Goal: Transaction & Acquisition: Purchase product/service

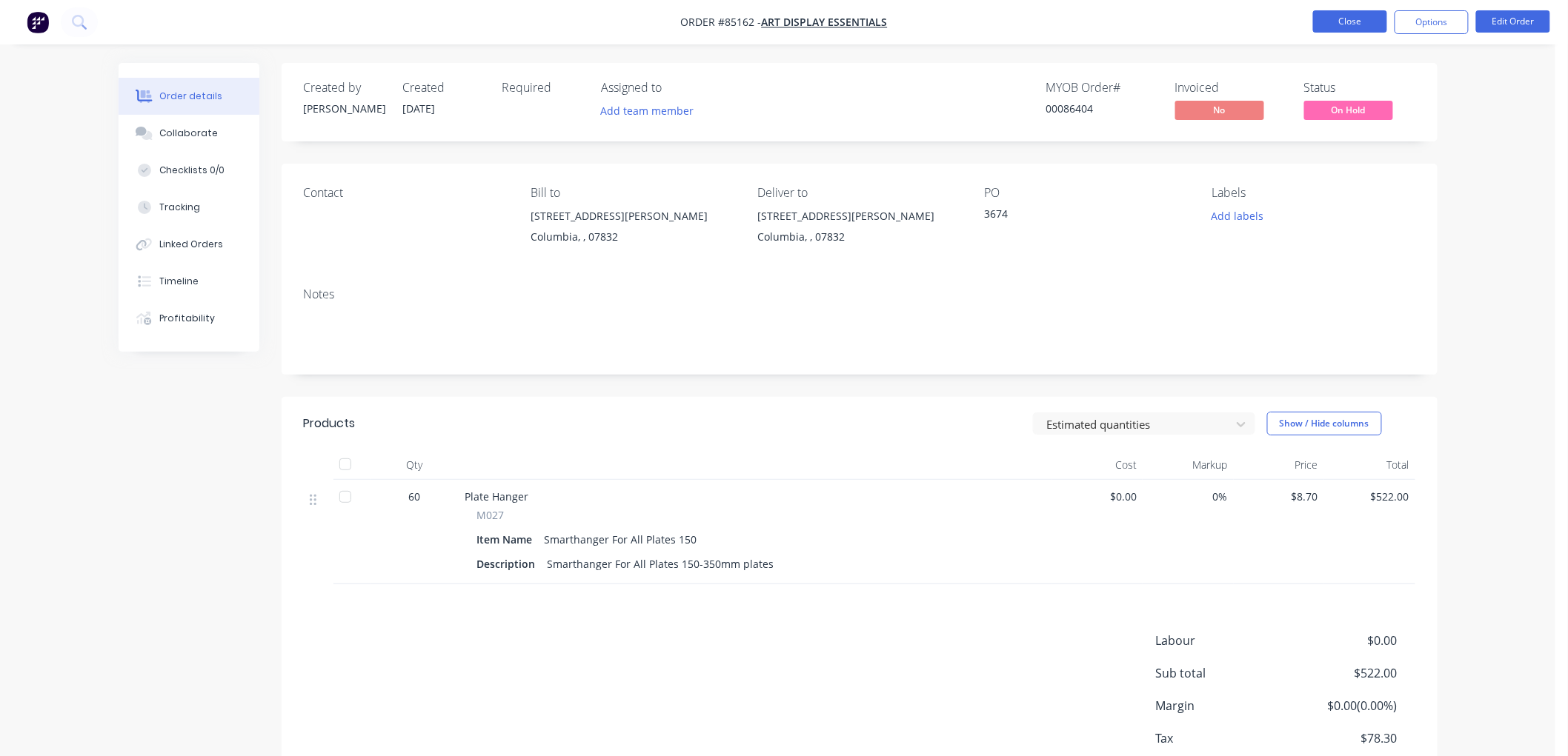
click at [1367, 23] on button "Close" at bounding box center [1350, 21] width 74 height 22
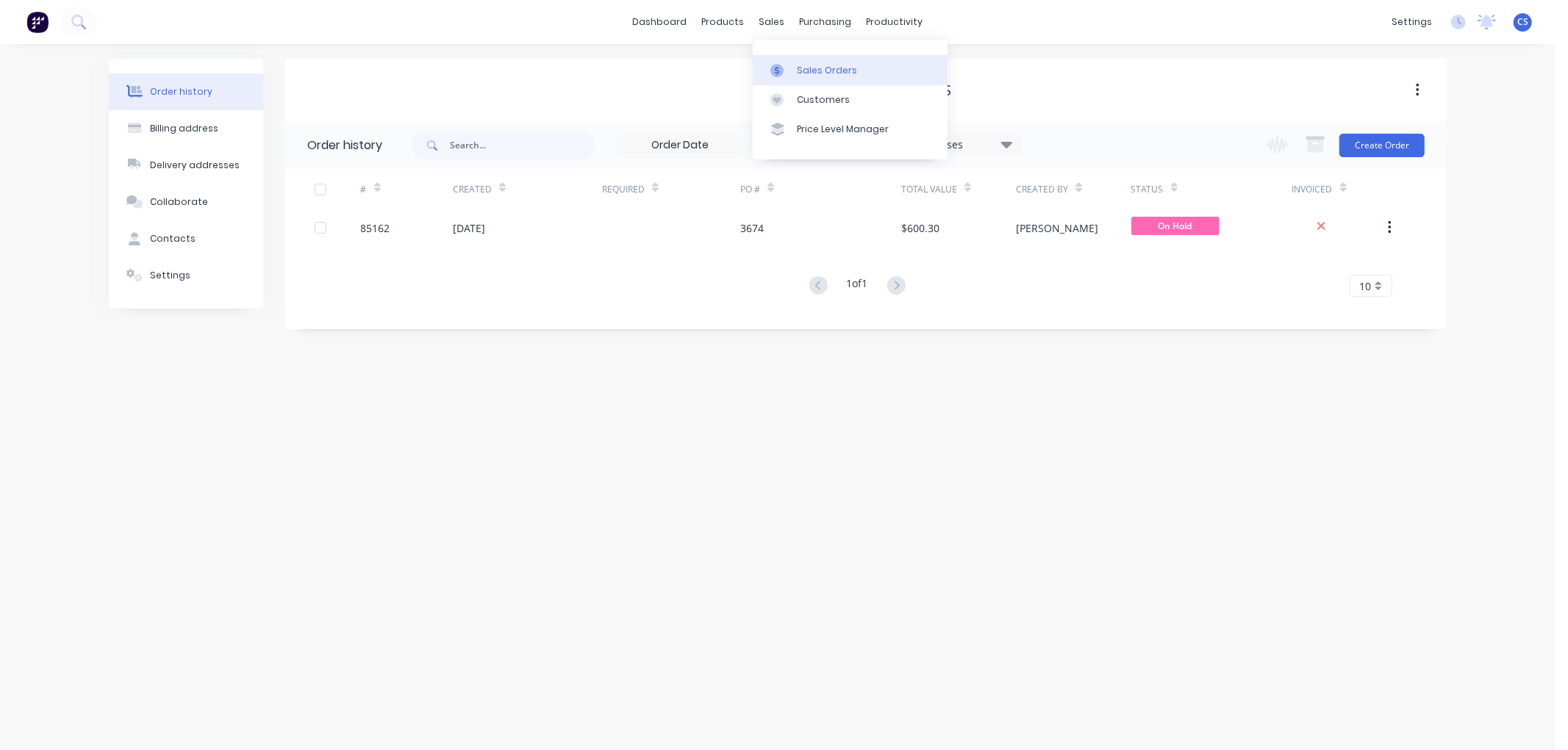
click at [800, 65] on div "Sales Orders" at bounding box center [827, 71] width 60 height 13
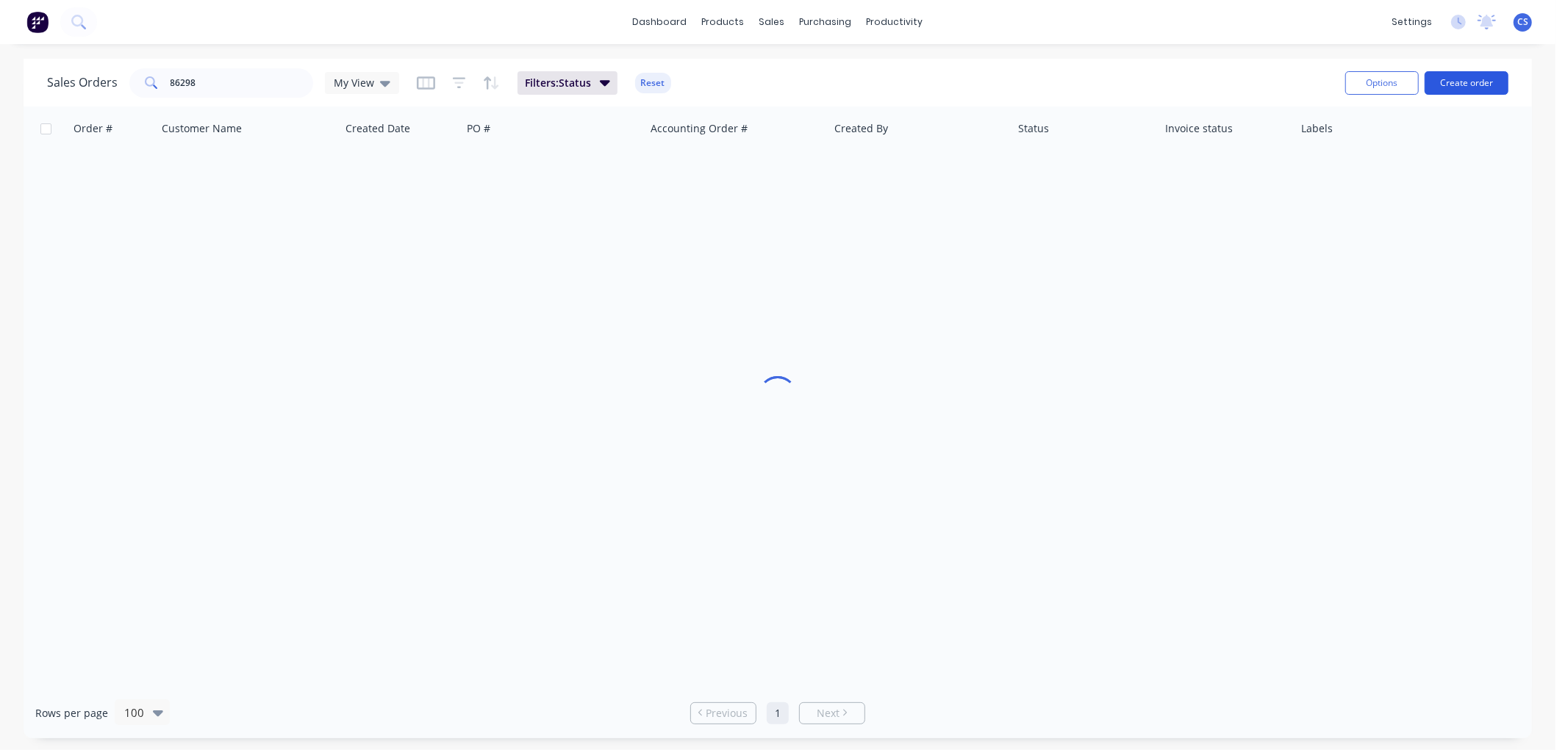
click at [1460, 92] on button "Create order" at bounding box center [1466, 83] width 84 height 24
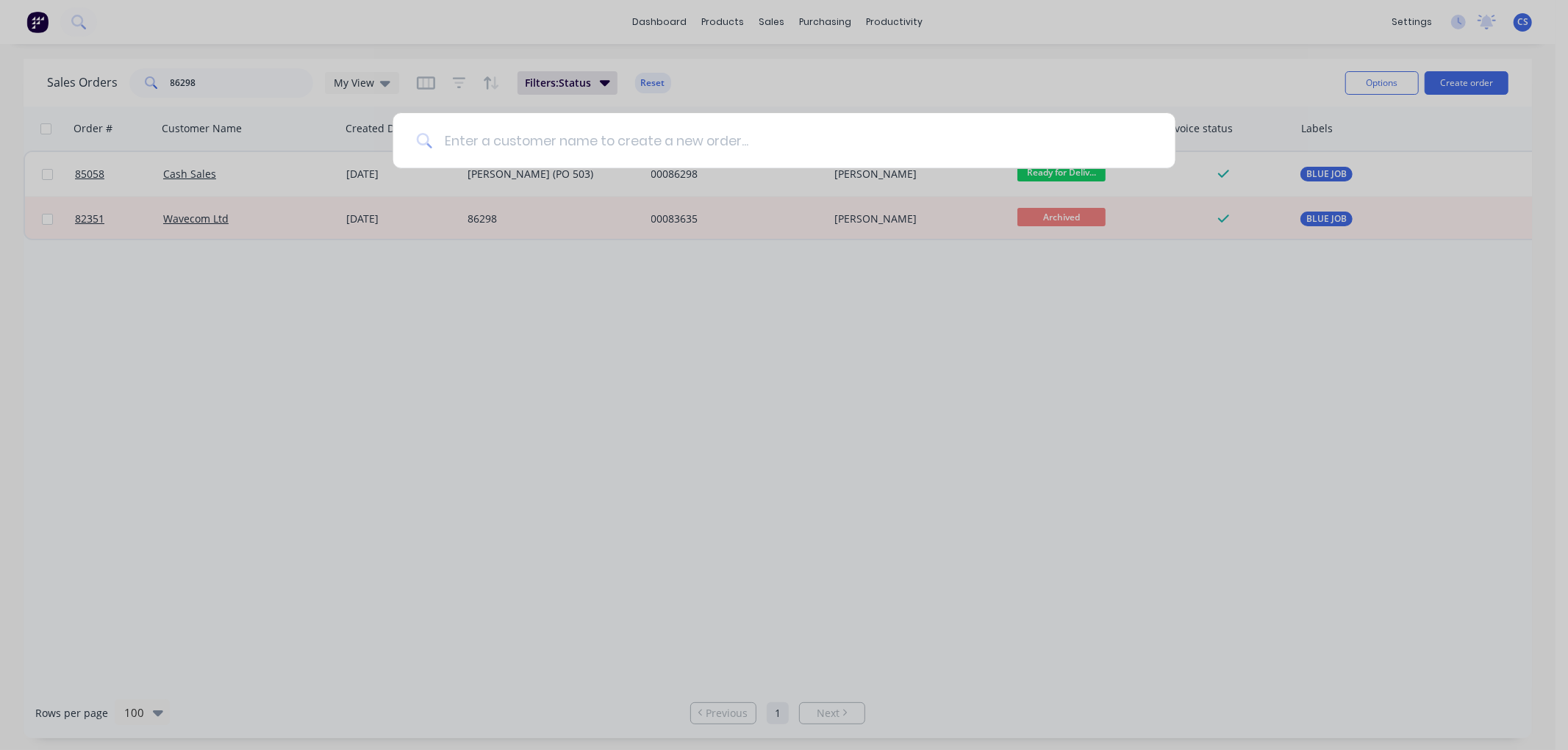
click at [620, 144] on input at bounding box center [792, 141] width 720 height 55
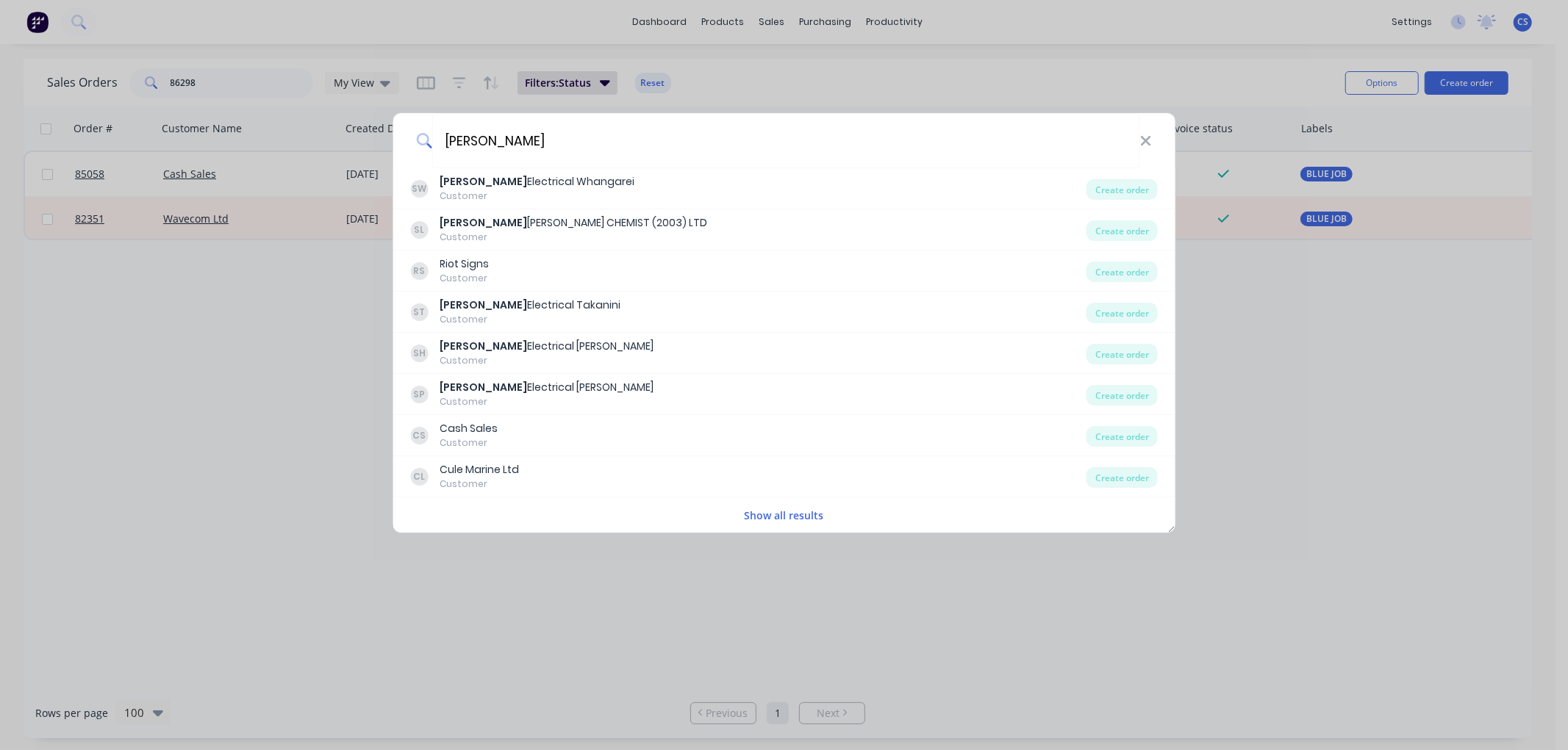
click at [804, 513] on button "Show all results" at bounding box center [784, 516] width 88 height 17
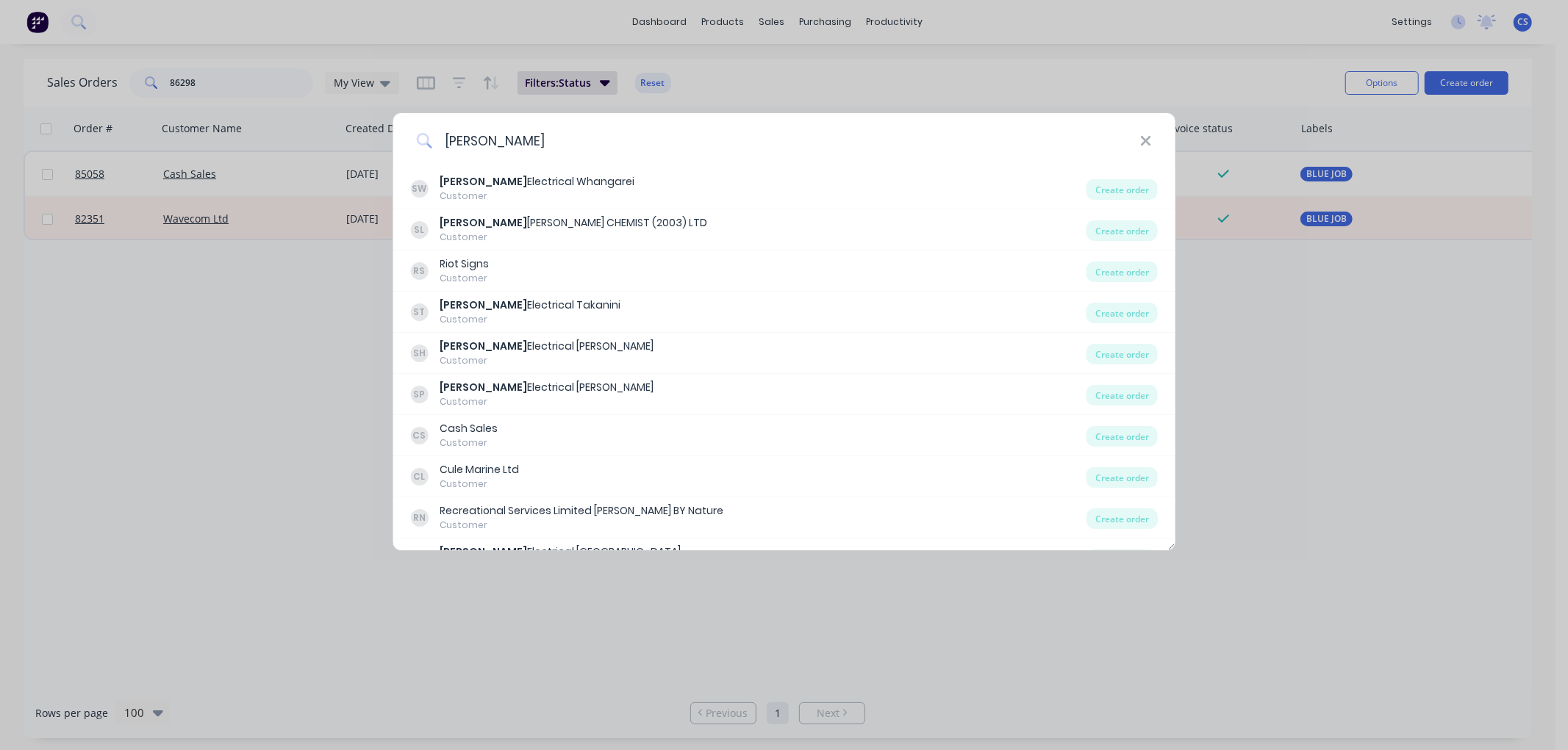
click at [515, 135] on input "[PERSON_NAME]" at bounding box center [786, 141] width 708 height 55
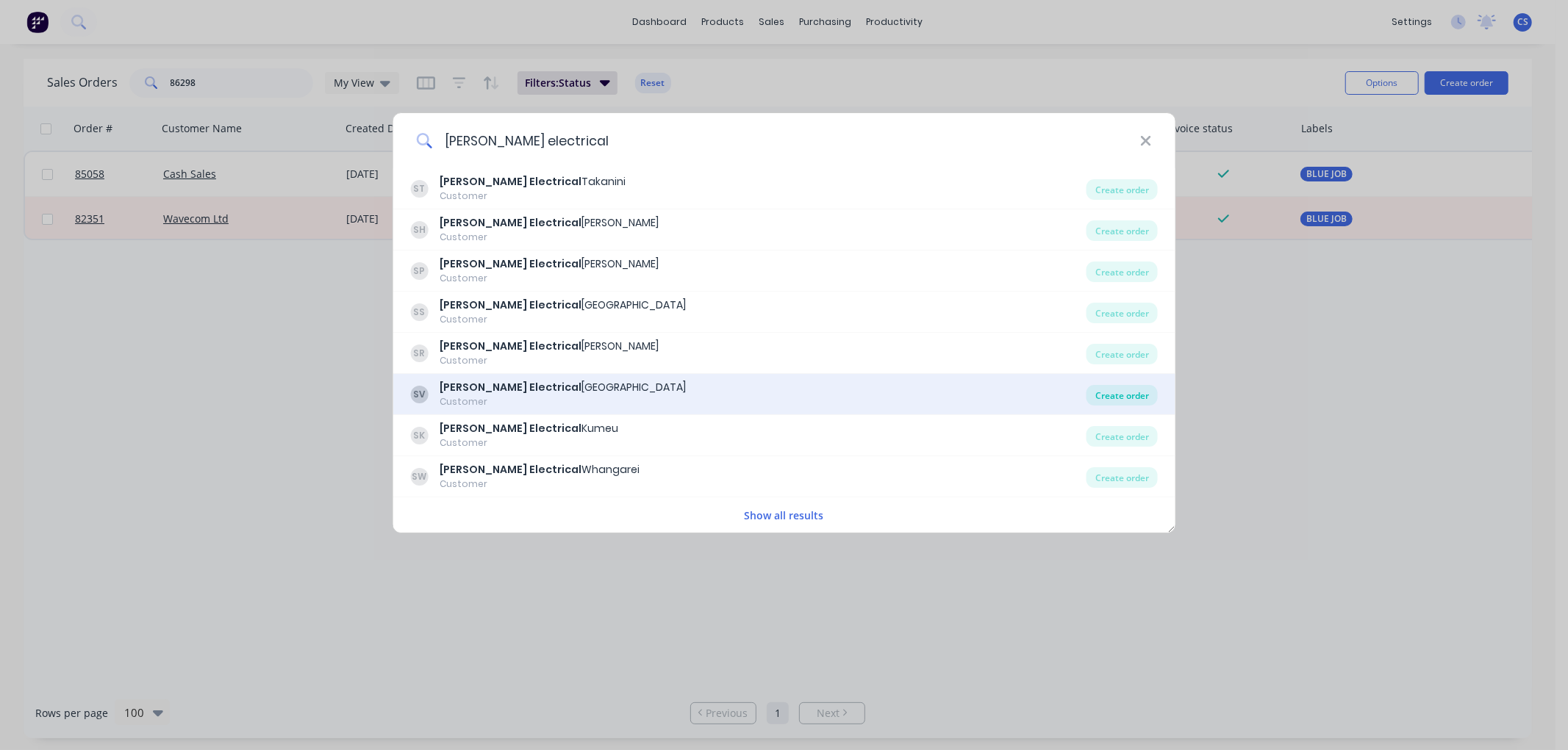
type input "[PERSON_NAME] electrical"
click at [1125, 397] on div "Create order" at bounding box center [1123, 395] width 72 height 21
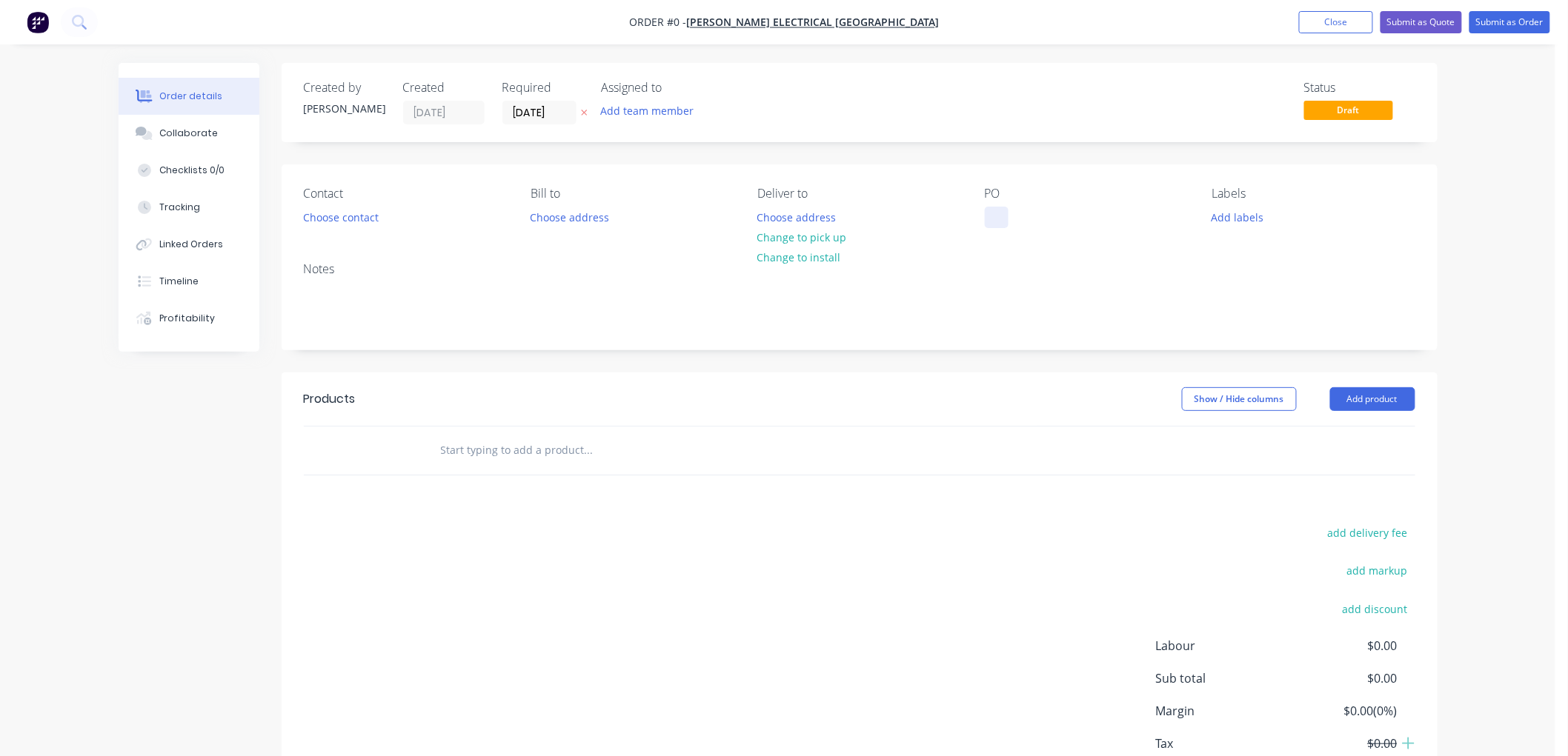
click at [1002, 216] on div at bounding box center [996, 217] width 24 height 22
paste div
click at [455, 439] on div "Order details Collaborate Checklists 0/0 Tracking Linked Orders Timeline Profit…" at bounding box center [778, 457] width 1348 height 790
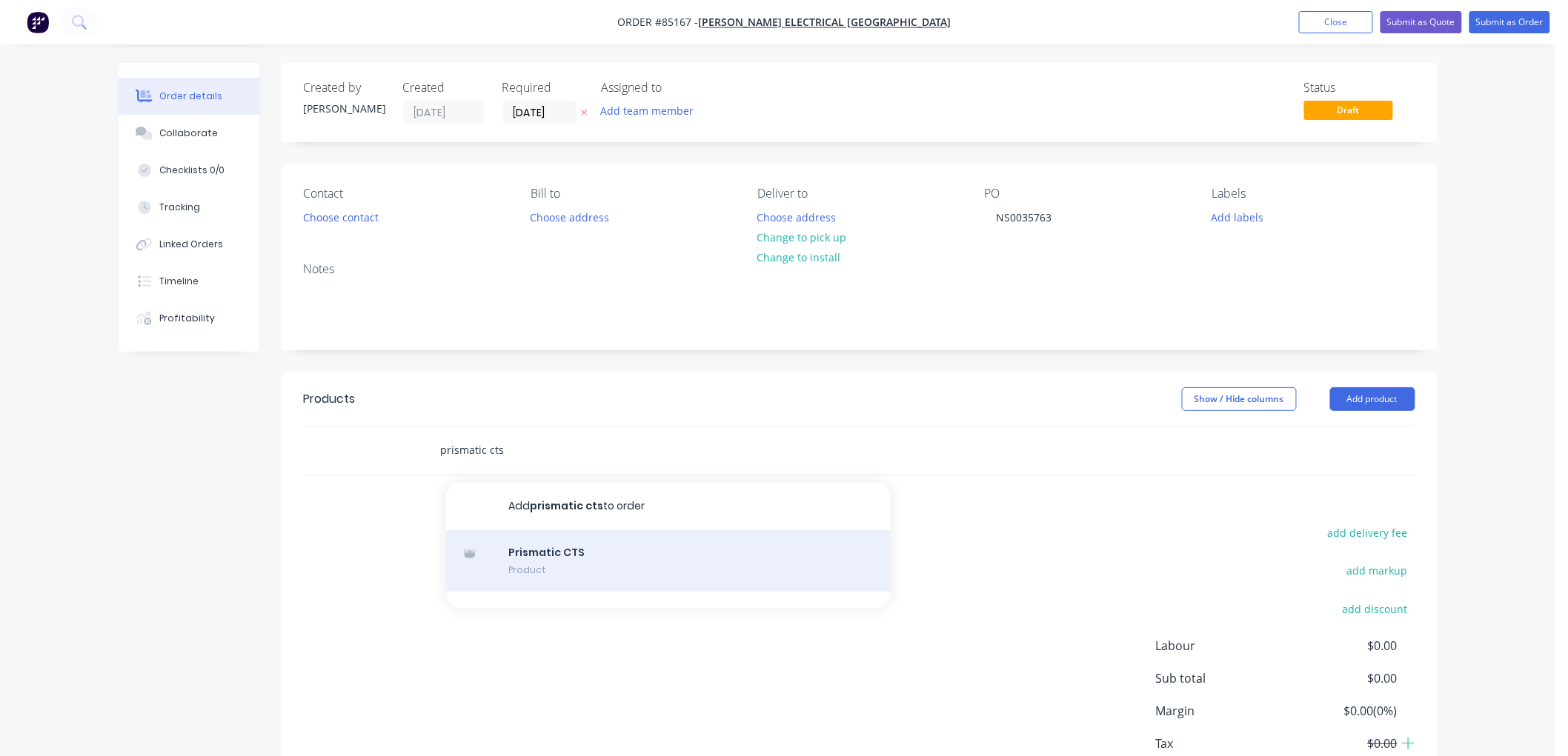
type input "prismatic cts"
click at [658, 573] on div "Prismatic CTS Product" at bounding box center [668, 561] width 444 height 62
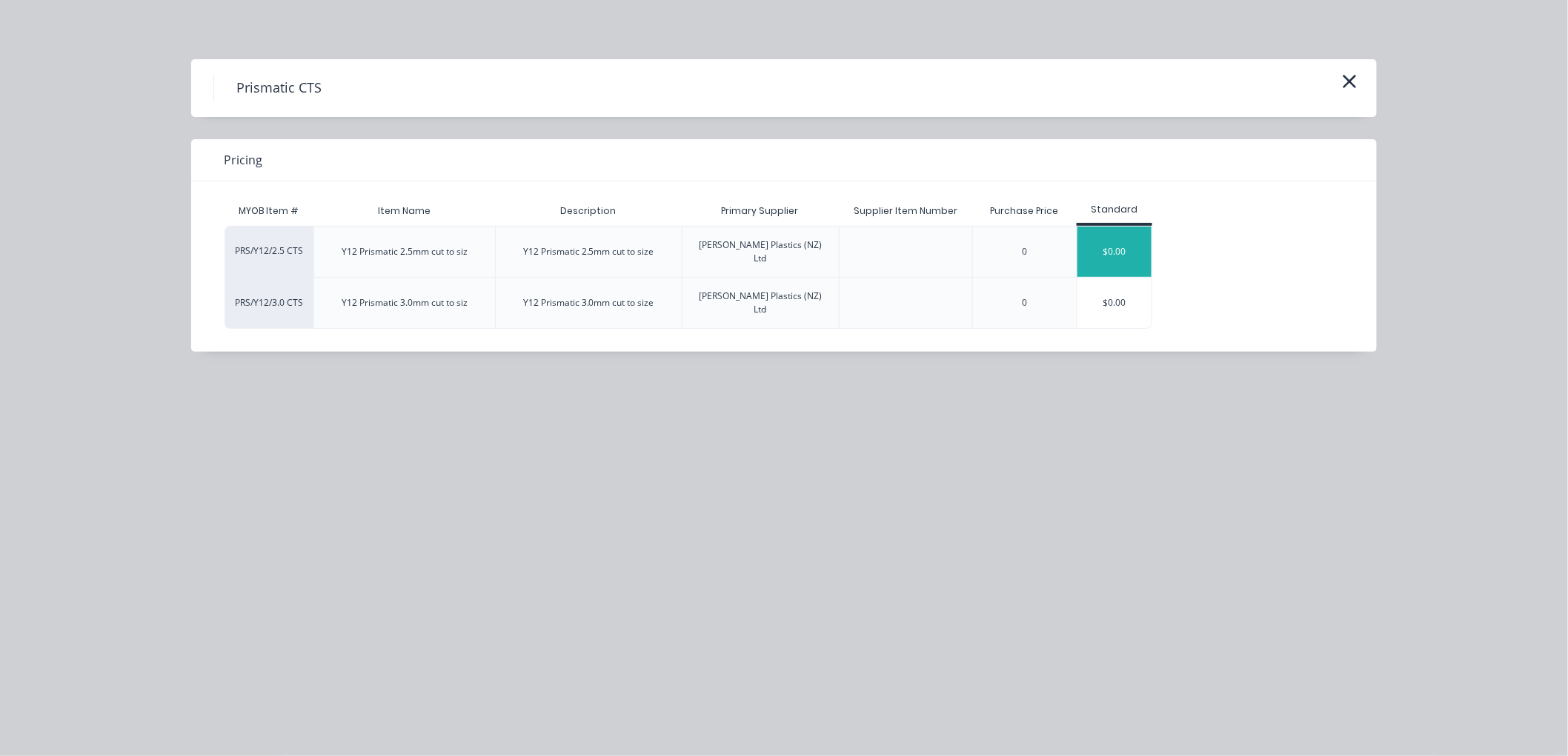
click at [1098, 241] on div "$0.00" at bounding box center [1114, 251] width 74 height 50
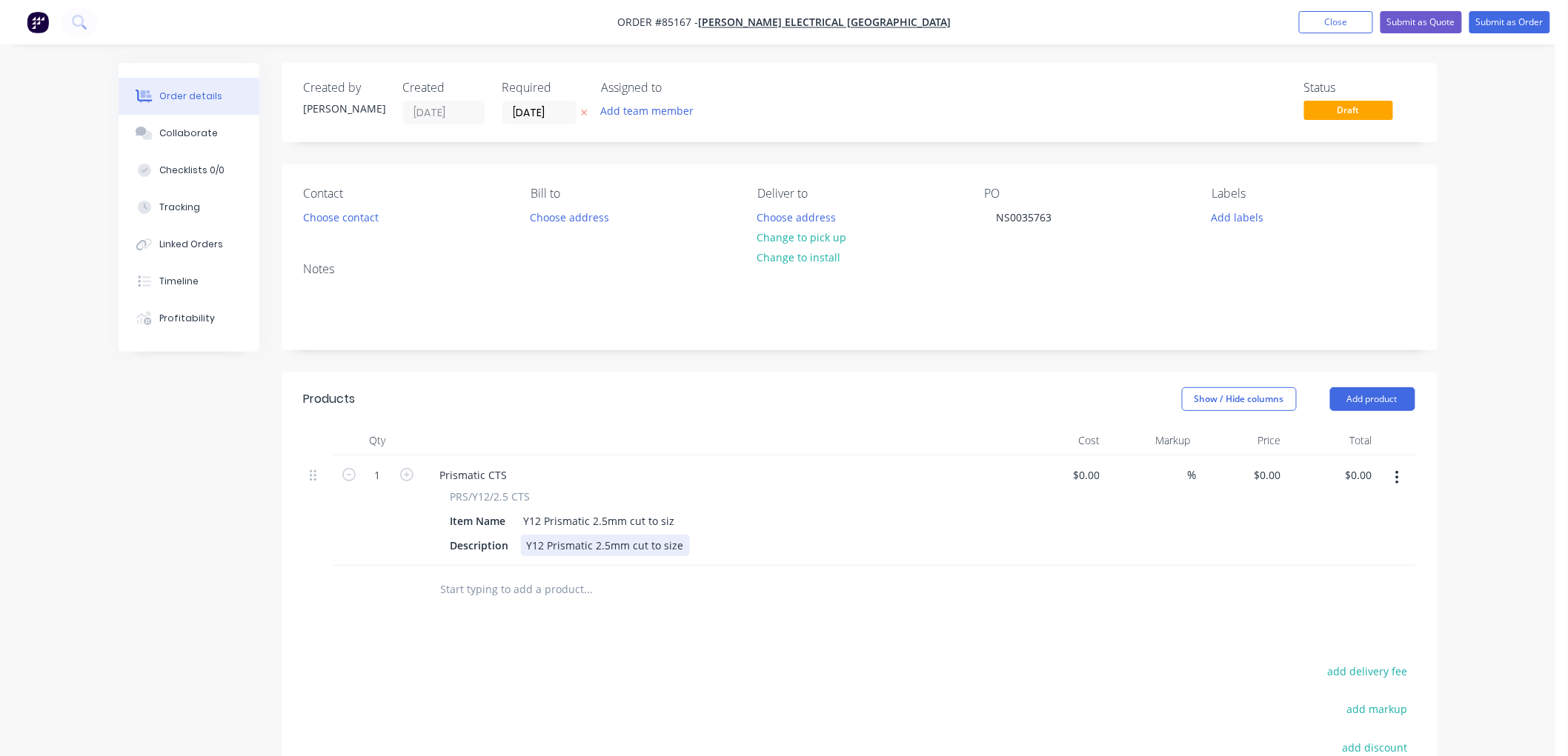
click at [676, 545] on div "Y12 Prismatic 2.5mm cut to size" at bounding box center [606, 546] width 169 height 22
click at [384, 475] on input "1" at bounding box center [377, 475] width 39 height 22
type input "2"
click at [1265, 475] on div "0 0" at bounding box center [1275, 475] width 23 height 22
type input "$17.89"
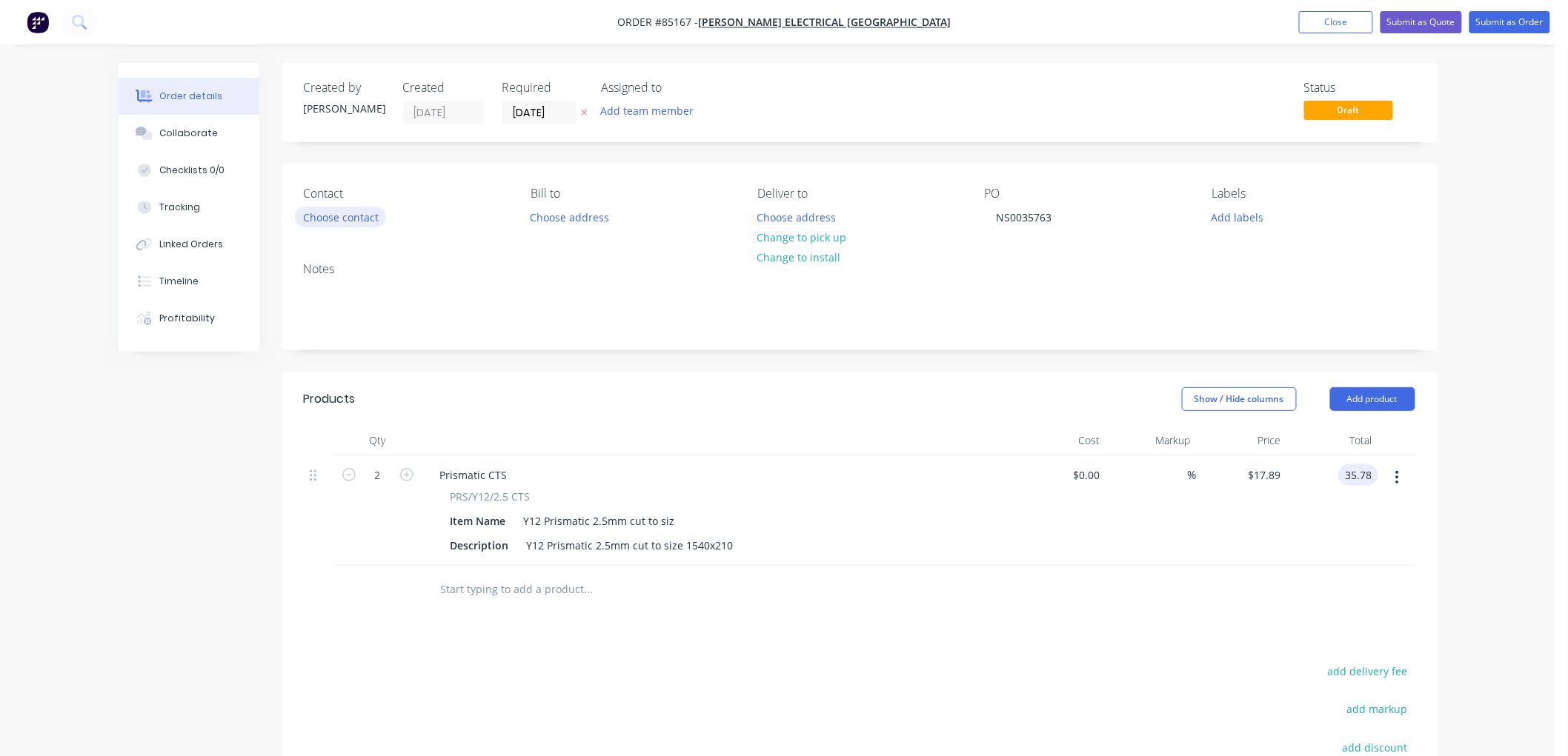
type input "$35.78"
click at [344, 217] on button "Choose contact" at bounding box center [340, 216] width 91 height 20
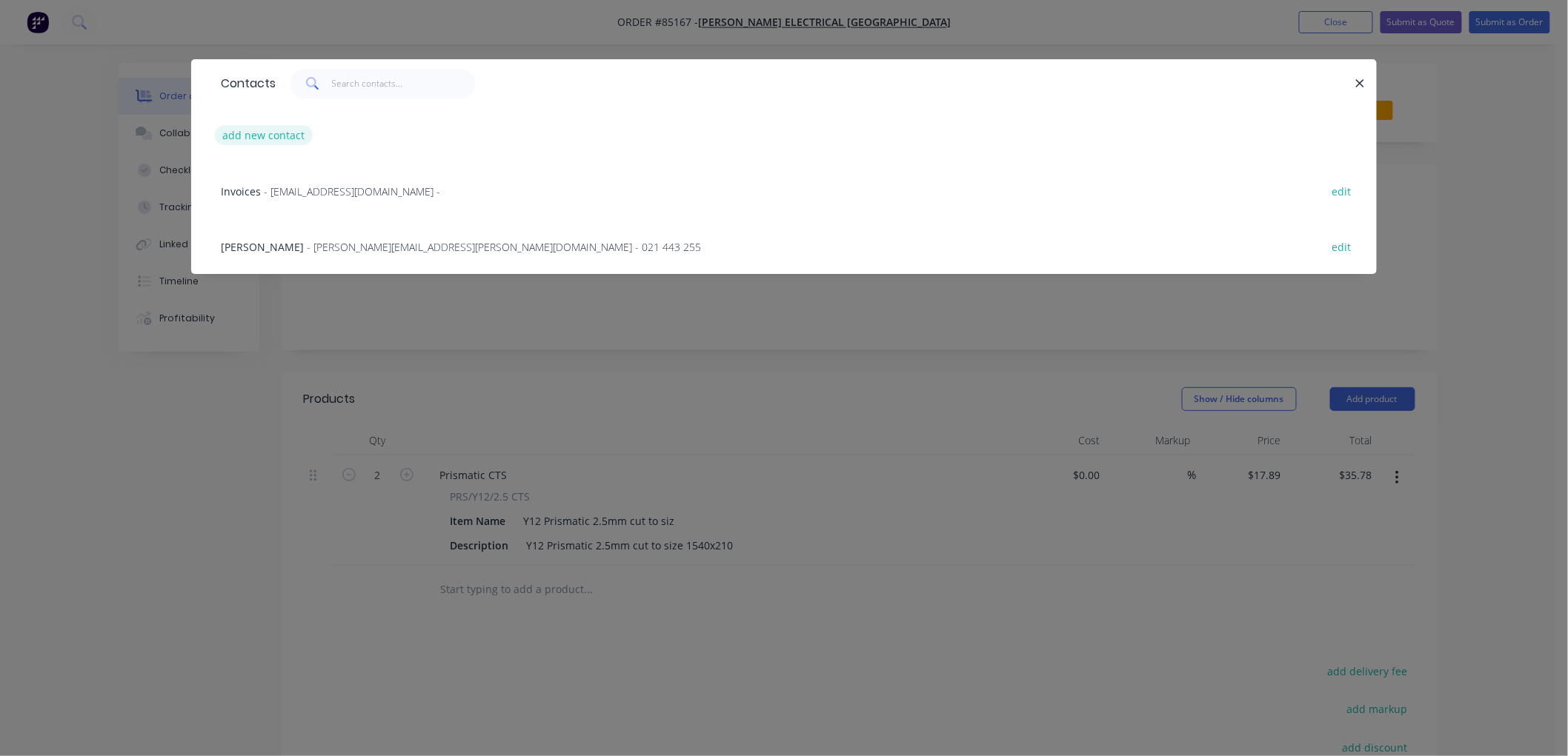
click at [282, 135] on button "add new contact" at bounding box center [263, 135] width 98 height 20
select select "NZ"
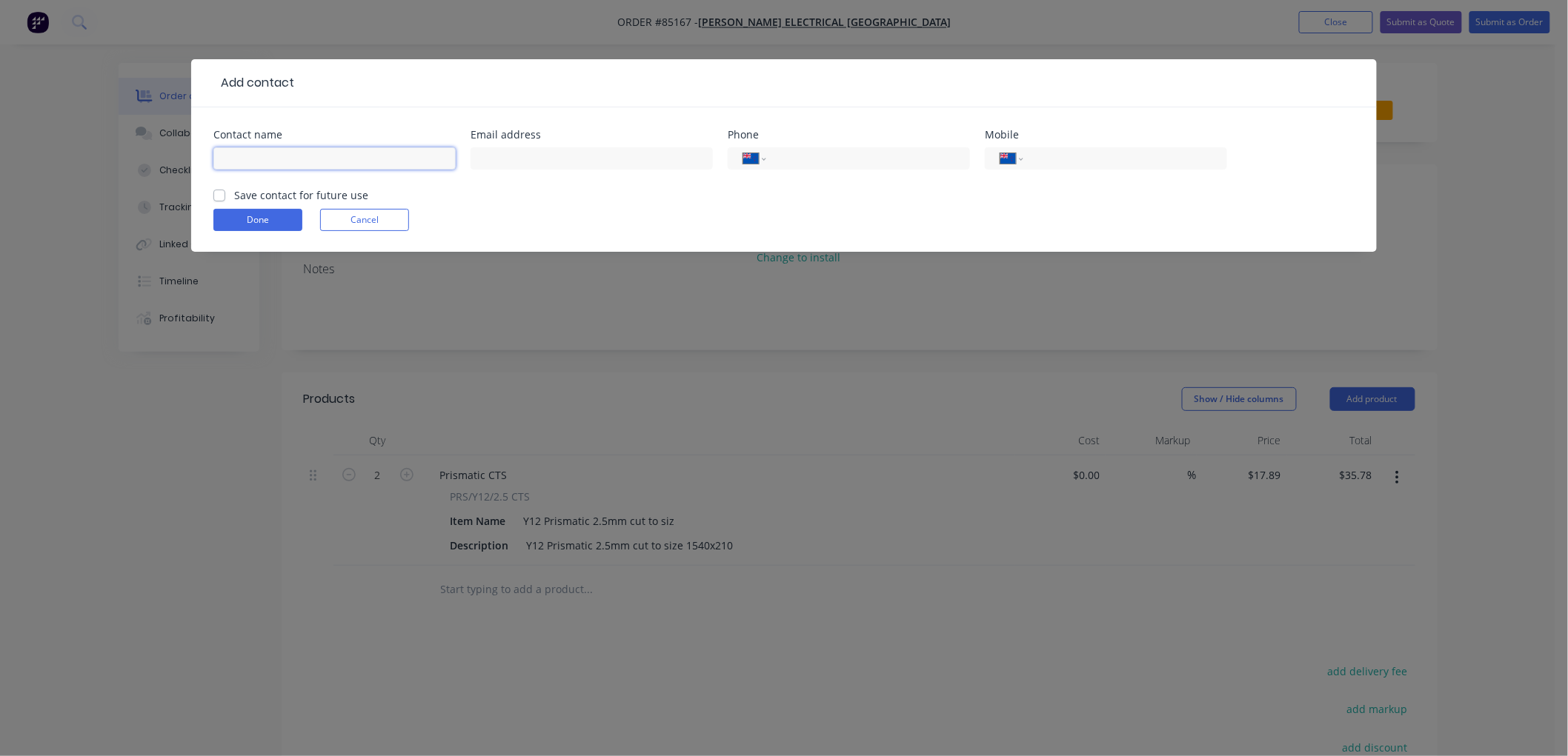
click at [267, 161] on input "text" at bounding box center [334, 158] width 242 height 22
type input "[PERSON_NAME]"
type input "[PERSON_NAME][EMAIL_ADDRESS][PERSON_NAME][DOMAIN_NAME]"
click at [234, 191] on label "Save contact for future use" at bounding box center [300, 195] width 134 height 15
click at [218, 191] on input "Save contact for future use" at bounding box center [219, 194] width 11 height 14
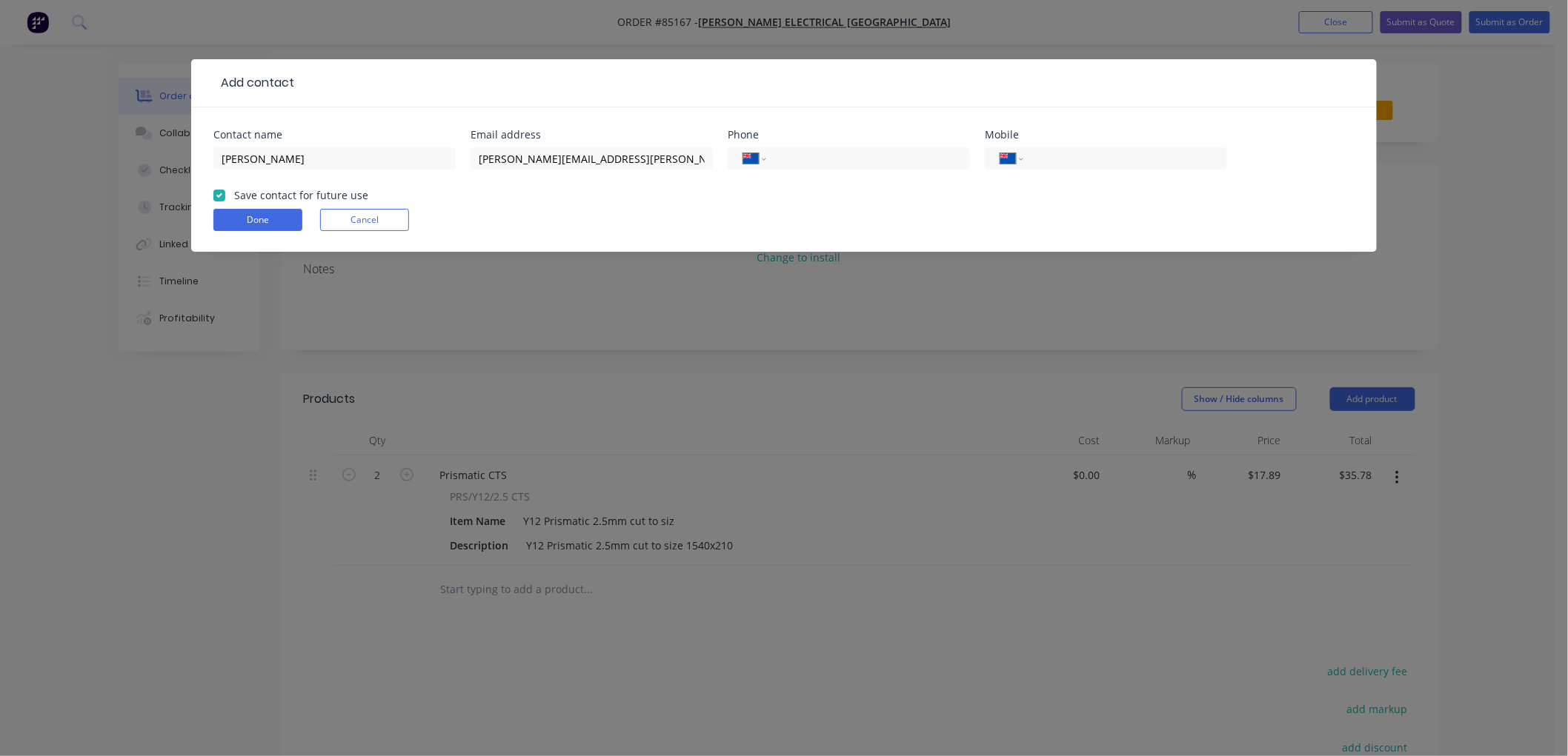
checkbox input "true"
click at [260, 220] on button "Done" at bounding box center [257, 220] width 88 height 22
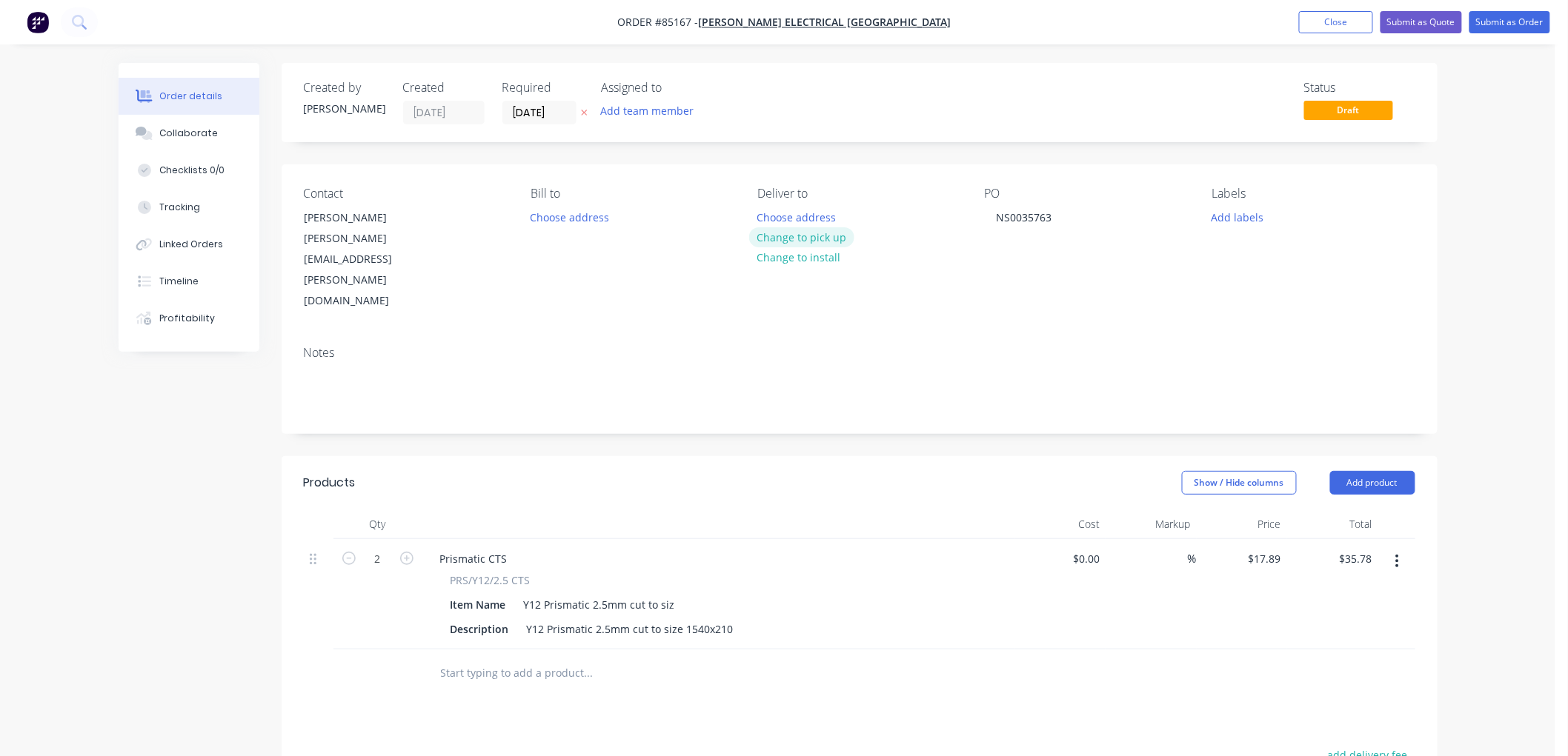
click at [823, 236] on button "Change to pick up" at bounding box center [802, 237] width 106 height 20
click at [582, 110] on icon "button" at bounding box center [584, 113] width 6 height 6
click at [1226, 213] on button "Add labels" at bounding box center [1237, 216] width 68 height 20
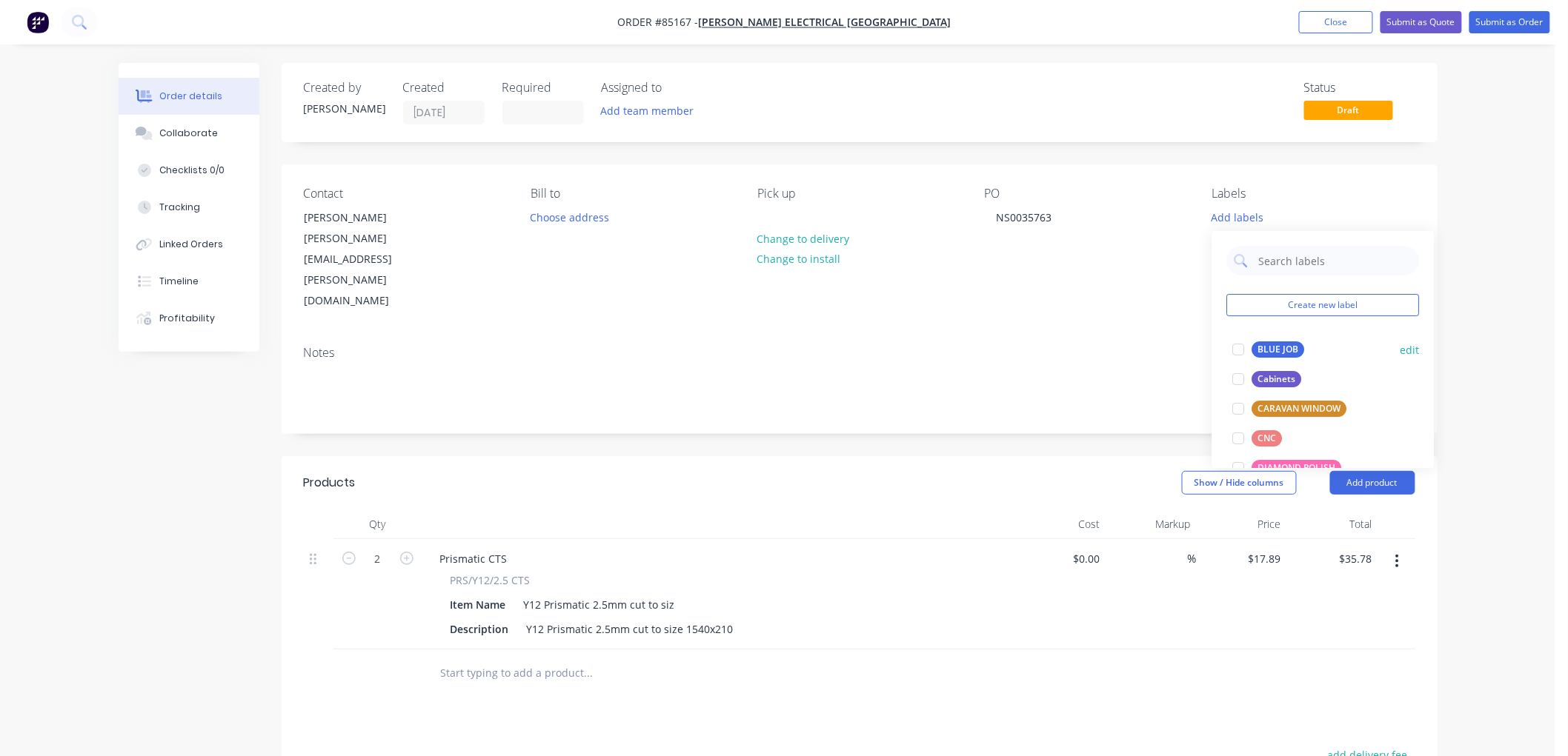
click at [1274, 351] on div "BLUE JOB" at bounding box center [1278, 349] width 52 height 16
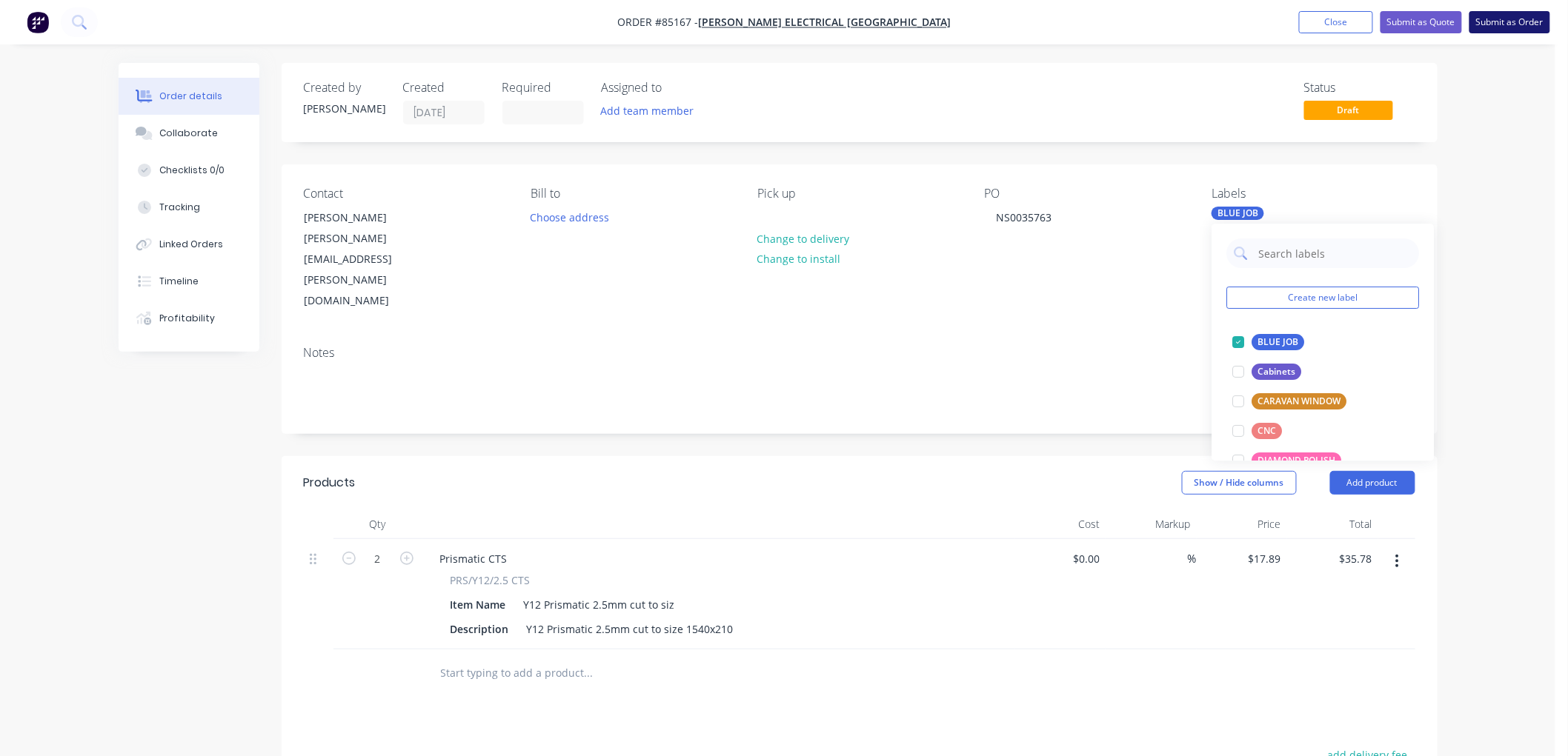
click at [1497, 18] on button "Submit as Order" at bounding box center [1509, 22] width 81 height 22
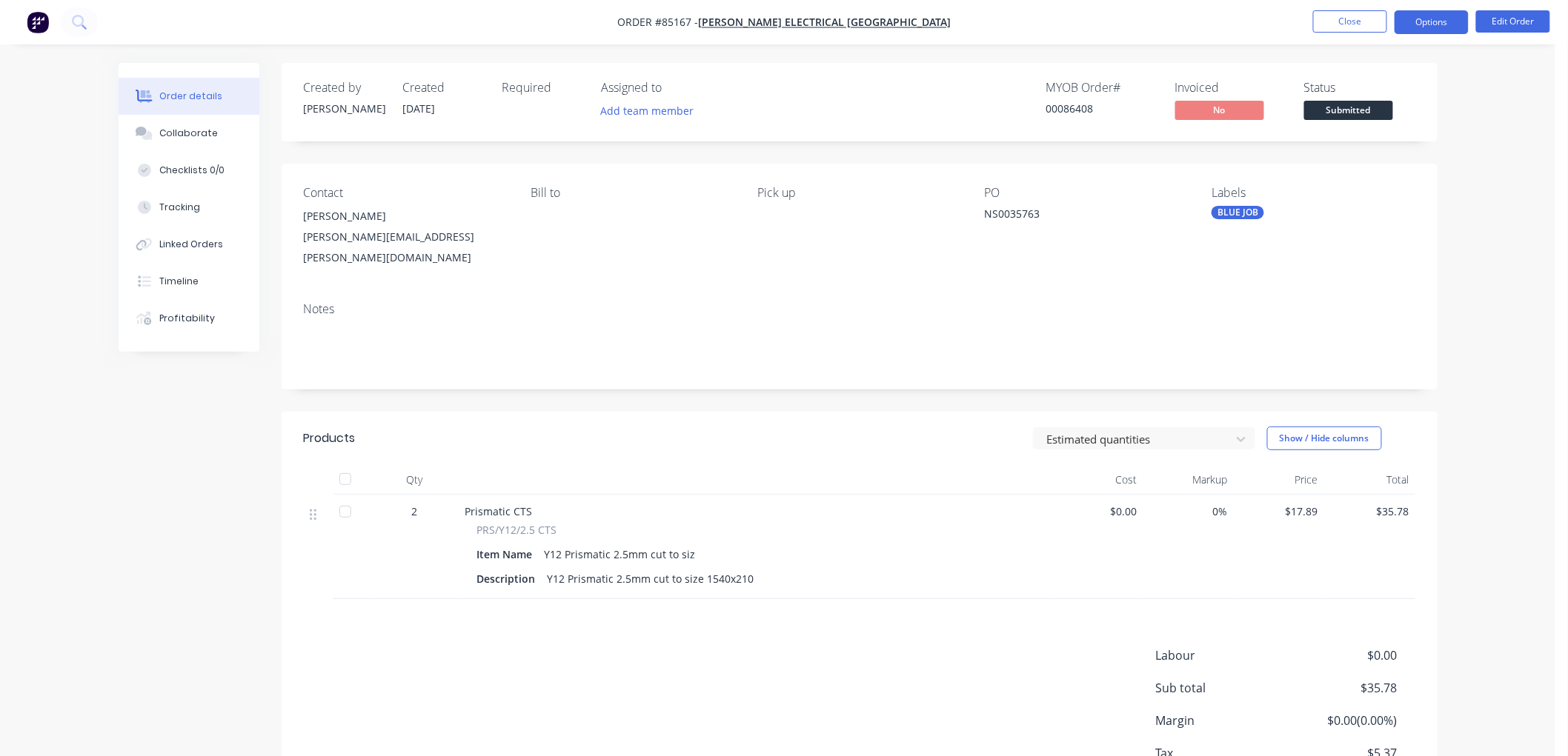
click at [1425, 25] on button "Options" at bounding box center [1431, 22] width 74 height 24
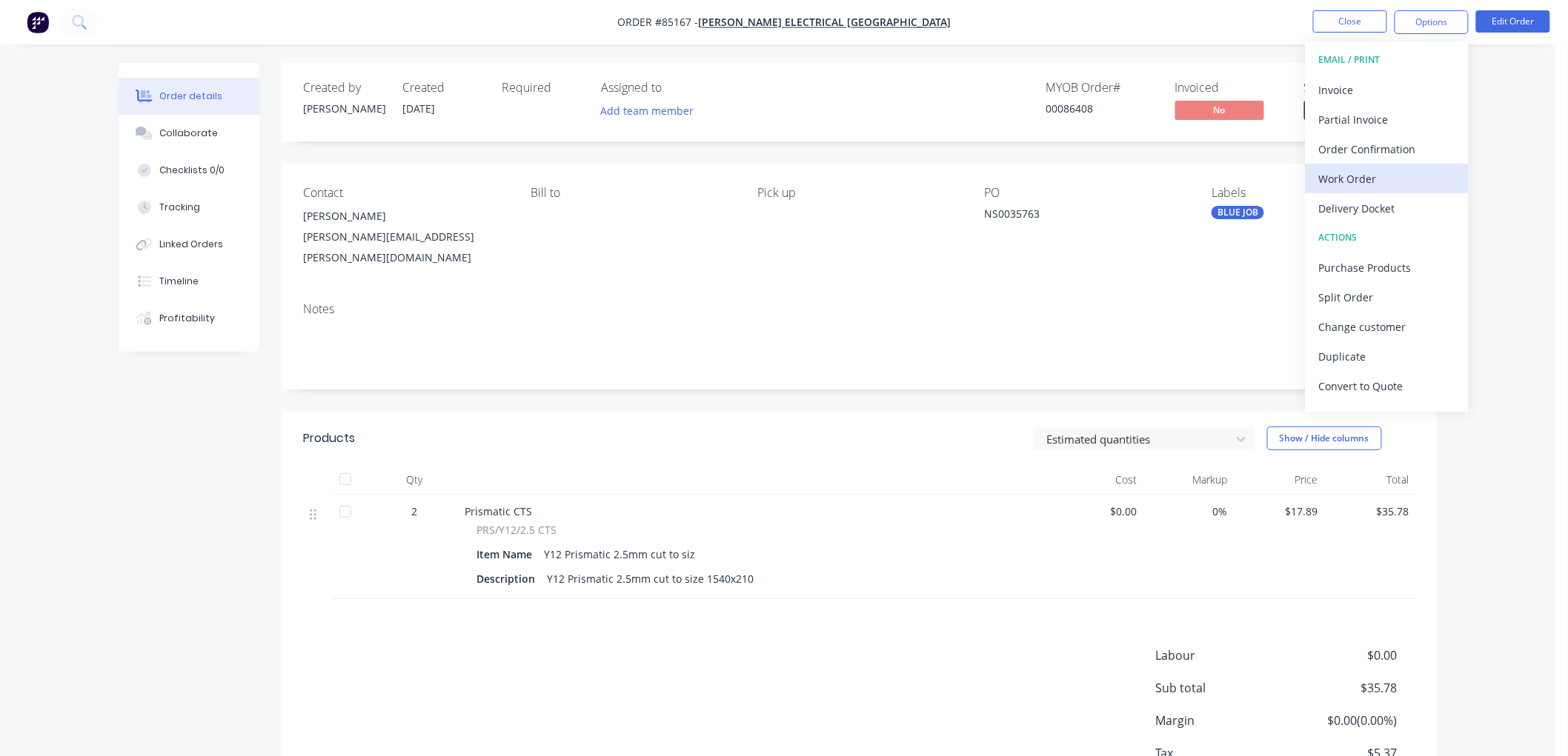
click at [1378, 175] on div "Work Order" at bounding box center [1386, 179] width 136 height 22
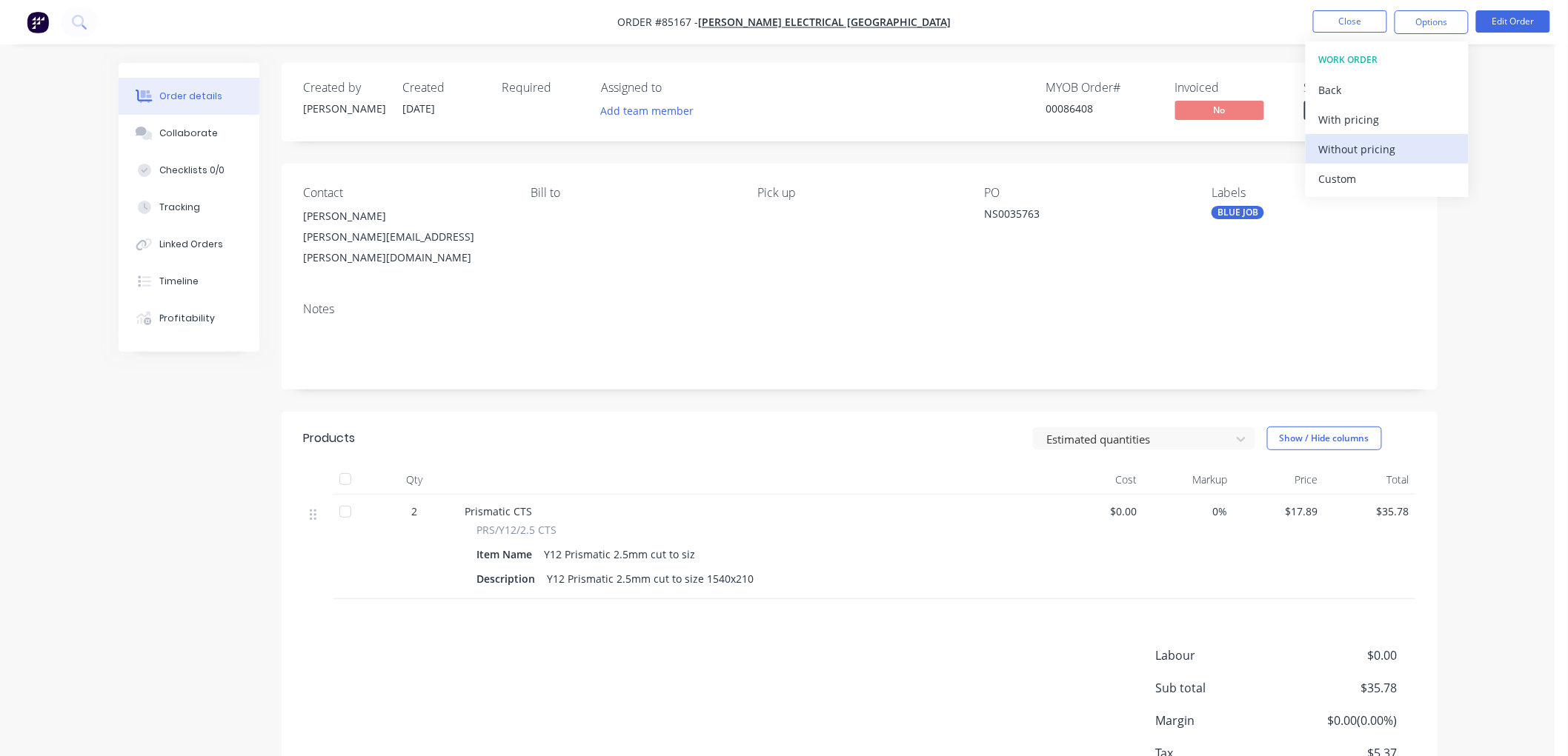
click at [1390, 150] on div "Without pricing" at bounding box center [1386, 149] width 136 height 22
click at [1335, 26] on button "Close" at bounding box center [1350, 21] width 74 height 22
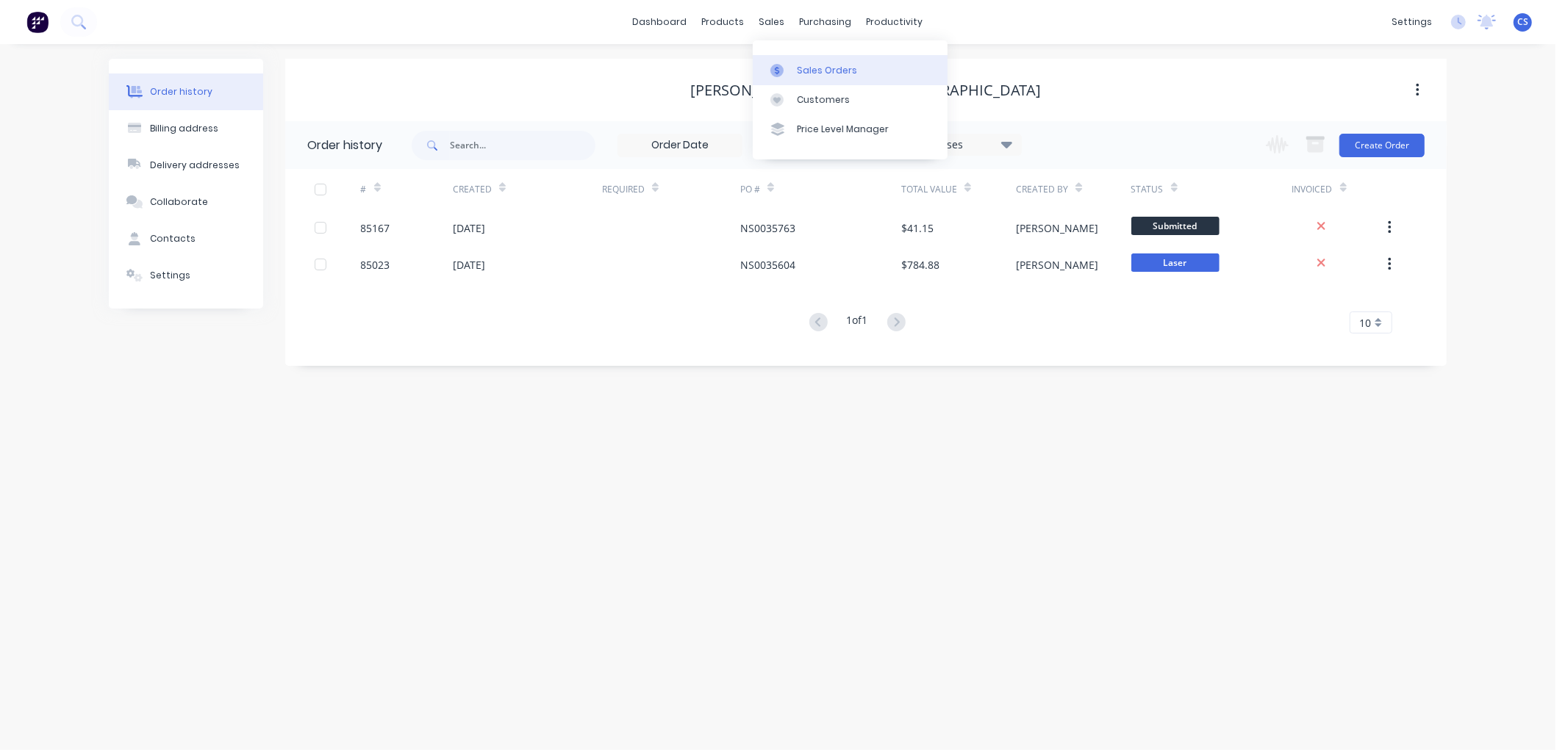
click at [809, 74] on div "Sales Orders" at bounding box center [827, 71] width 60 height 13
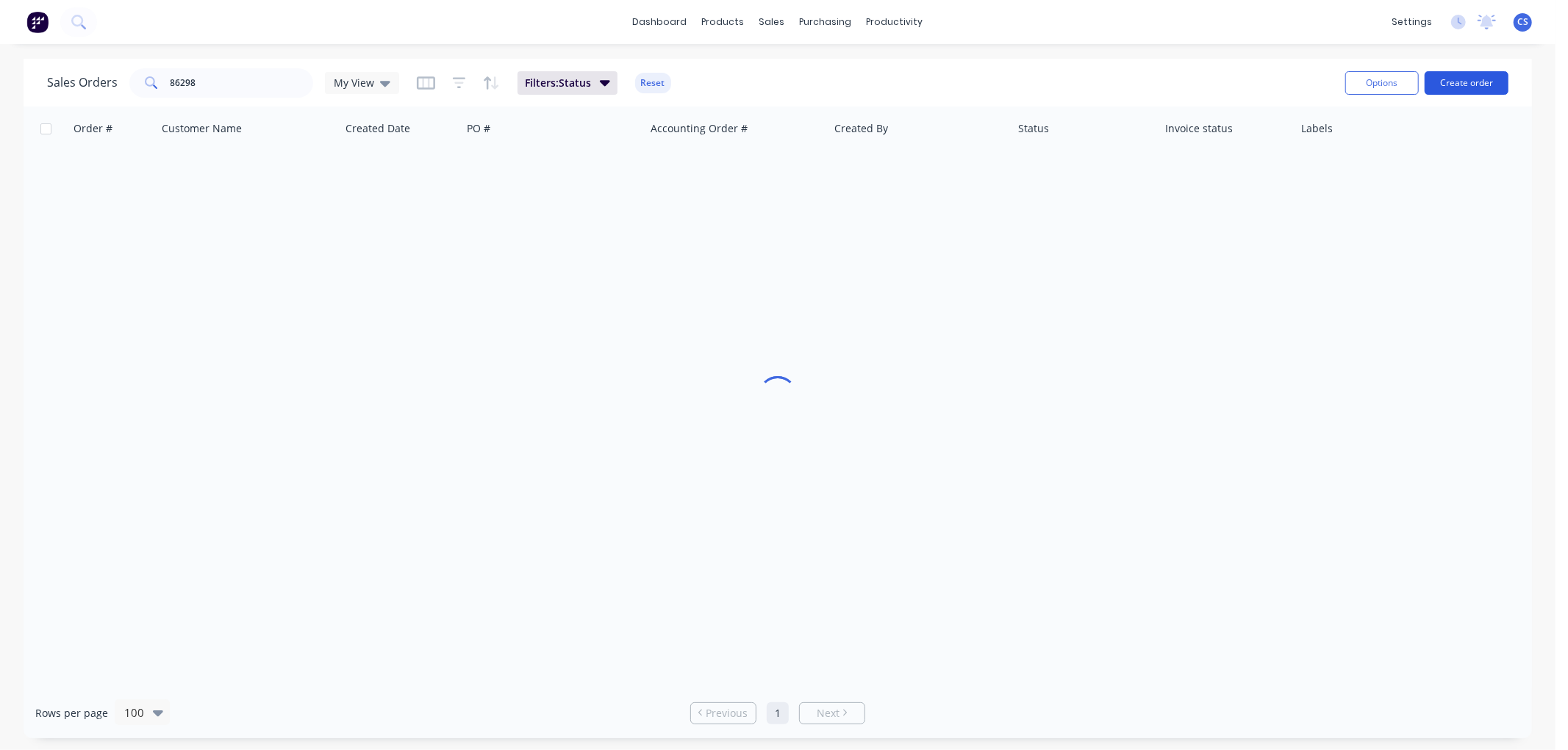
click at [1445, 83] on button "Create order" at bounding box center [1466, 83] width 84 height 24
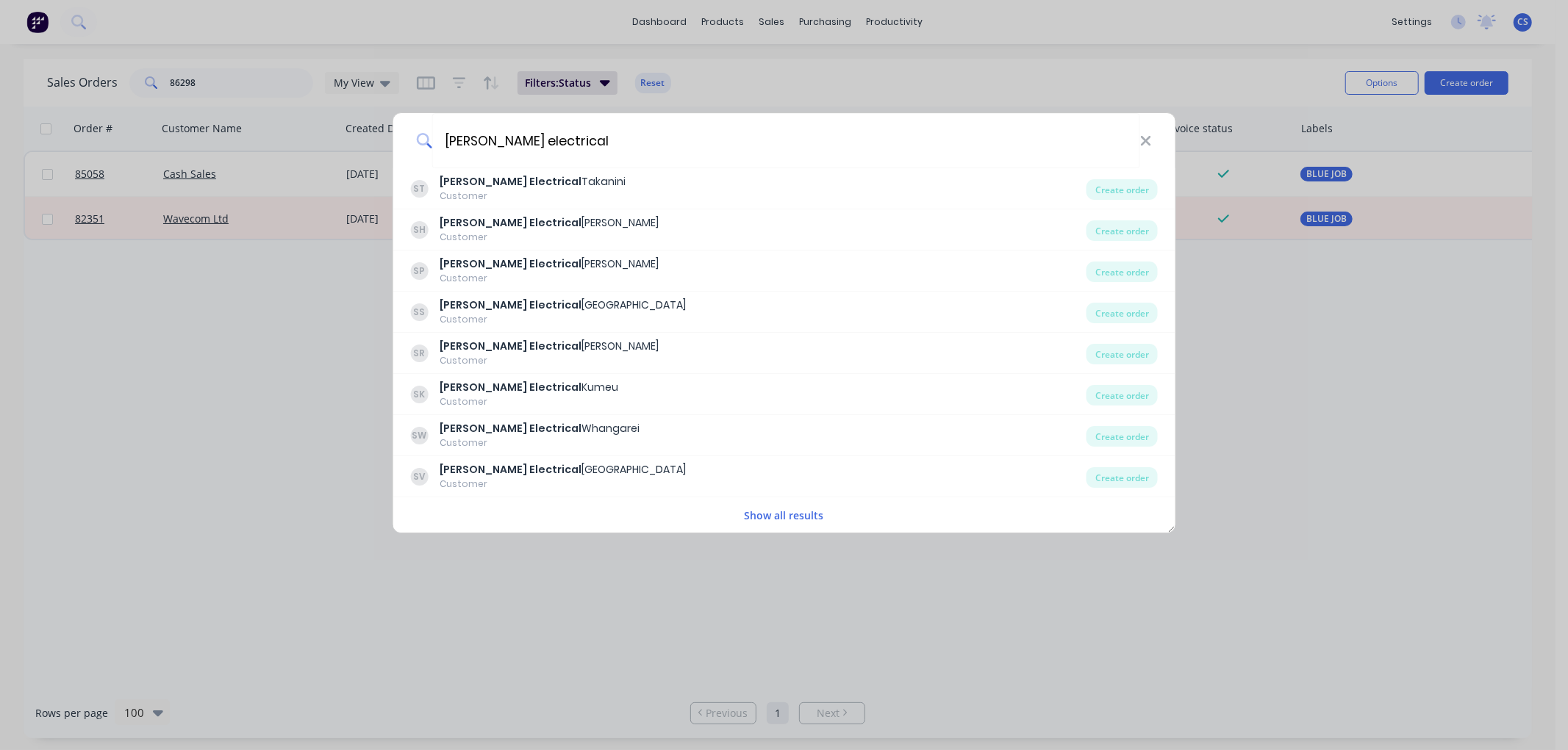
type input "[PERSON_NAME] electrical"
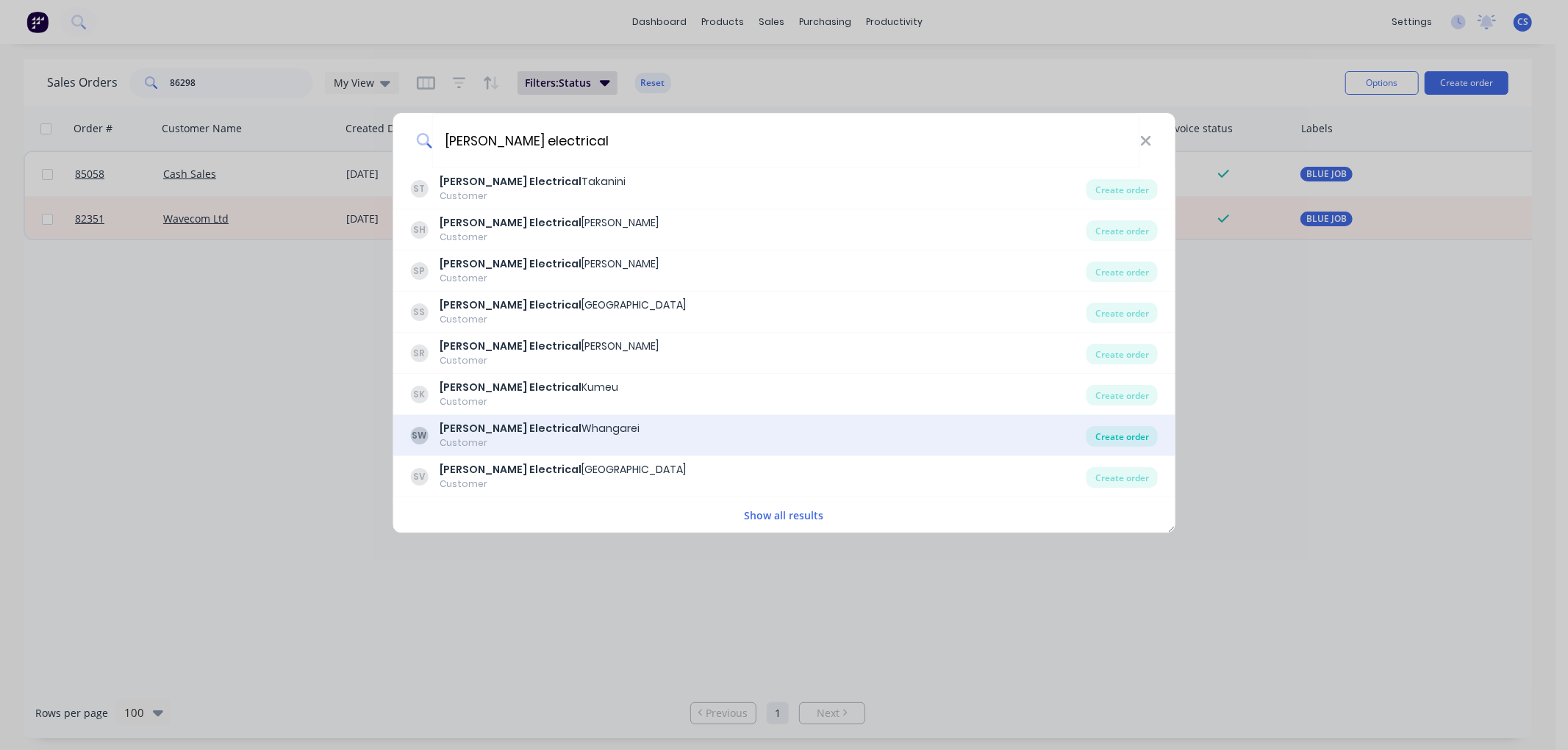
click at [1129, 439] on div "Create order" at bounding box center [1123, 437] width 72 height 21
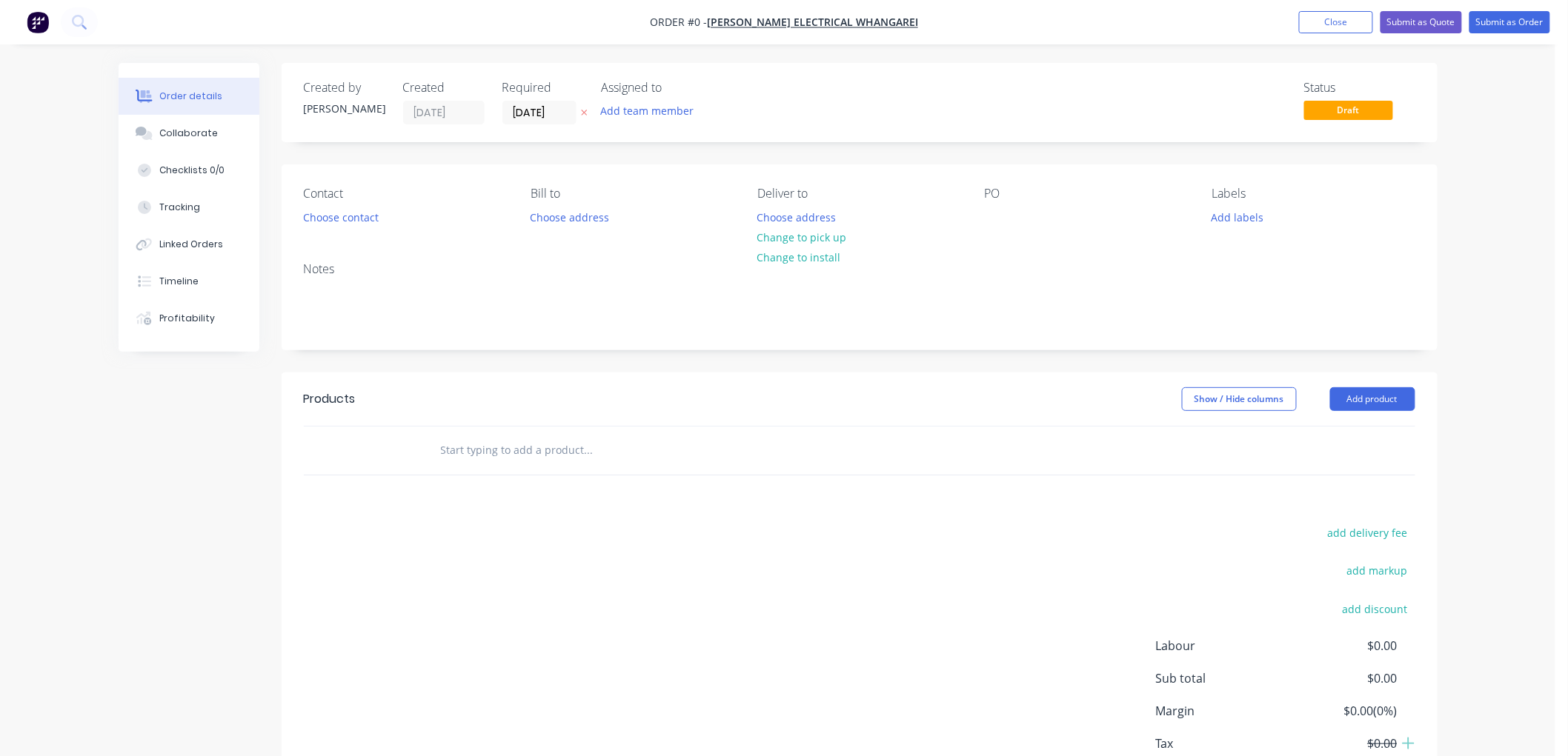
click at [582, 111] on icon "button" at bounding box center [584, 113] width 6 height 6
click at [997, 216] on div at bounding box center [996, 217] width 24 height 22
paste div
click at [361, 216] on button "Choose contact" at bounding box center [340, 216] width 91 height 20
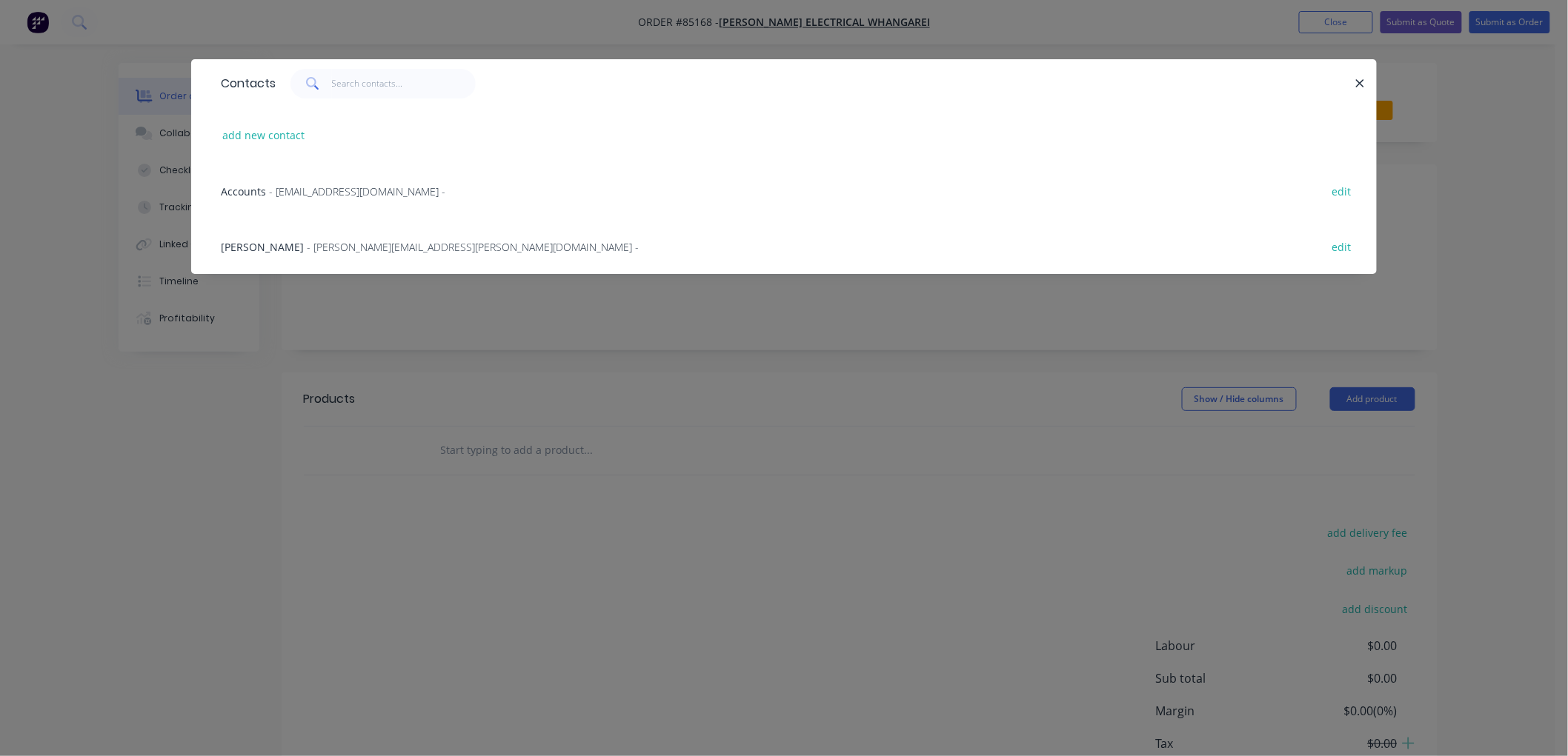
click at [293, 240] on div "Cameron Scott - [EMAIL_ADDRESS][PERSON_NAME][DOMAIN_NAME] -" at bounding box center [429, 247] width 417 height 15
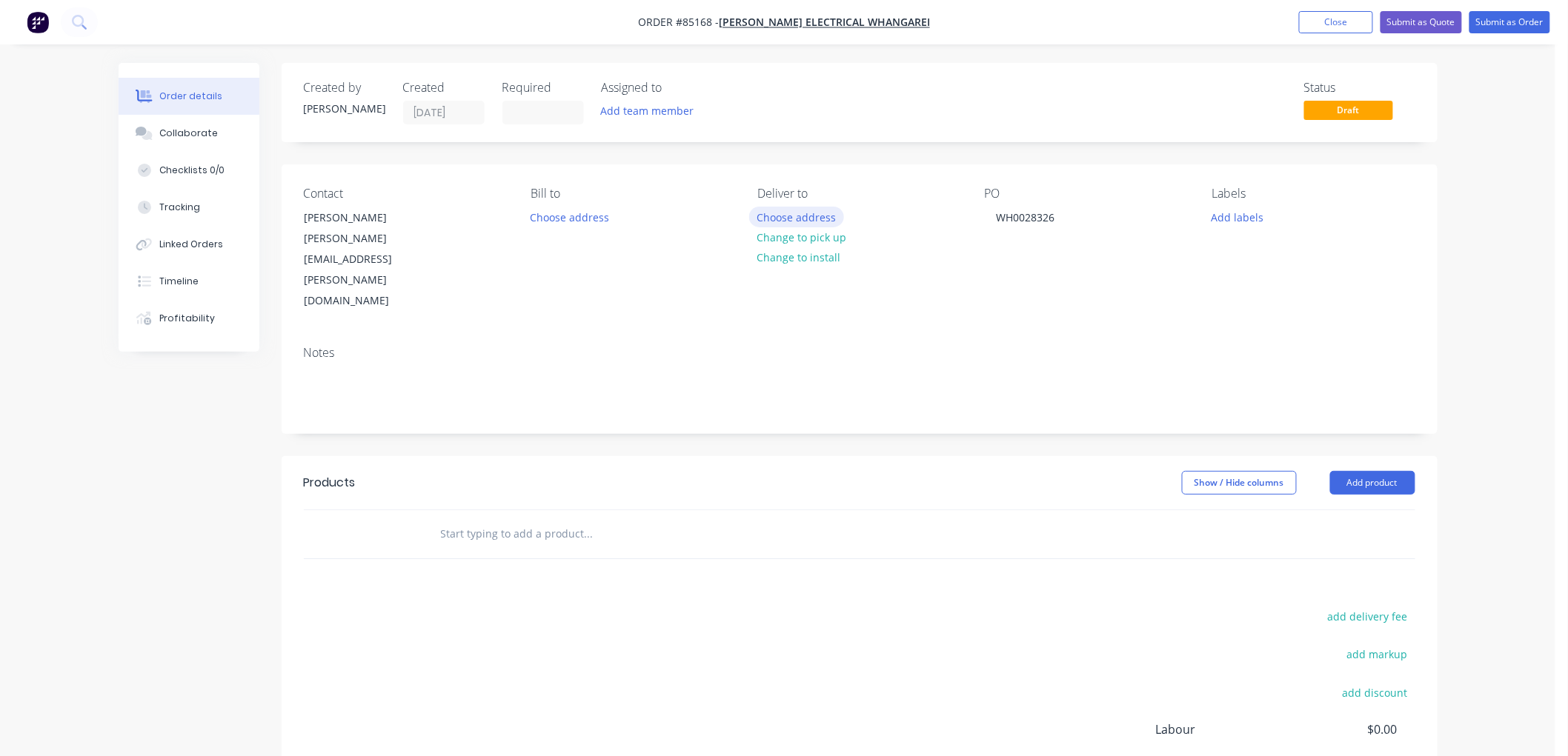
click at [813, 216] on button "Choose address" at bounding box center [797, 216] width 95 height 20
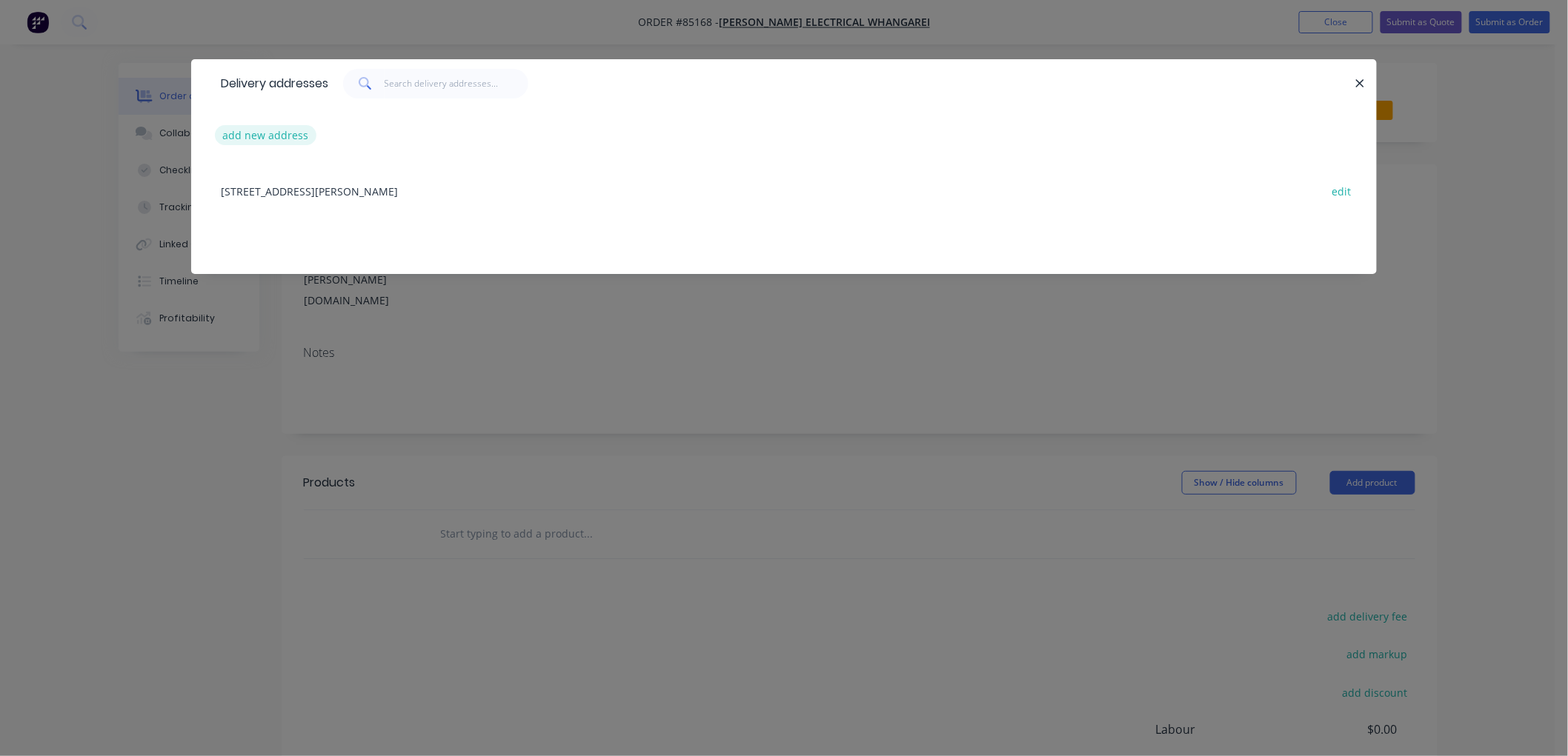
click at [283, 138] on button "add new address" at bounding box center [265, 135] width 102 height 20
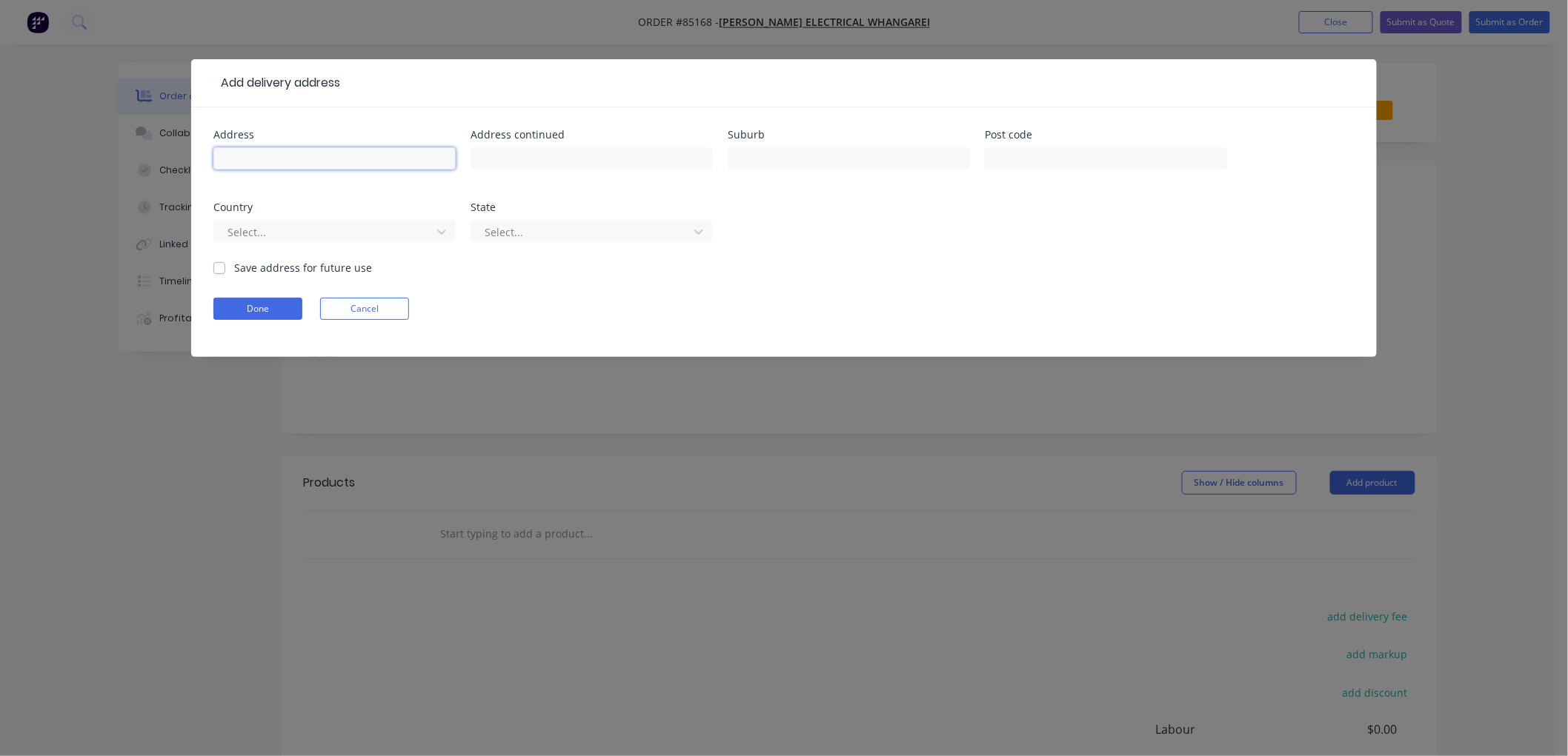
click at [271, 152] on input "text" at bounding box center [334, 158] width 242 height 22
type input "[PERSON_NAME] 0212282533, Northwest Electrical"
type input "[STREET_ADDRESS]"
click at [243, 309] on button "Done" at bounding box center [257, 308] width 88 height 22
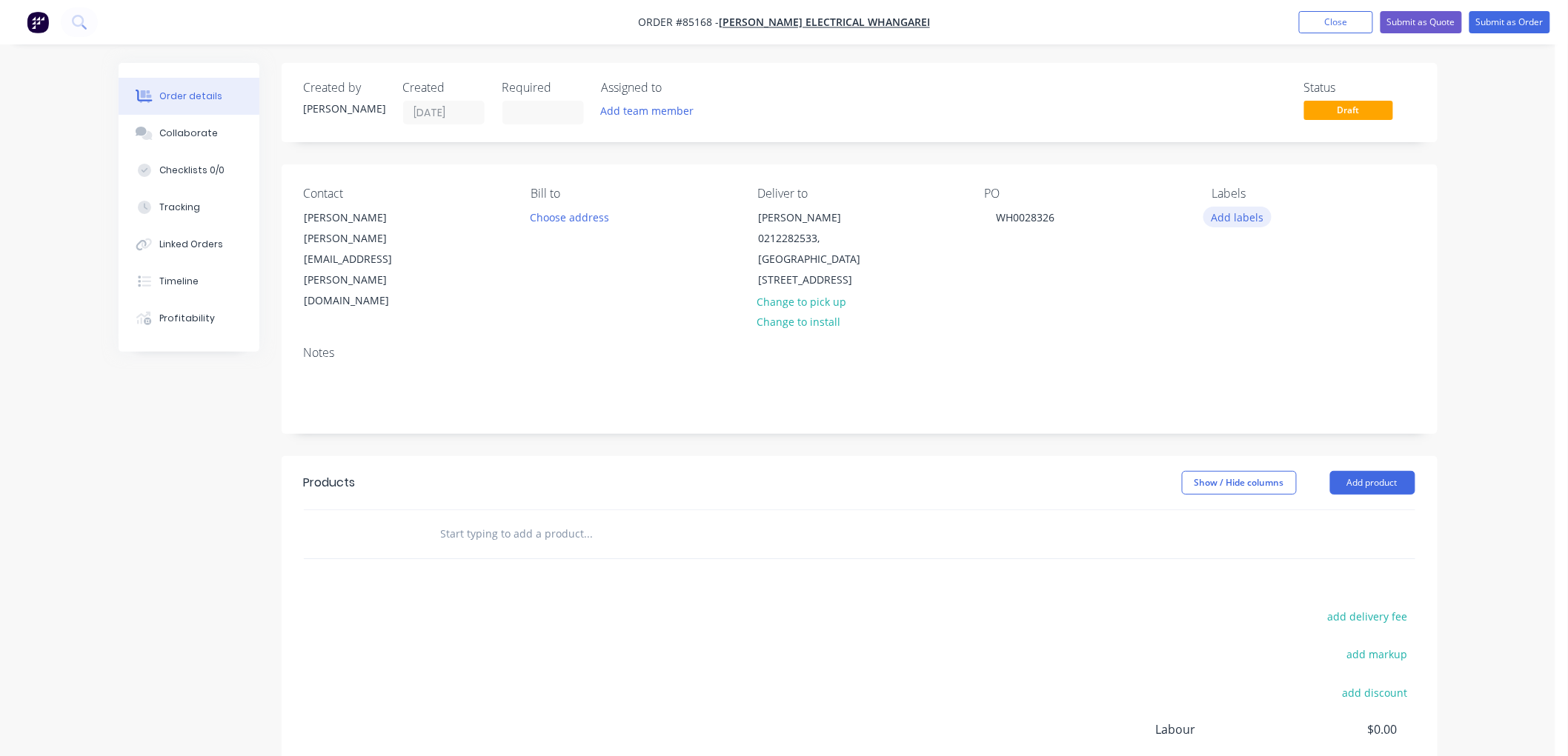
click at [1232, 217] on button "Add labels" at bounding box center [1237, 216] width 68 height 20
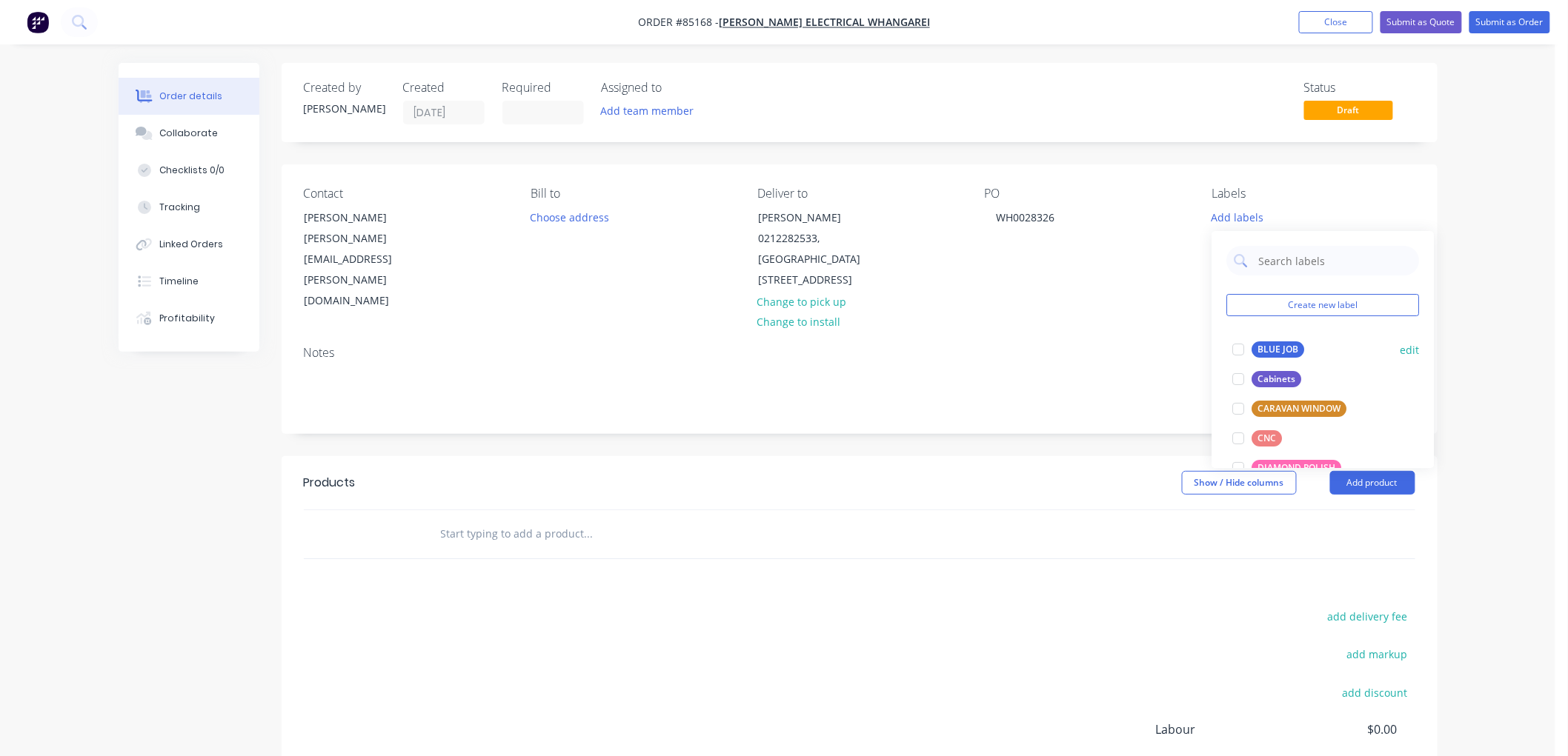
click at [1287, 343] on div "BLUE JOB" at bounding box center [1278, 349] width 52 height 16
click at [571, 519] on input "text" at bounding box center [589, 533] width 297 height 29
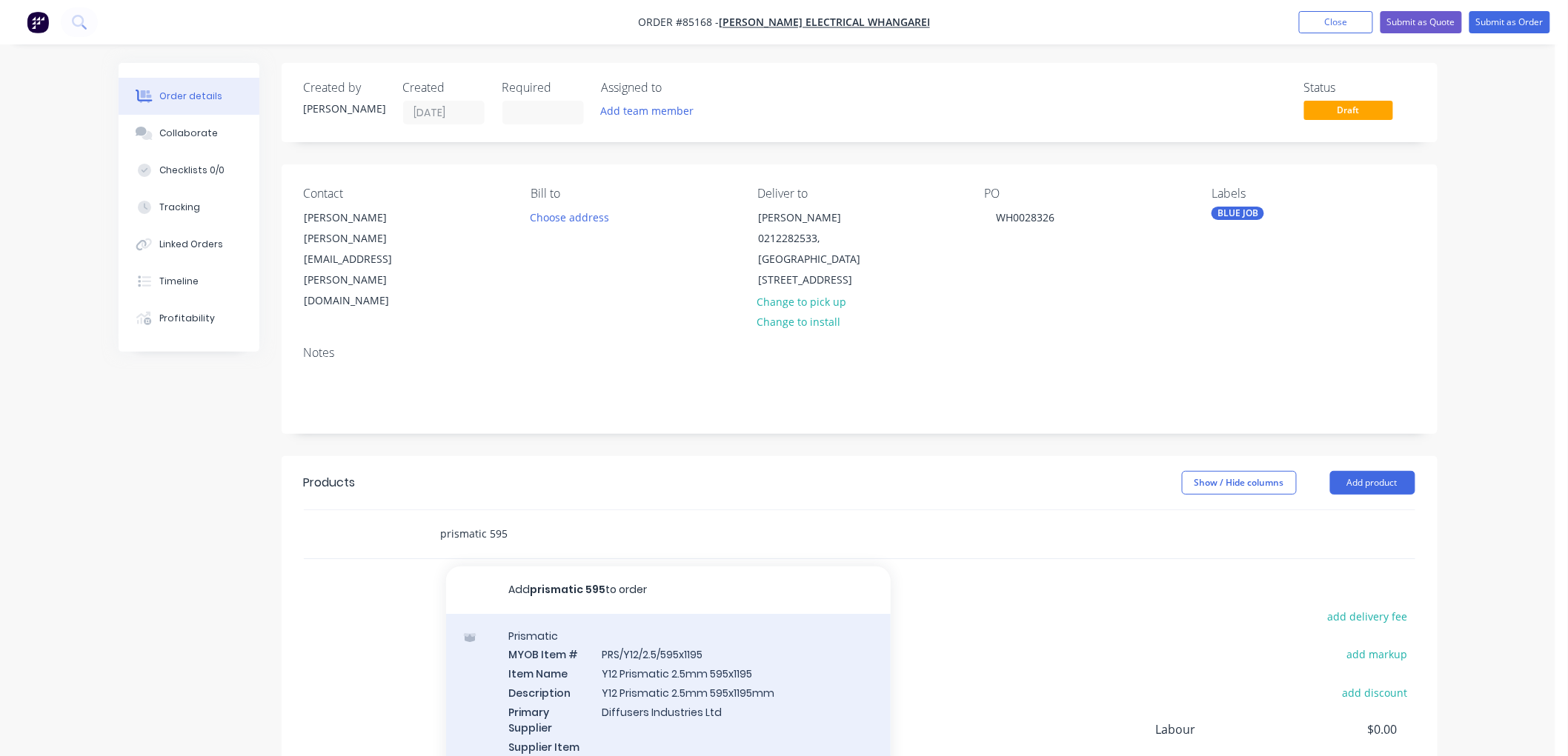
type input "prismatic 595"
click at [694, 650] on div "Prismatic MYOB Item # PRS/Y12/2.5/595x1195 Item Name Y12 Prismatic 2.5mm 595x11…" at bounding box center [668, 718] width 444 height 208
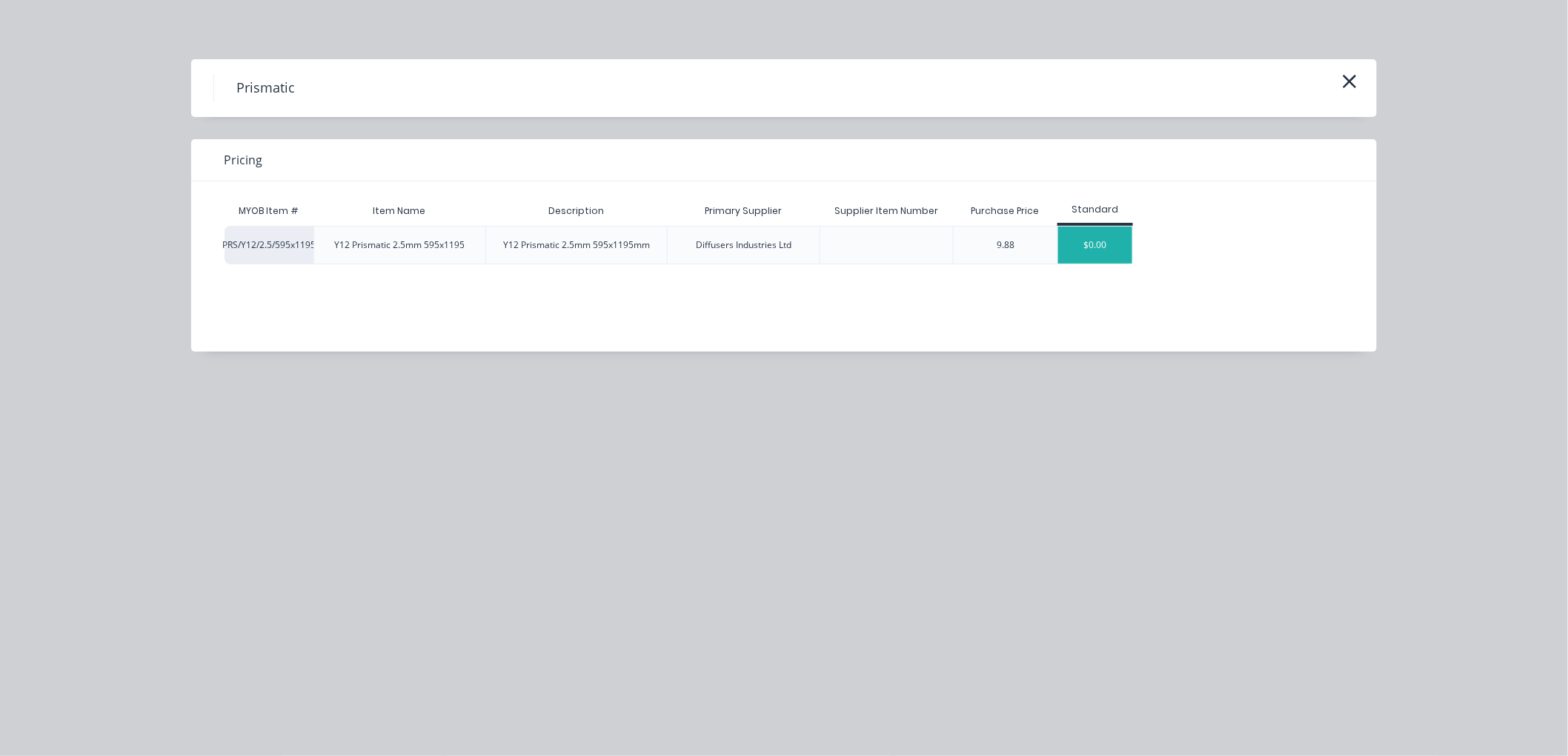
click at [1089, 244] on div "$0.00" at bounding box center [1095, 244] width 74 height 37
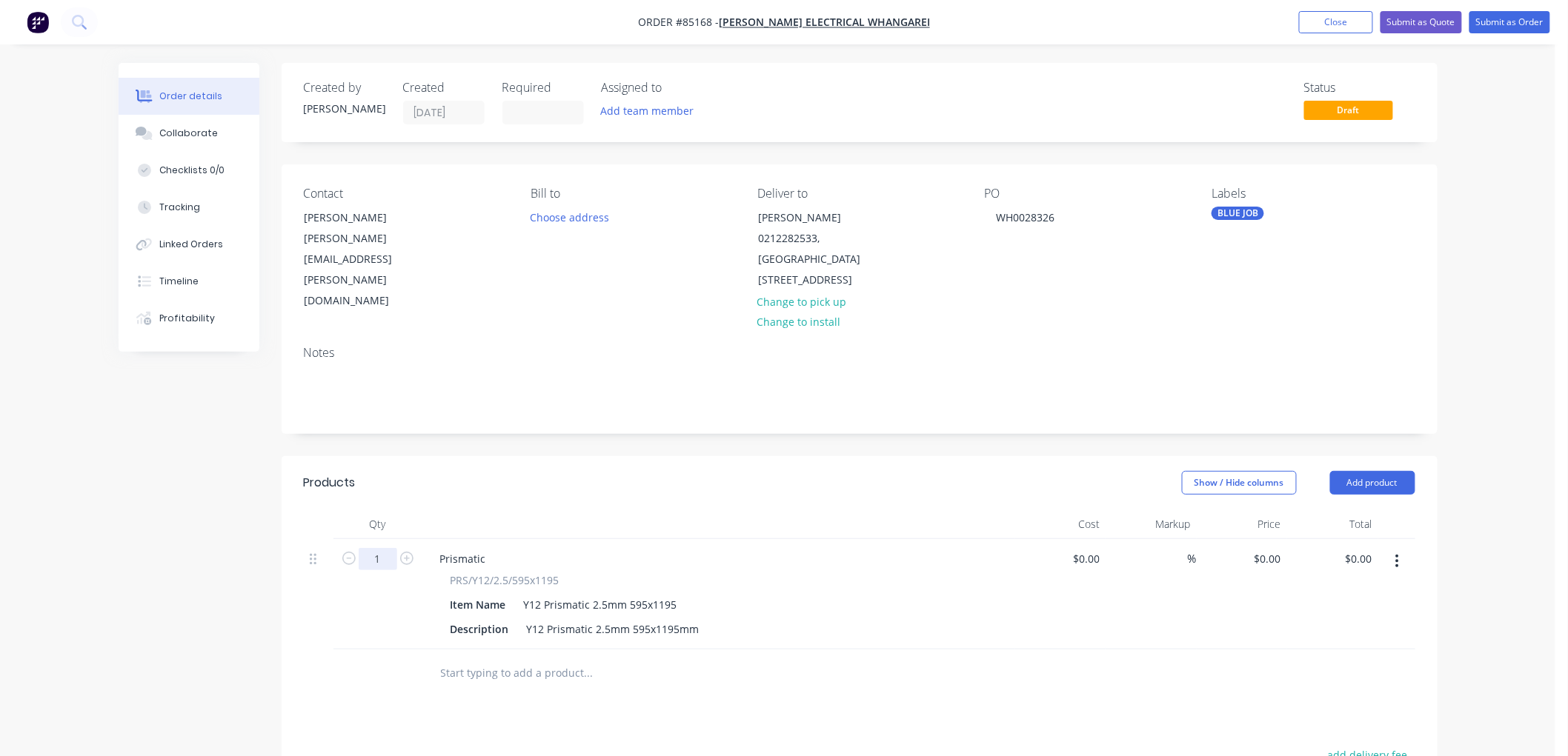
click at [371, 549] on input "1" at bounding box center [377, 559] width 39 height 22
type input "92"
click at [1272, 549] on input "0" at bounding box center [1269, 559] width 34 height 22
type input "$22.75"
type input "$2,093.00"
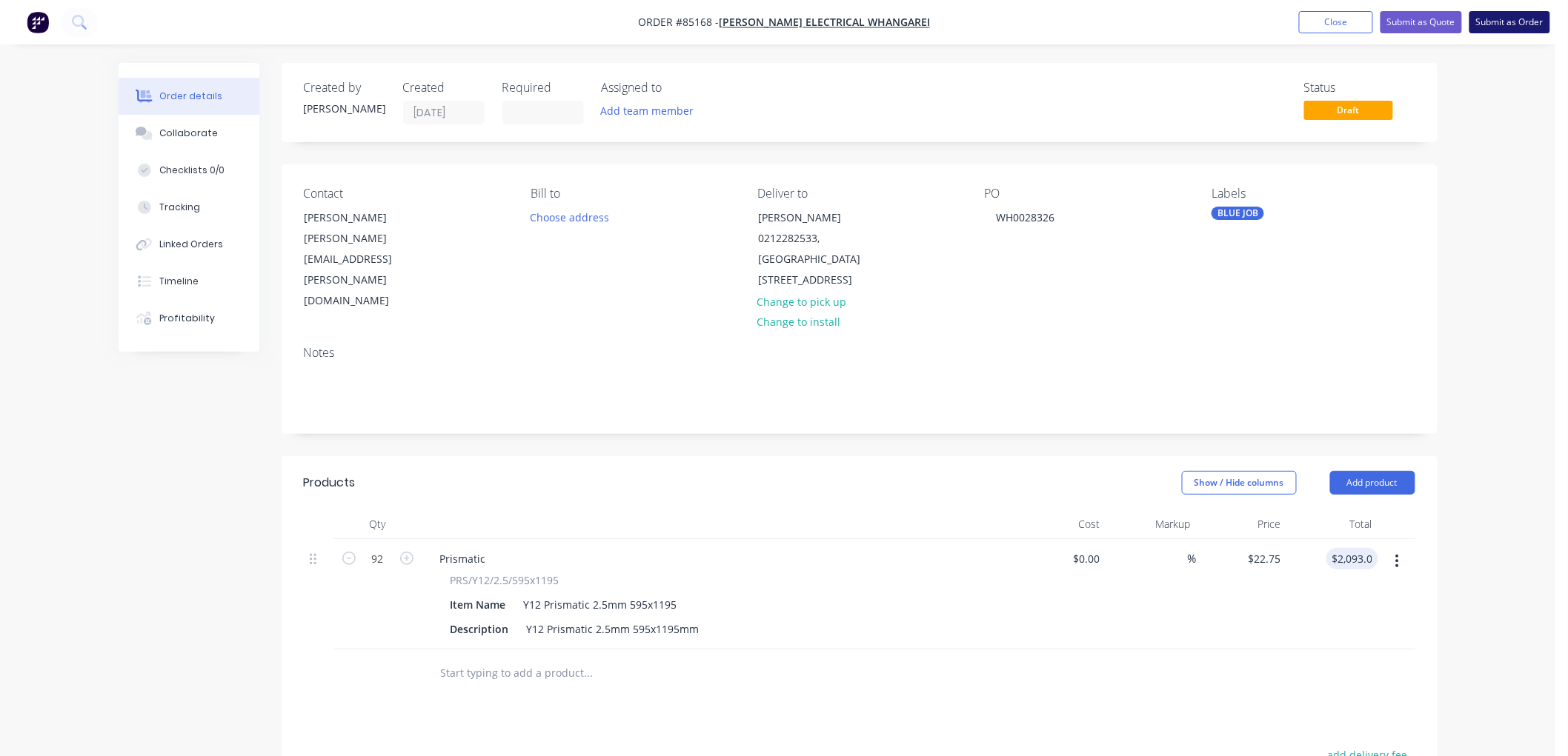
click at [1500, 28] on button "Submit as Order" at bounding box center [1509, 22] width 81 height 22
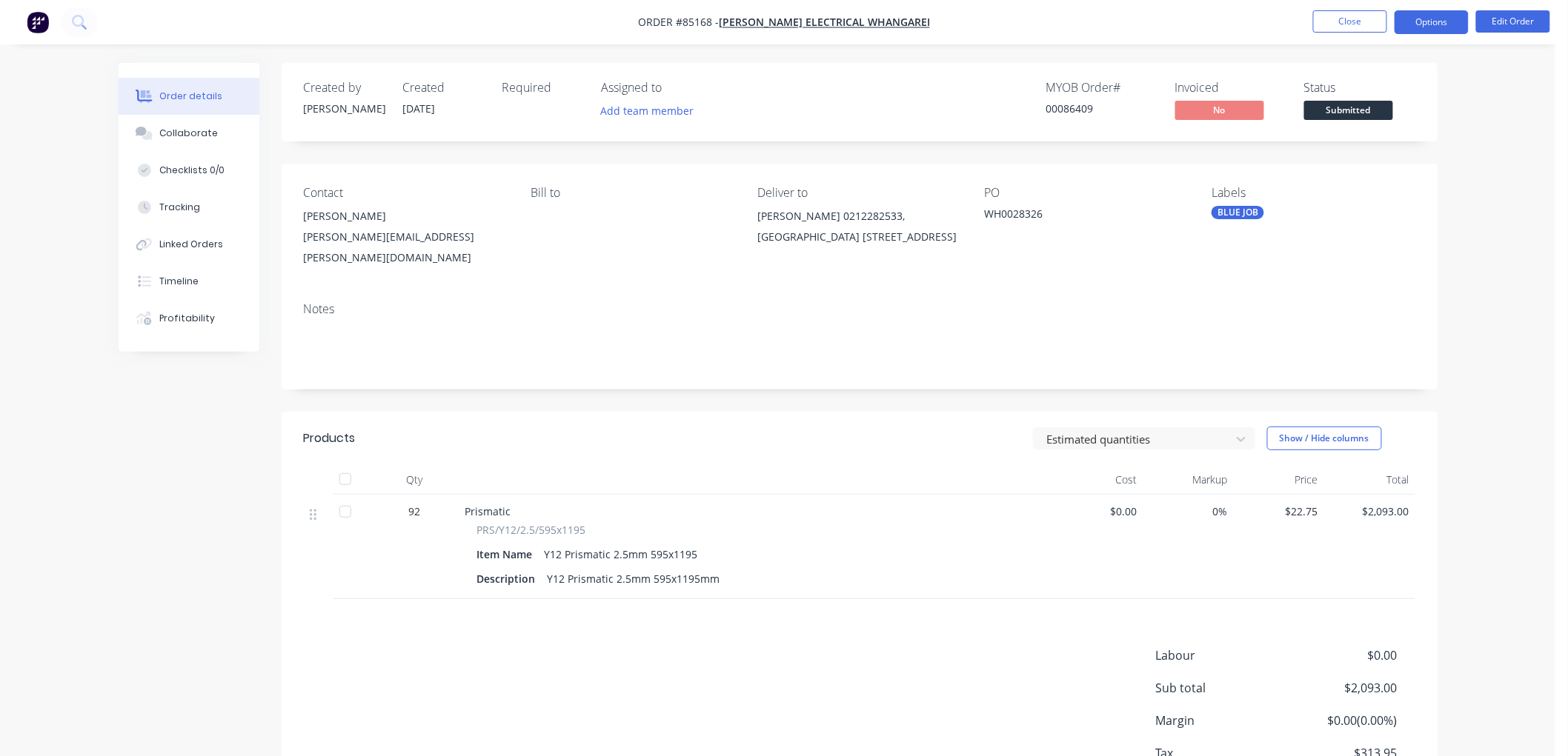
click at [1435, 20] on button "Options" at bounding box center [1431, 22] width 74 height 24
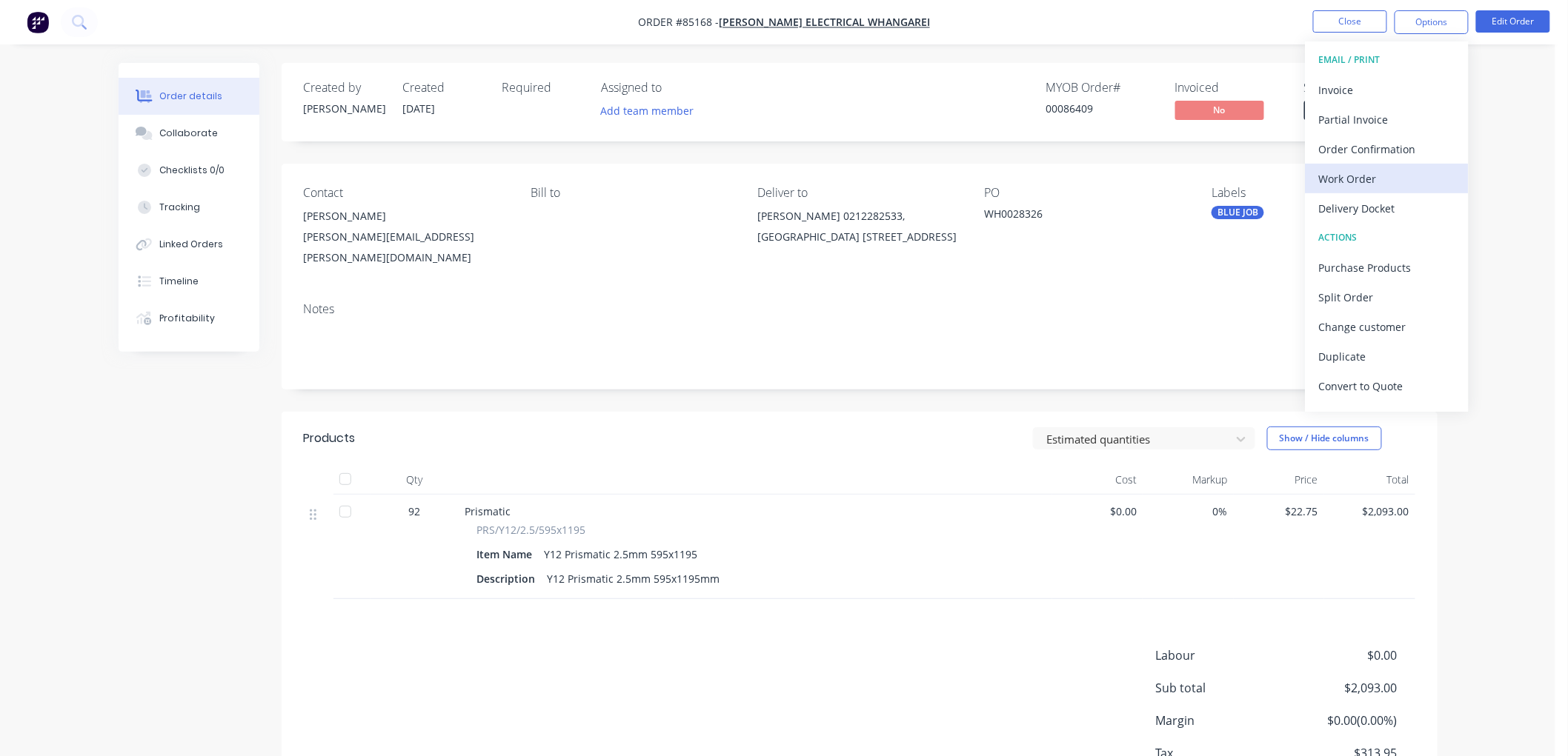
click at [1381, 176] on div "Work Order" at bounding box center [1386, 179] width 136 height 22
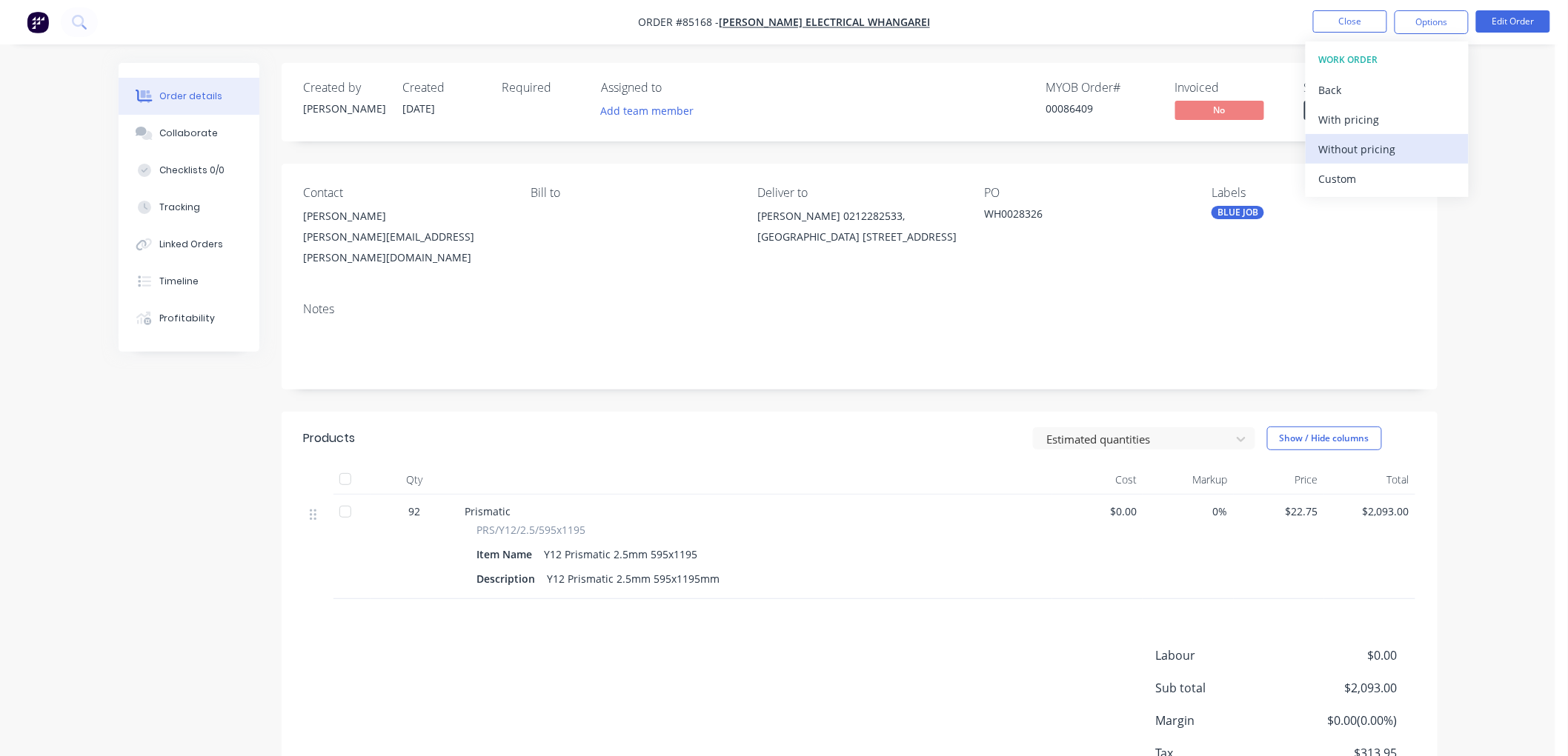
click at [1339, 149] on div "Without pricing" at bounding box center [1386, 149] width 136 height 22
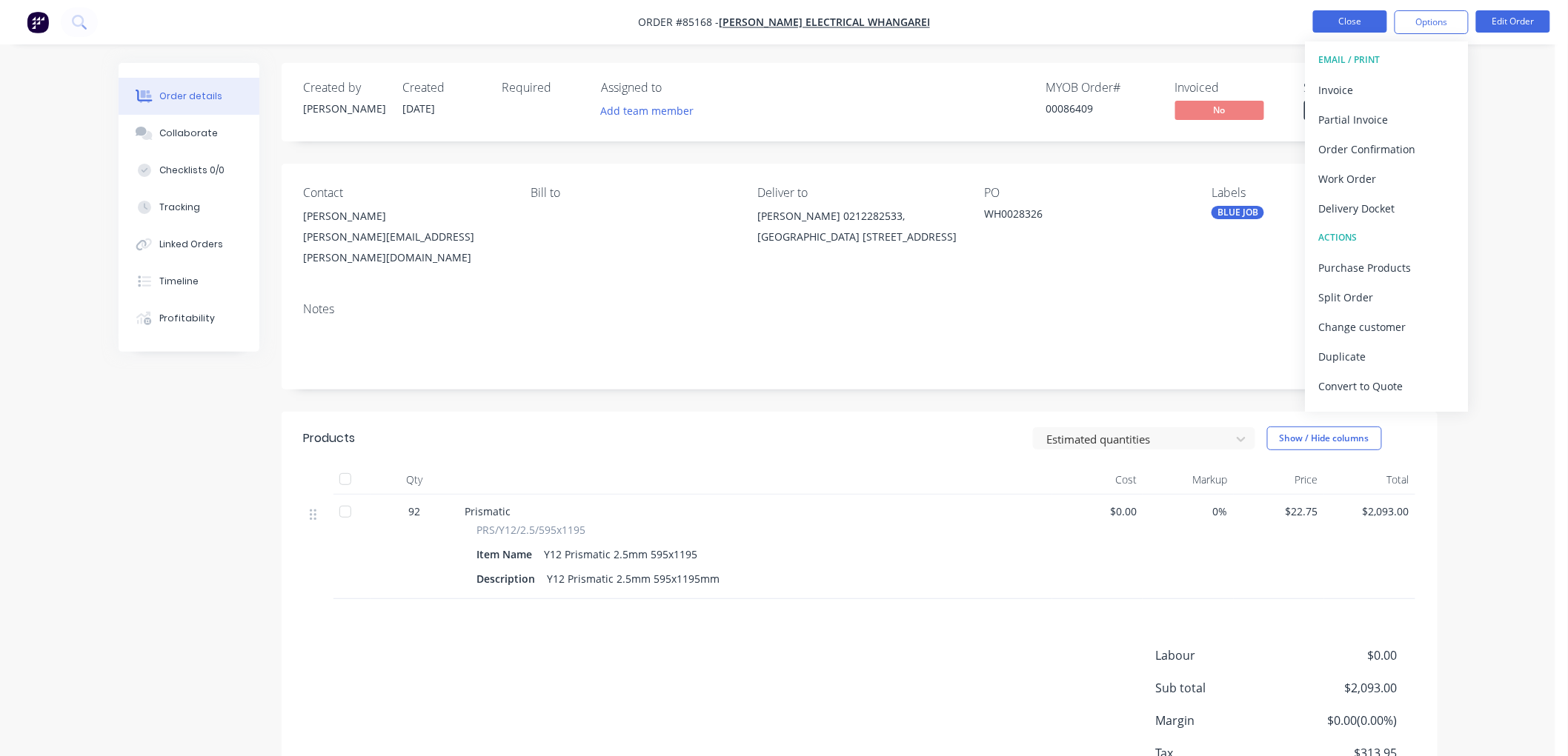
click at [1365, 24] on button "Close" at bounding box center [1350, 21] width 74 height 22
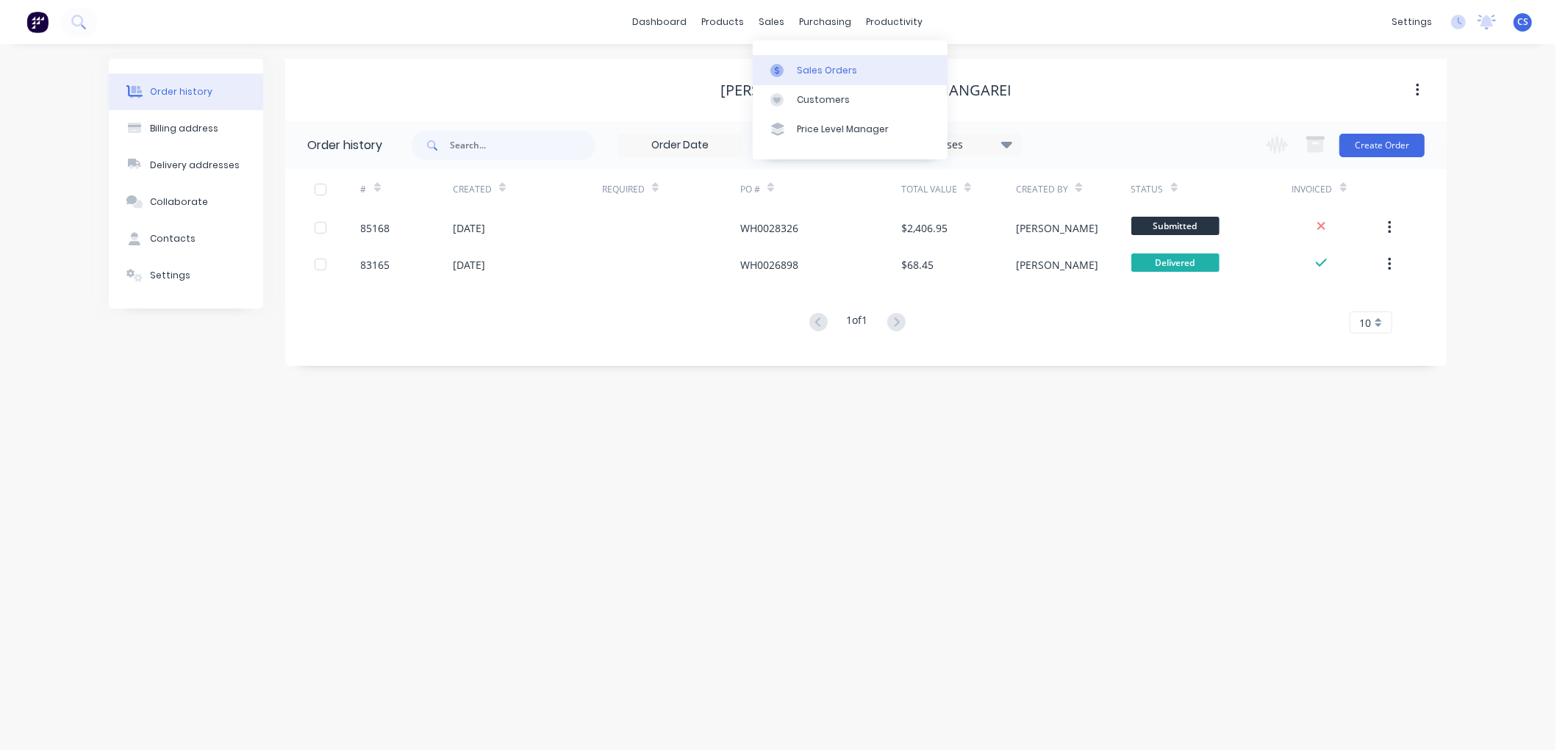
click at [799, 70] on div "Sales Orders" at bounding box center [827, 71] width 60 height 13
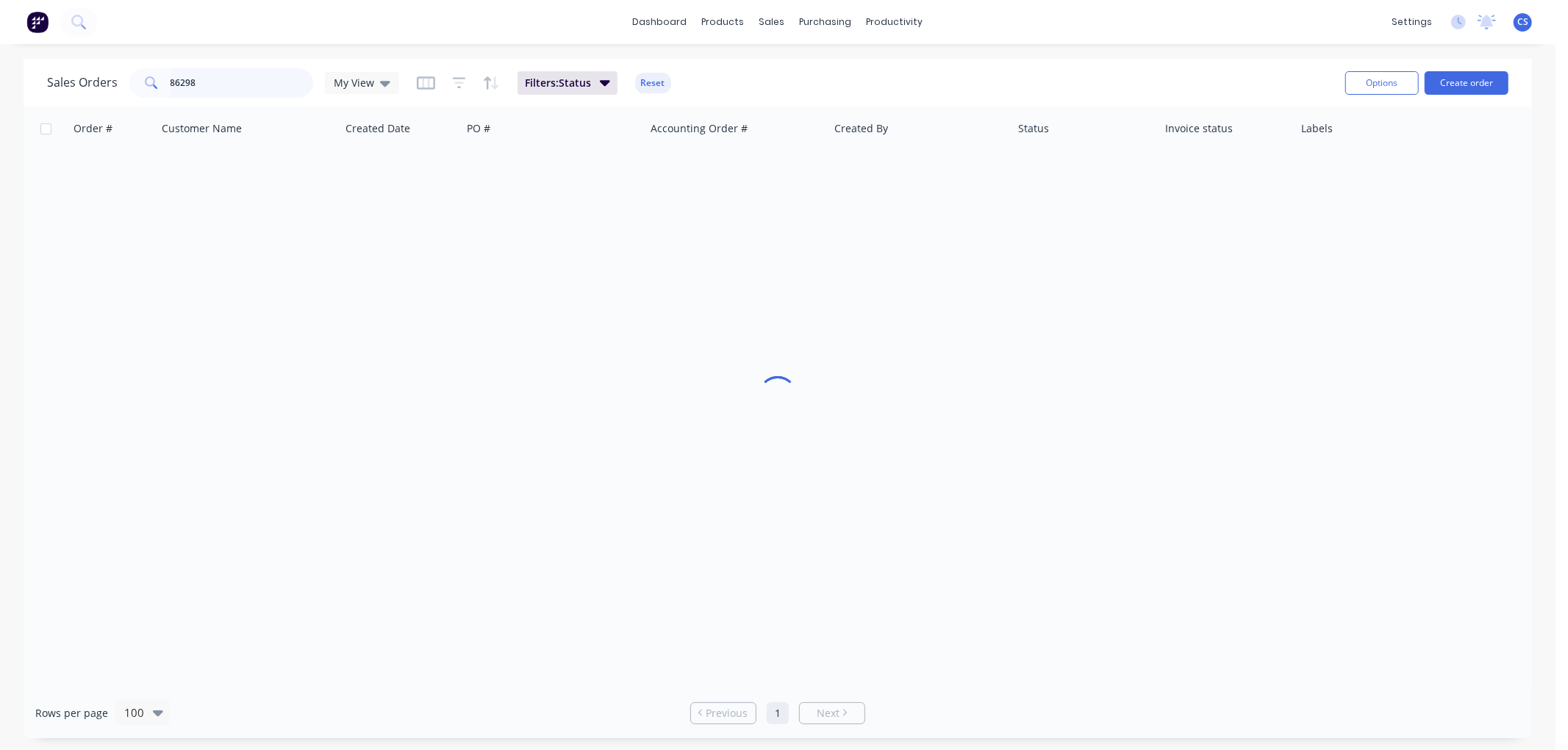
click at [252, 85] on input "86298" at bounding box center [242, 82] width 143 height 29
type input "point"
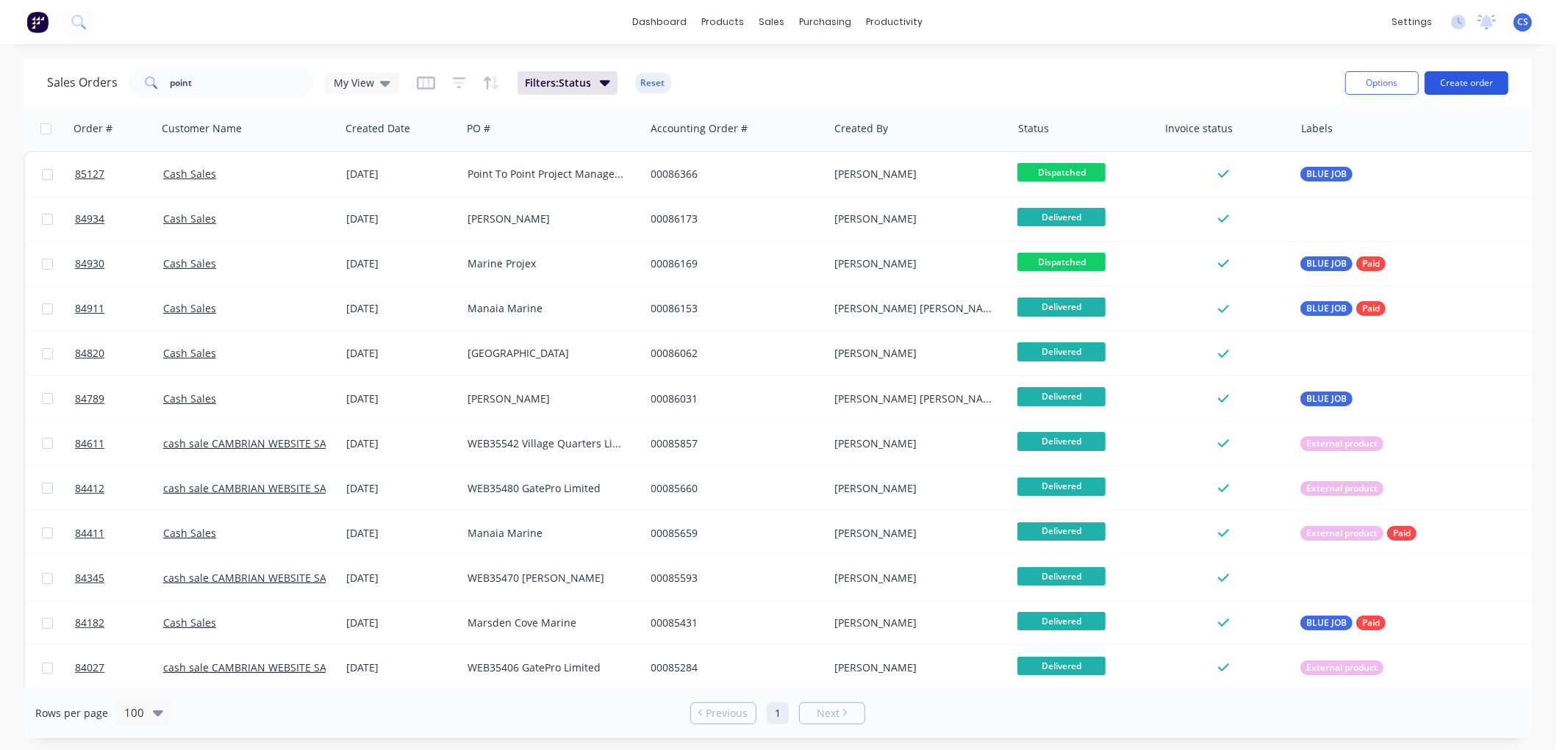
click at [1473, 92] on button "Create order" at bounding box center [1466, 83] width 84 height 24
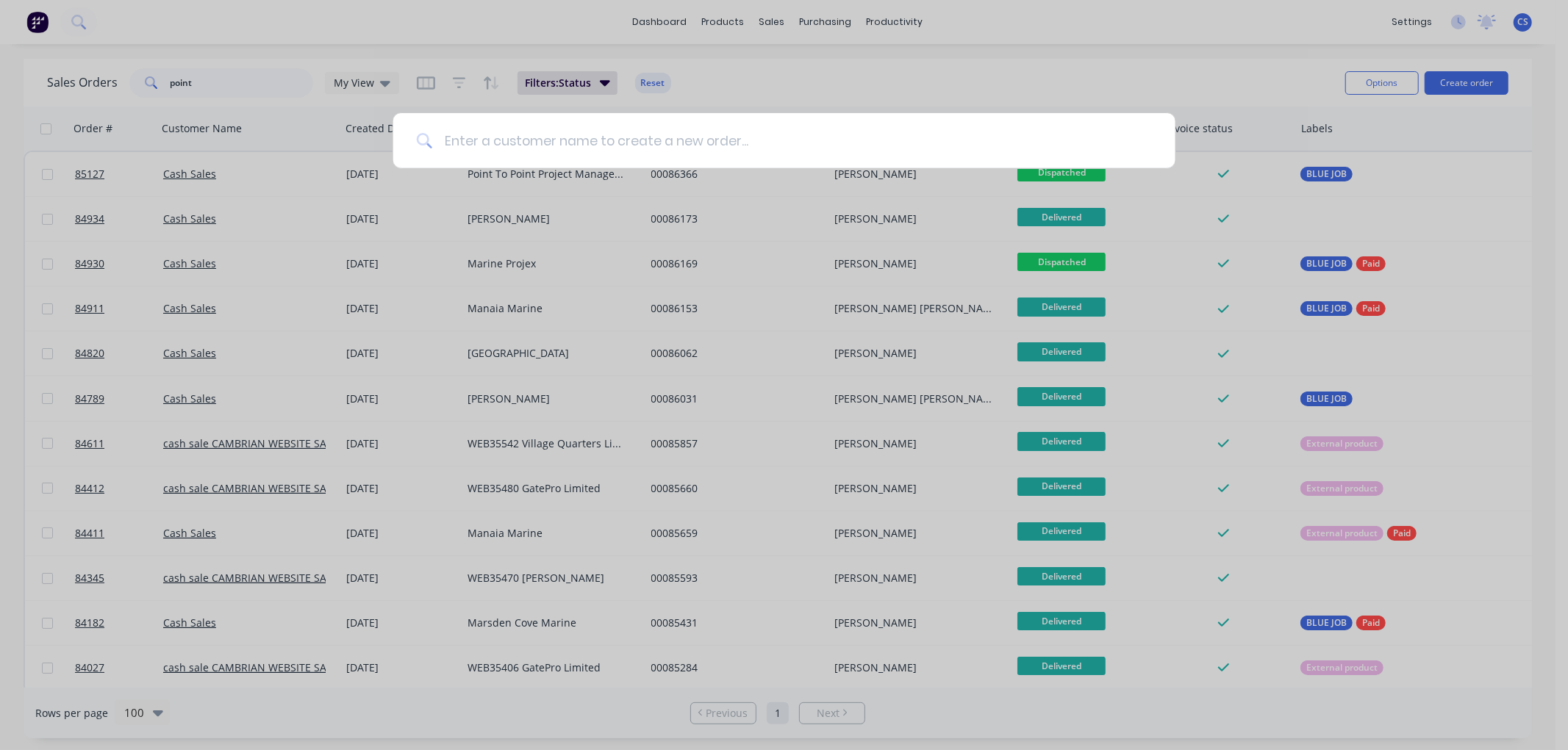
click at [466, 138] on input at bounding box center [792, 141] width 720 height 55
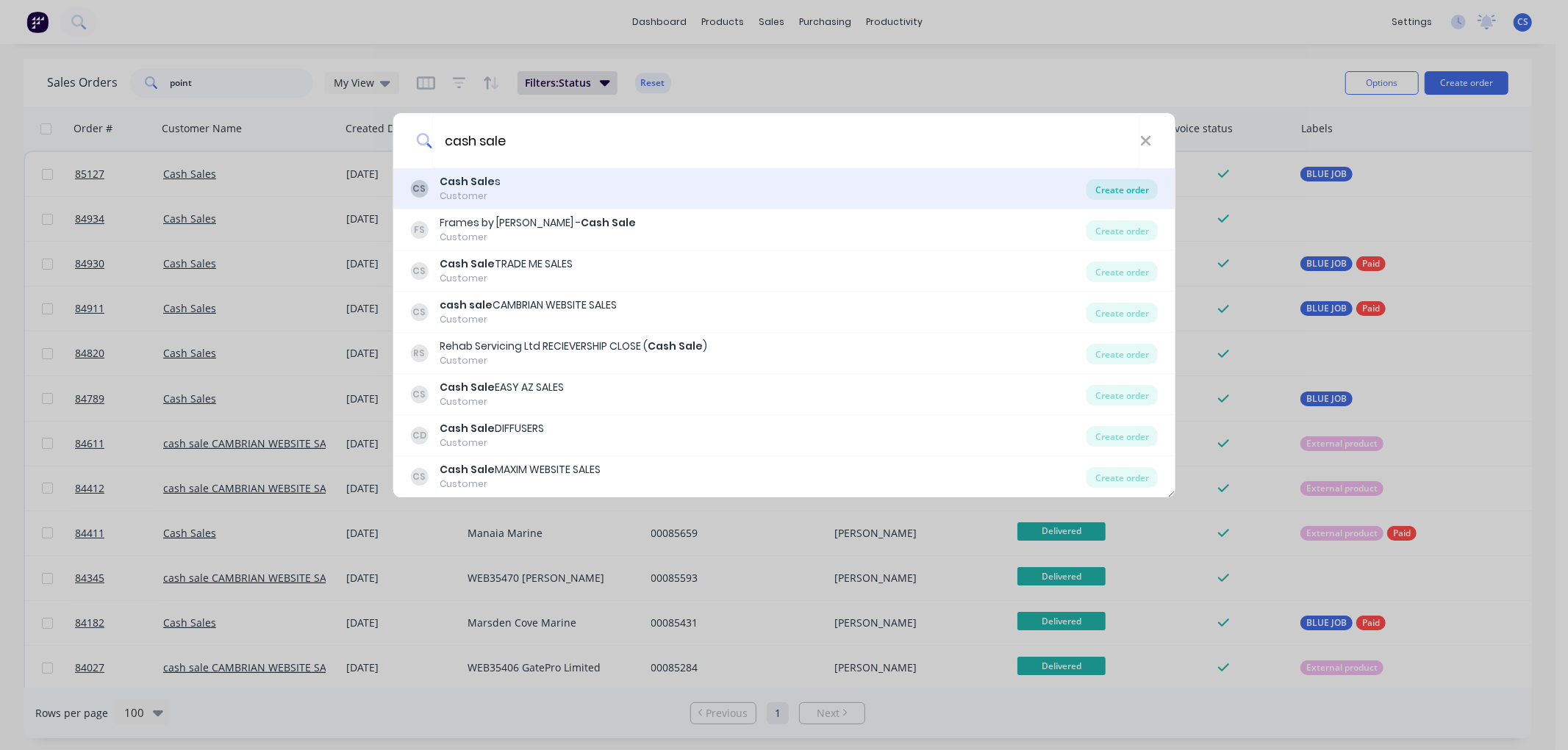
type input "cash sale"
click at [1120, 195] on div "Create order" at bounding box center [1123, 190] width 72 height 21
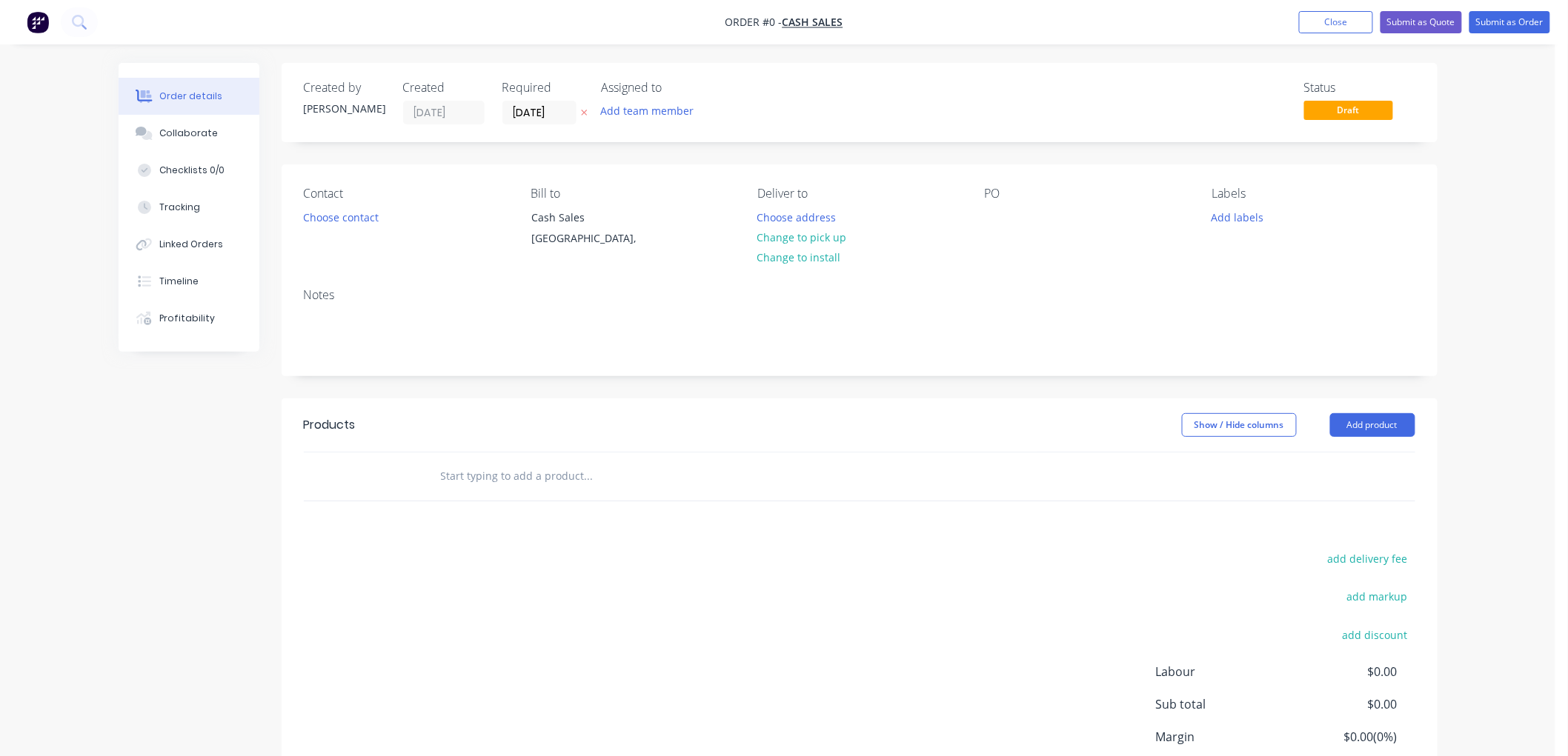
click at [582, 111] on icon "button" at bounding box center [584, 112] width 7 height 9
click at [334, 213] on button "Choose contact" at bounding box center [340, 216] width 91 height 20
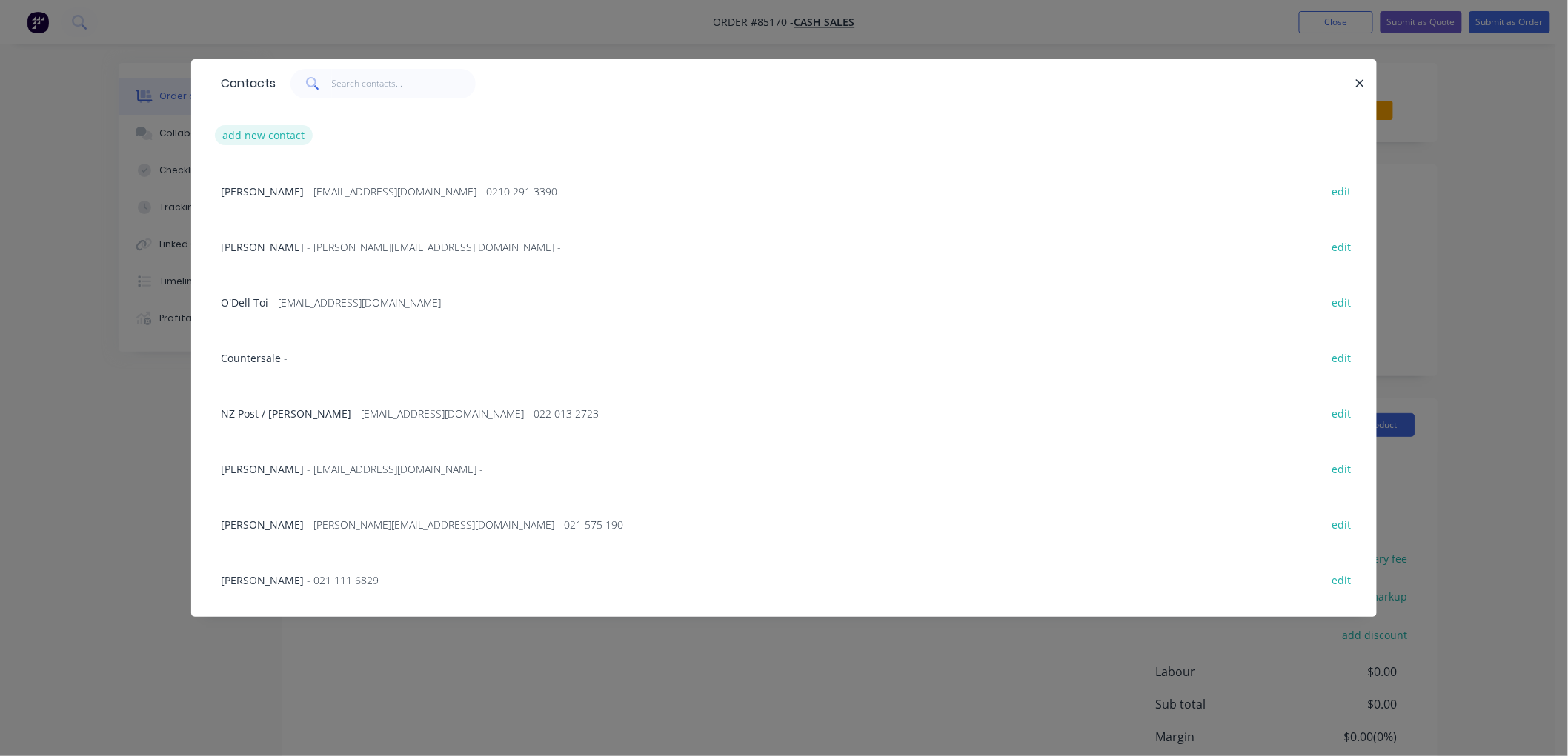
click at [287, 138] on button "add new contact" at bounding box center [263, 135] width 98 height 20
select select "NZ"
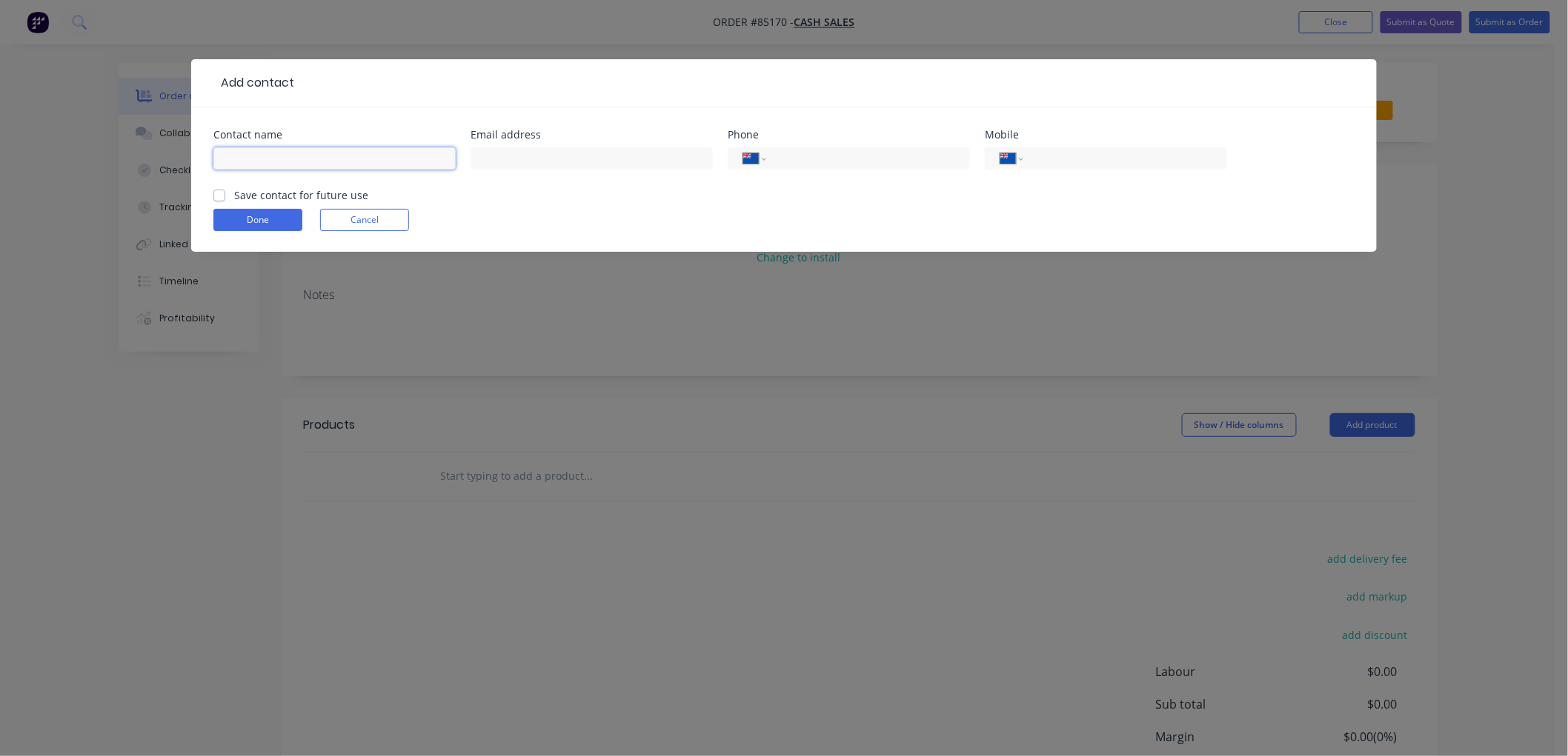
click at [310, 152] on input "text" at bounding box center [334, 158] width 242 height 22
drag, startPoint x: 417, startPoint y: 158, endPoint x: 218, endPoint y: 163, distance: 199.1
click at [218, 163] on input "Helensville A&P Association, Attm: Shona" at bounding box center [334, 158] width 242 height 22
type input "[PERSON_NAME]"
click at [538, 153] on input "text" at bounding box center [591, 158] width 242 height 22
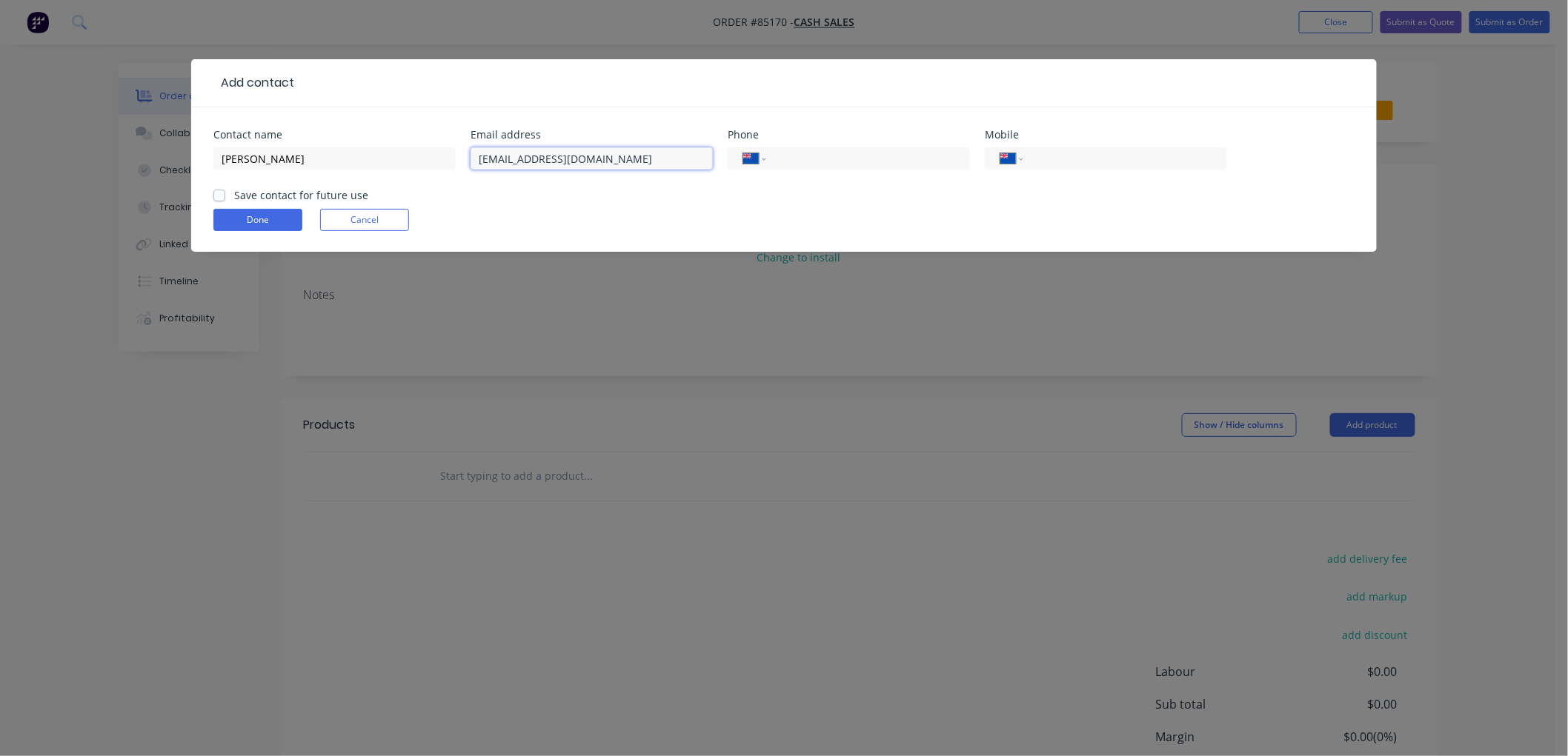
type input "[EMAIL_ADDRESS][DOMAIN_NAME]"
click at [234, 193] on label "Save contact for future use" at bounding box center [300, 195] width 134 height 15
click at [223, 193] on input "Save contact for future use" at bounding box center [219, 194] width 11 height 14
checkbox input "true"
click at [250, 220] on button "Done" at bounding box center [257, 220] width 88 height 22
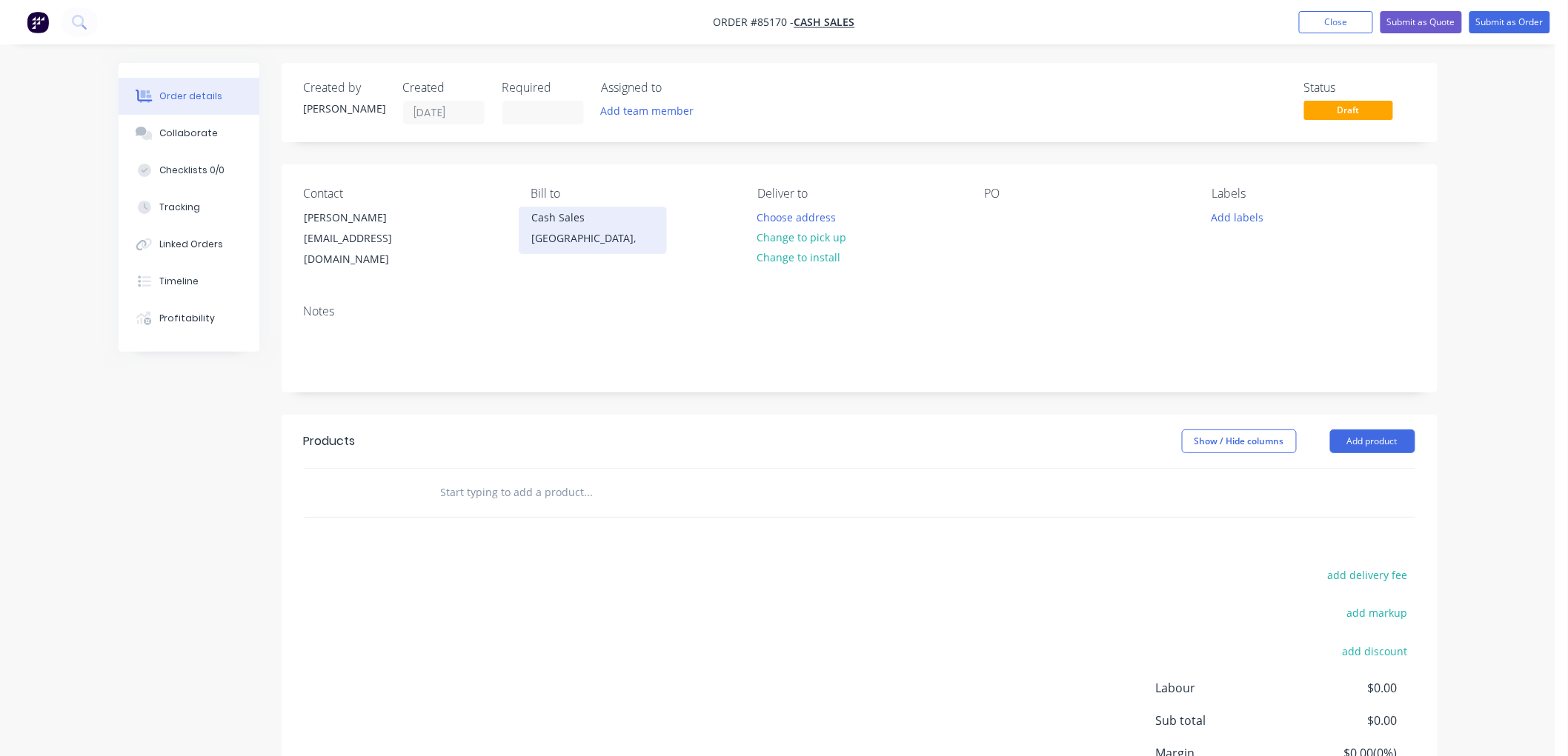
click at [560, 230] on div "[GEOGRAPHIC_DATA]," at bounding box center [592, 239] width 123 height 21
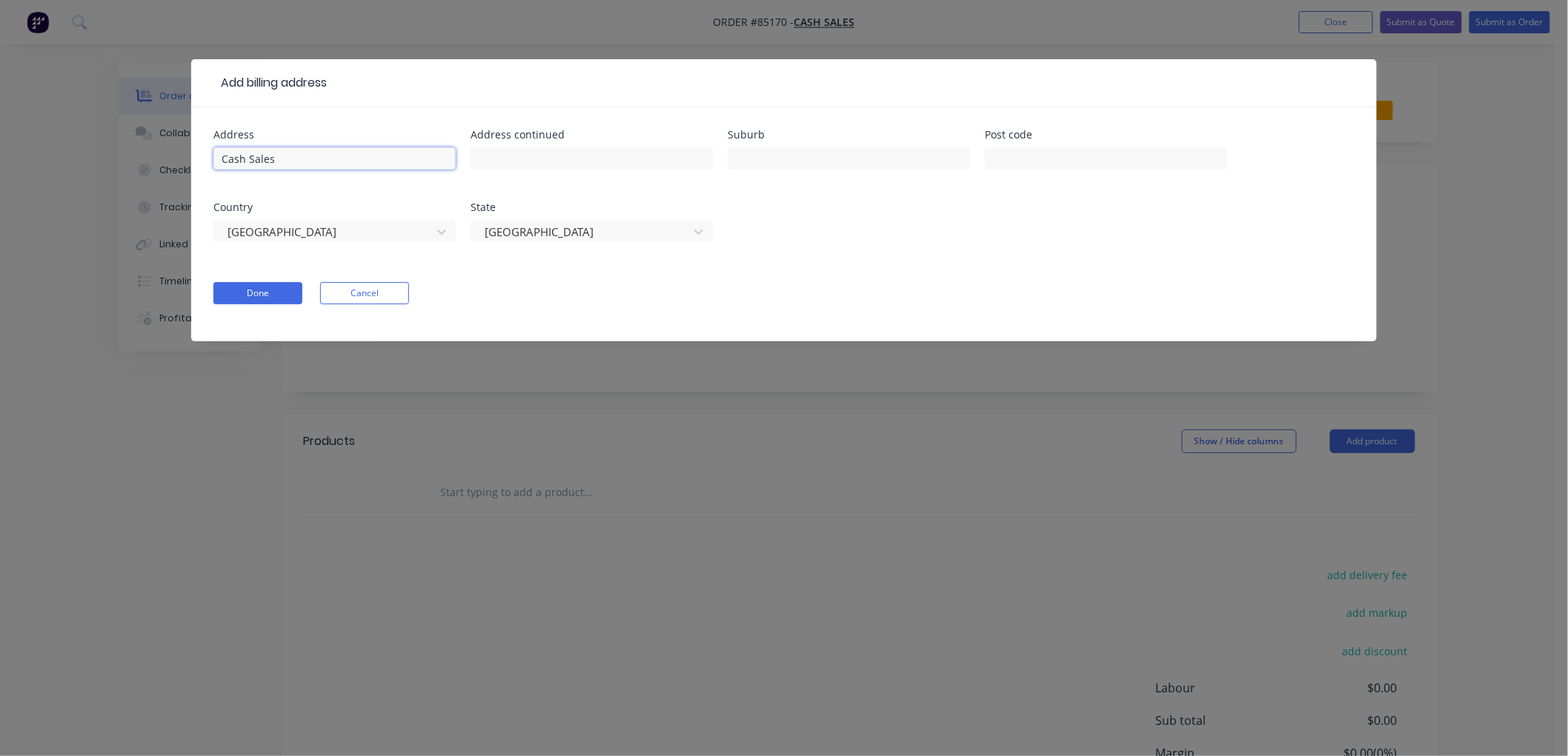
drag, startPoint x: 295, startPoint y: 157, endPoint x: 203, endPoint y: 161, distance: 92.1
click at [203, 161] on div "Address Cash Sales Address continued Suburb Post code Country [GEOGRAPHIC_DATA]…" at bounding box center [784, 224] width 1186 height 234
paste input "Helensville A&P Association, Attm: Shona"
click at [353, 159] on input "Helensville A&P Association, Attm: Shona" at bounding box center [334, 158] width 242 height 22
click at [387, 159] on input "Helensville A&P Association, Attm: Shona" at bounding box center [334, 158] width 242 height 22
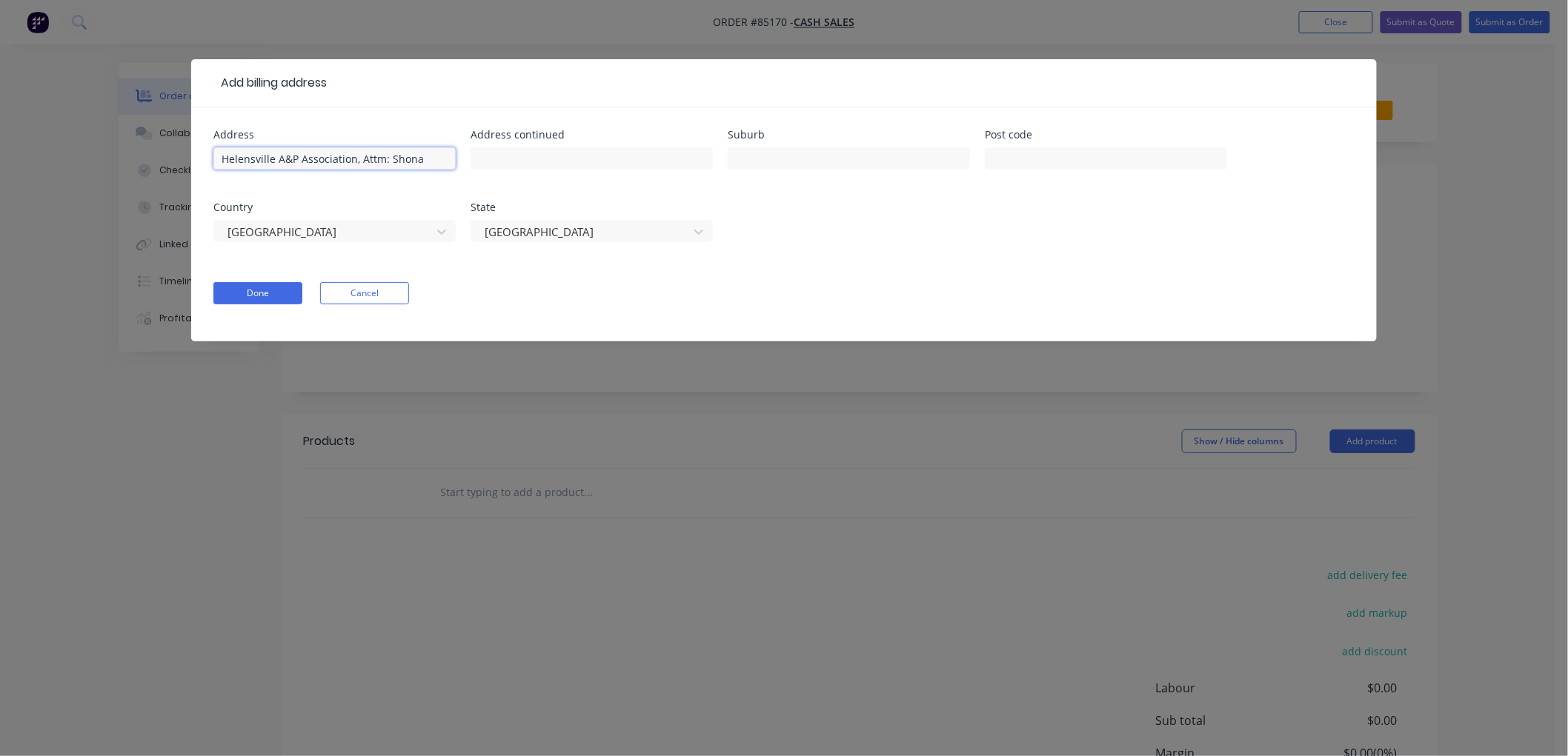
click at [378, 159] on input "Helensville A&P Association, Attm: Shona" at bounding box center [334, 158] width 242 height 22
type input "Helensville A&P Association, Attn: Shona"
click at [257, 291] on button "Done" at bounding box center [257, 293] width 88 height 22
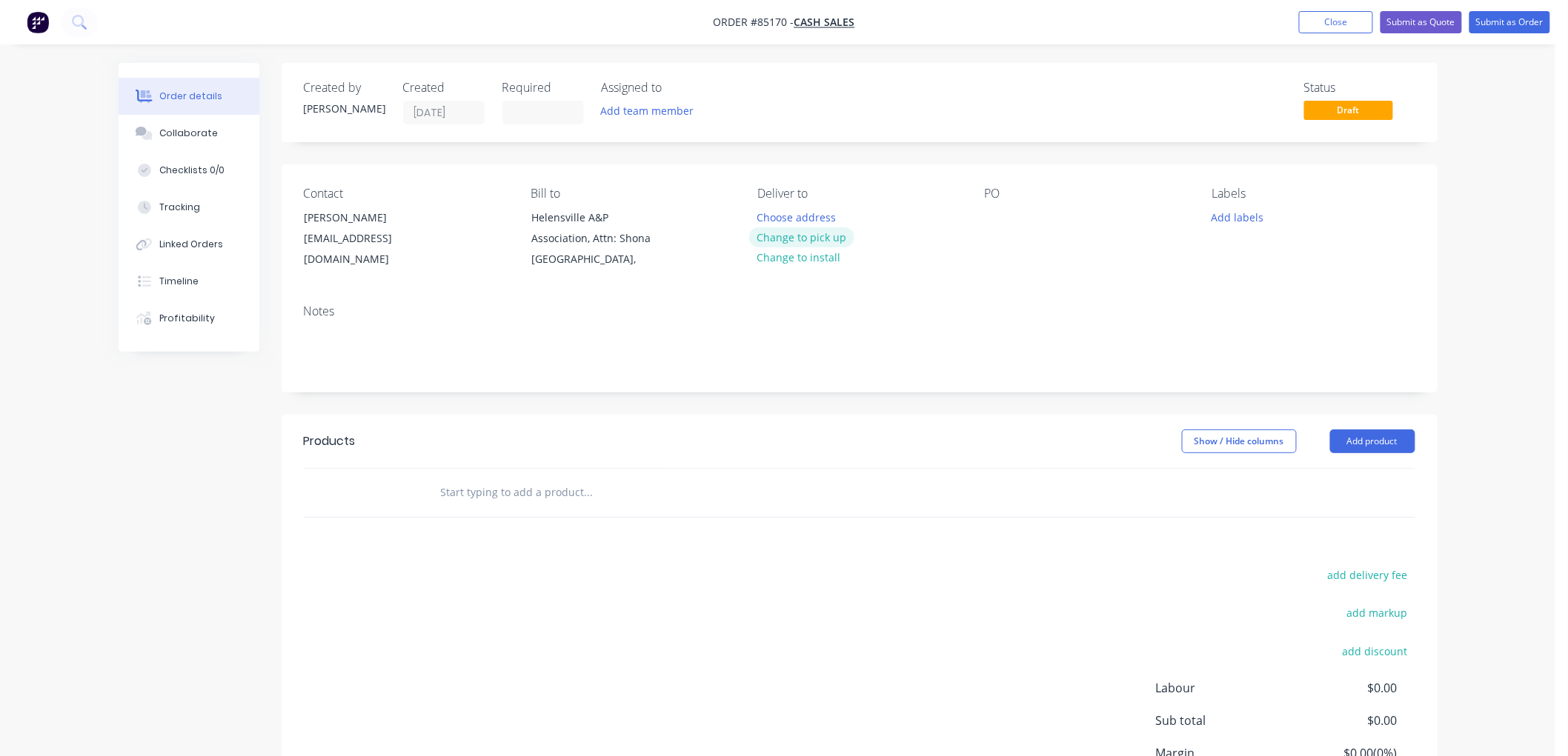
click at [823, 232] on button "Change to pick up" at bounding box center [802, 237] width 106 height 20
click at [986, 215] on div at bounding box center [996, 217] width 24 height 22
click at [535, 494] on input "text" at bounding box center [589, 493] width 297 height 29
type input "f"
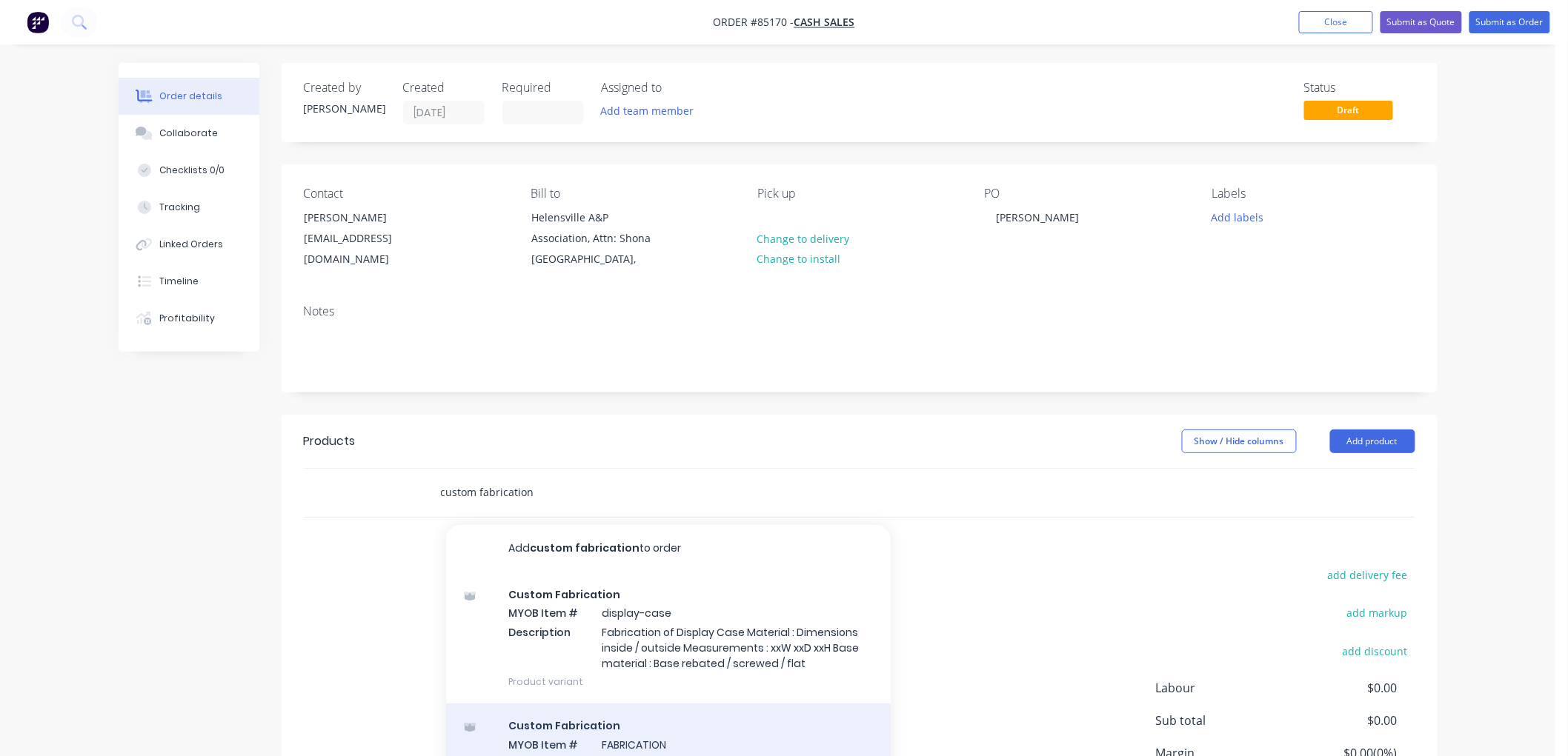
type input "custom fabrication"
click at [678, 727] on div "Custom Fabrication MYOB Item # FABRICATION Description Fabrication Product vari…" at bounding box center [668, 753] width 444 height 100
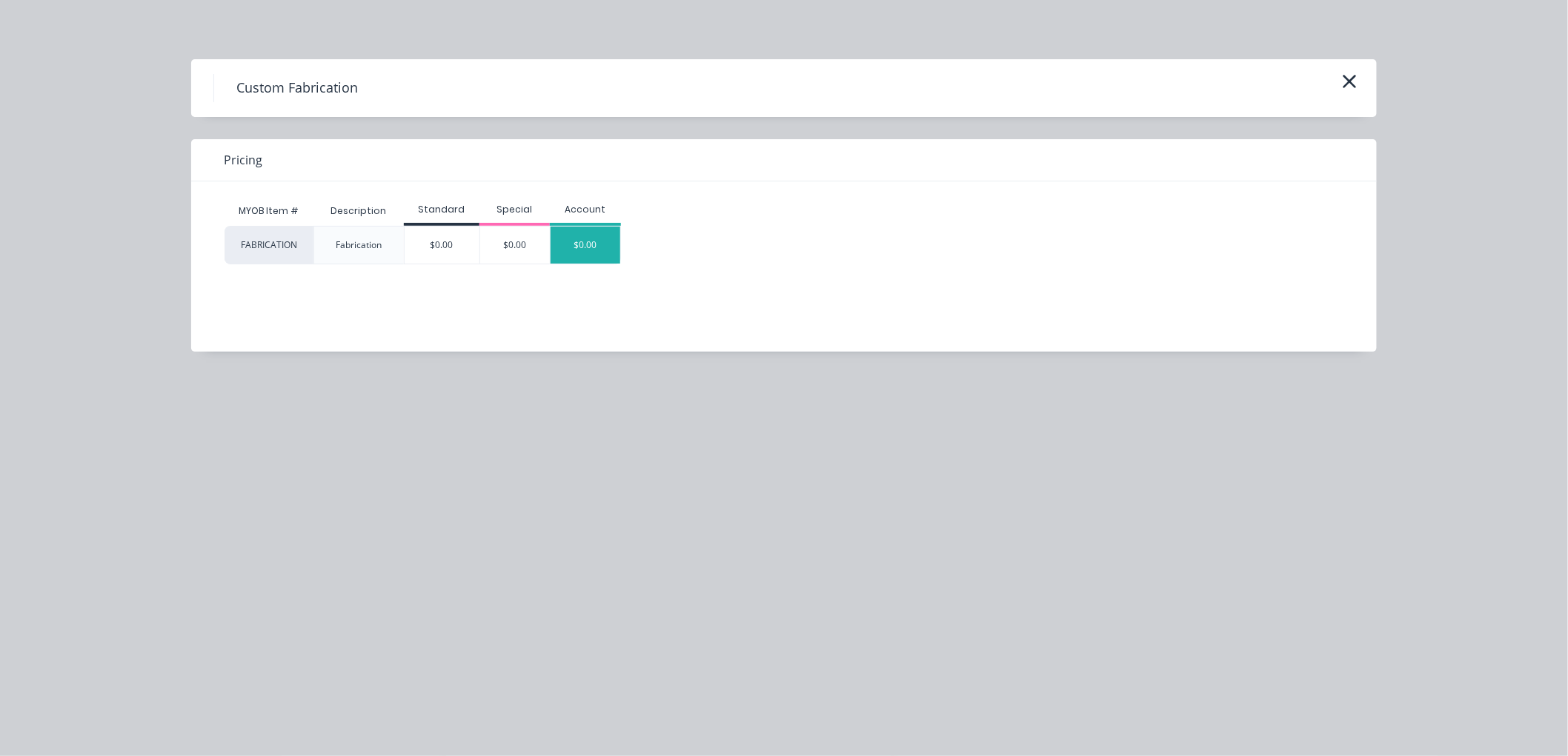
click at [599, 242] on div "$0.00" at bounding box center [585, 244] width 69 height 37
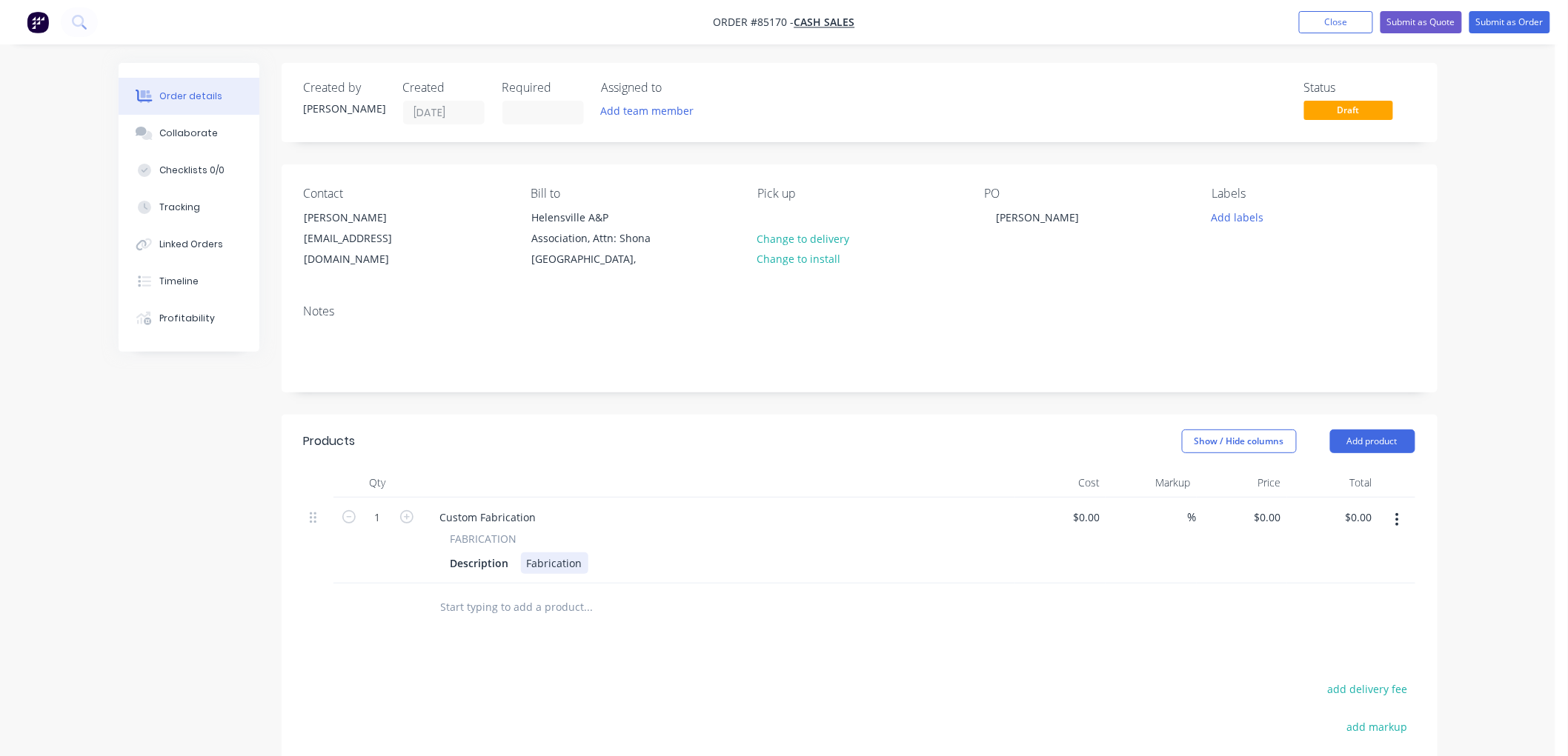
click at [564, 565] on div "Fabrication" at bounding box center [554, 563] width 68 height 22
click at [561, 558] on div "Fabrication" at bounding box center [554, 563] width 68 height 22
paste div
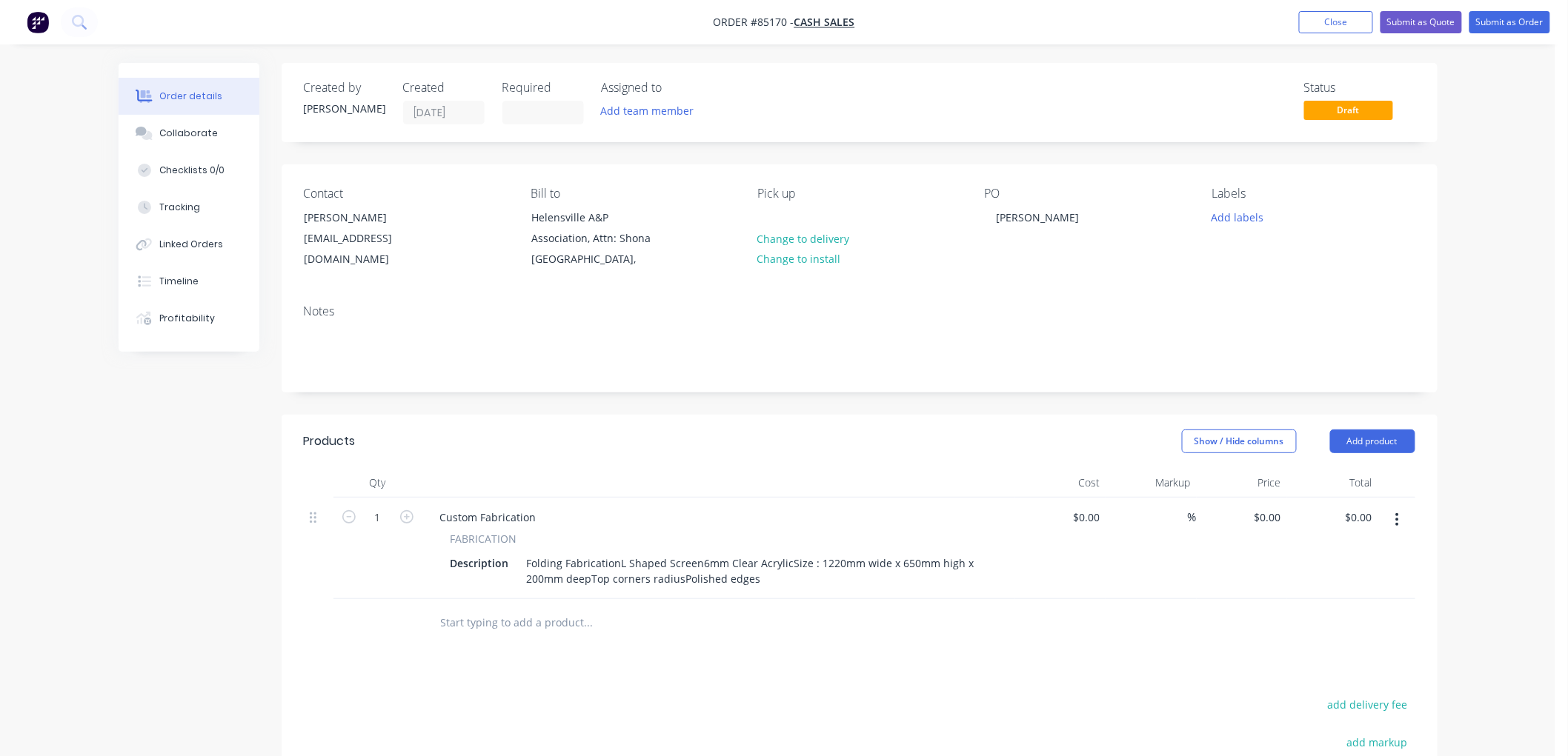
click at [949, 668] on div "Products Show / Hide columns Add product Qty Cost Markup Price Total 1 Custom F…" at bounding box center [859, 708] width 1155 height 589
click at [619, 558] on div "Folding FabricationL Shaped Screen6mm Clear AcrylicSize : 1220mm wide x 650mm h…" at bounding box center [754, 571] width 466 height 37
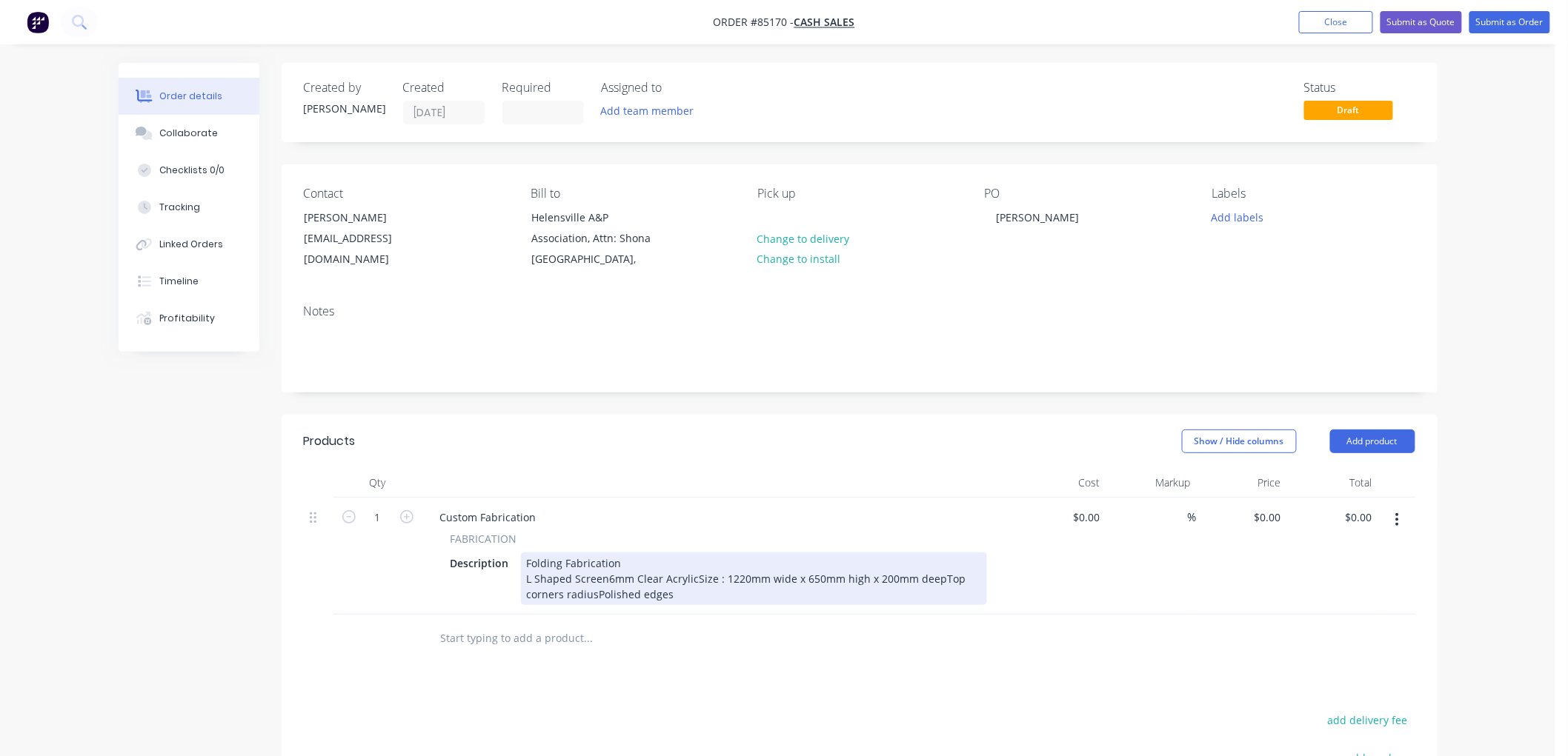
click at [604, 575] on div "Folding Fabrication L Shaped Screen6mm Clear AcrylicSize : 1220mm wide x 650mm …" at bounding box center [754, 578] width 466 height 52
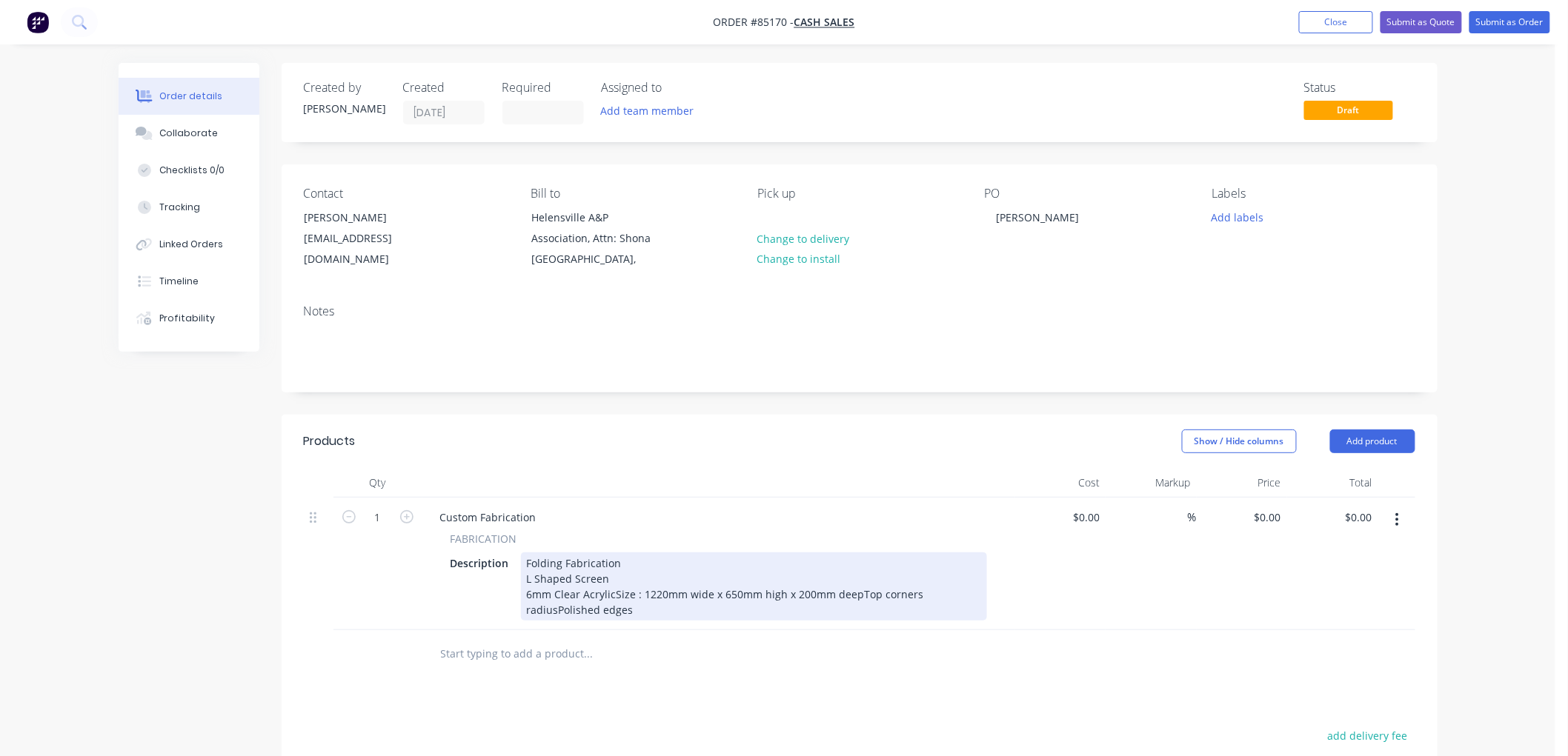
click at [611, 594] on div "Folding Fabrication L Shaped Screen 6mm Clear AcrylicSize : 1220mm wide x 650mm…" at bounding box center [754, 587] width 466 height 68
click at [766, 606] on div "Folding Fabrication L Shaped Screen 6mm Clear Acrylic Size : 1220mm wide x 650m…" at bounding box center [735, 587] width 429 height 68
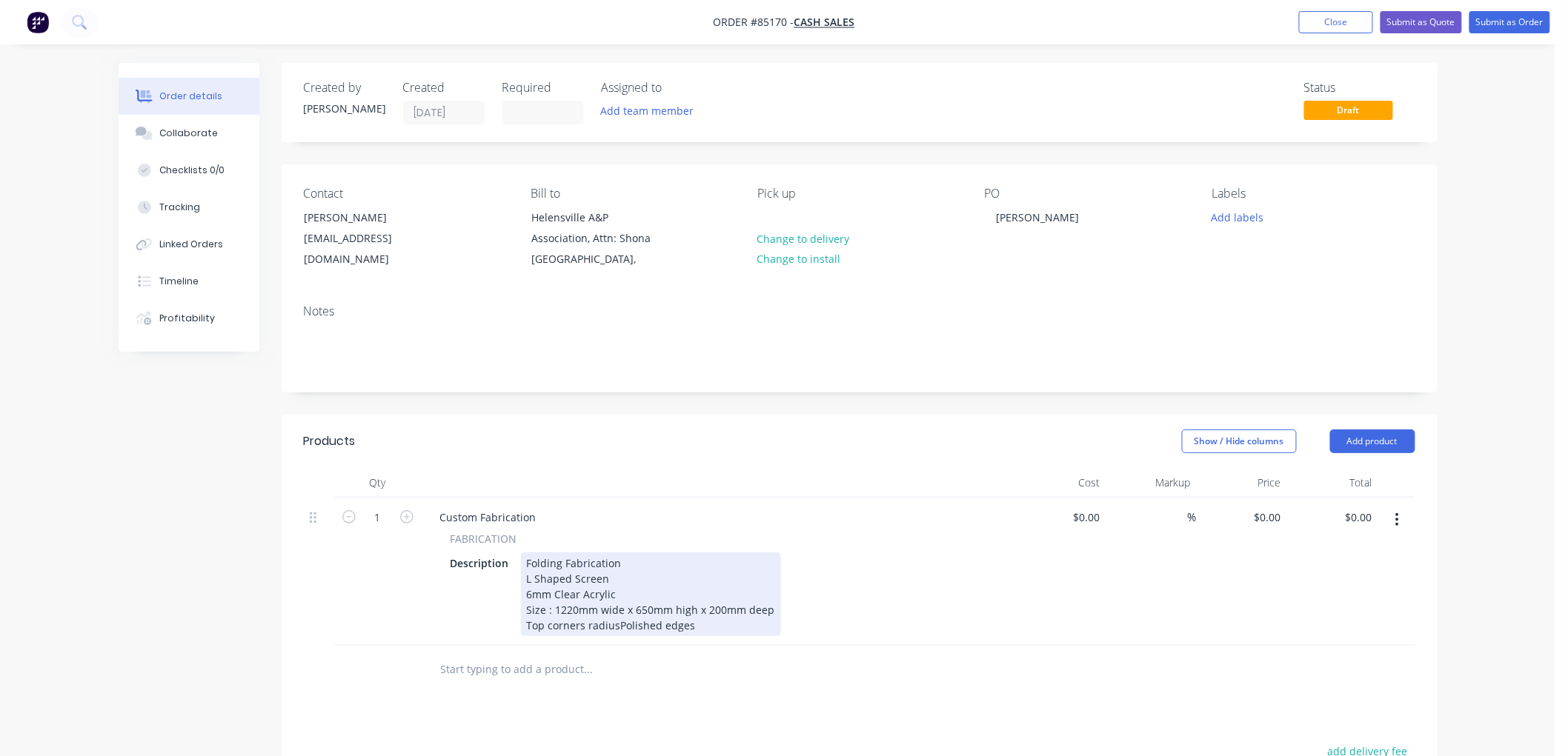
click at [615, 628] on div "Folding Fabrication L Shaped Screen 6mm Clear Acrylic Size : 1220mm wide x 650m…" at bounding box center [650, 594] width 260 height 84
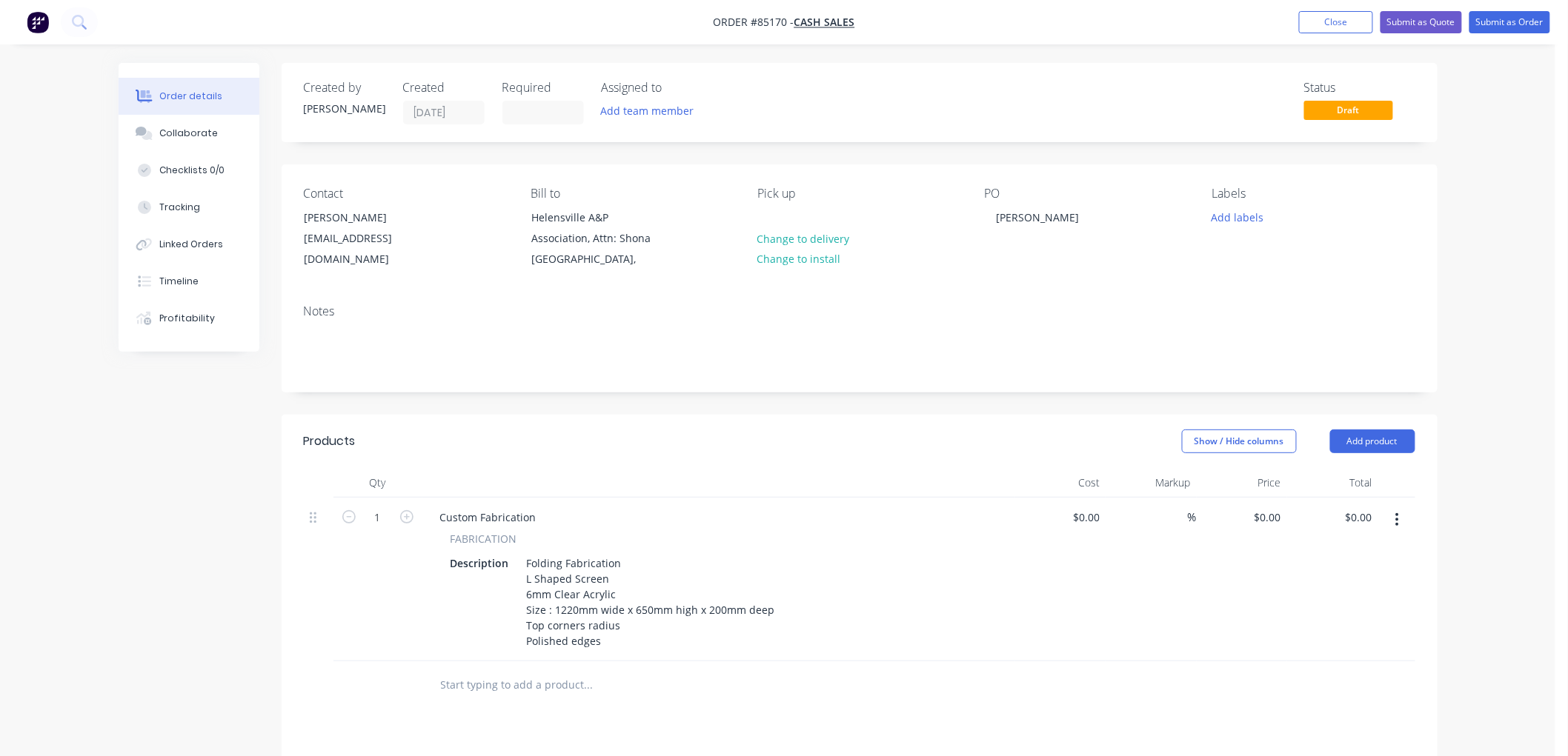
click at [629, 667] on div at bounding box center [688, 686] width 533 height 48
click at [1268, 512] on div "0 $0.00" at bounding box center [1267, 517] width 40 height 22
type input "$130.08"
click at [369, 522] on input "1" at bounding box center [377, 517] width 39 height 22
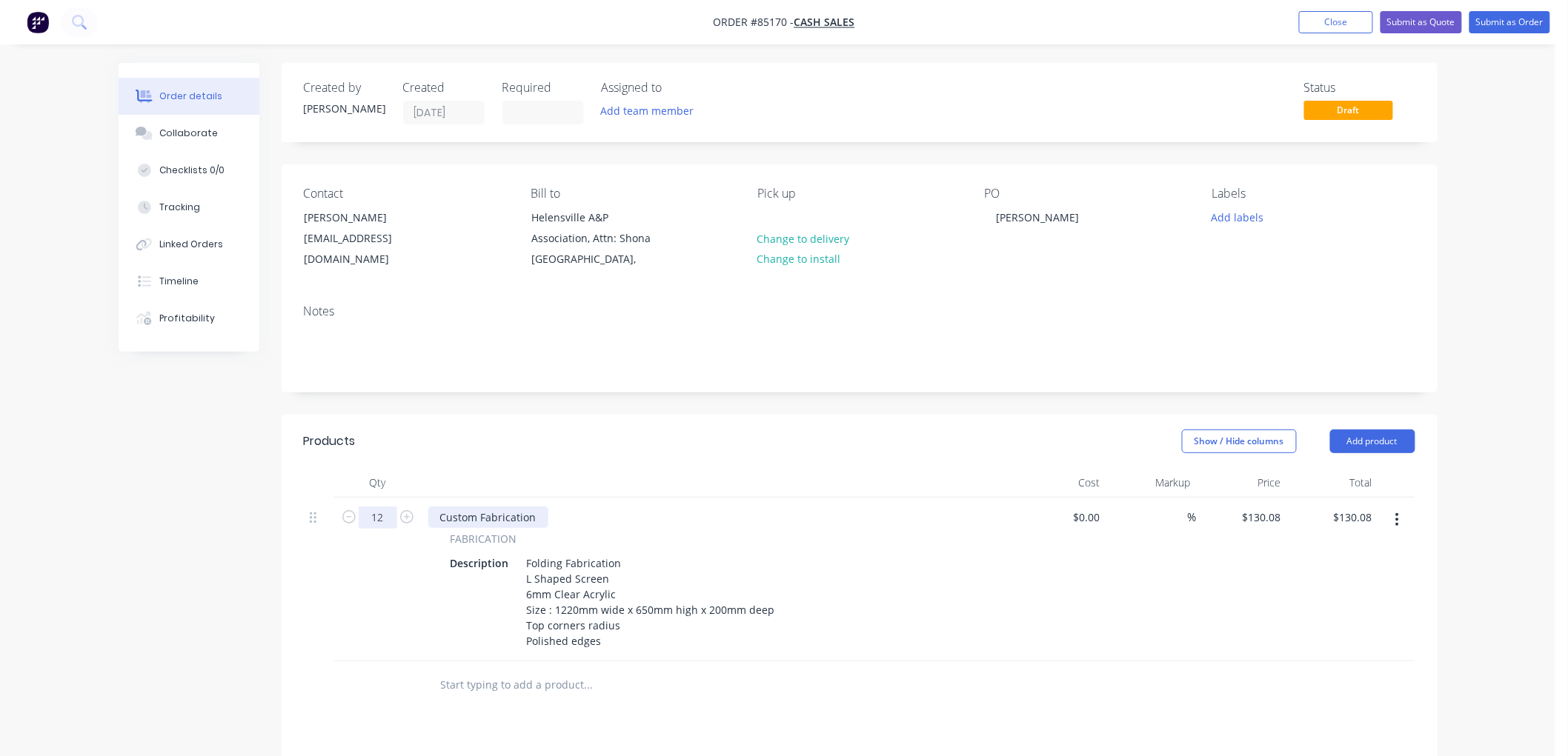
type input "12"
type input "$1,560.96"
click at [1250, 218] on button "Add labels" at bounding box center [1237, 216] width 68 height 20
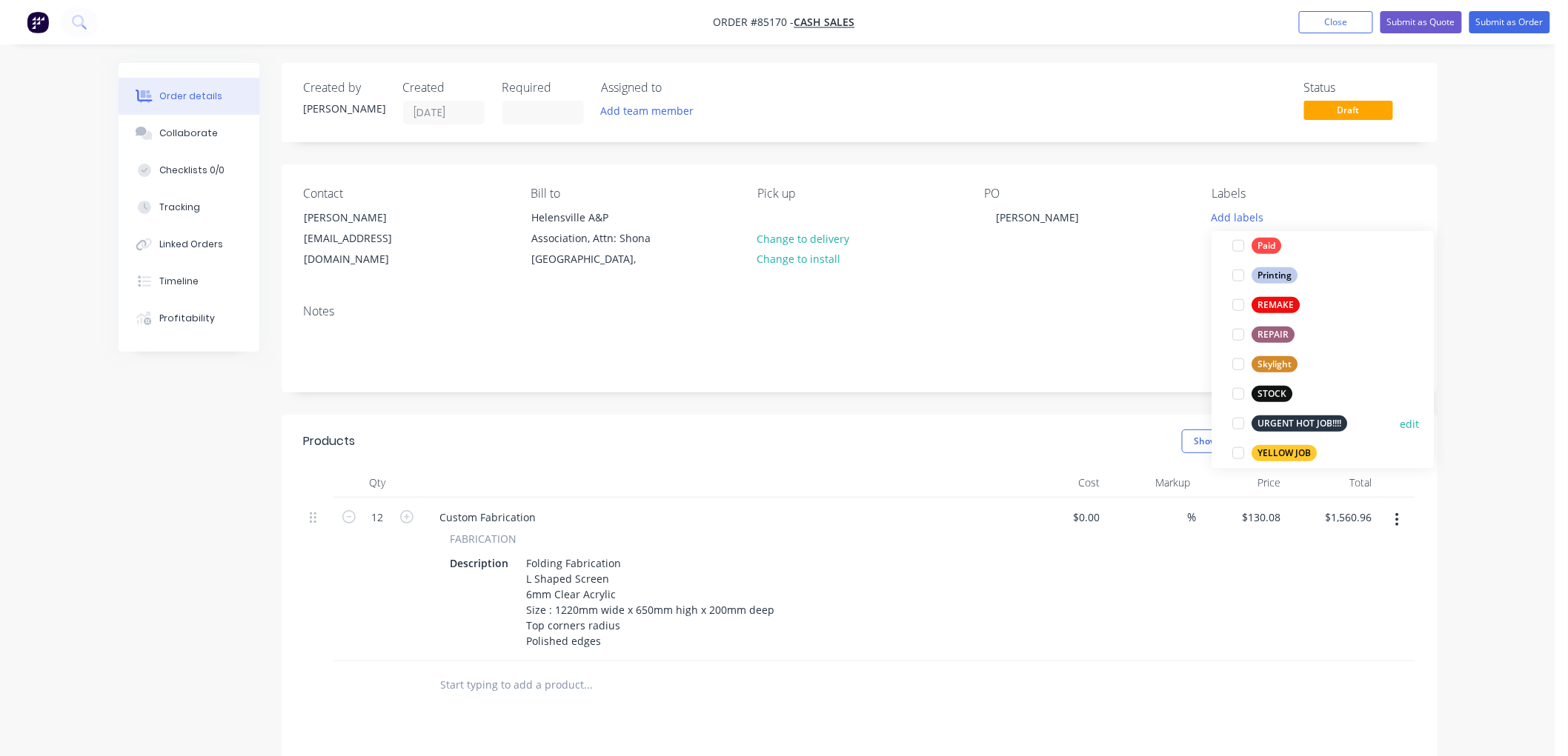
scroll to position [622, 0]
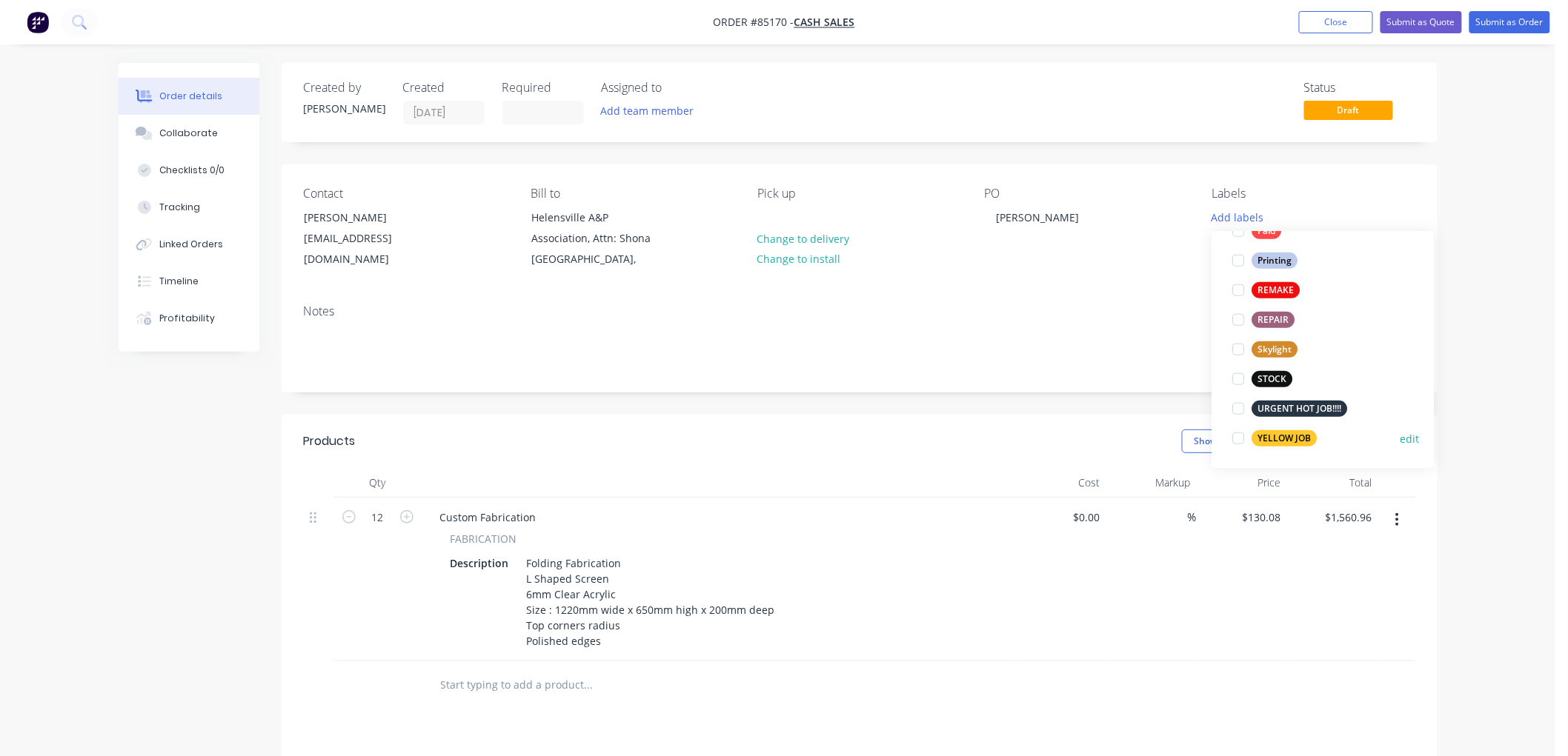
click at [1280, 441] on div "YELLOW JOB" at bounding box center [1285, 438] width 66 height 16
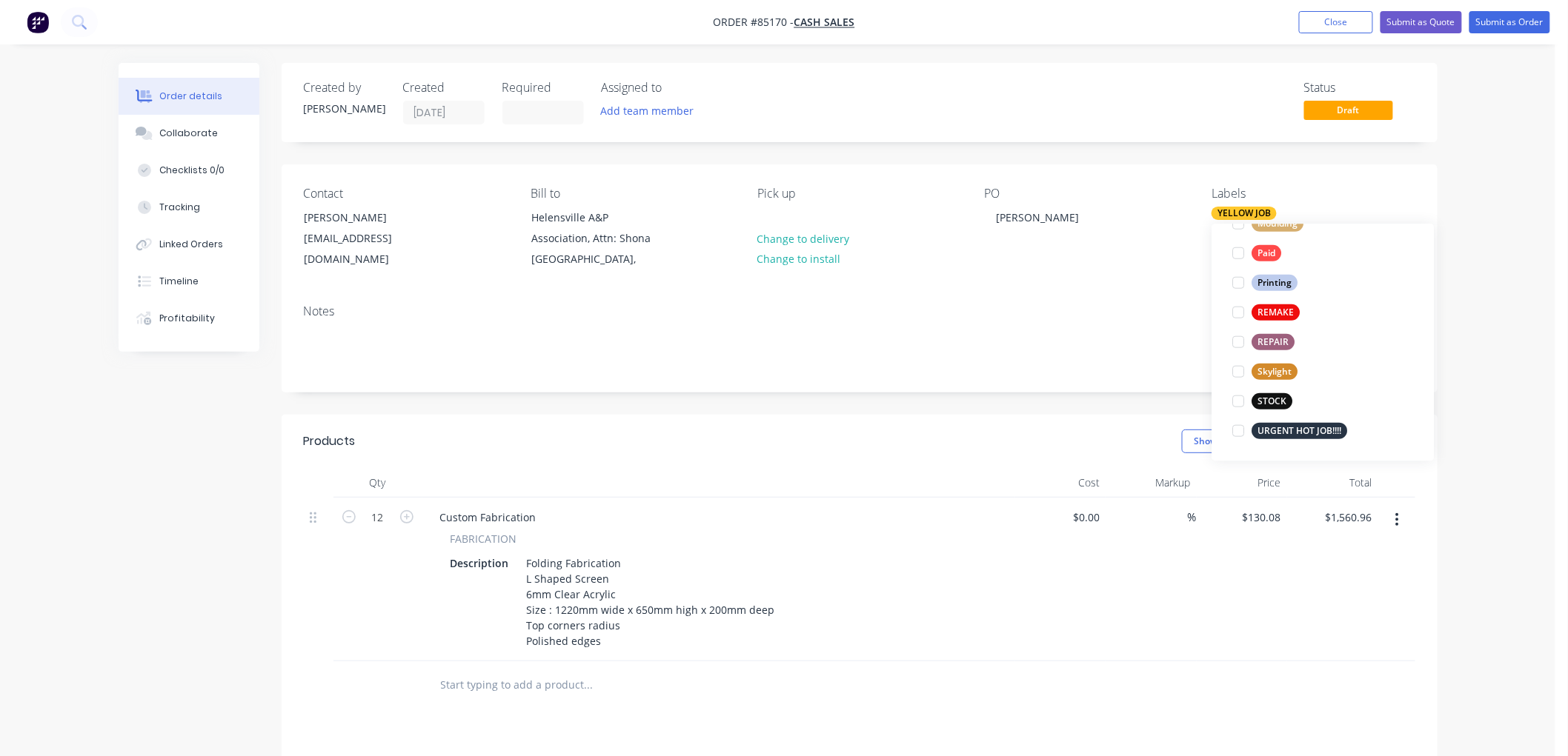
scroll to position [0, 0]
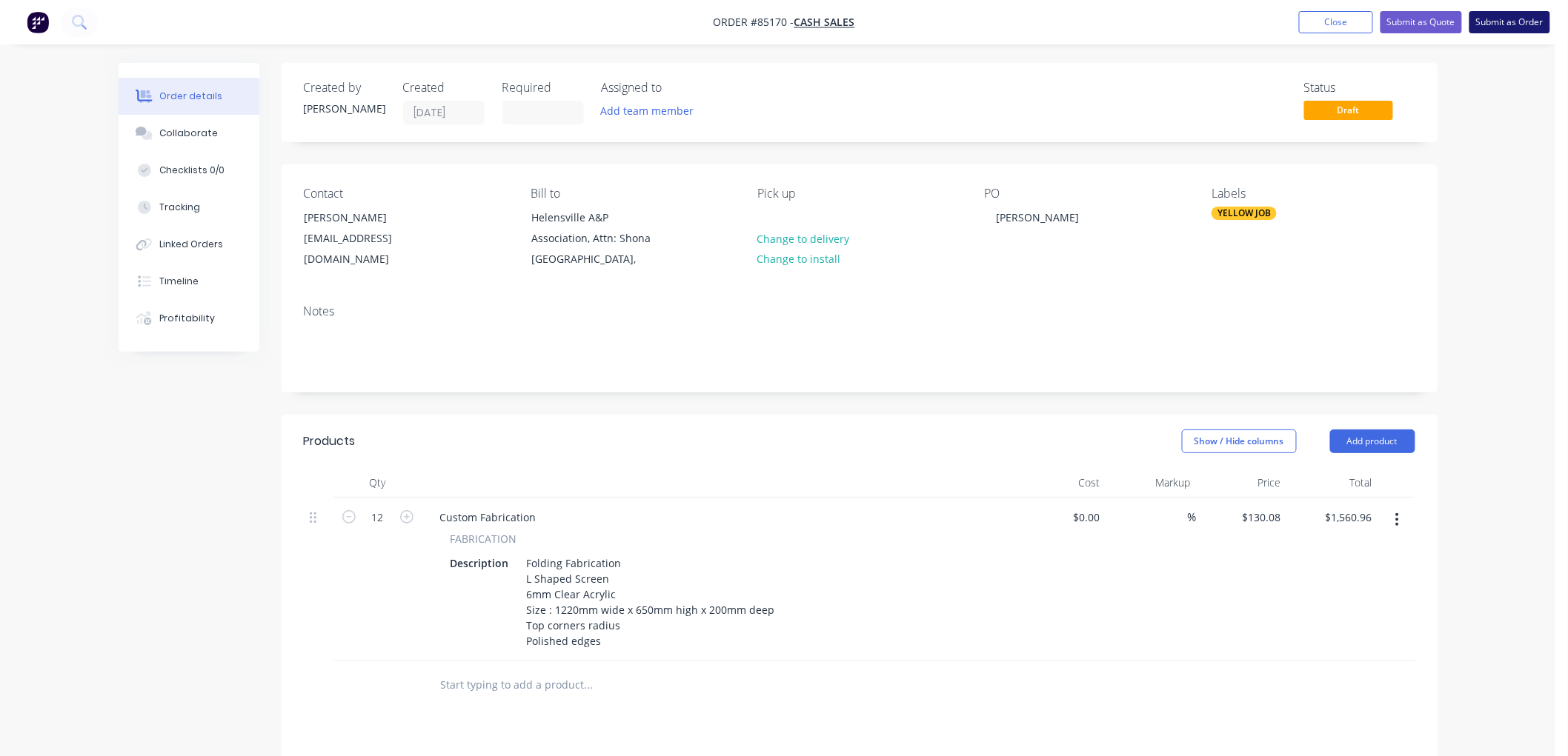
click at [1494, 27] on button "Submit as Order" at bounding box center [1509, 22] width 81 height 22
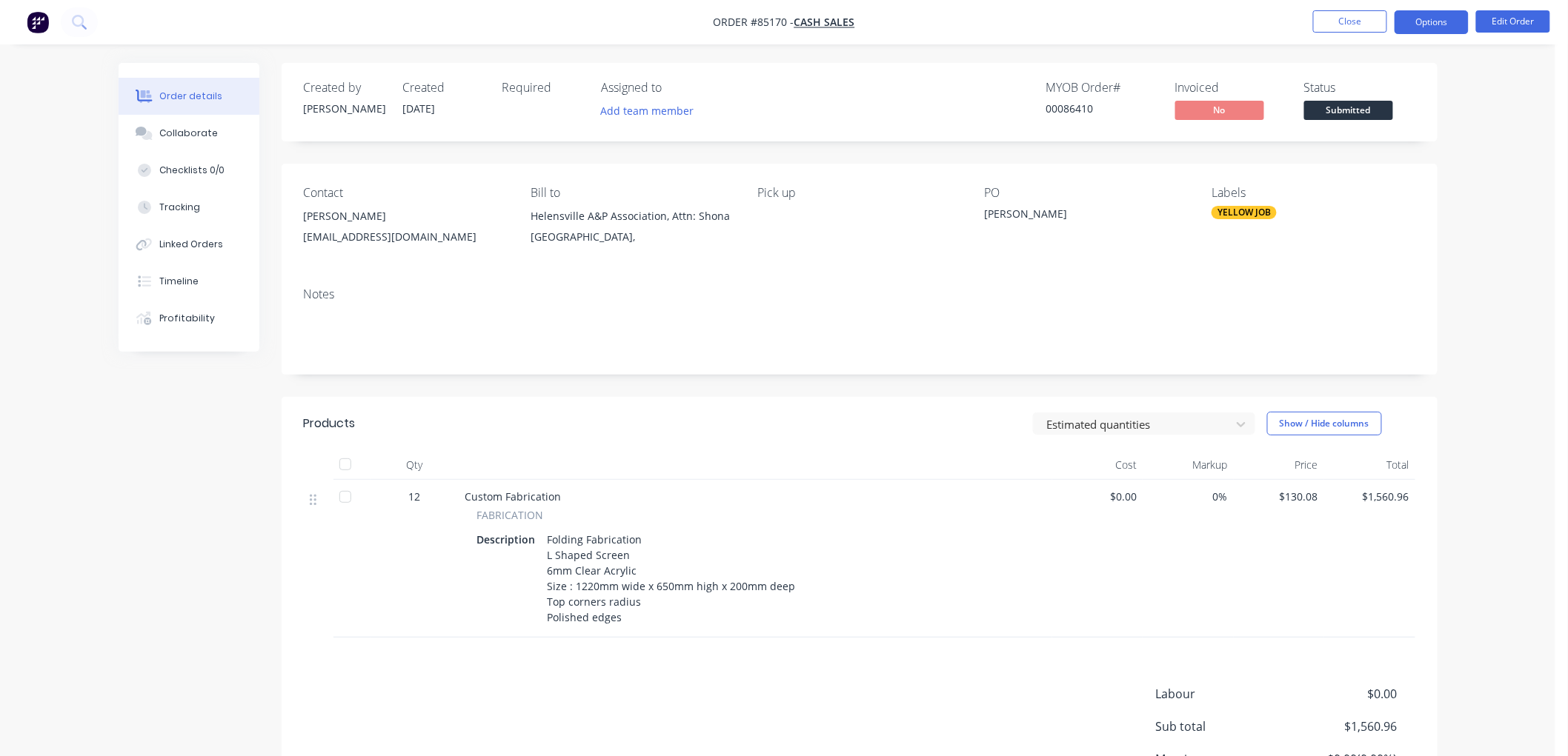
click at [1412, 19] on button "Options" at bounding box center [1431, 22] width 74 height 24
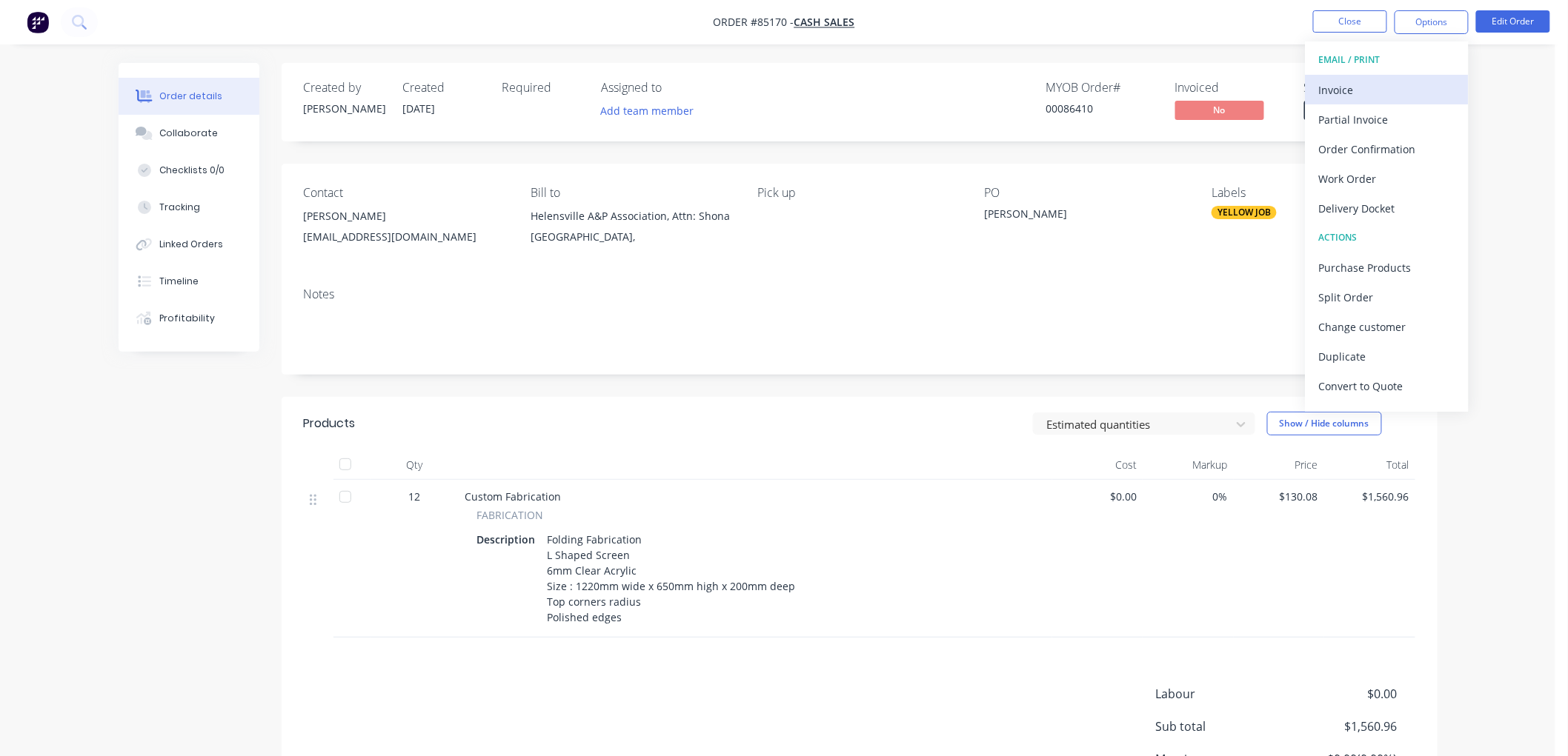
click at [1352, 93] on div "Invoice" at bounding box center [1386, 89] width 136 height 22
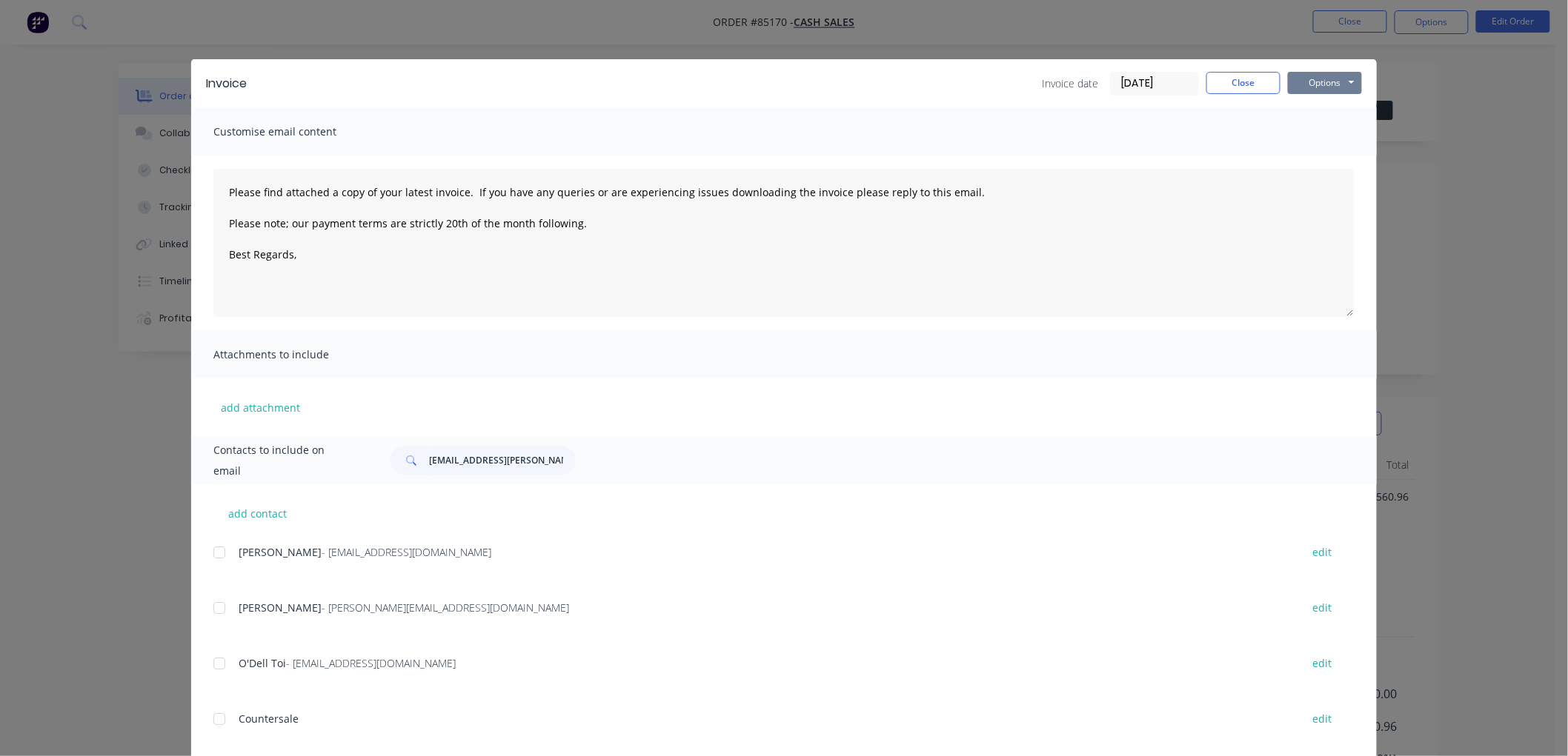
click at [1324, 89] on button "Options" at bounding box center [1325, 83] width 74 height 22
click at [1320, 116] on button "Preview" at bounding box center [1335, 109] width 95 height 25
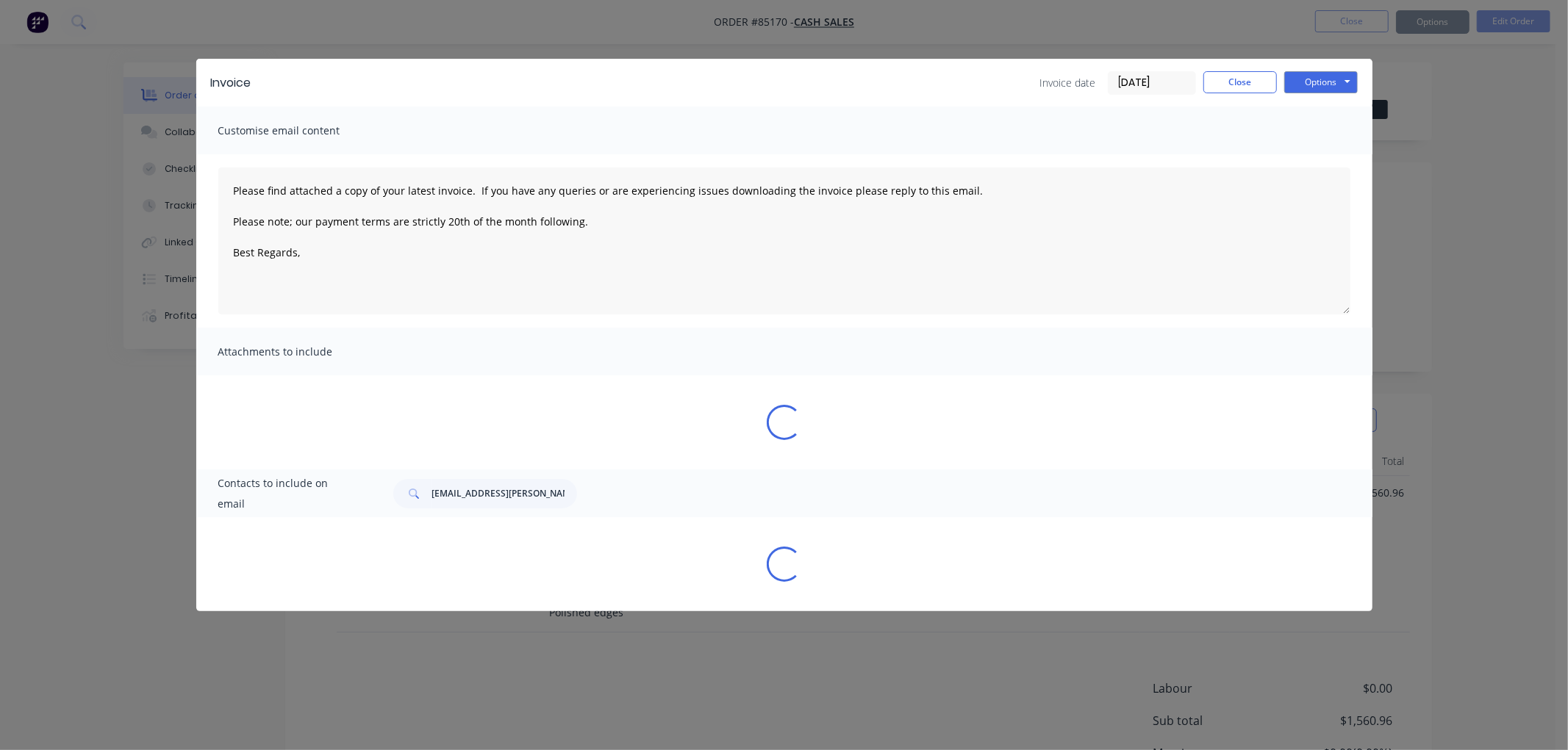
type textarea "Please find attached a copy of your latest invoice. If you have any queries or …"
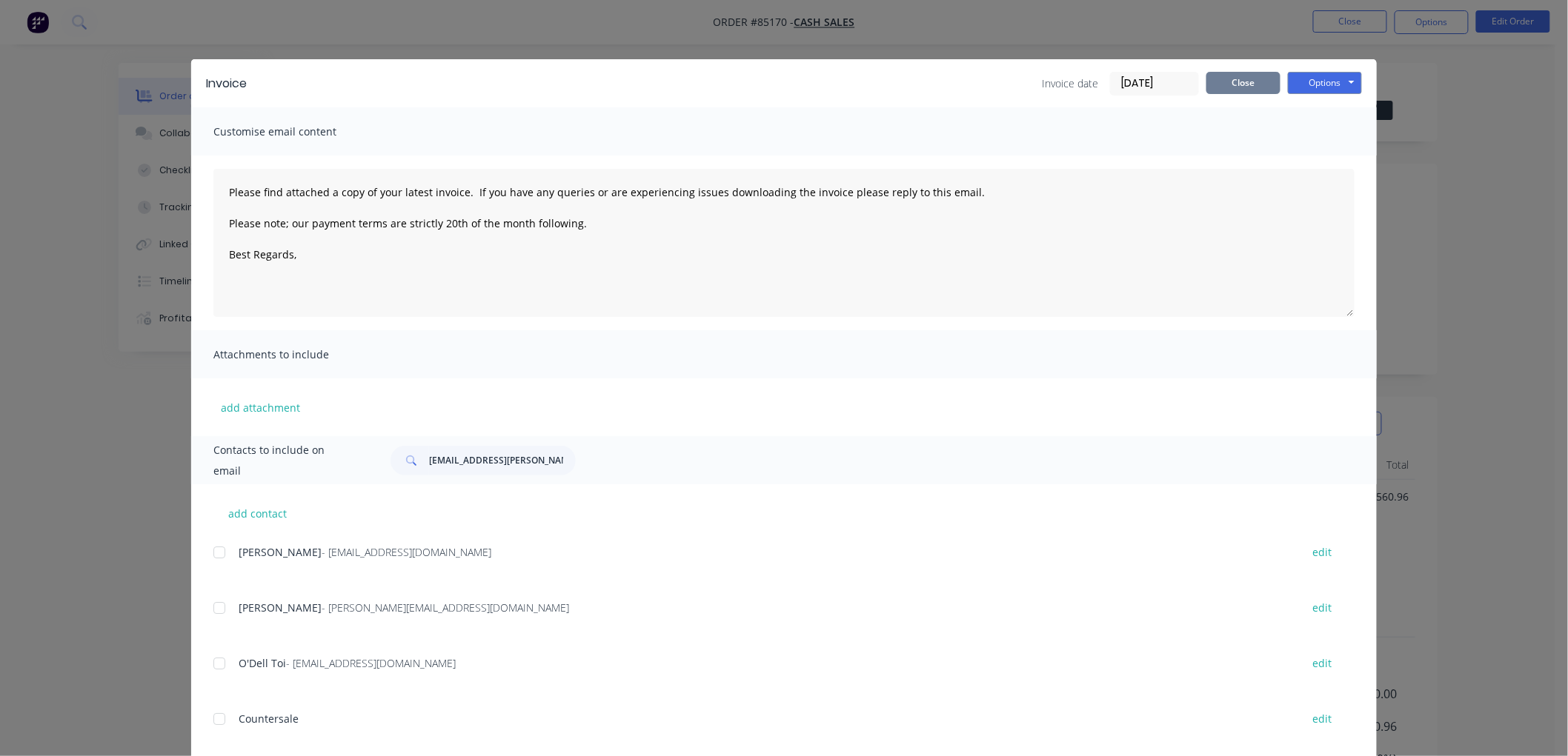
click at [1262, 82] on button "Close" at bounding box center [1243, 83] width 74 height 22
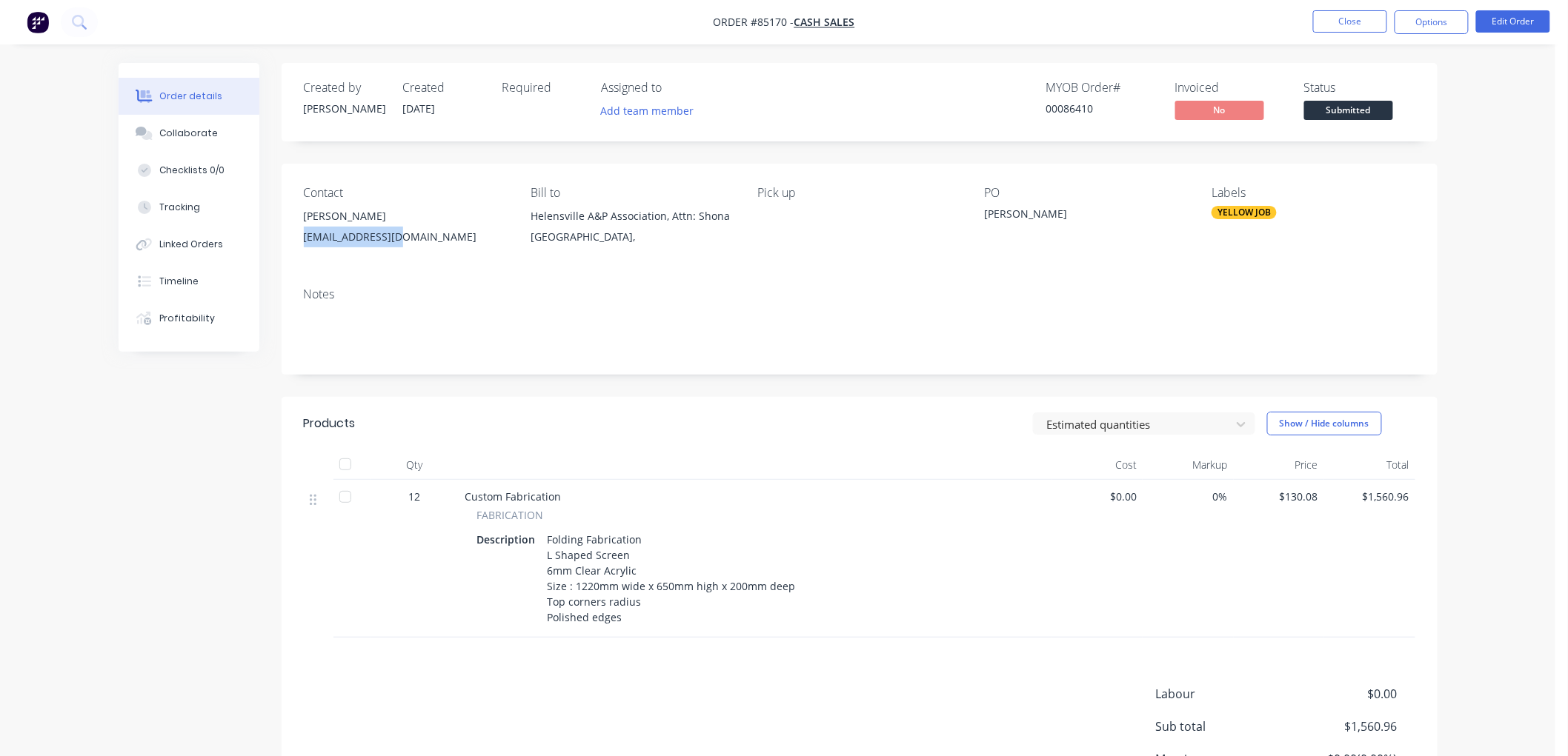
drag, startPoint x: 420, startPoint y: 234, endPoint x: 300, endPoint y: 246, distance: 120.6
click at [300, 246] on div "Contact [PERSON_NAME] [EMAIL_ADDRESS][DOMAIN_NAME] [PERSON_NAME] to Helensville…" at bounding box center [859, 220] width 1155 height 112
copy div "[EMAIL_ADDRESS][DOMAIN_NAME]"
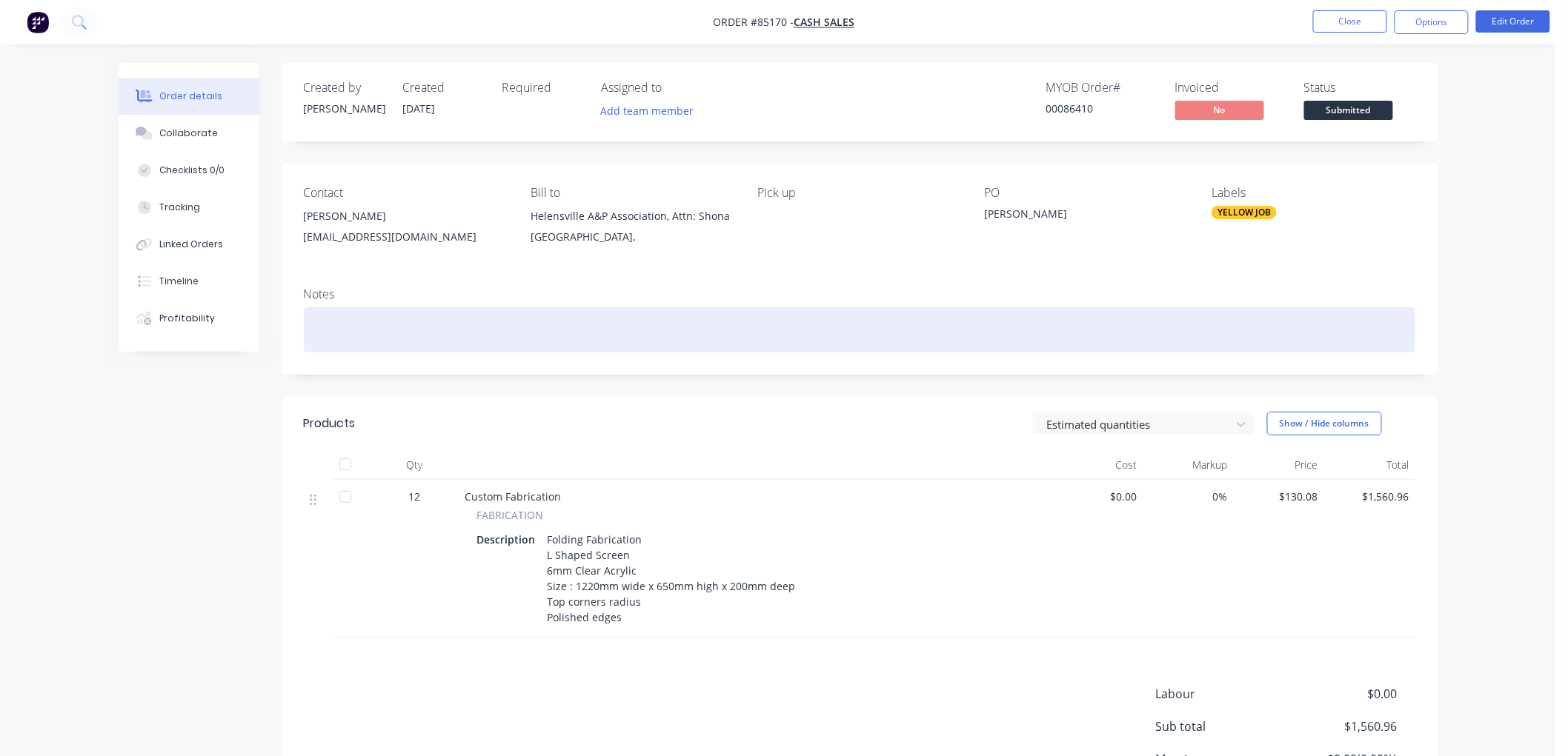
click at [436, 342] on div at bounding box center [859, 330] width 1112 height 46
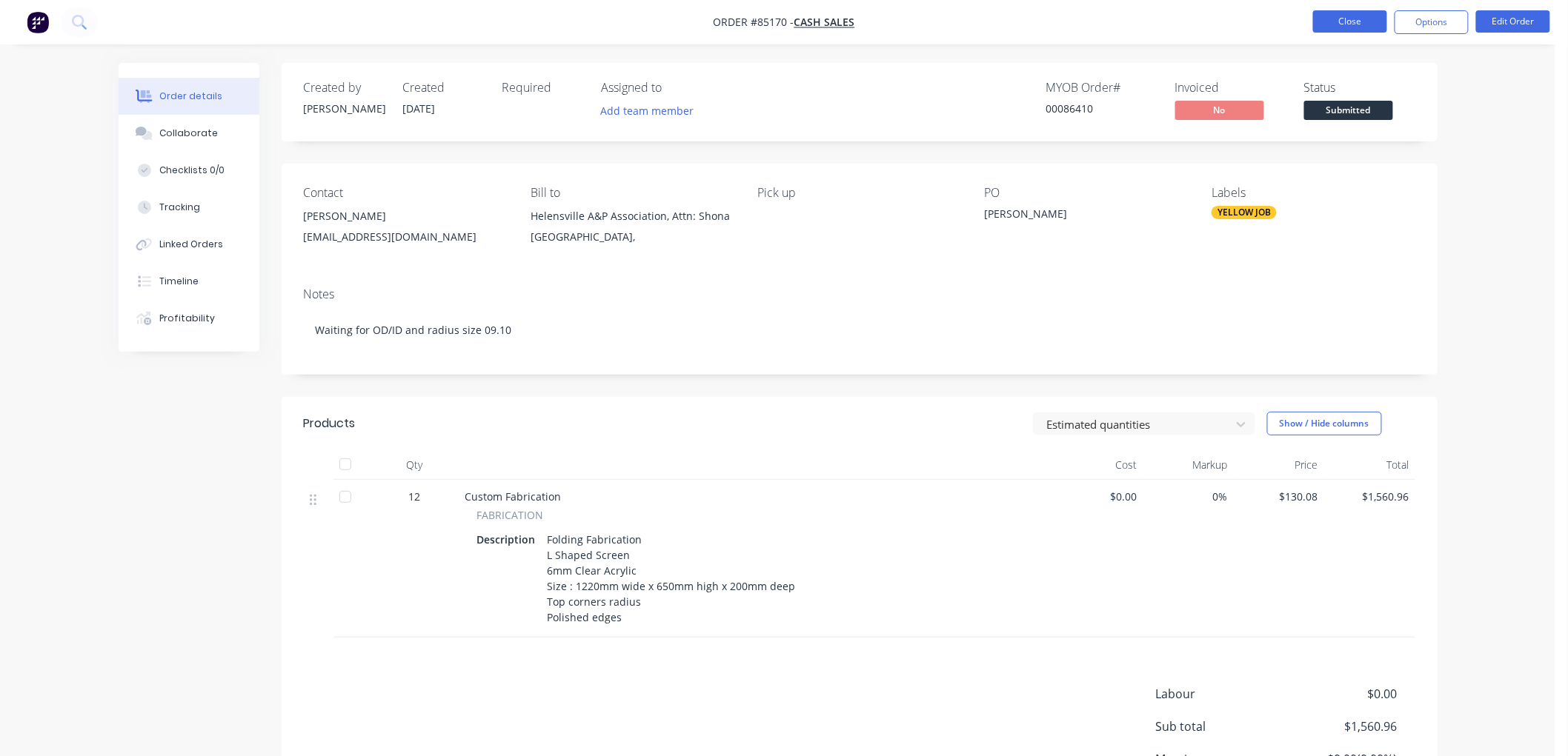
click at [1346, 19] on button "Close" at bounding box center [1350, 21] width 74 height 22
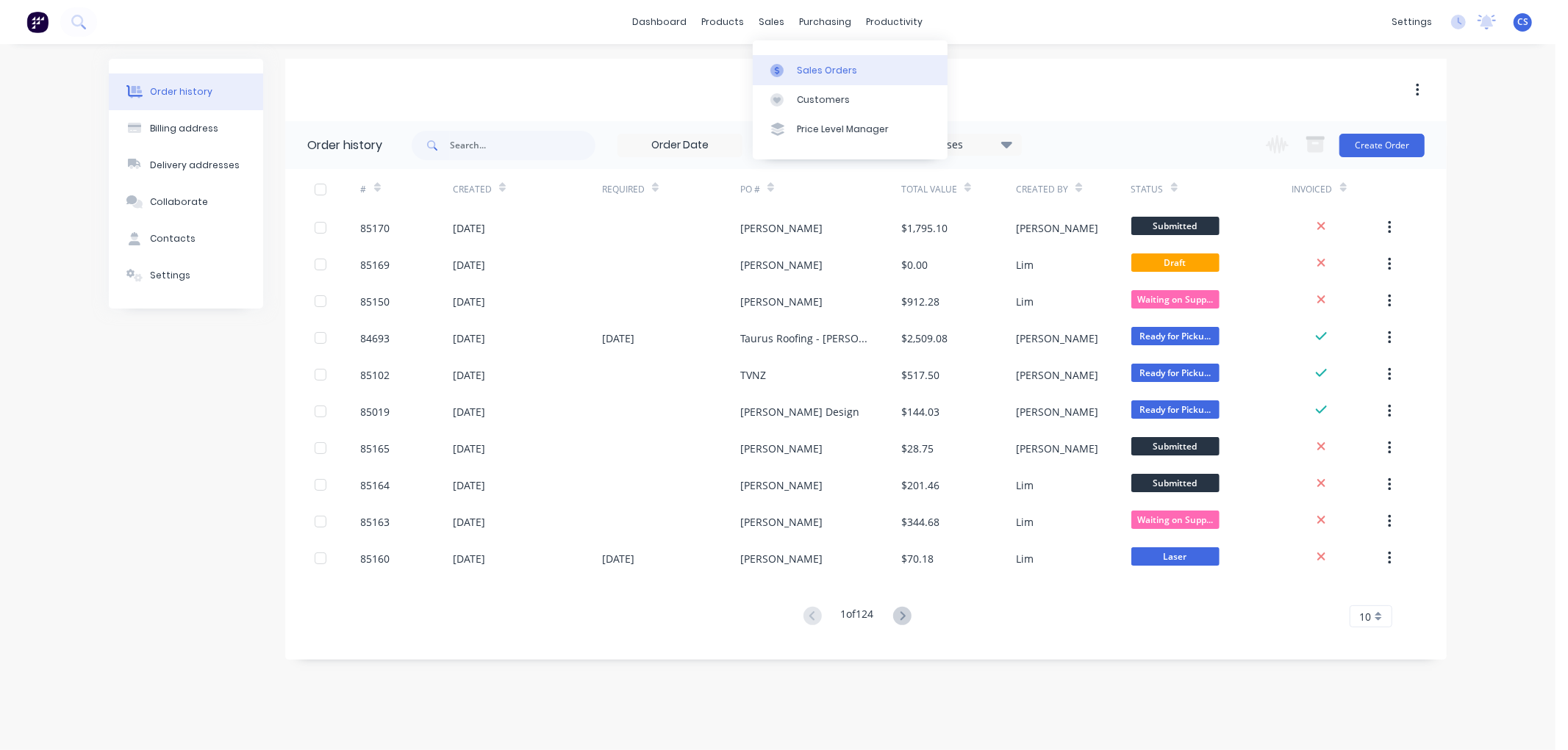
click at [791, 64] on div at bounding box center [781, 71] width 22 height 13
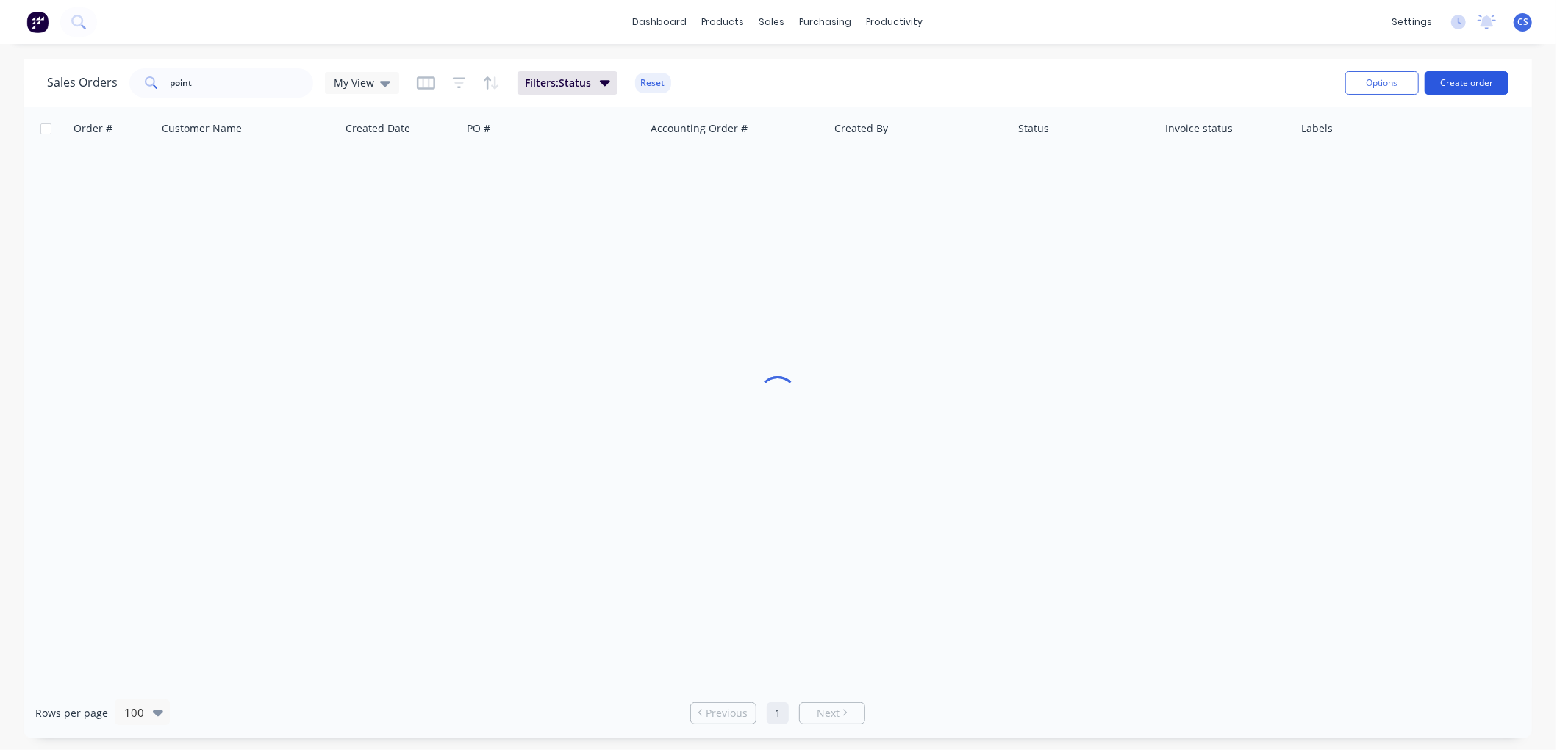
click at [1473, 83] on button "Create order" at bounding box center [1466, 83] width 84 height 24
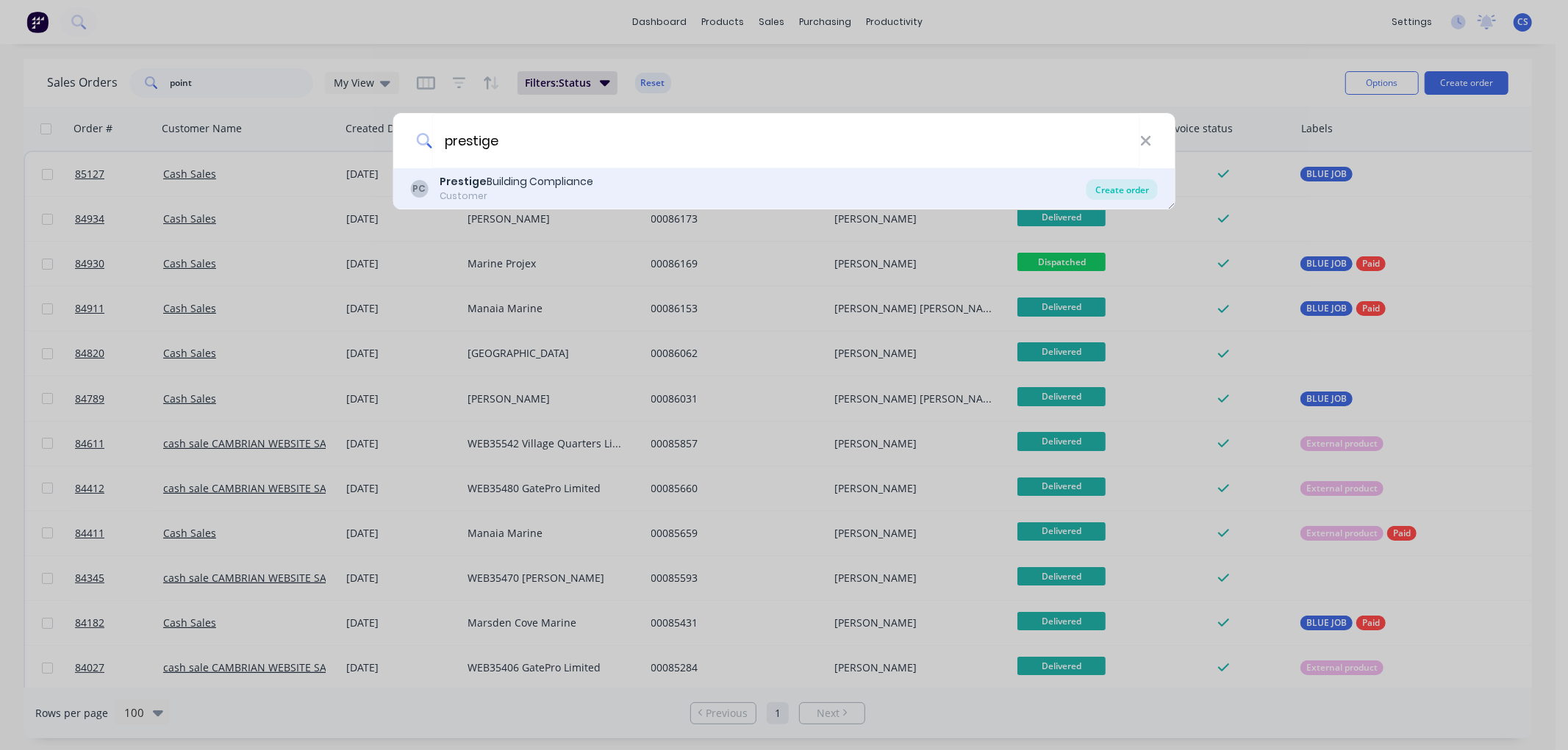
type input "prestige"
click at [1126, 184] on div "Create order" at bounding box center [1123, 190] width 72 height 21
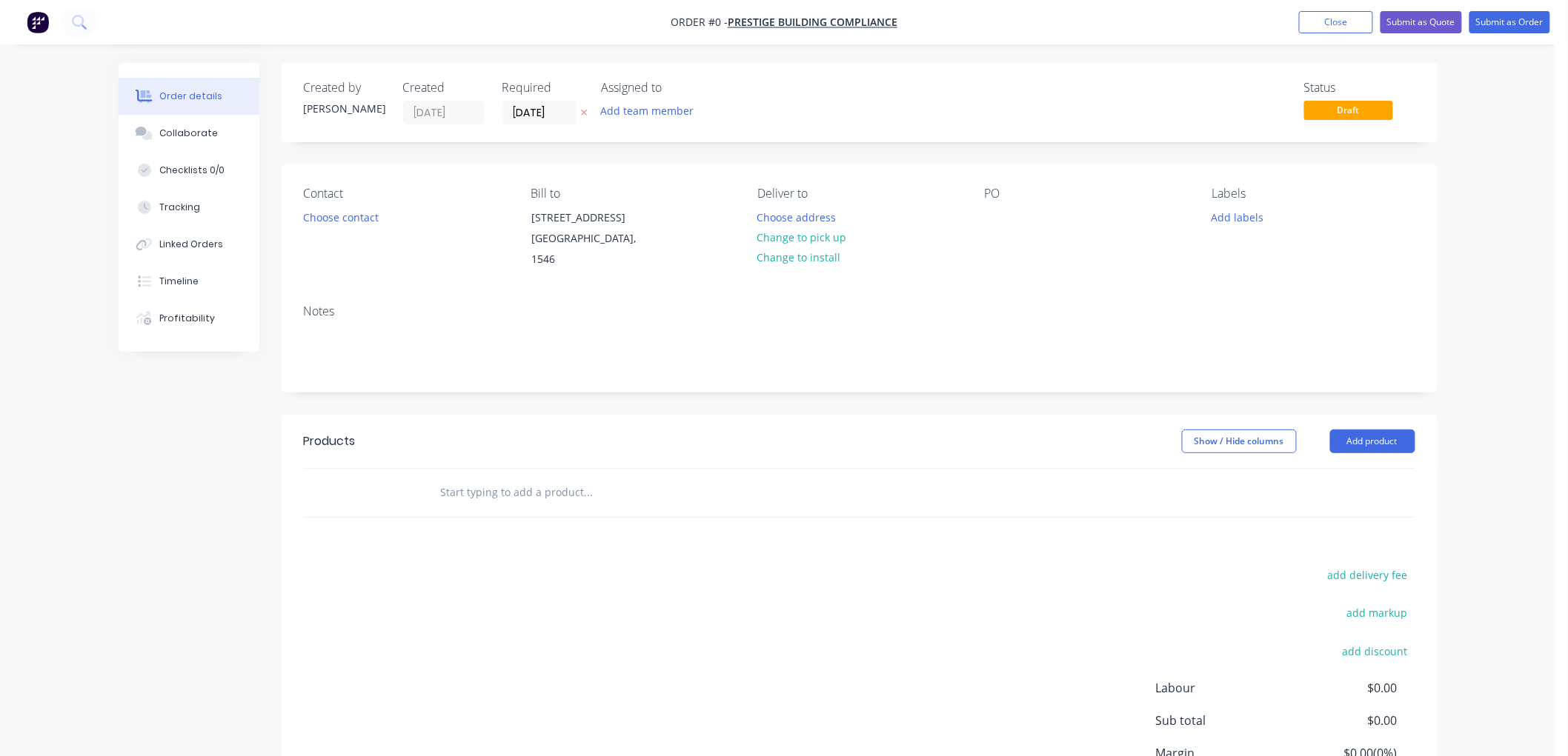
click at [581, 114] on icon "button" at bounding box center [584, 112] width 7 height 9
click at [372, 216] on button "Choose contact" at bounding box center [340, 216] width 91 height 20
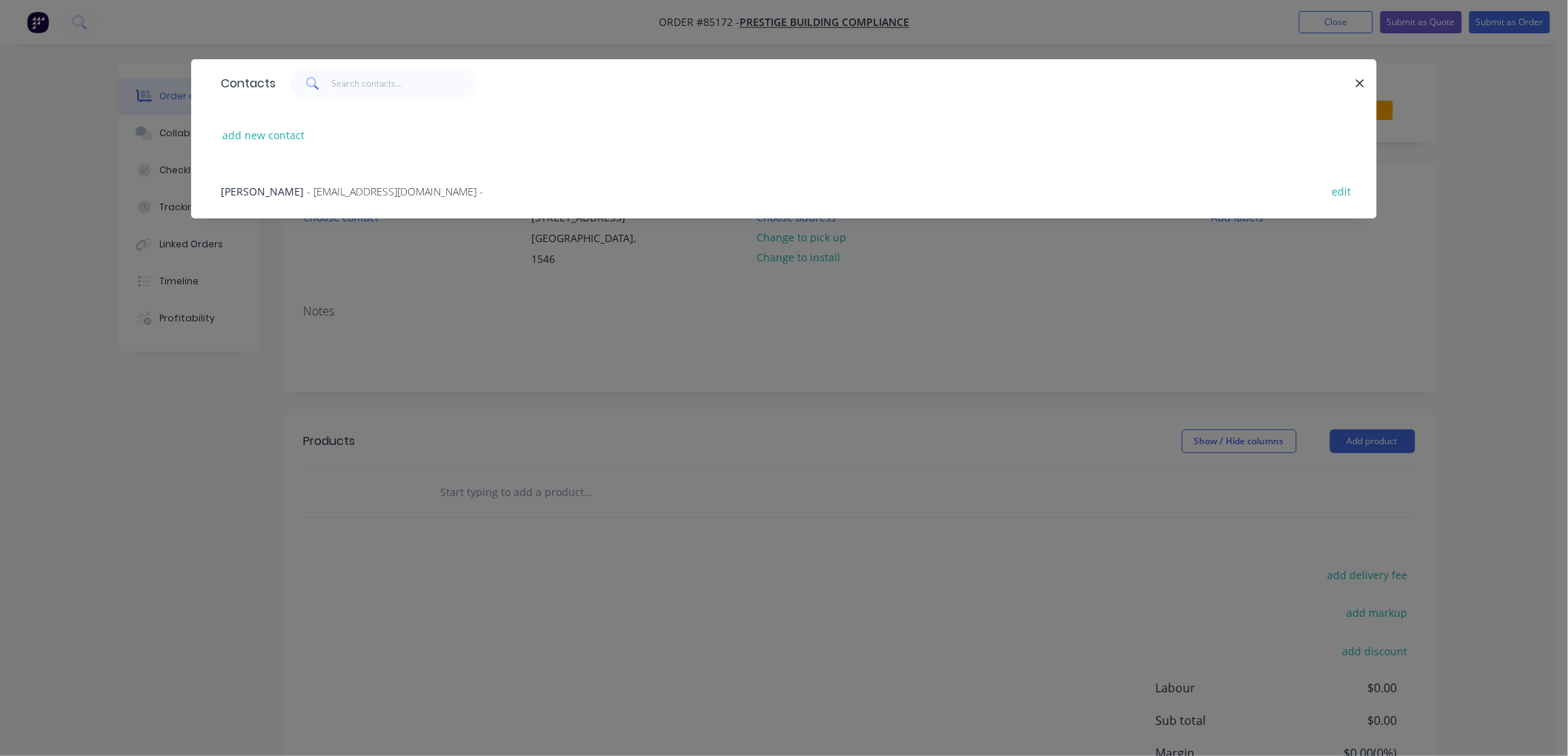
click at [322, 199] on div "Beverley Mehrotra - [EMAIL_ADDRESS][DOMAIN_NAME] - edit" at bounding box center [784, 190] width 1141 height 55
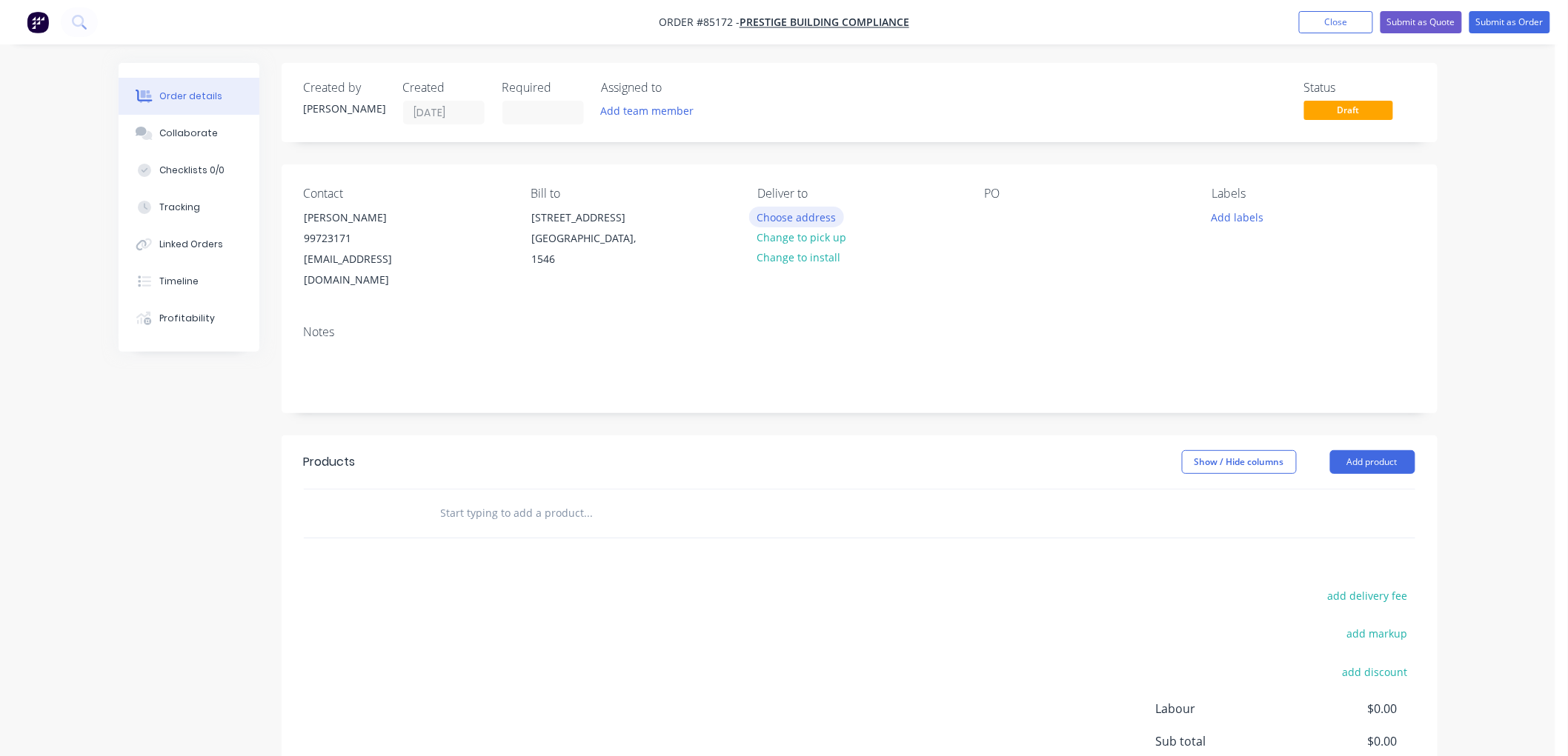
click at [796, 221] on button "Choose address" at bounding box center [797, 216] width 95 height 20
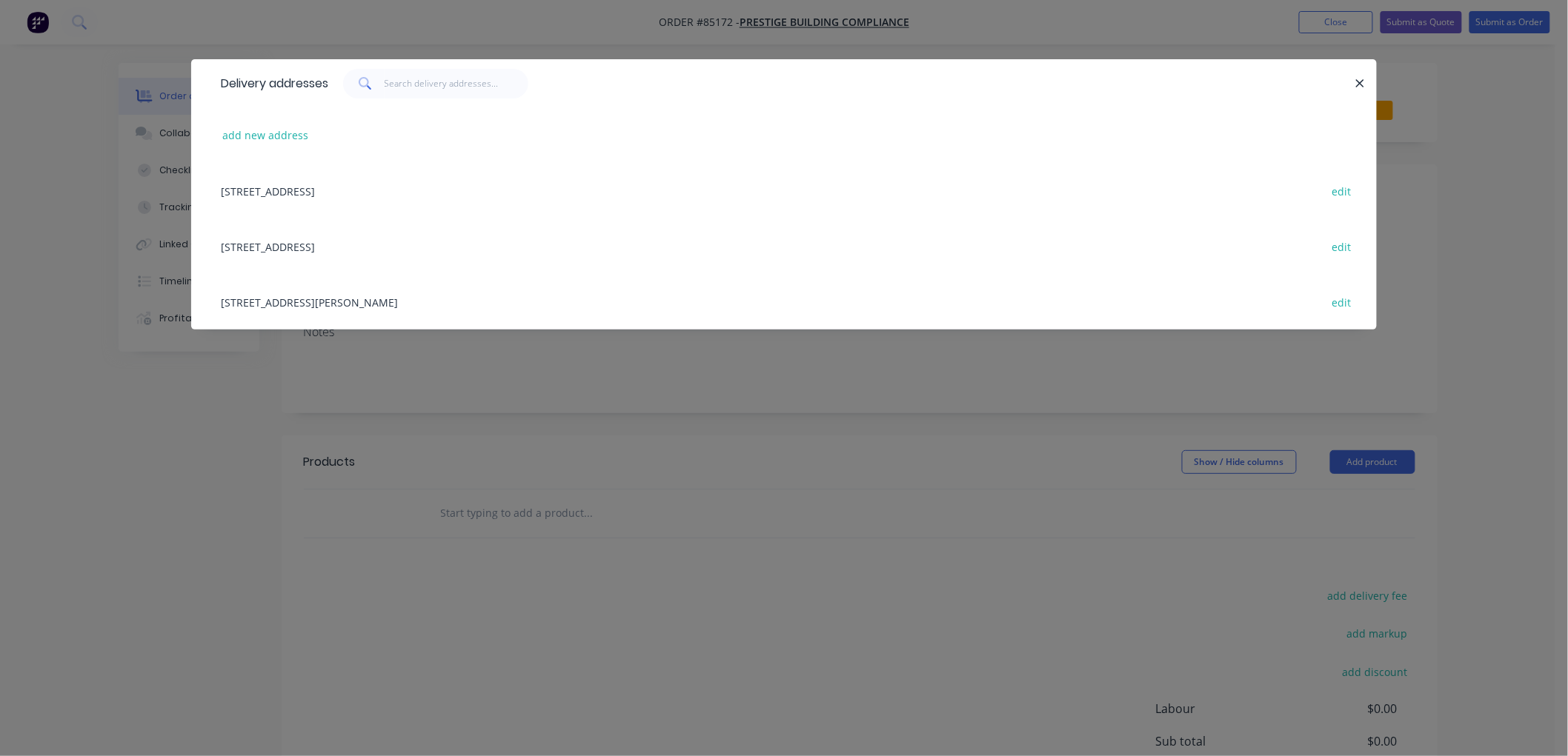
click at [377, 304] on div "[STREET_ADDRESS][PERSON_NAME] edit" at bounding box center [784, 301] width 1141 height 55
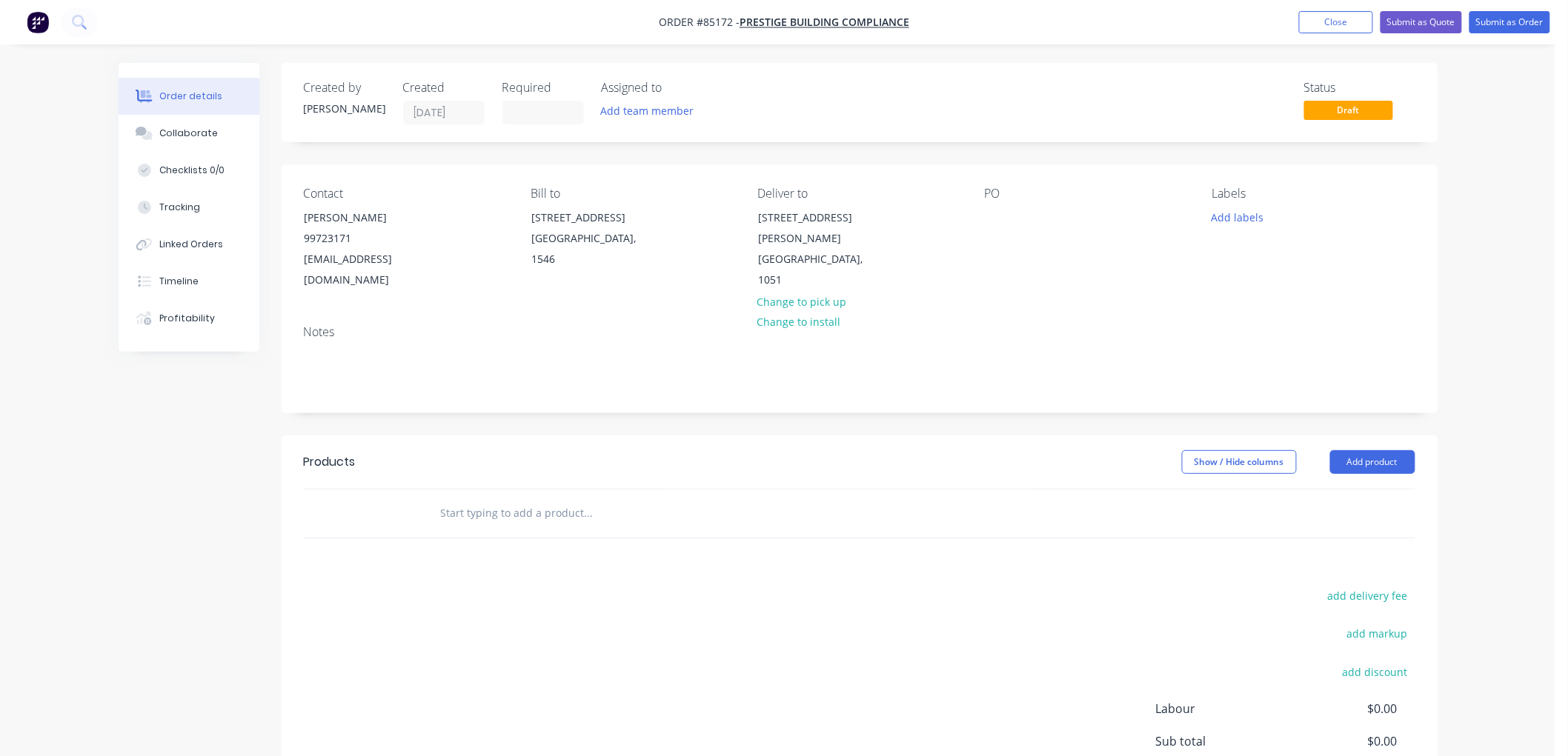
click at [516, 509] on input "text" at bounding box center [589, 513] width 297 height 29
type input "cha4"
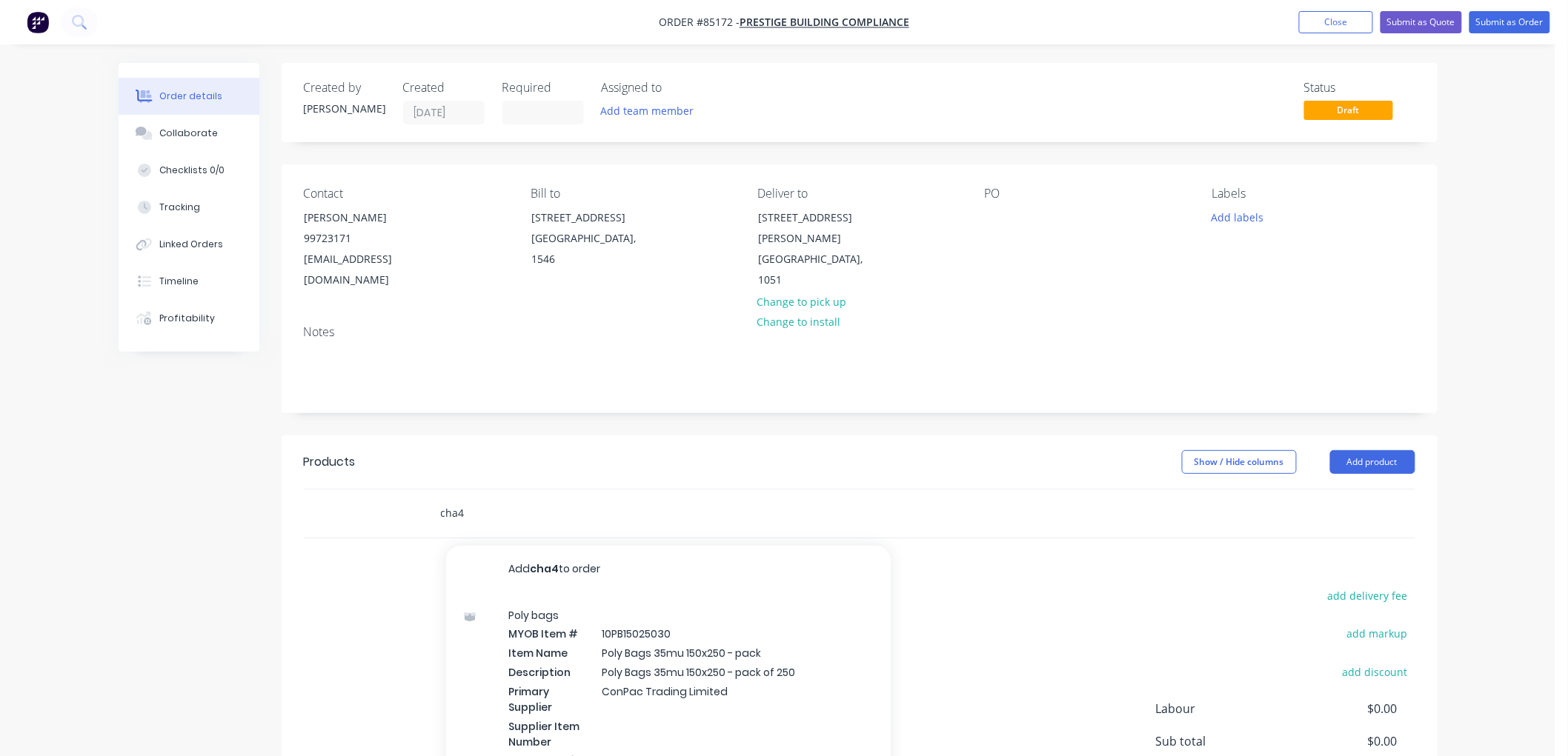
click at [460, 513] on input "cha4" at bounding box center [589, 513] width 297 height 29
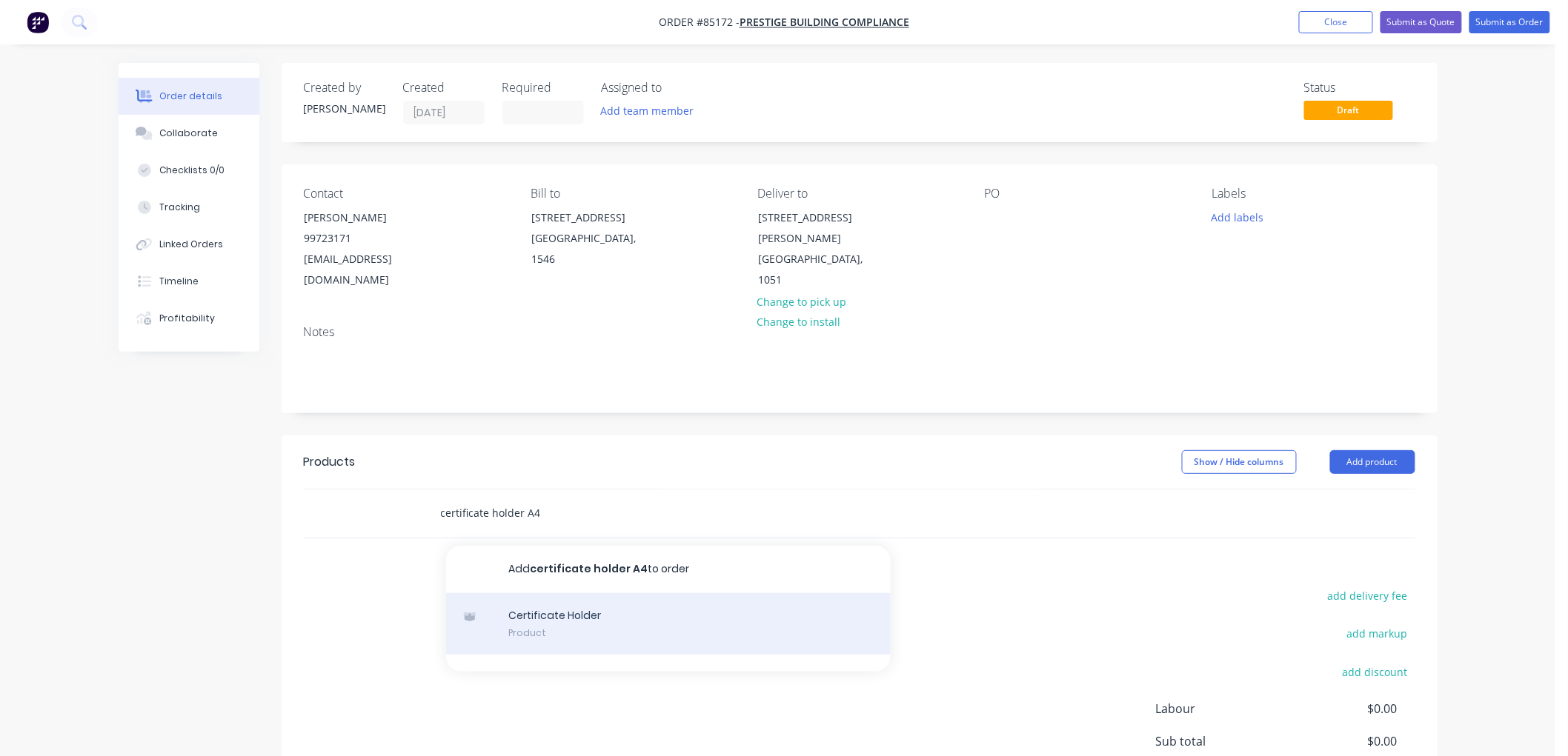
type input "certificate holder A4"
click at [547, 624] on div "Certificate Holder Product" at bounding box center [668, 624] width 444 height 62
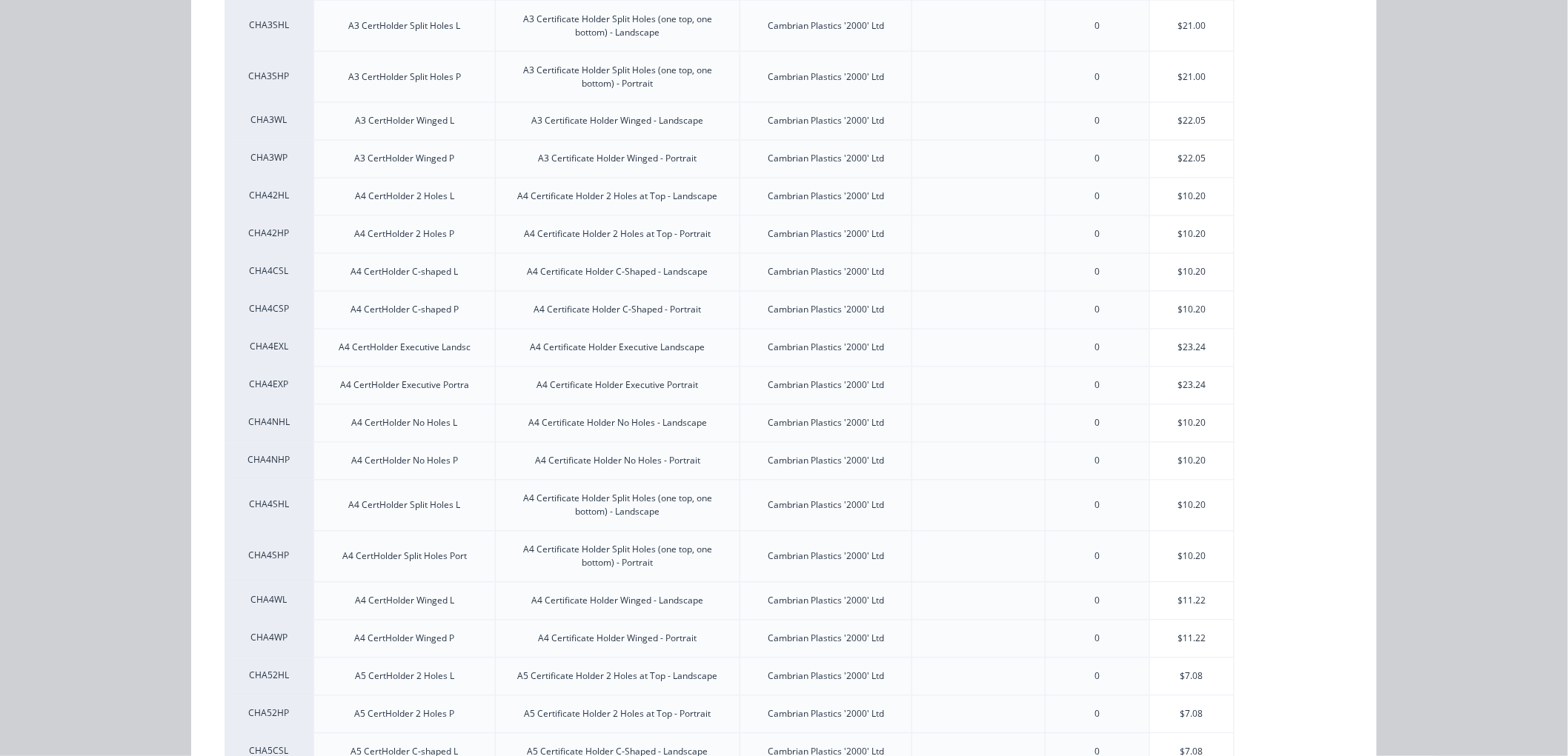
scroll to position [1070, 0]
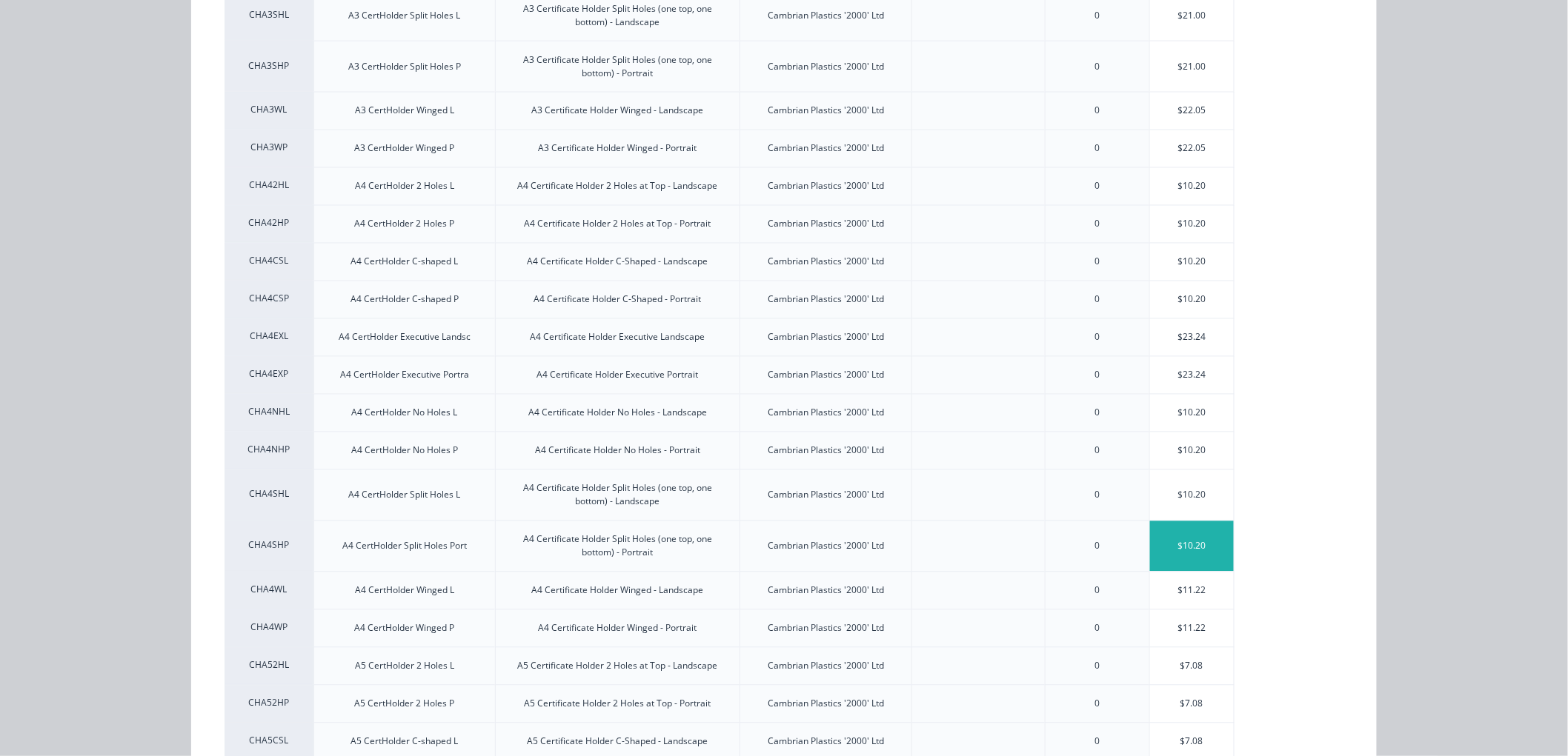
click at [1197, 543] on div "$10.20" at bounding box center [1191, 546] width 84 height 50
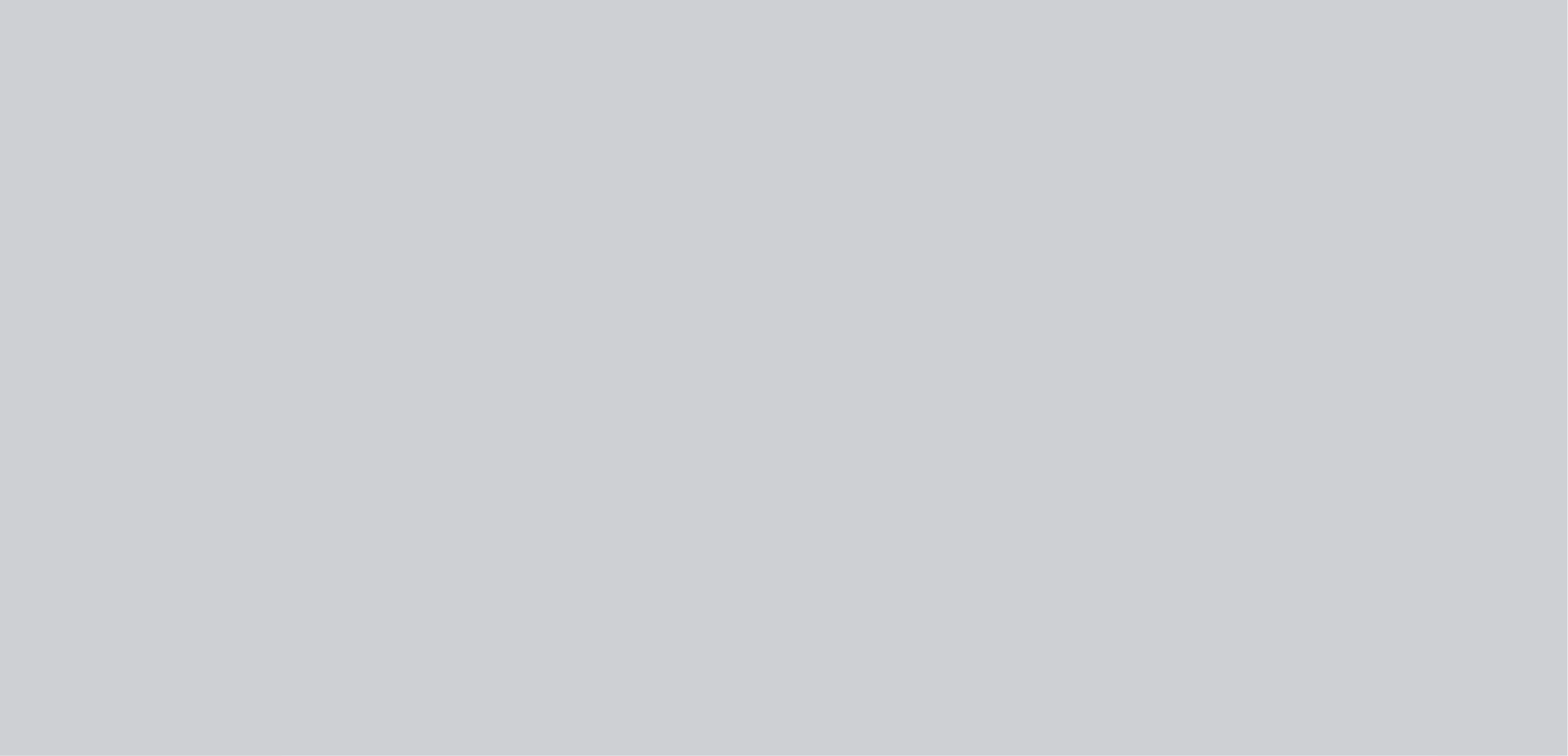
scroll to position [0, 0]
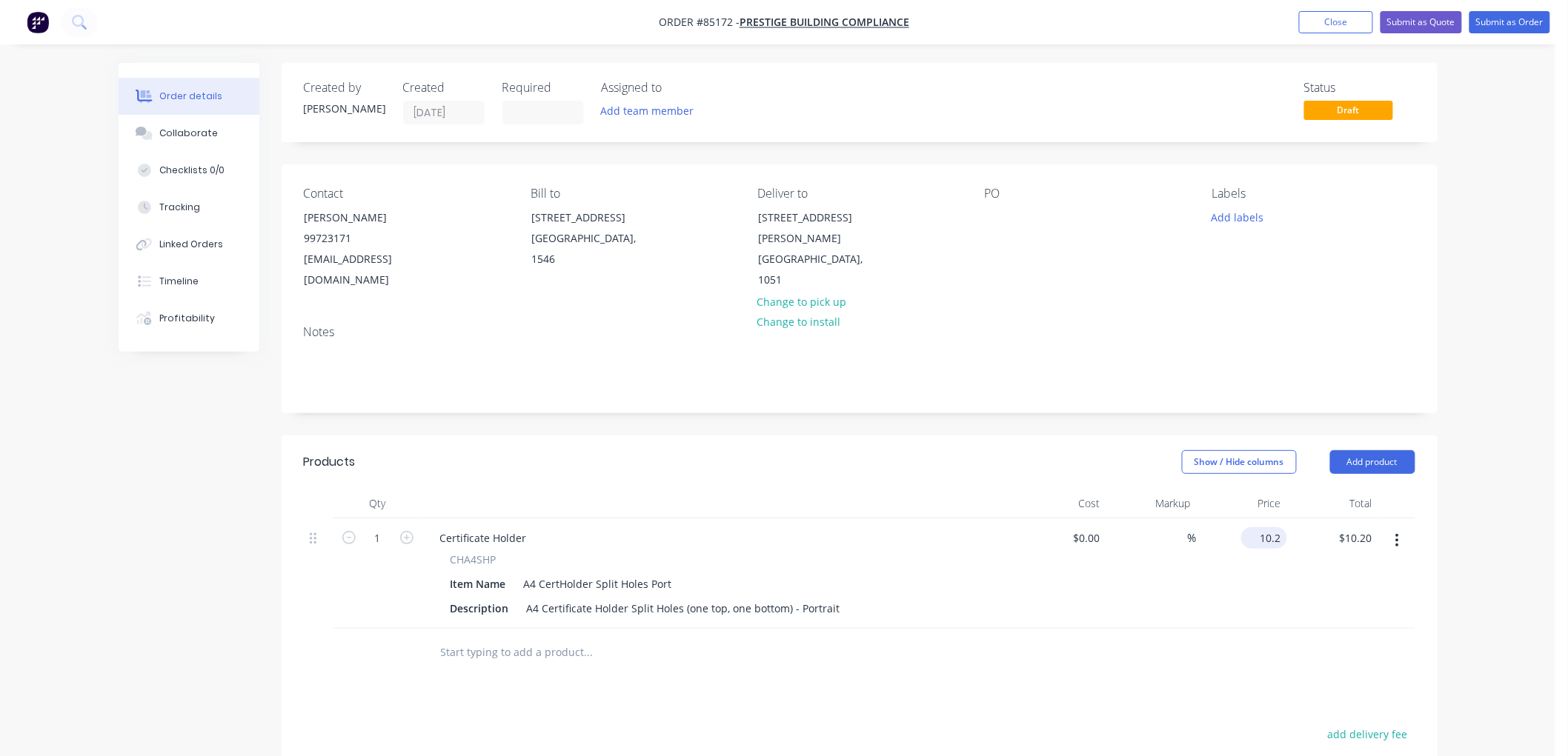
click at [1268, 538] on input "10.2" at bounding box center [1267, 538] width 40 height 22
type input "$12.90"
click at [1453, 519] on div "Order details Collaborate Checklists 0/0 Tracking Linked Orders Timeline Profit…" at bounding box center [777, 527] width 1555 height 1055
click at [385, 542] on input "1" at bounding box center [377, 538] width 39 height 22
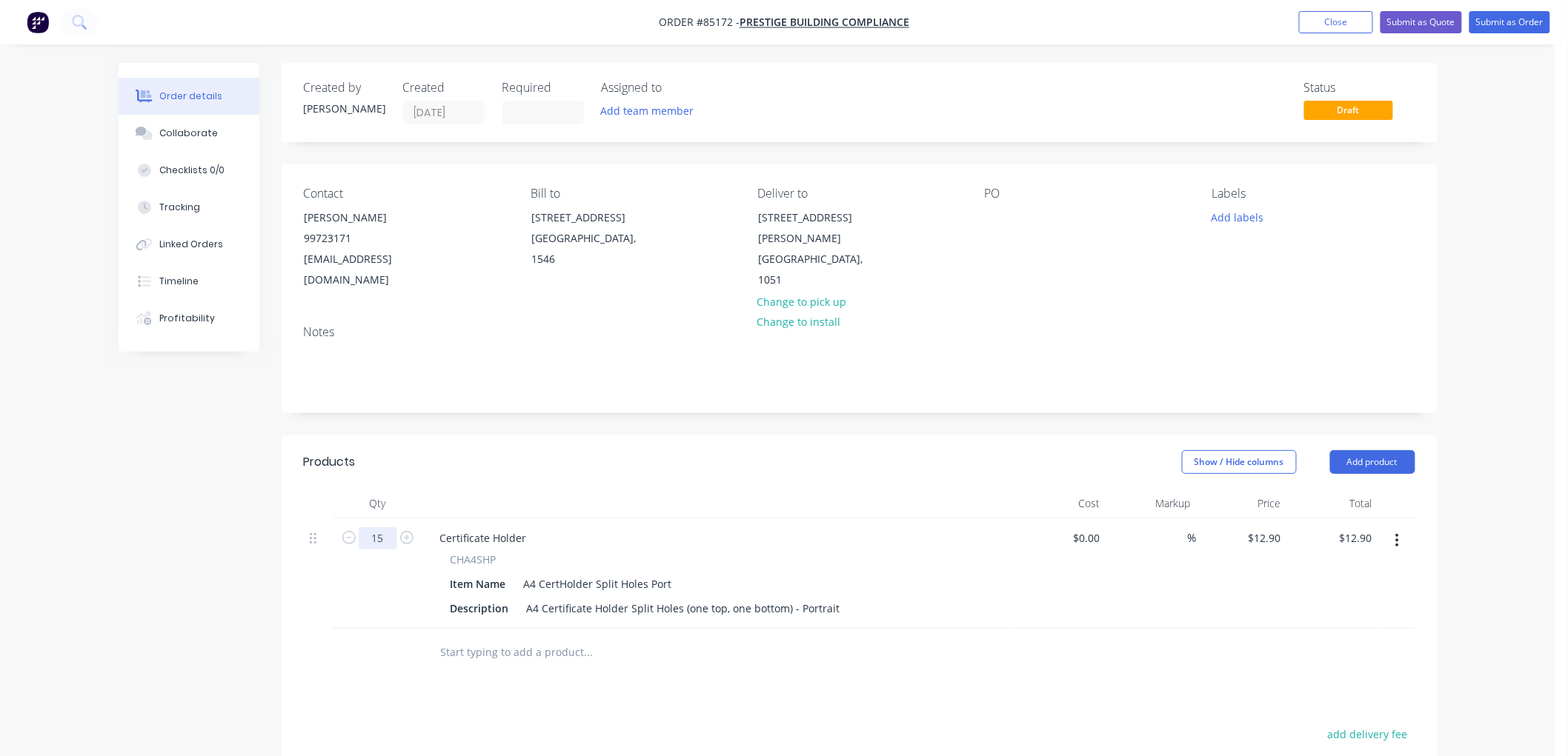
type input "15"
type input "$193.50"
click at [203, 490] on div "Created by [PERSON_NAME] Created [DATE] Required Assigned to Add team member St…" at bounding box center [778, 558] width 1319 height 992
click at [1494, 18] on button "Submit as Order" at bounding box center [1509, 22] width 81 height 22
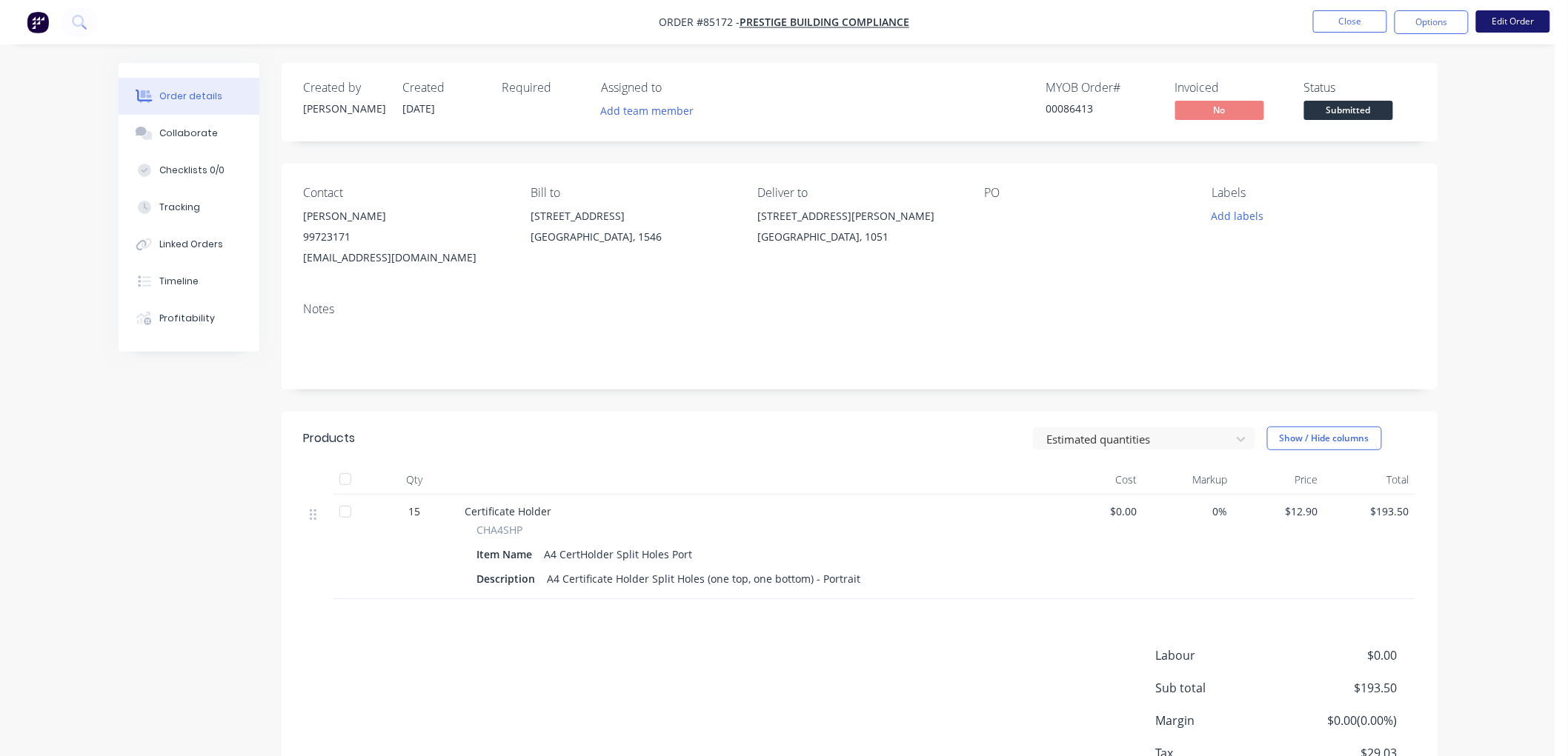
click at [1520, 16] on button "Edit Order" at bounding box center [1513, 21] width 74 height 22
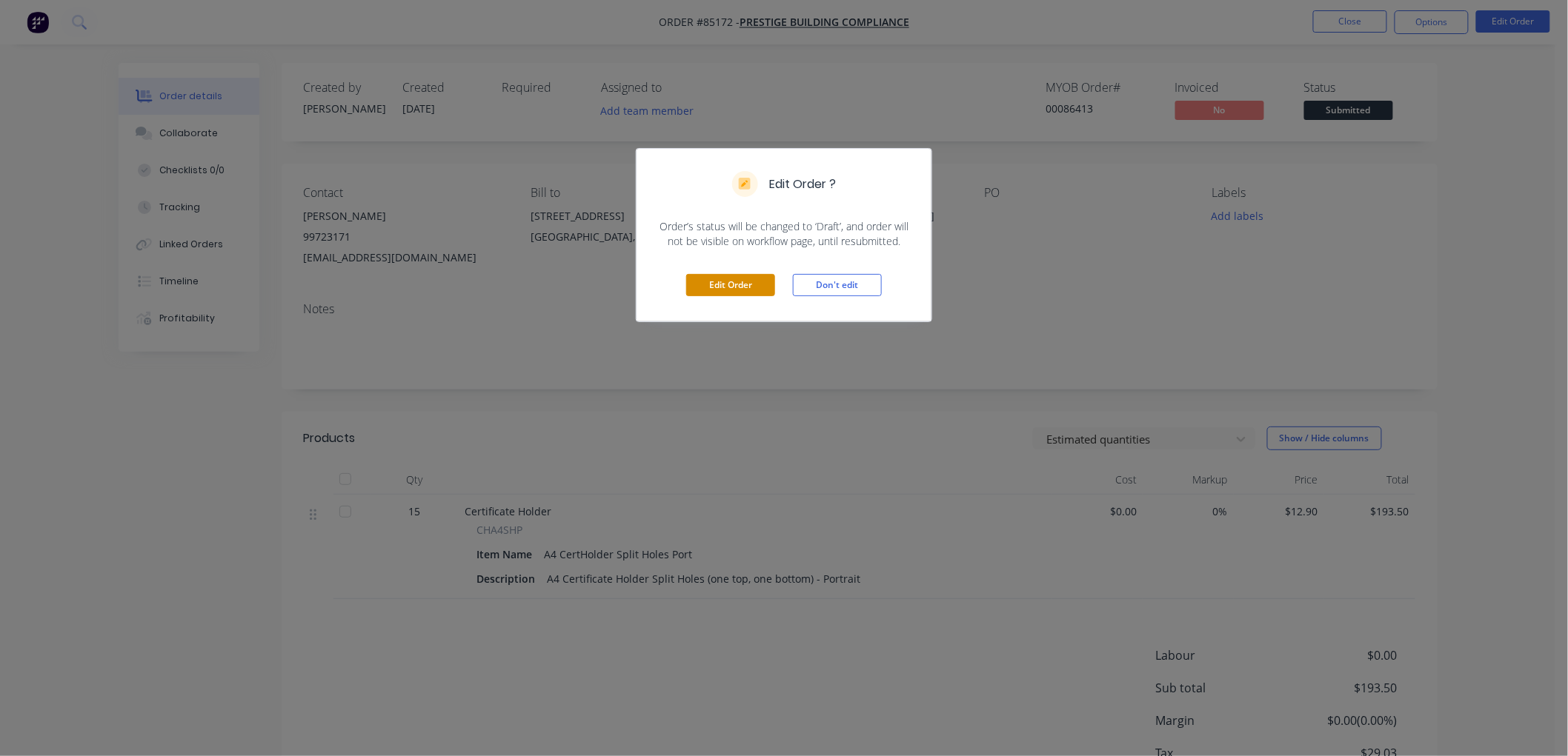
click at [739, 286] on button "Edit Order" at bounding box center [729, 284] width 88 height 22
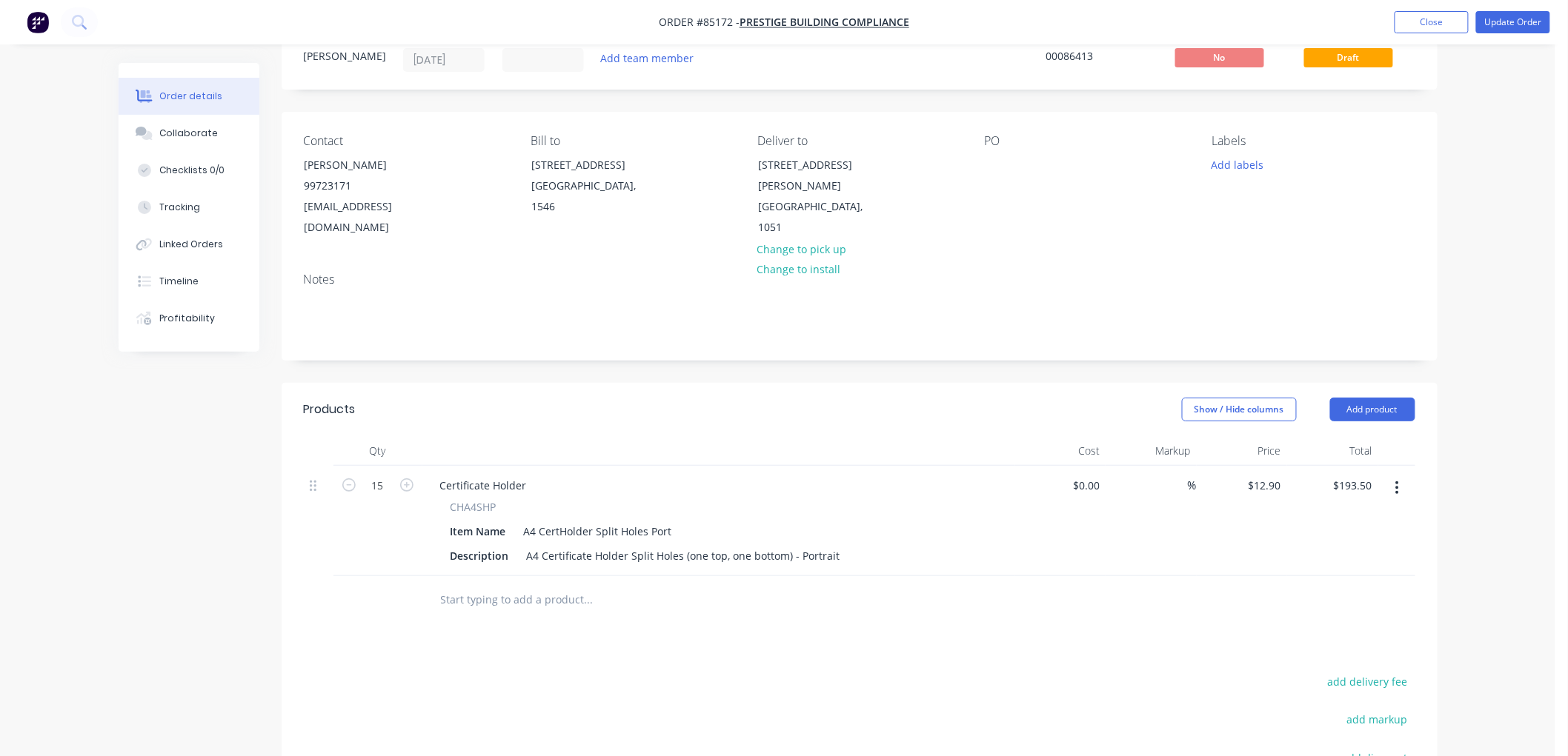
scroll to position [82, 0]
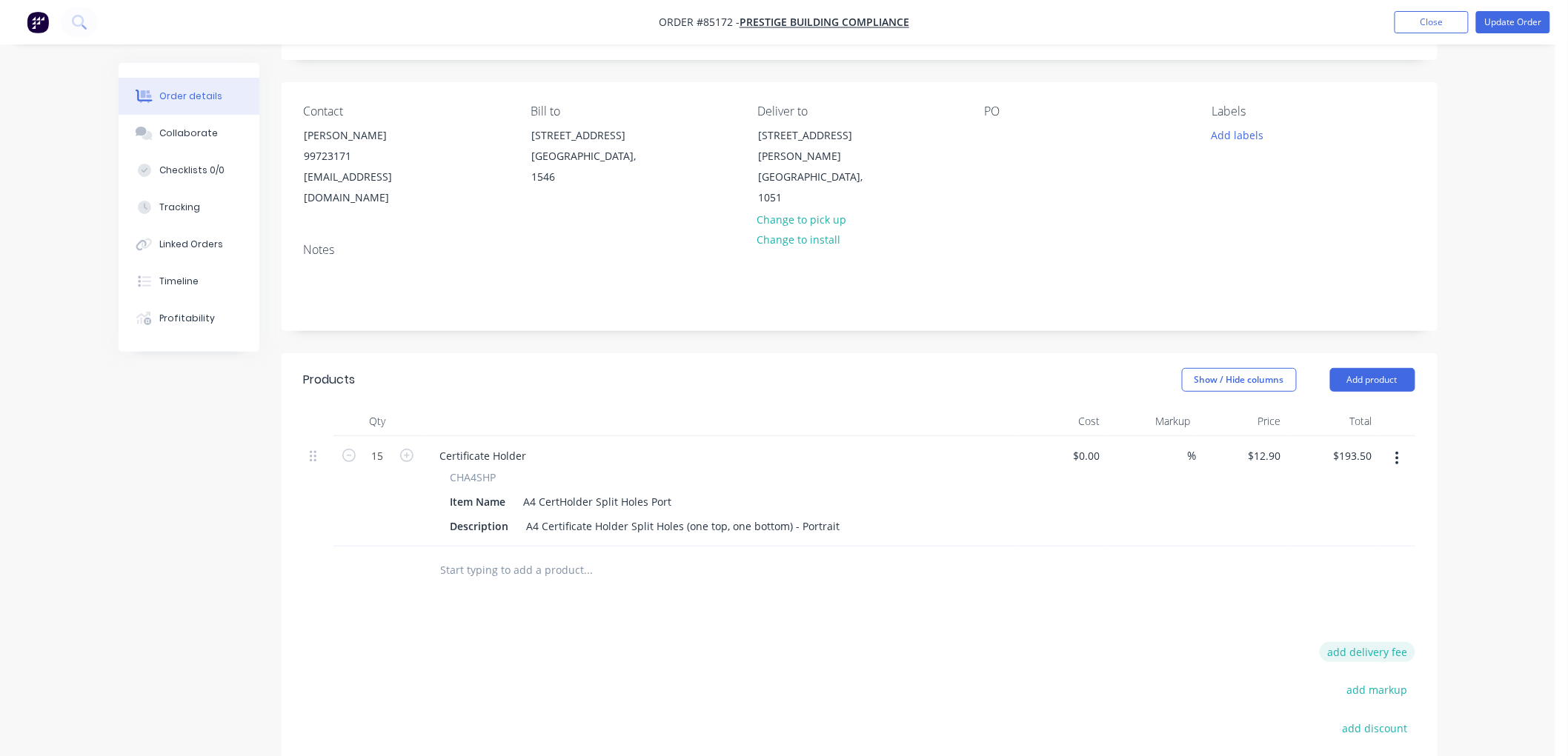
click at [1373, 646] on button "add delivery fee" at bounding box center [1367, 651] width 96 height 20
type input "10"
click at [1462, 521] on div "Order details Collaborate Checklists 0/0 Tracking Linked Orders Timeline Profit…" at bounding box center [777, 443] width 1555 height 1051
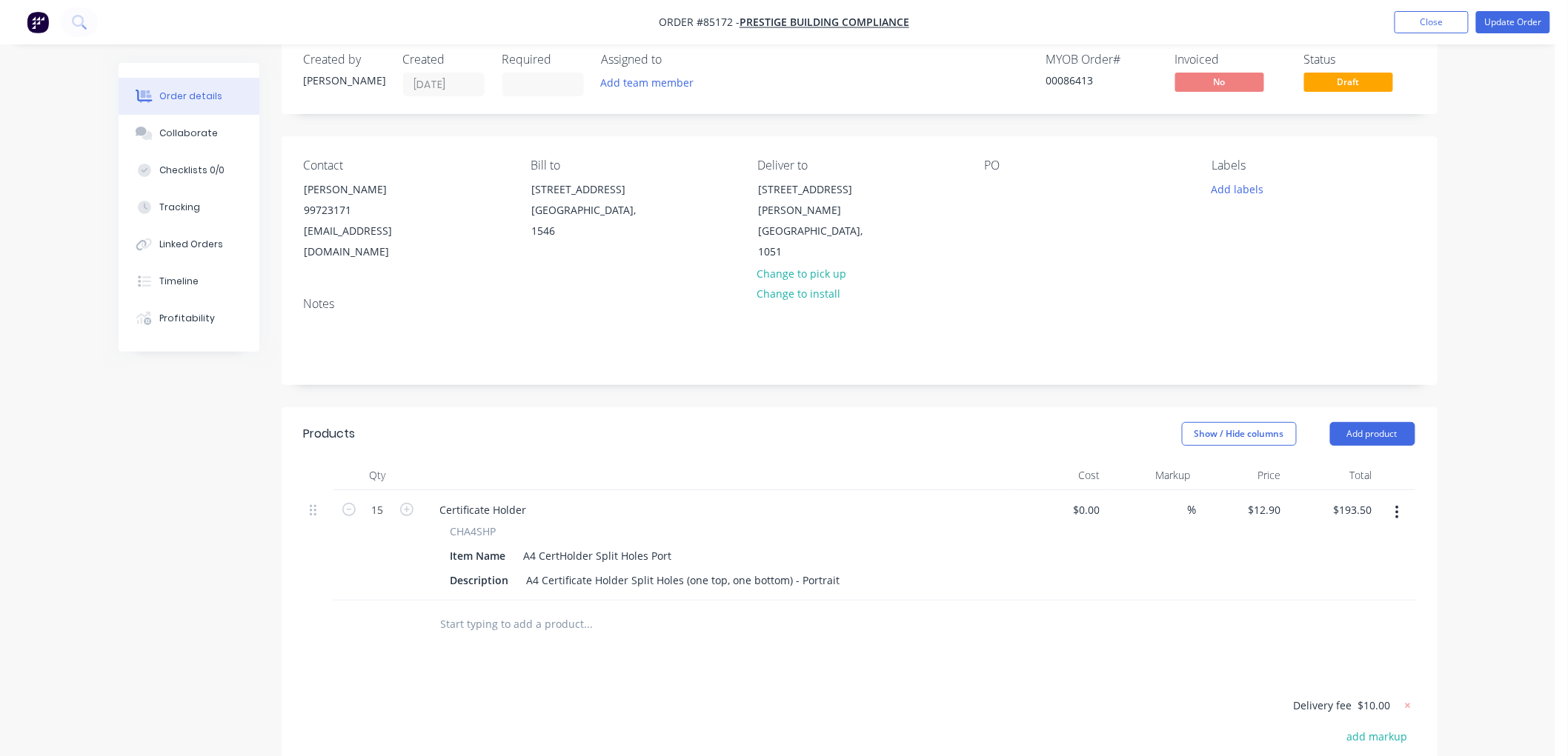
scroll to position [0, 0]
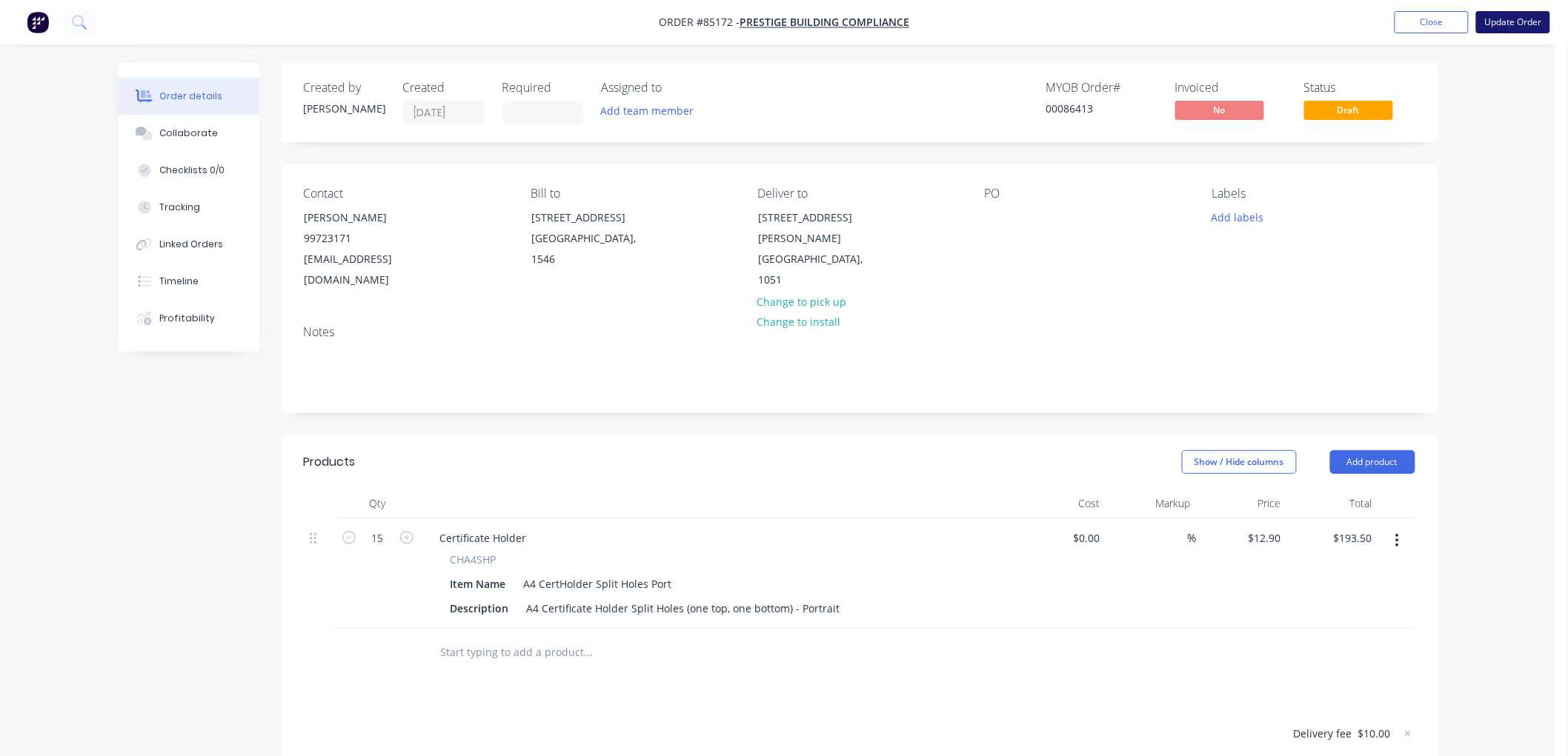
click at [1528, 15] on button "Update Order" at bounding box center [1513, 22] width 74 height 22
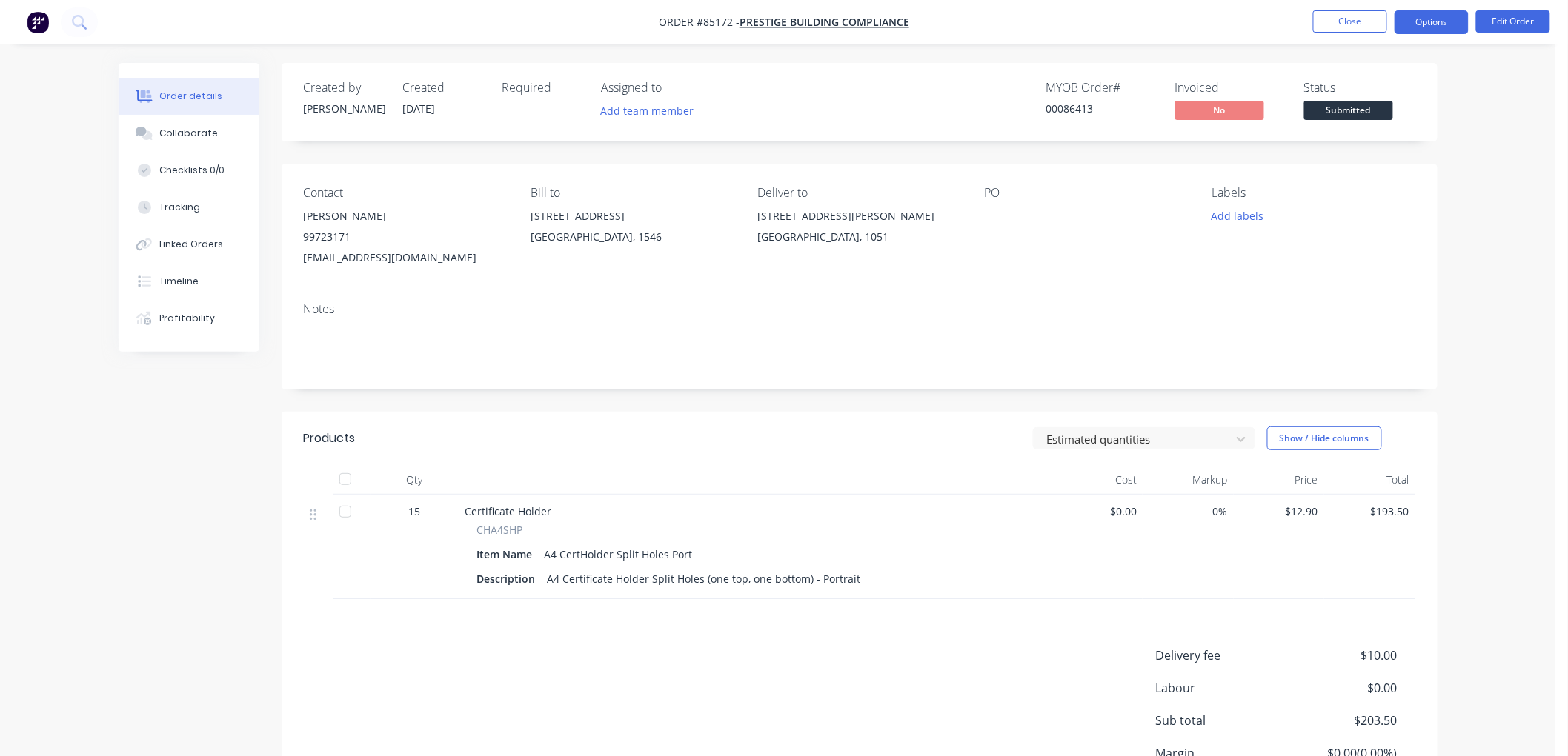
click at [1419, 22] on button "Options" at bounding box center [1431, 22] width 74 height 24
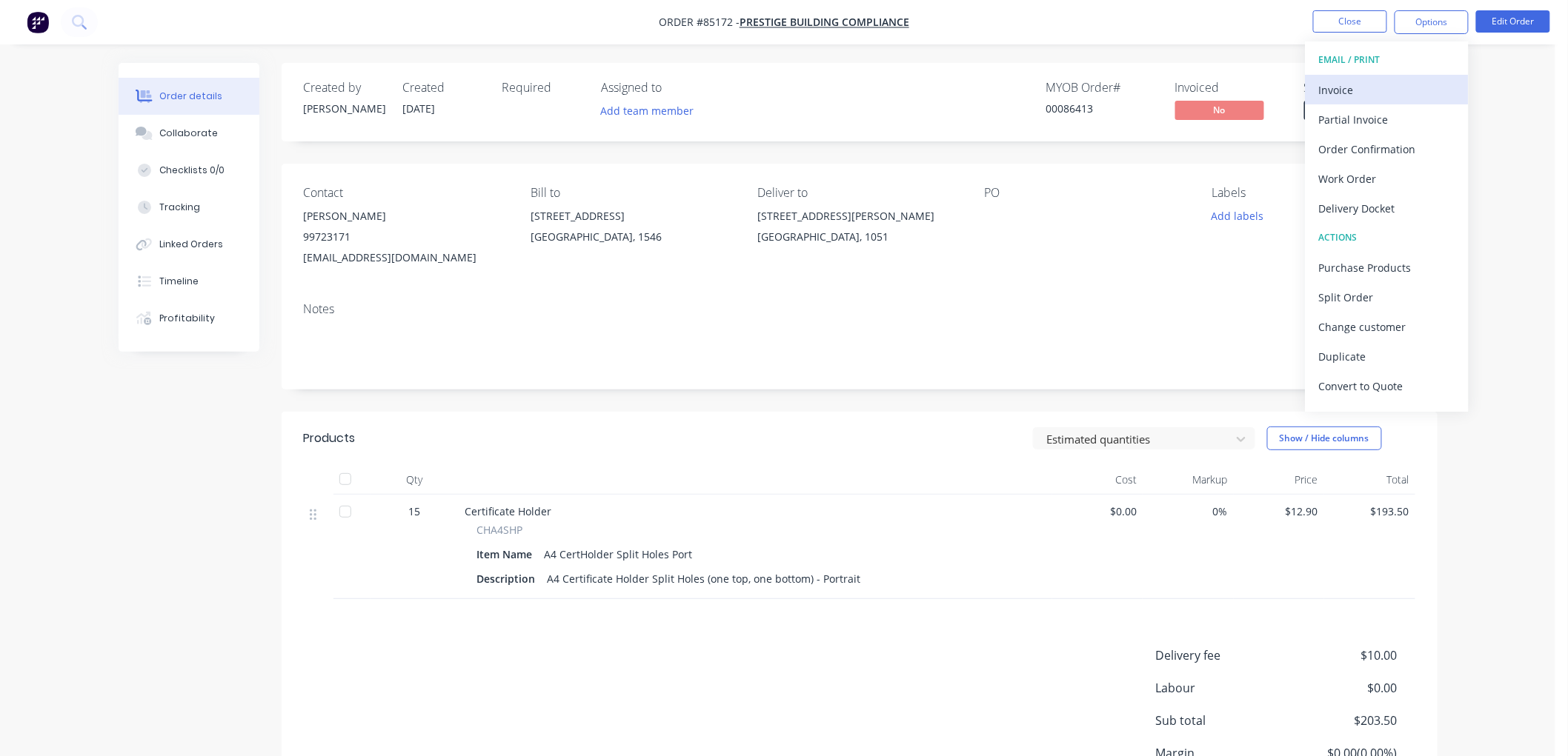
click at [1350, 97] on div "Invoice" at bounding box center [1386, 89] width 136 height 22
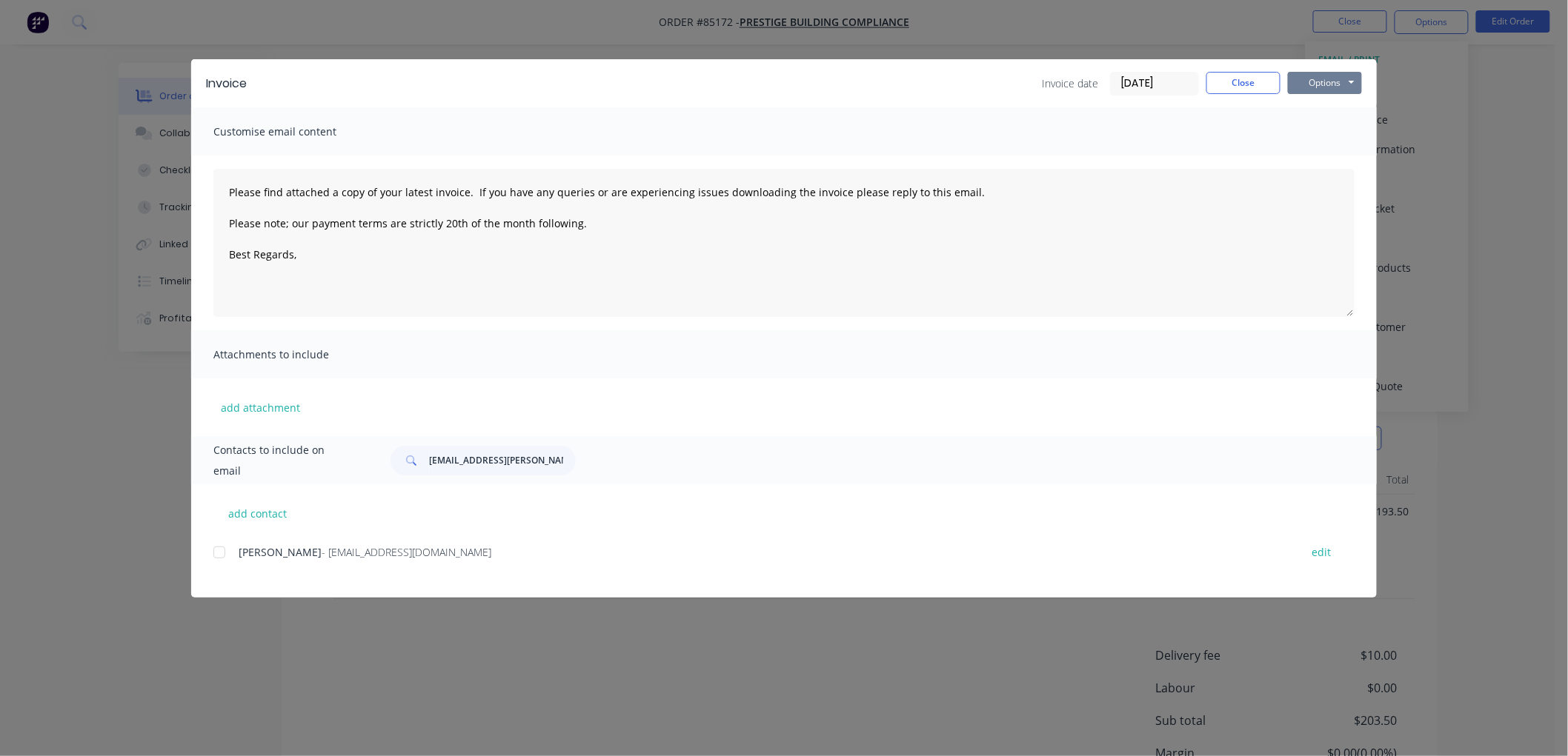
click at [1330, 82] on button "Options" at bounding box center [1325, 83] width 74 height 22
click at [1325, 126] on button "Print" at bounding box center [1335, 134] width 95 height 25
click at [377, 269] on textarea "Please find attached a copy of your latest invoice. If you have any queries or …" at bounding box center [784, 243] width 1141 height 148
click at [223, 552] on div at bounding box center [219, 552] width 29 height 29
type textarea "Please find attached a copy of your latest invoice. If you have any queries or …"
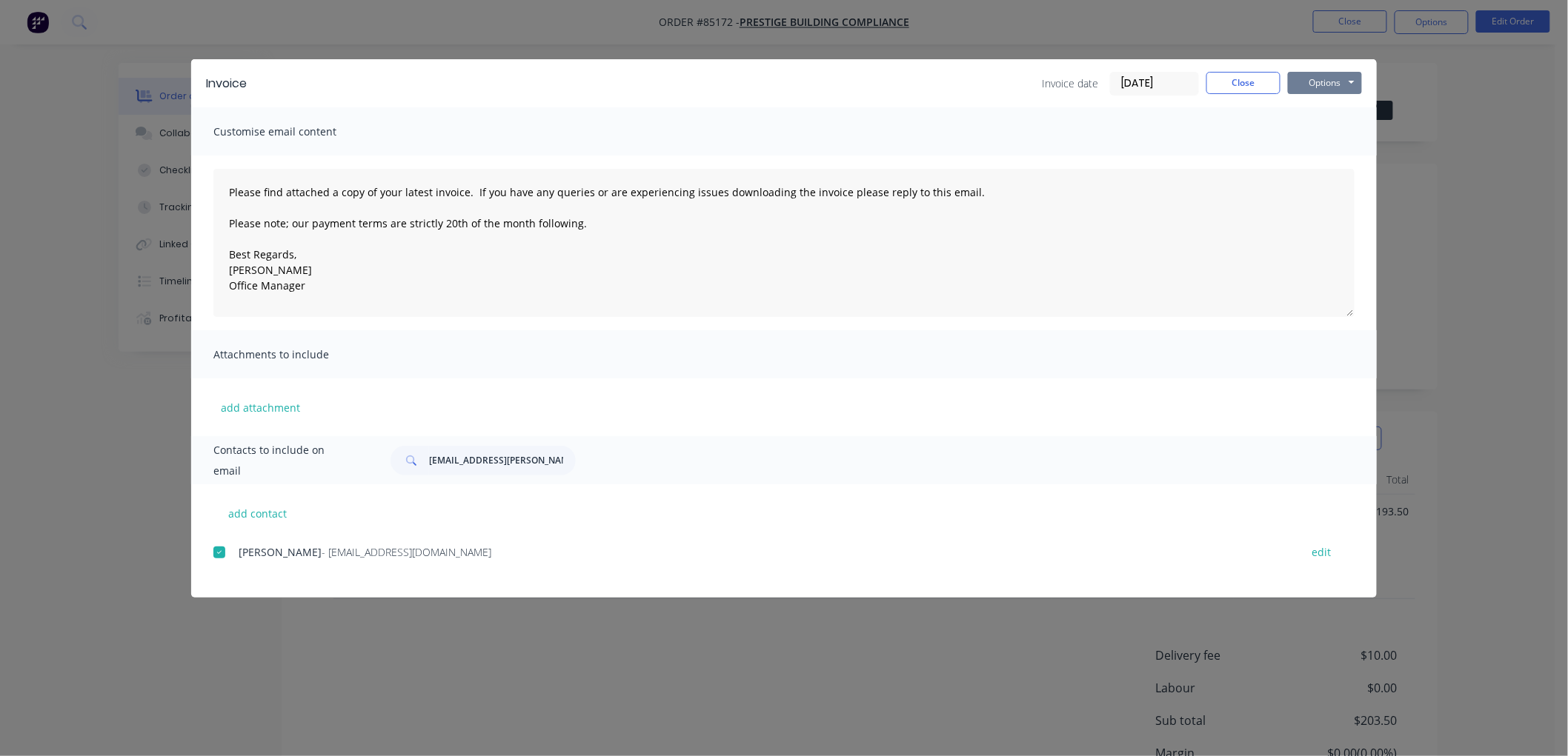
click at [1316, 82] on button "Options" at bounding box center [1325, 83] width 74 height 22
click at [1341, 149] on button "Email" at bounding box center [1335, 158] width 95 height 25
click at [1232, 82] on button "Close" at bounding box center [1243, 83] width 74 height 22
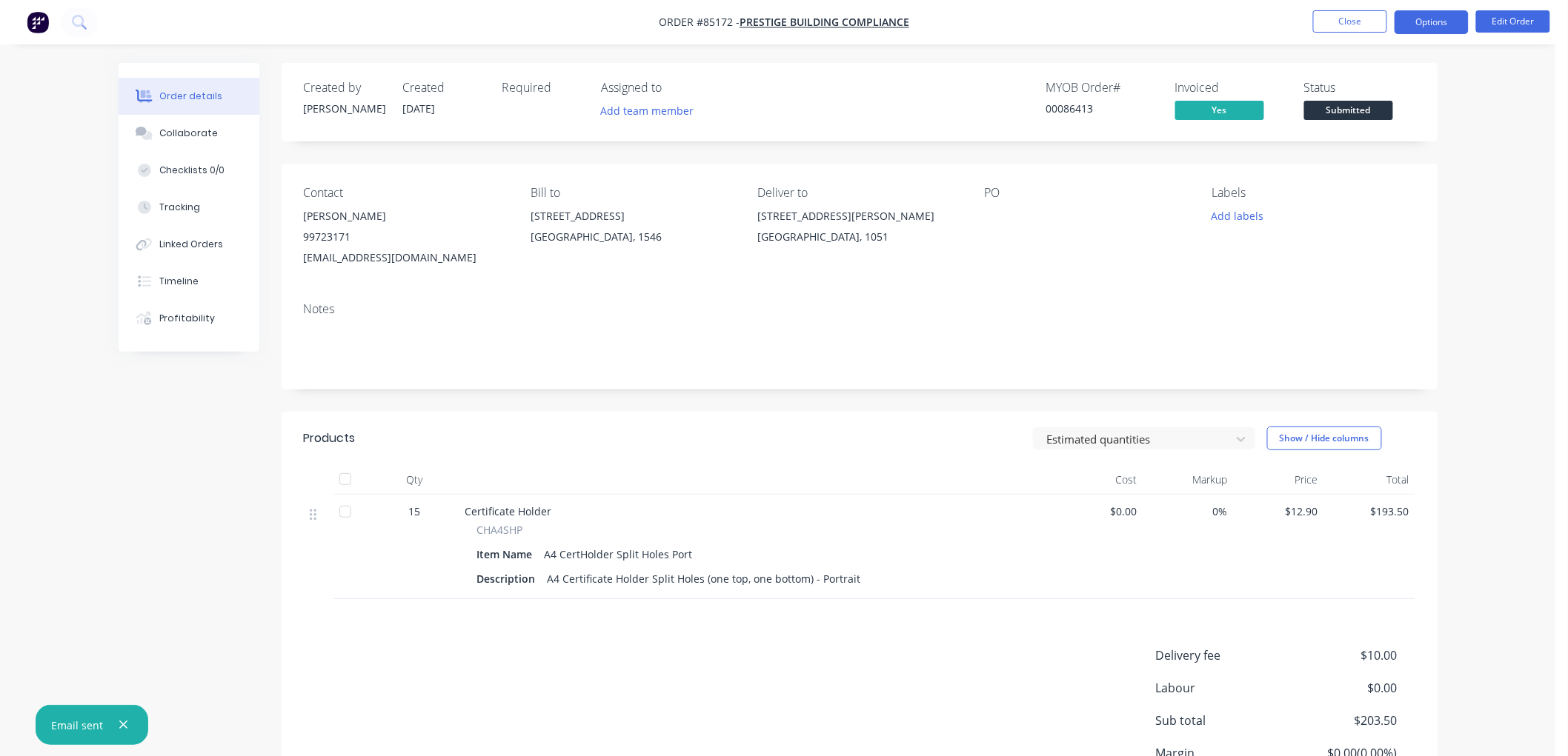
click at [1435, 26] on button "Options" at bounding box center [1431, 22] width 74 height 24
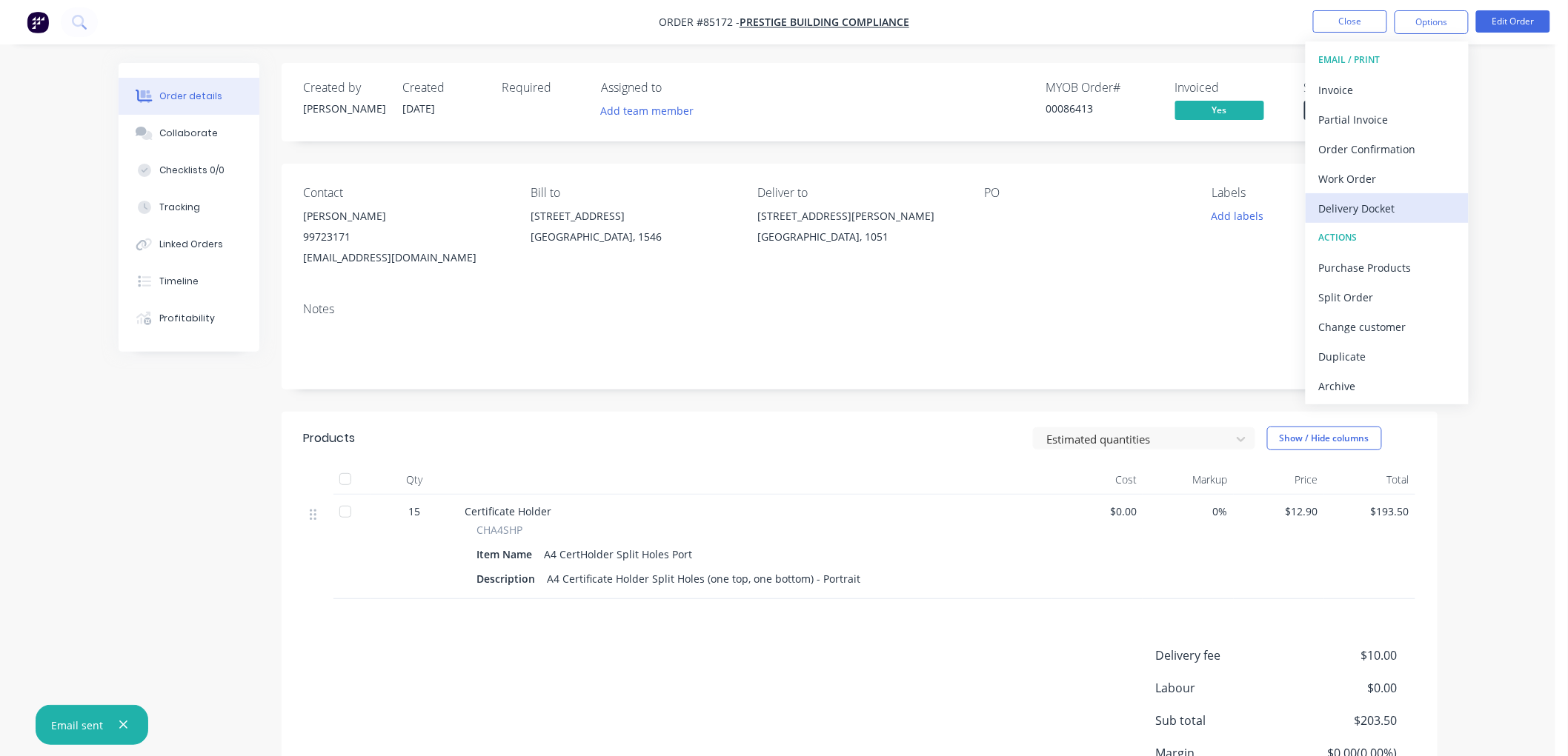
click at [1388, 198] on div "Delivery Docket" at bounding box center [1386, 208] width 136 height 22
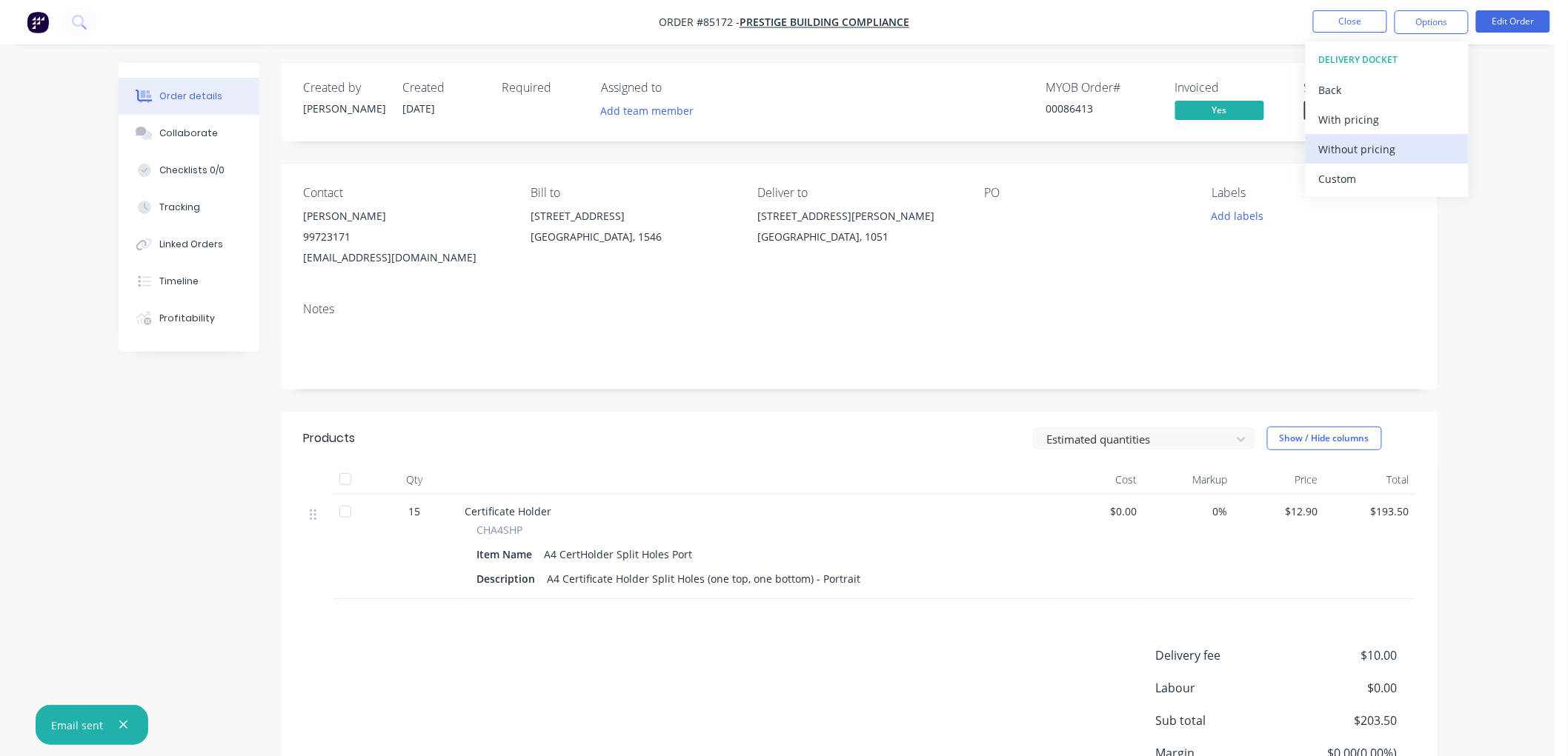
click at [1384, 156] on div "Without pricing" at bounding box center [1386, 149] width 136 height 22
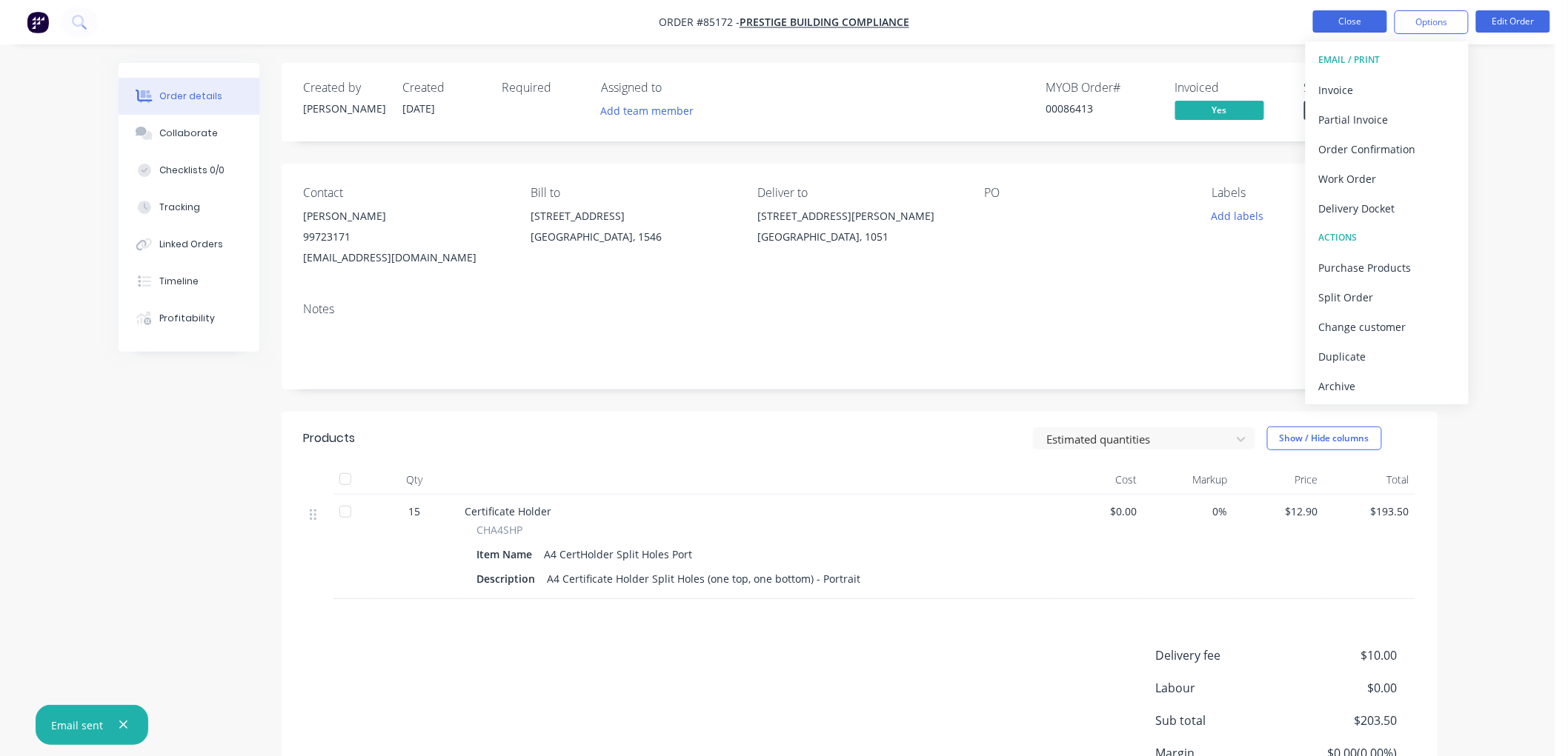
click at [1357, 27] on button "Close" at bounding box center [1350, 21] width 74 height 22
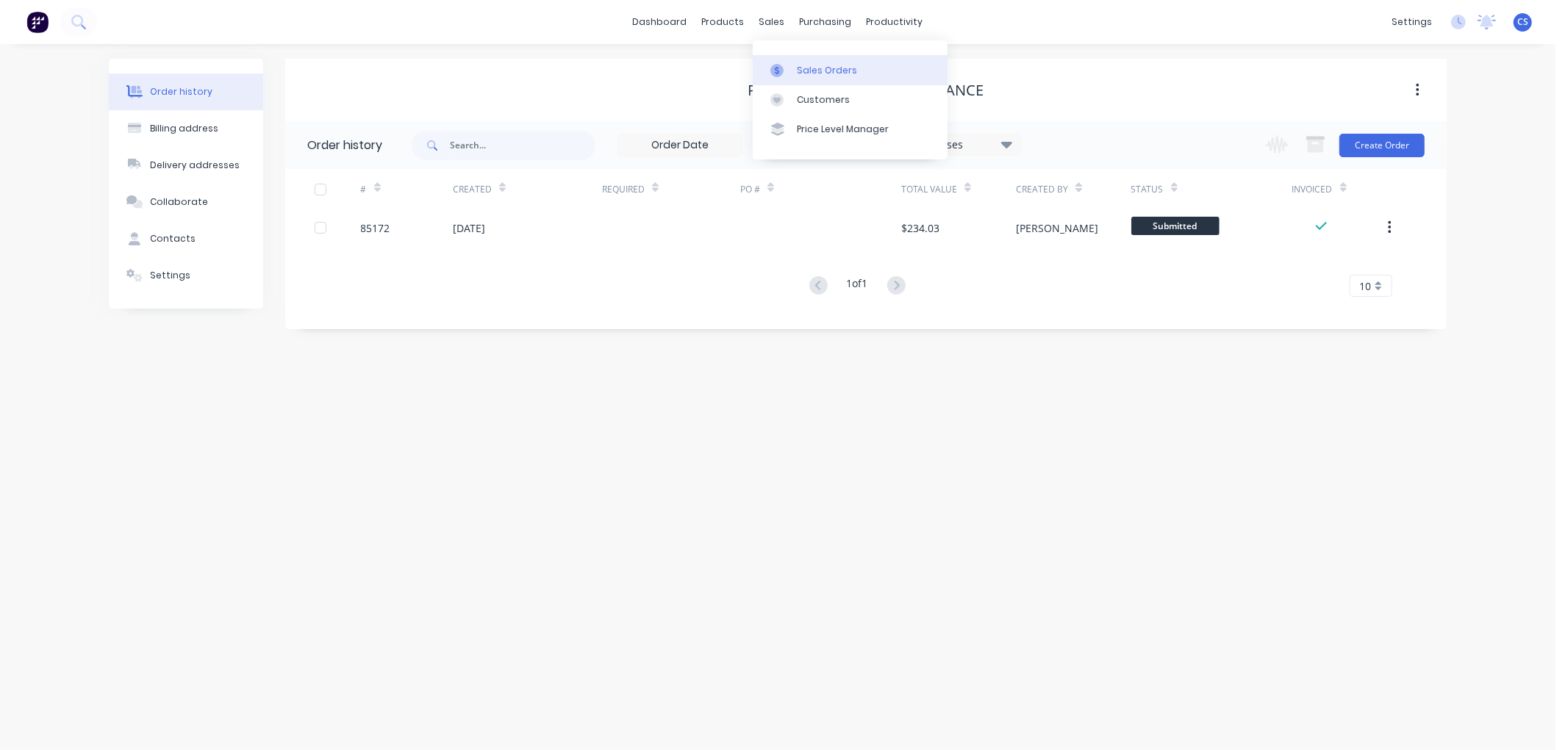
click at [800, 59] on link "Sales Orders" at bounding box center [850, 69] width 194 height 29
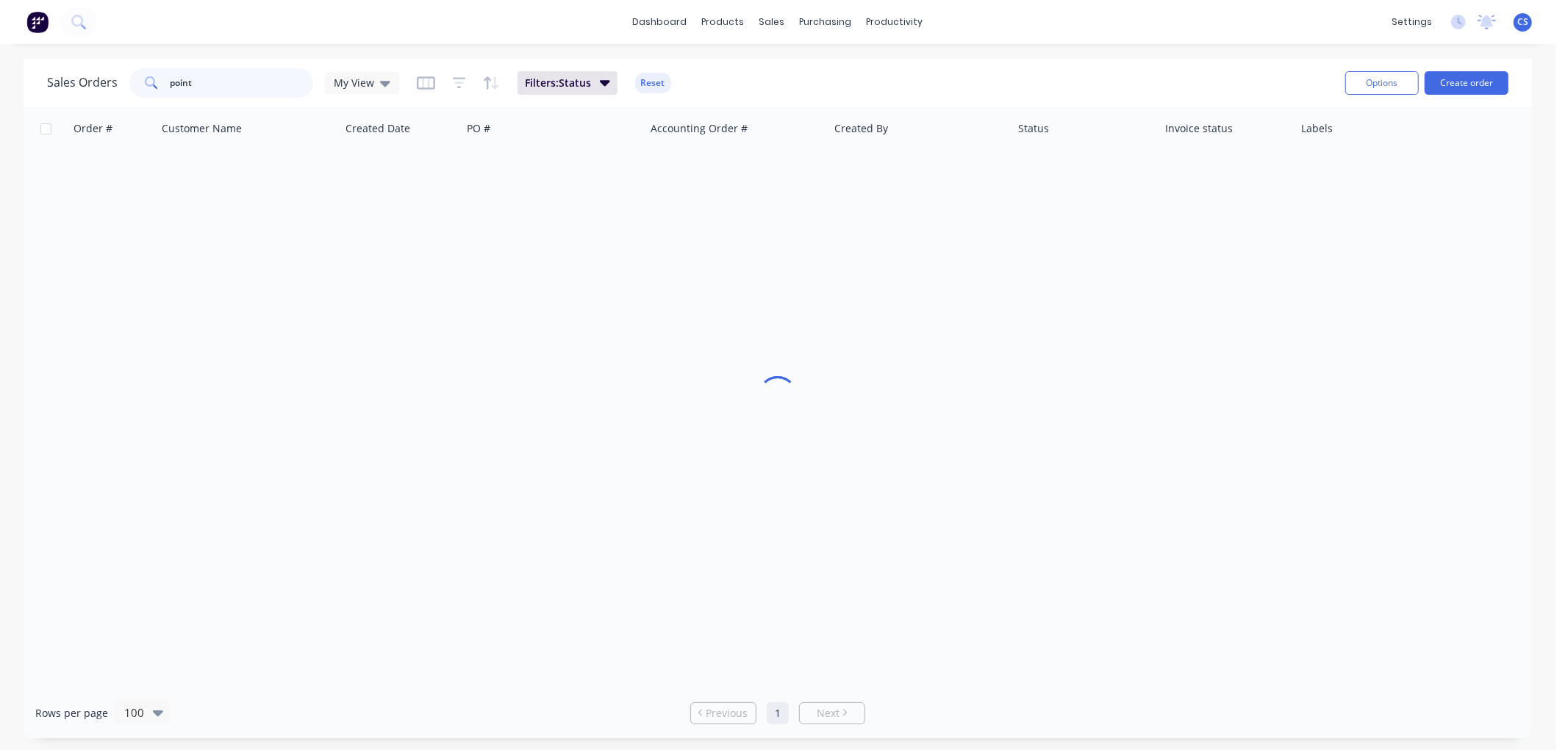
click at [215, 82] on input "point" at bounding box center [242, 82] width 143 height 29
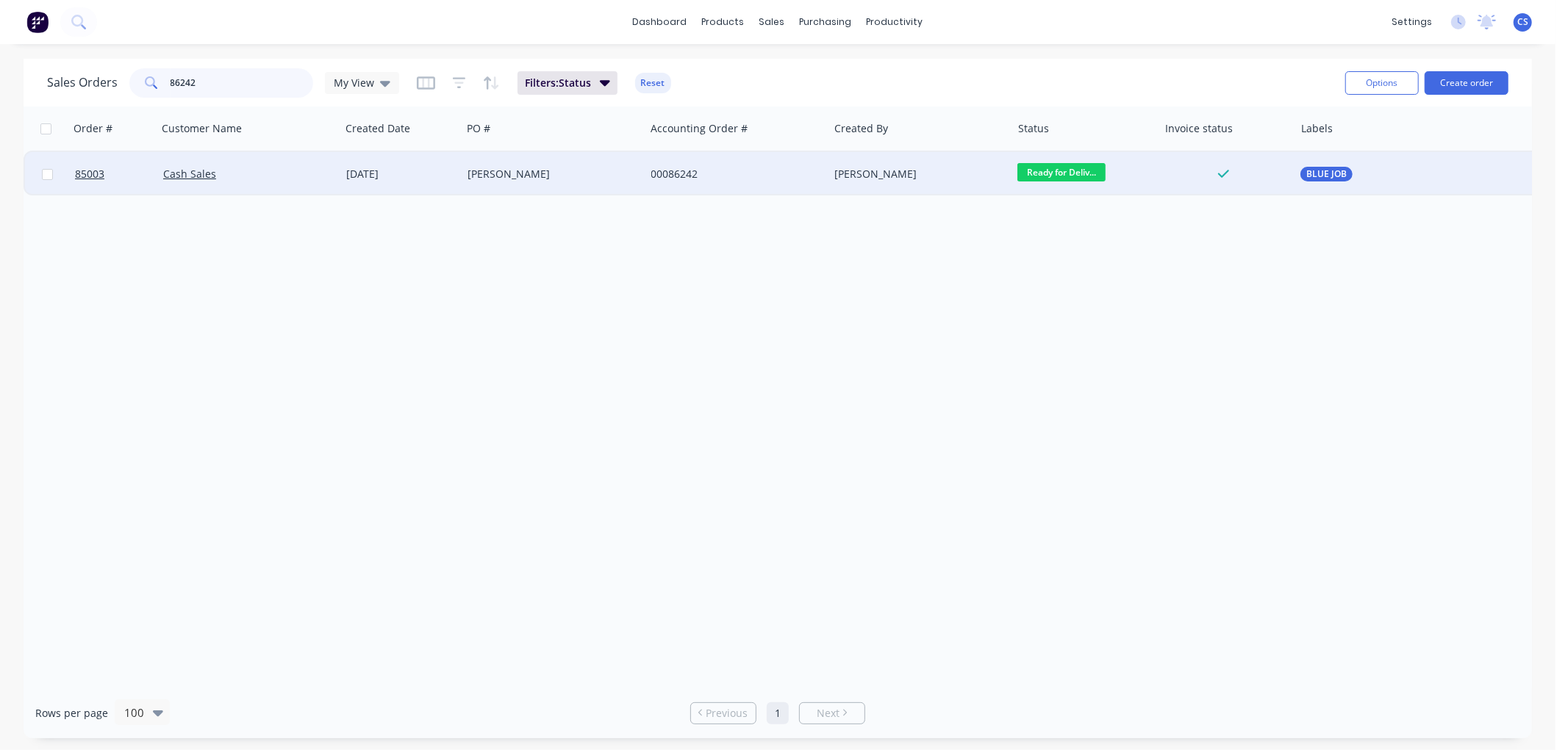
type input "86242"
click at [541, 172] on div "[PERSON_NAME]" at bounding box center [549, 175] width 163 height 15
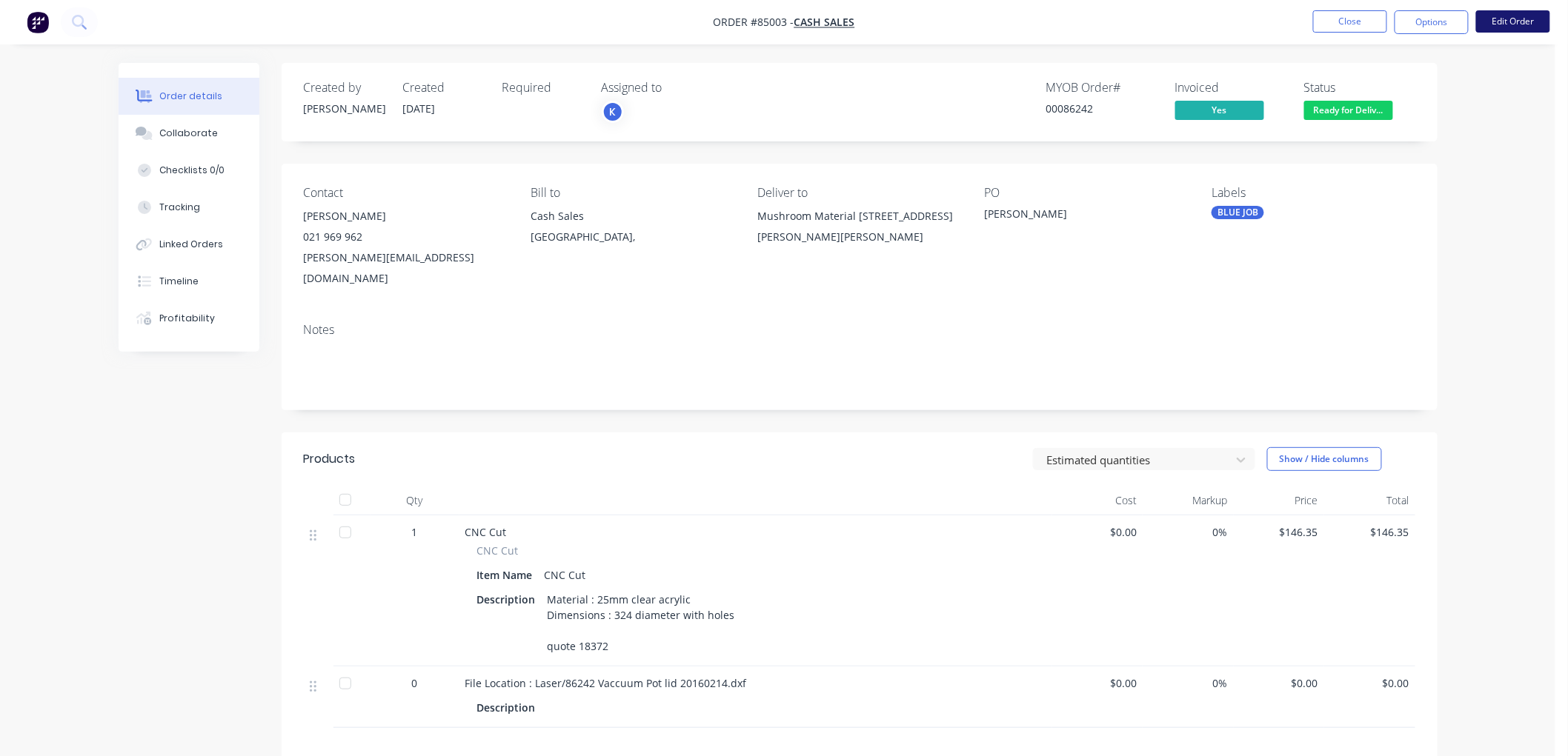
click at [1505, 26] on button "Edit Order" at bounding box center [1513, 21] width 74 height 22
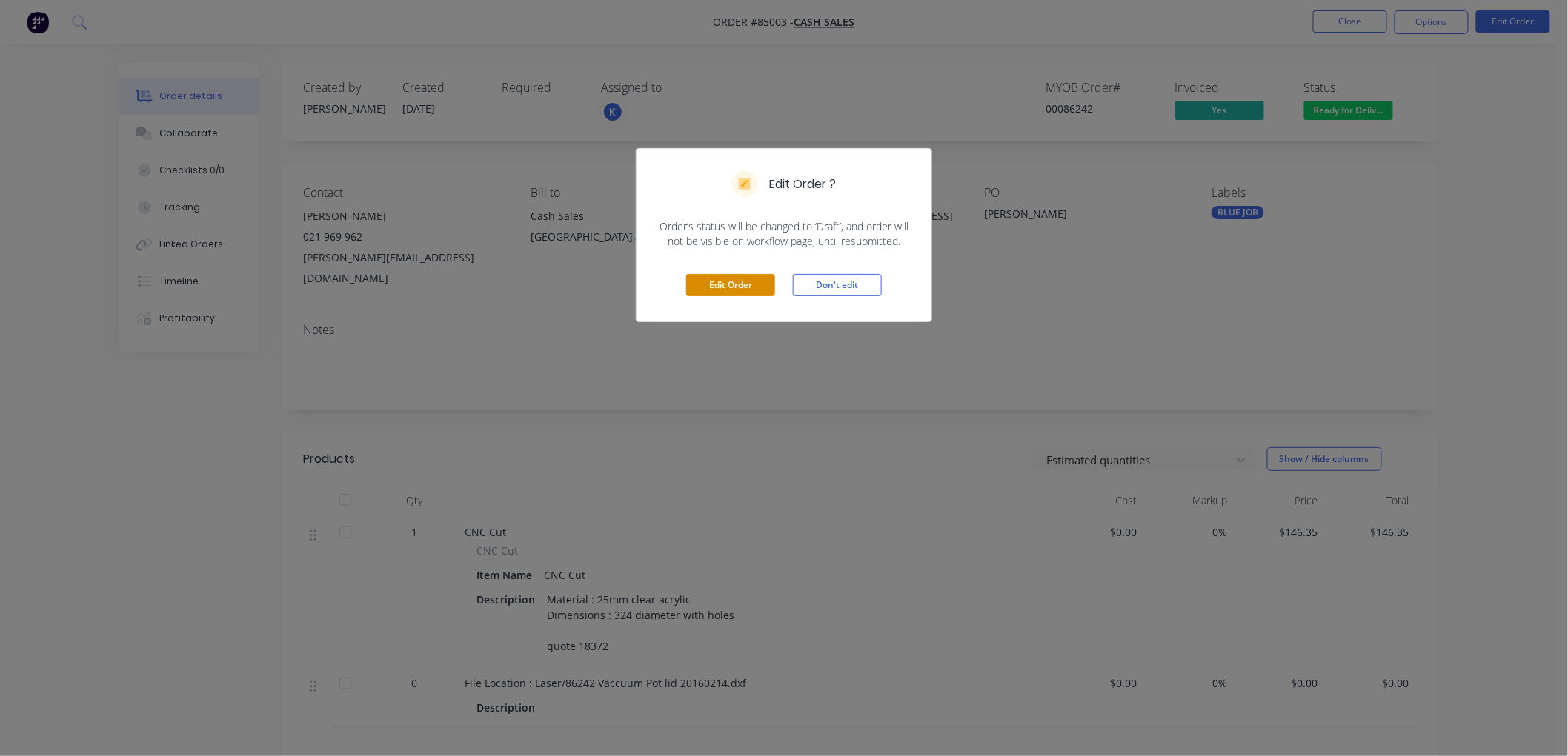
click at [736, 281] on button "Edit Order" at bounding box center [729, 284] width 88 height 22
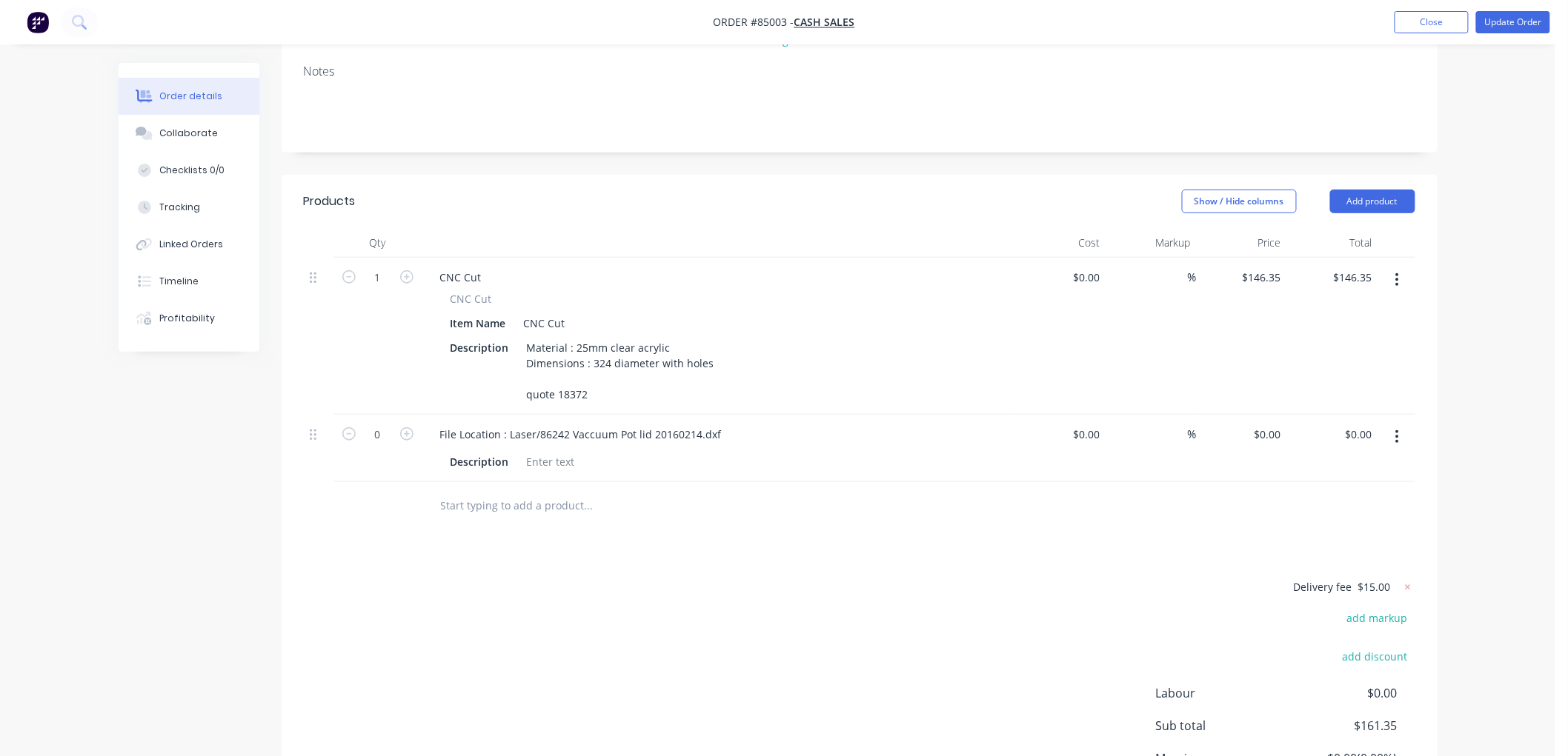
scroll to position [329, 0]
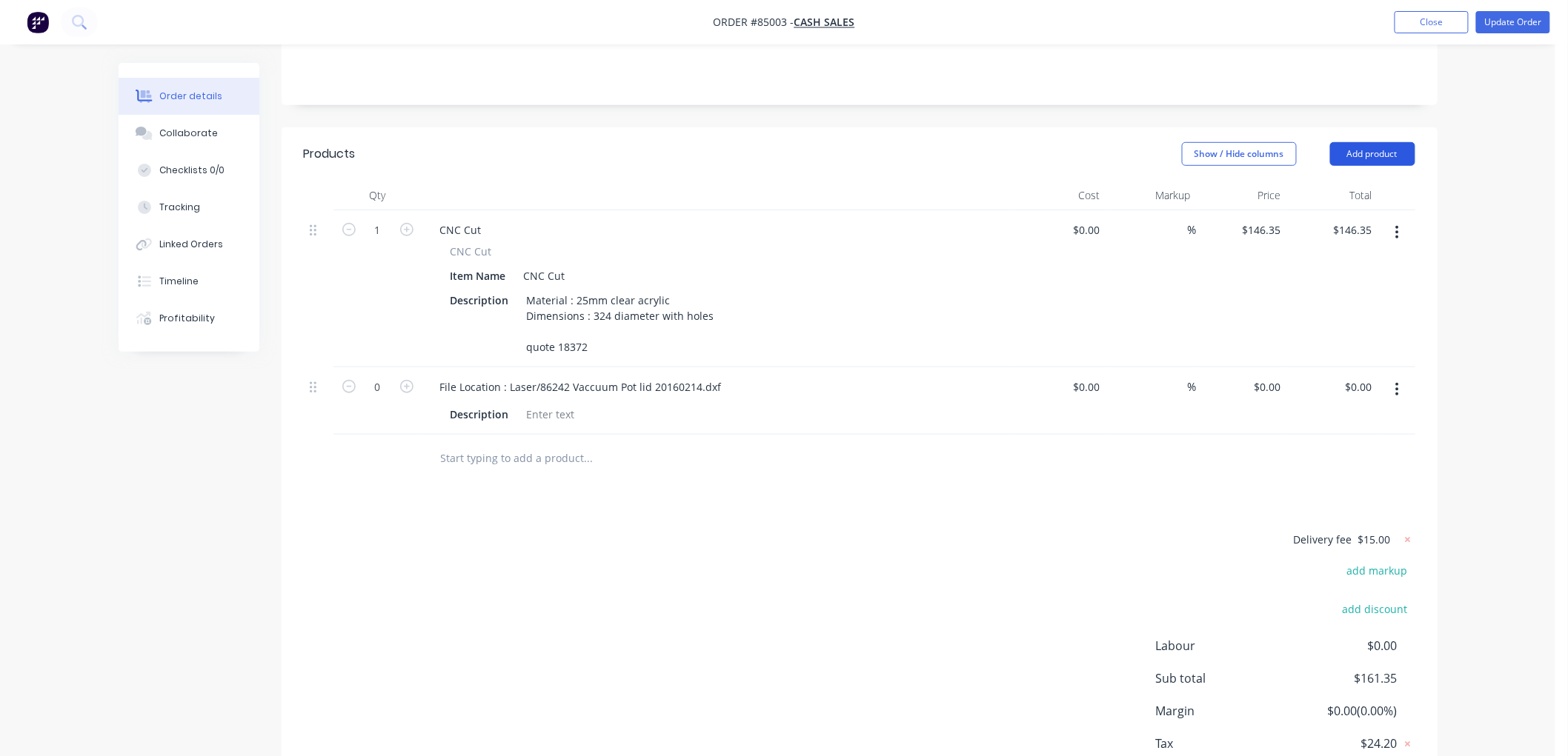
drag, startPoint x: 1390, startPoint y: 109, endPoint x: 1391, endPoint y: 121, distance: 12.0
click at [1390, 143] on button "Add product" at bounding box center [1373, 154] width 86 height 24
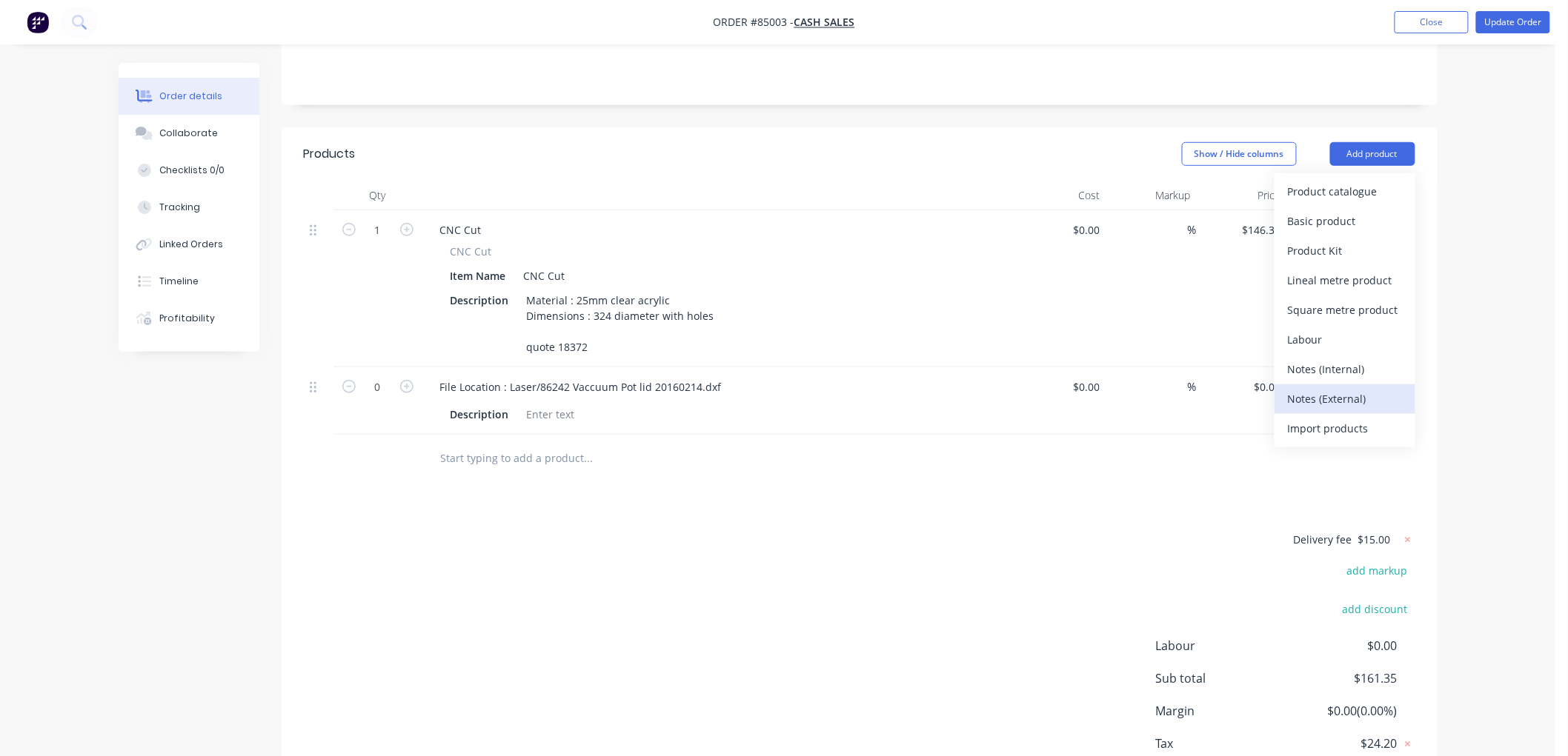
click at [1342, 388] on div "Notes (External)" at bounding box center [1345, 398] width 114 height 22
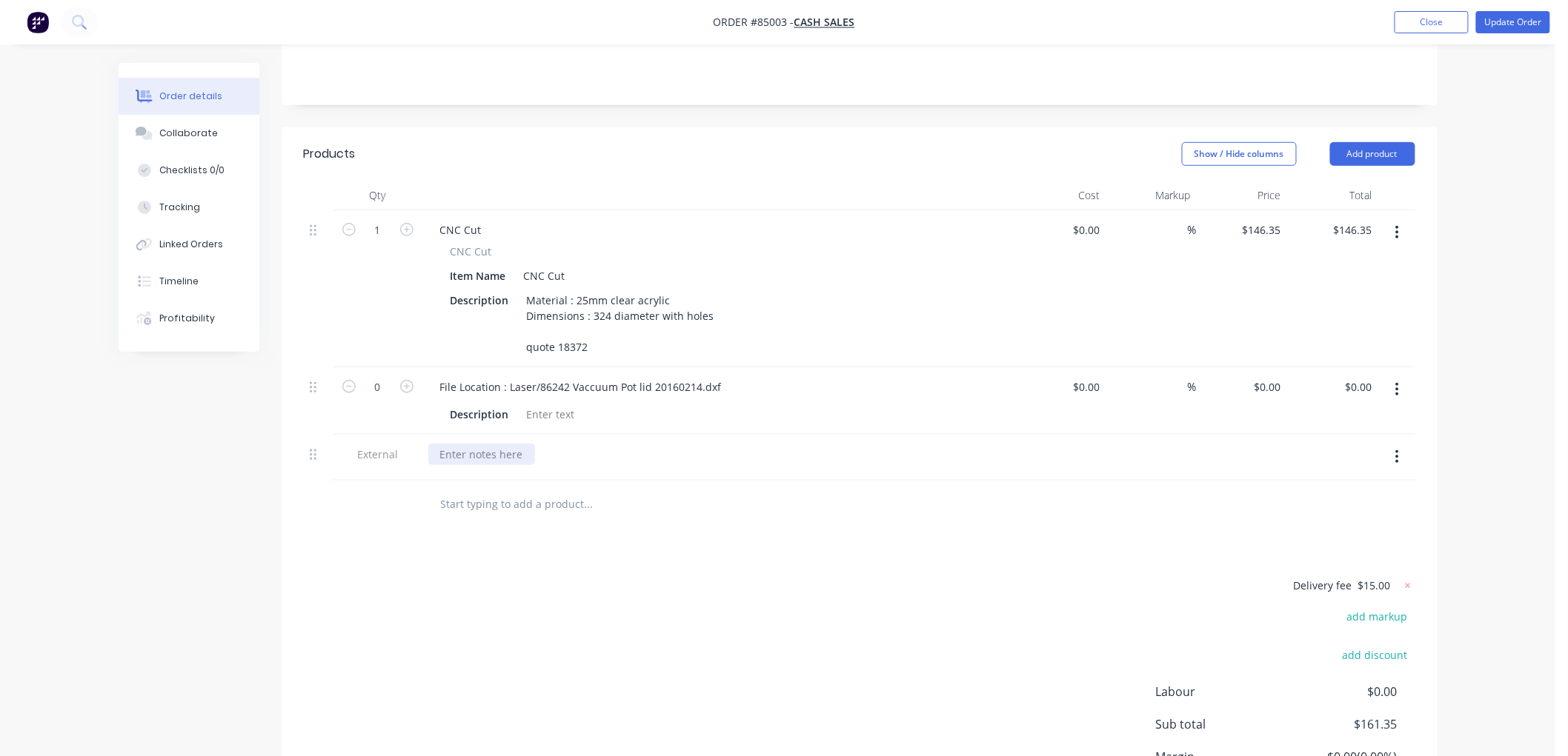
click at [506, 444] on div at bounding box center [481, 455] width 106 height 22
paste div
click at [439, 444] on div "Account Name: Mushroom Material Account Number: 06-0082-0965817-00" at bounding box center [534, 462] width 214 height 37
drag, startPoint x: 437, startPoint y: 411, endPoint x: 493, endPoint y: 408, distance: 56.1
click at [437, 444] on div "Account Name: Mushroom Material Account Number: 06-0082-0965817-00" at bounding box center [534, 462] width 214 height 37
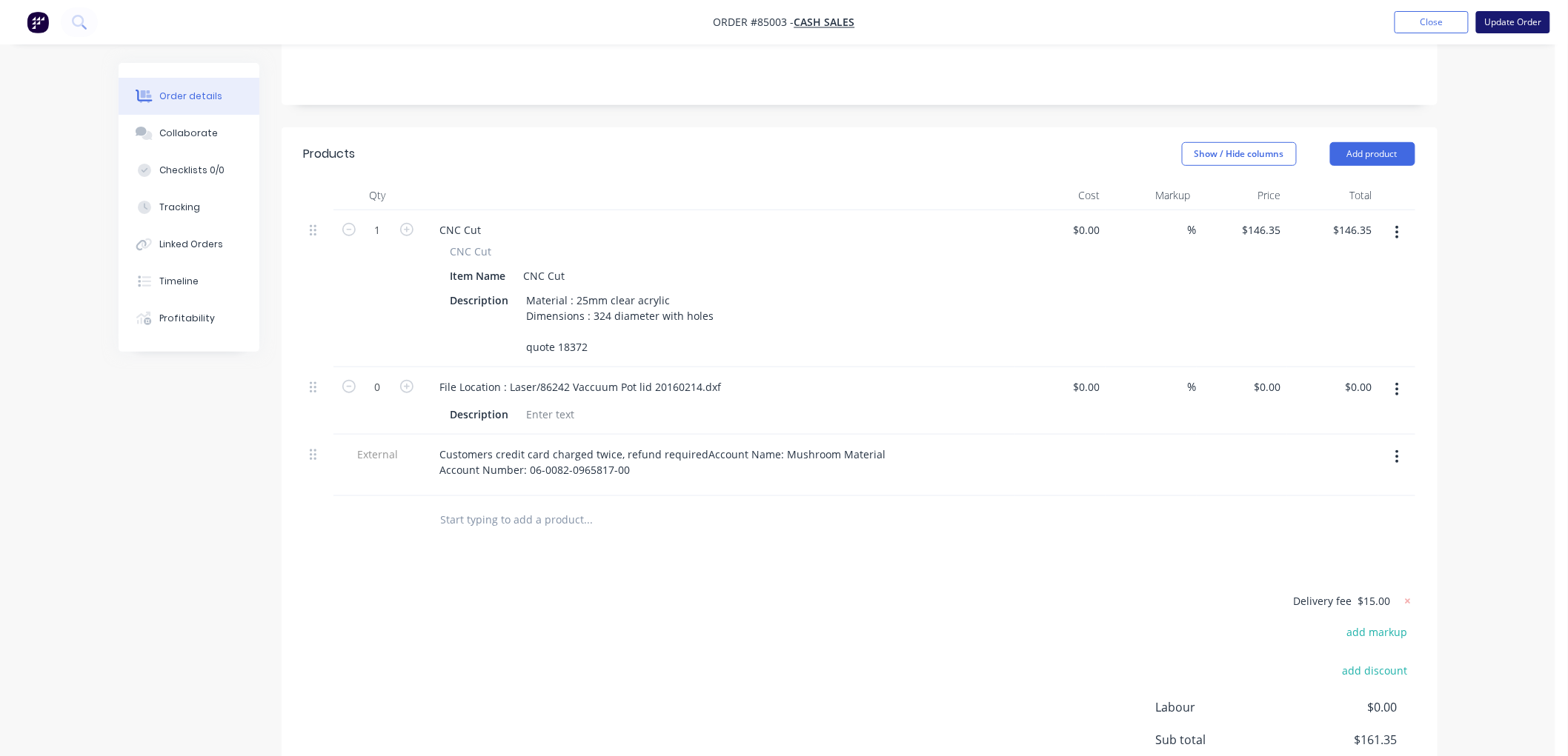
click at [1531, 19] on button "Update Order" at bounding box center [1513, 22] width 74 height 22
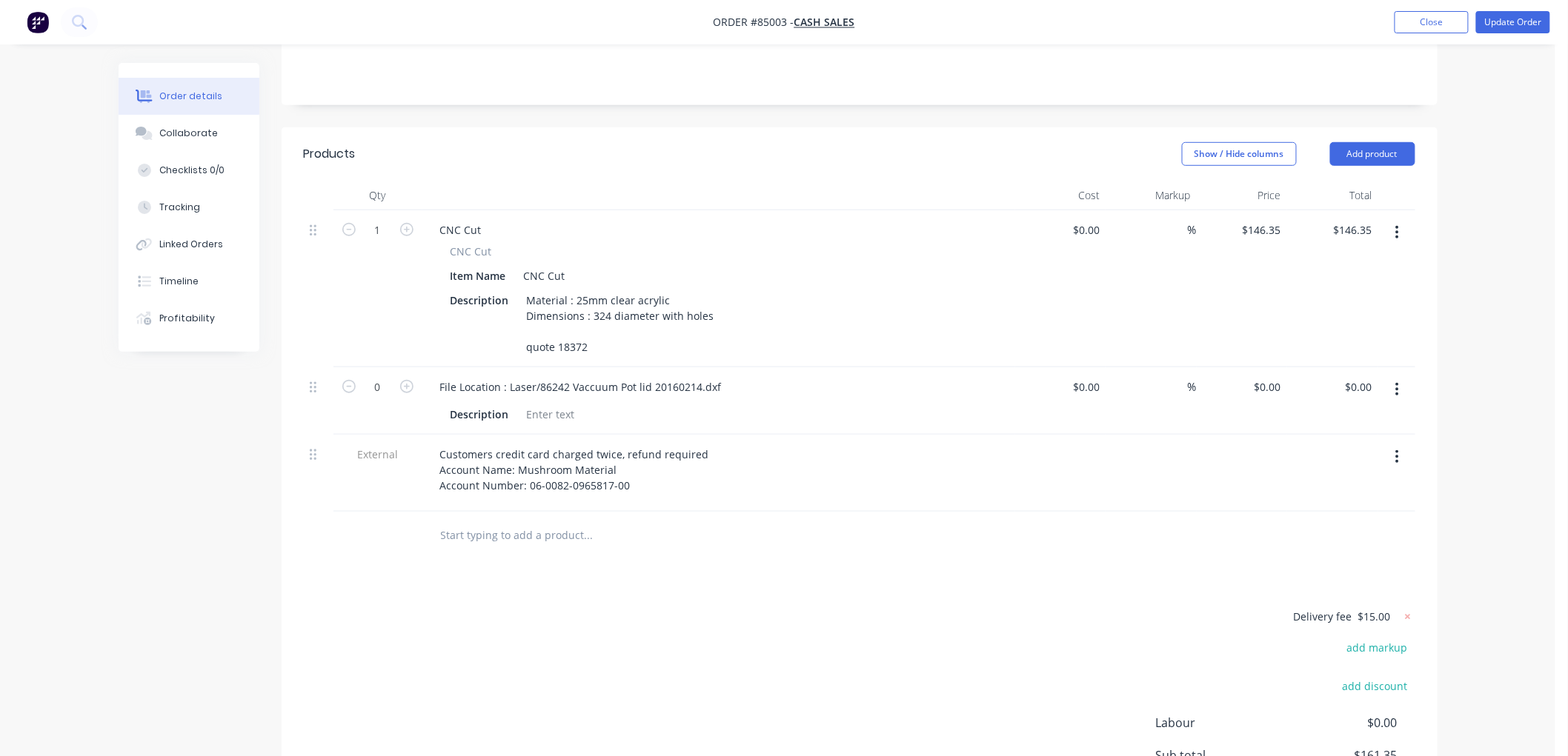
scroll to position [0, 0]
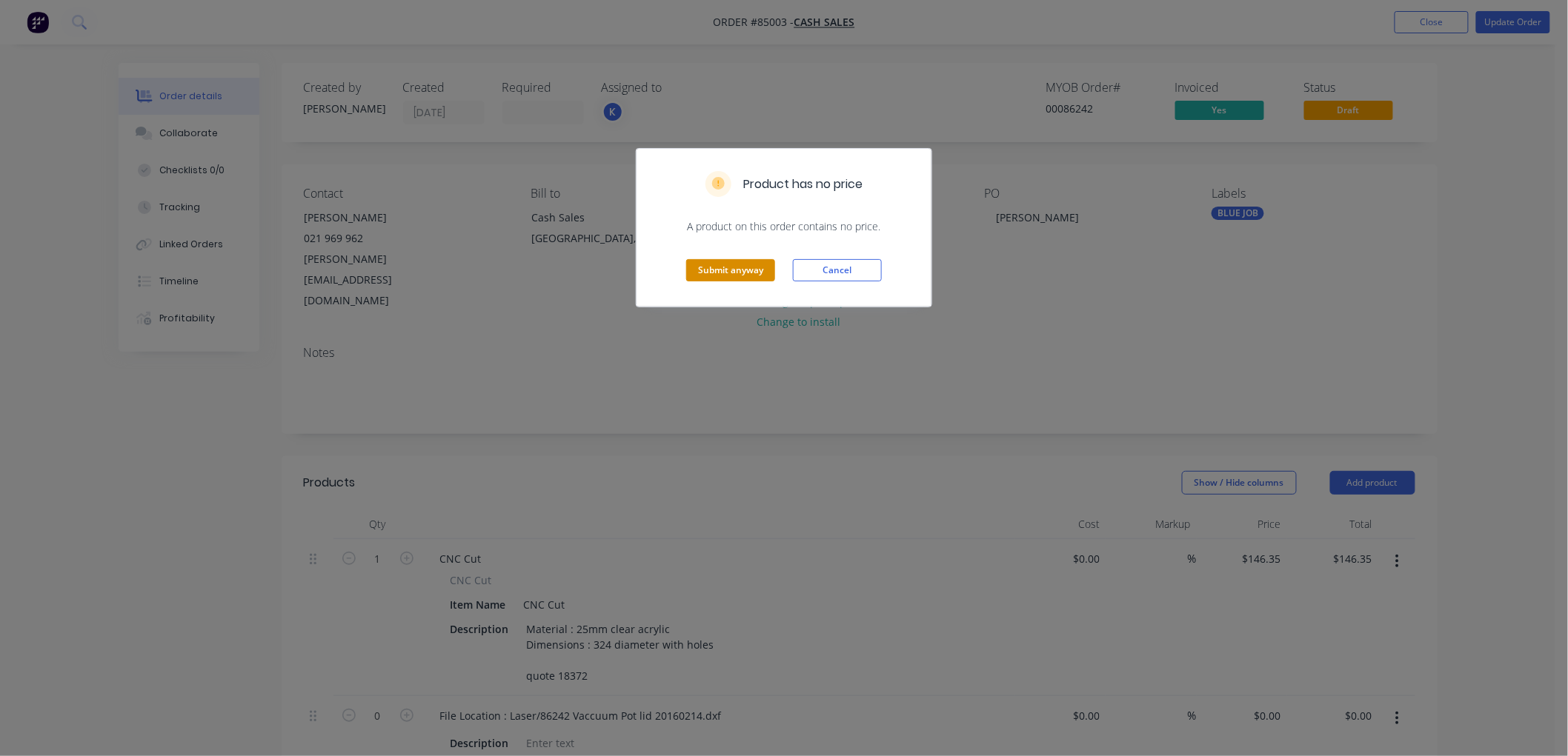
click at [732, 266] on button "Submit anyway" at bounding box center [729, 270] width 88 height 22
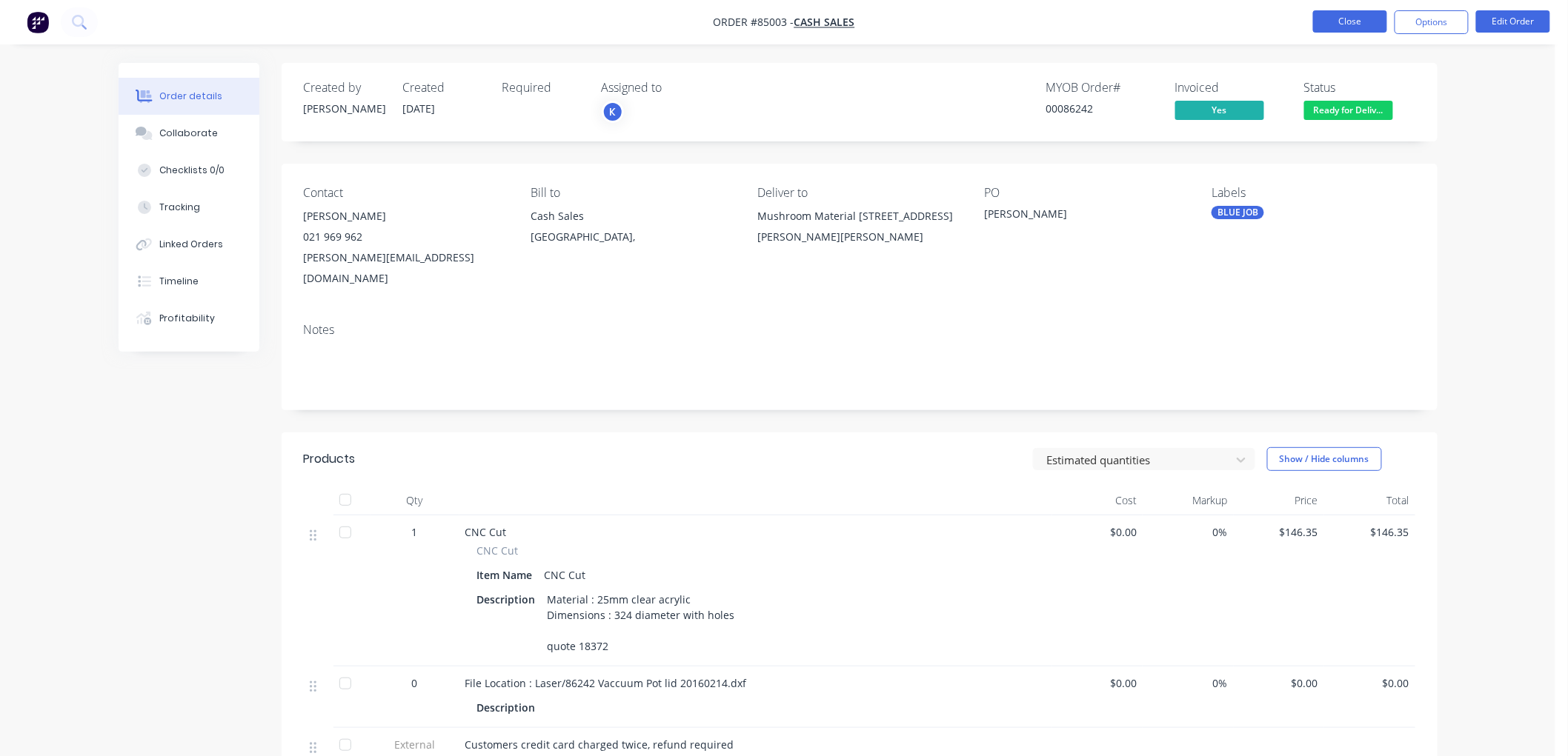
click at [1367, 25] on button "Close" at bounding box center [1350, 21] width 74 height 22
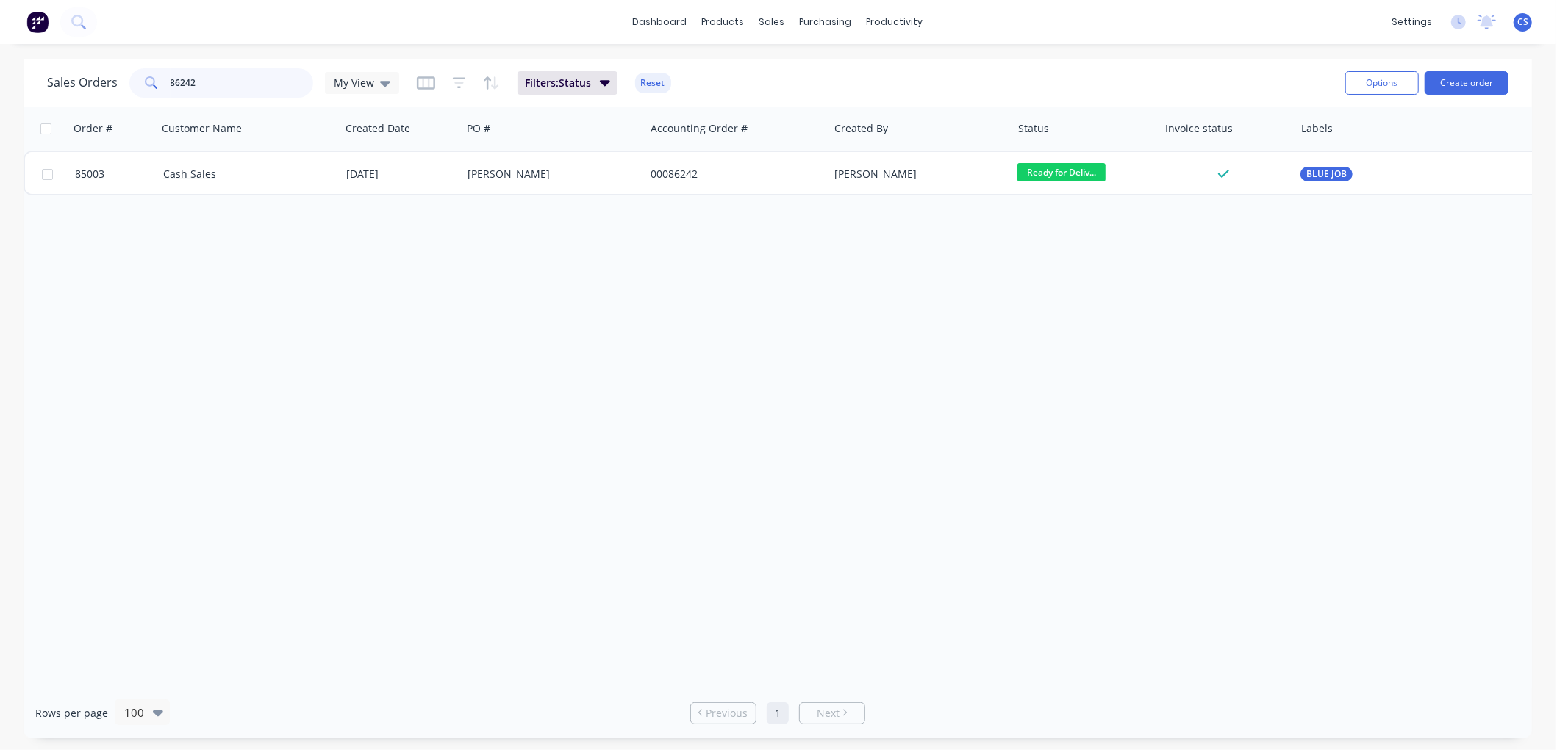
click at [222, 82] on input "86242" at bounding box center [242, 82] width 143 height 29
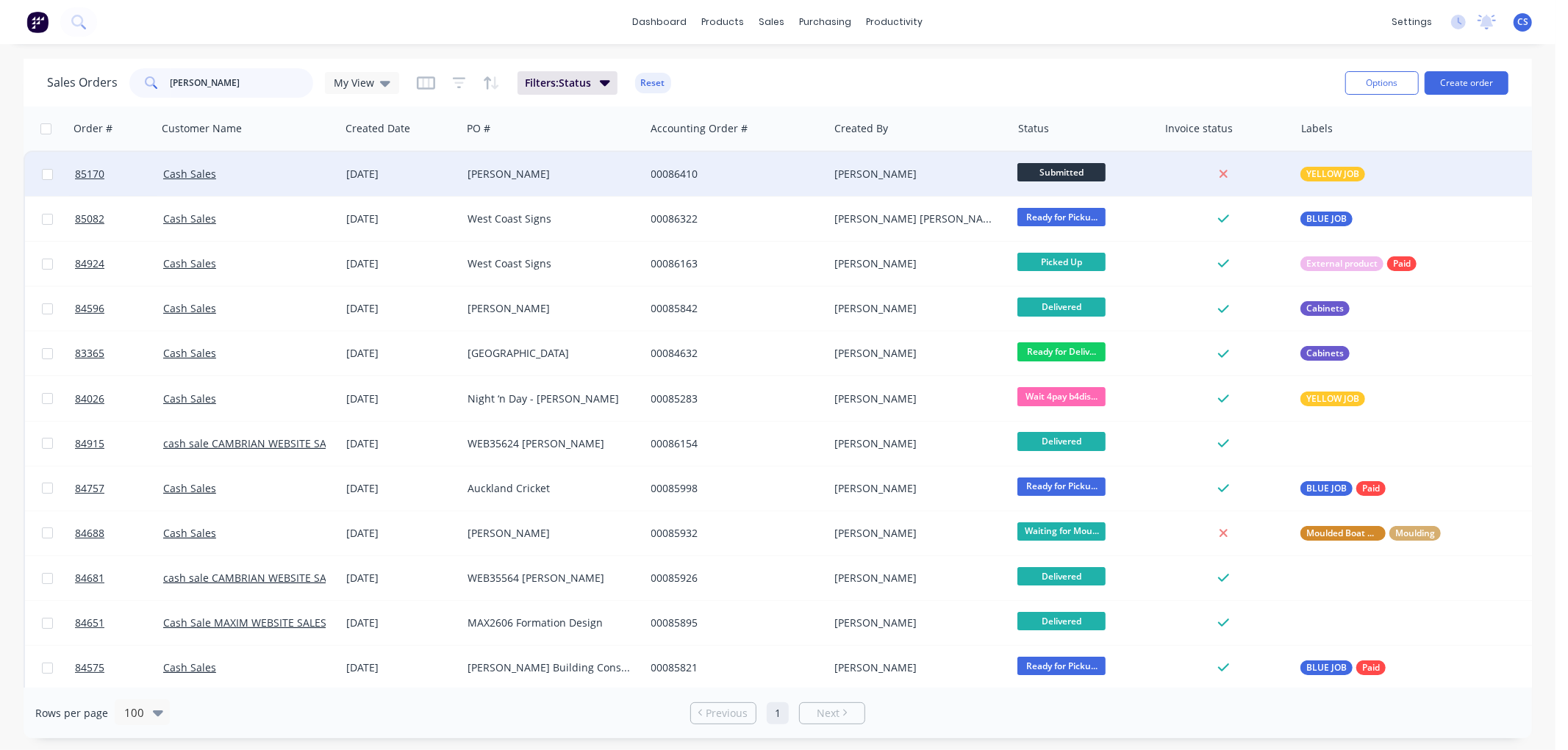
type input "[PERSON_NAME]"
click at [512, 178] on div "[PERSON_NAME]" at bounding box center [549, 175] width 163 height 15
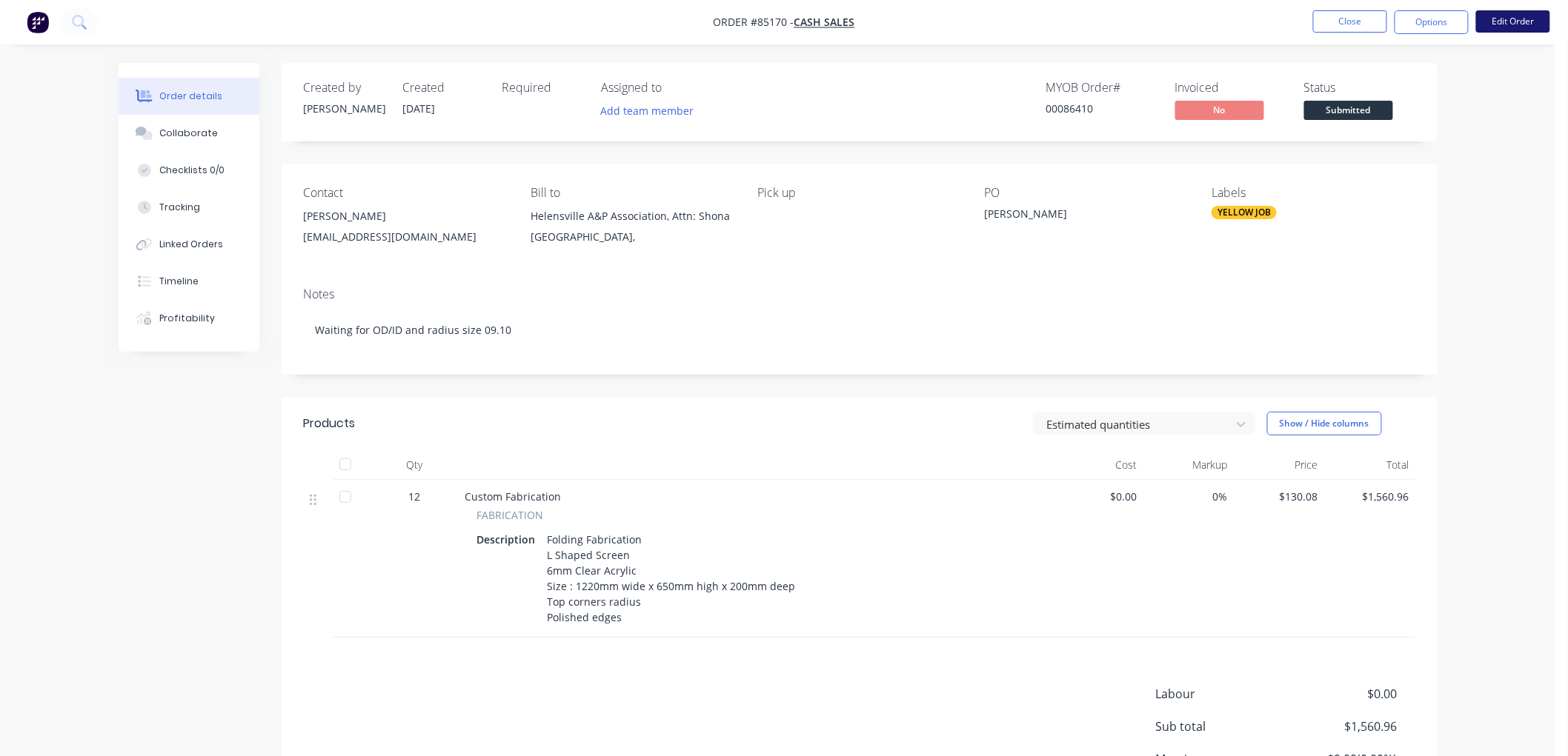
click at [1508, 25] on button "Edit Order" at bounding box center [1513, 21] width 74 height 22
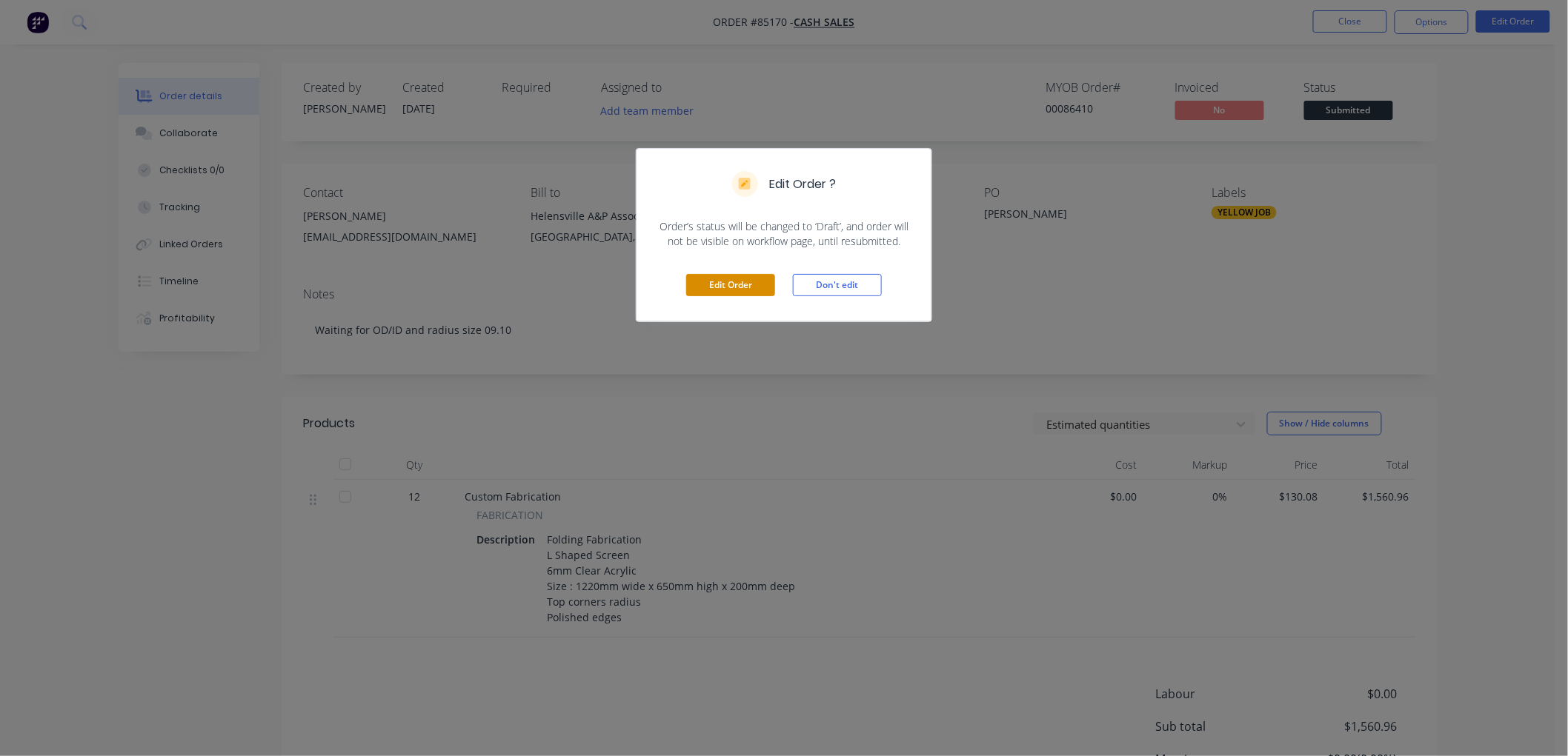
click at [736, 283] on button "Edit Order" at bounding box center [729, 284] width 88 height 22
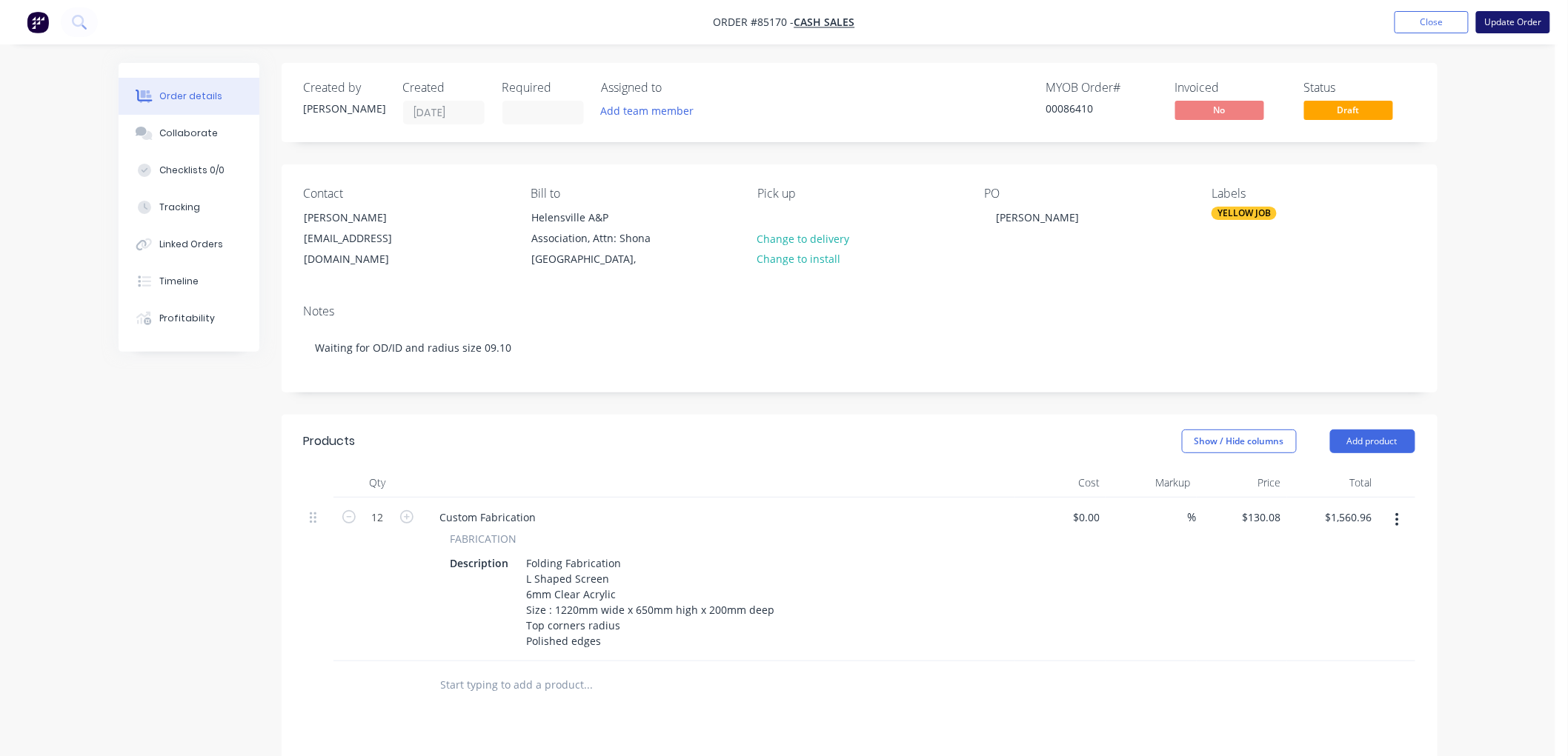
click at [1498, 25] on button "Update Order" at bounding box center [1513, 22] width 74 height 22
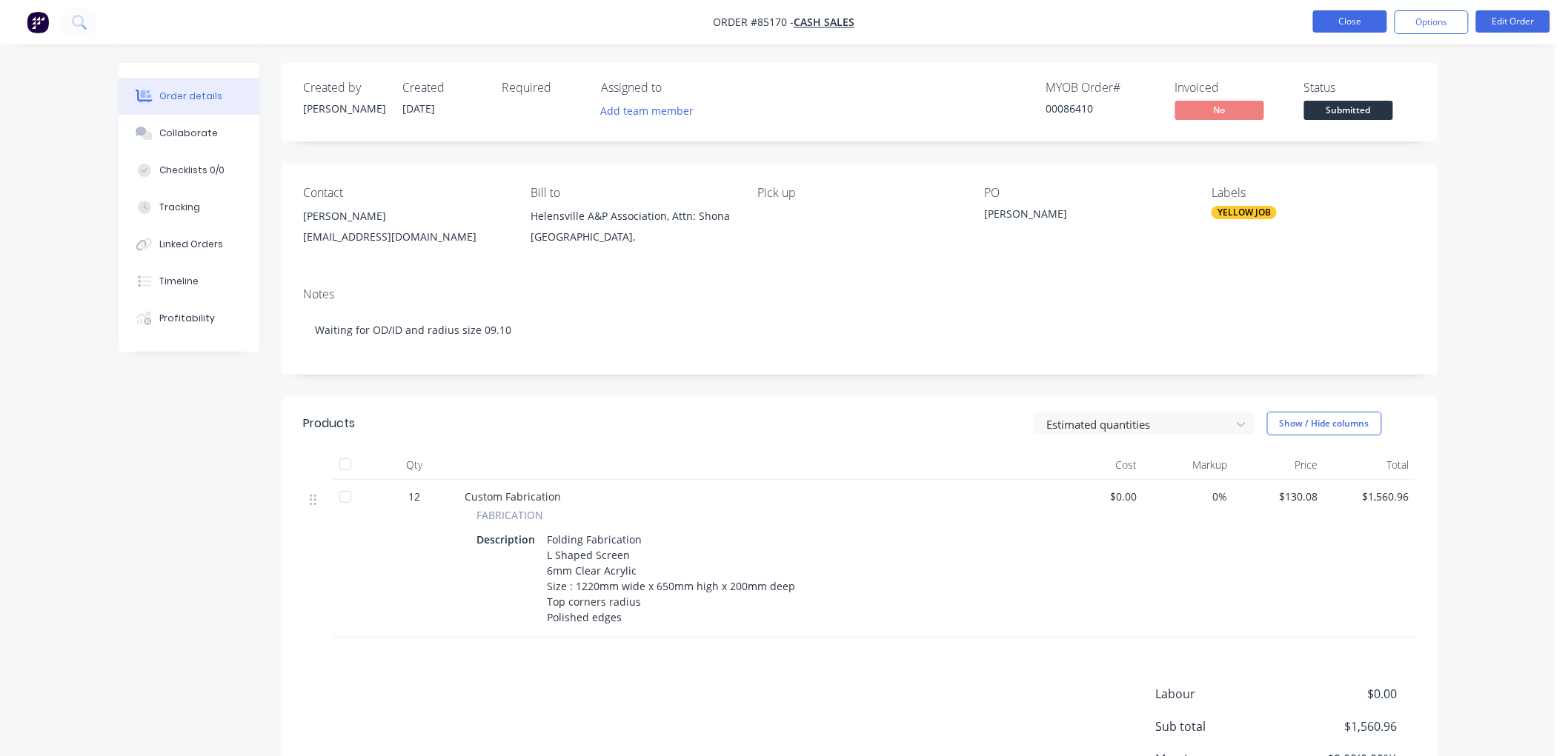
click at [1341, 29] on button "Close" at bounding box center [1350, 21] width 74 height 22
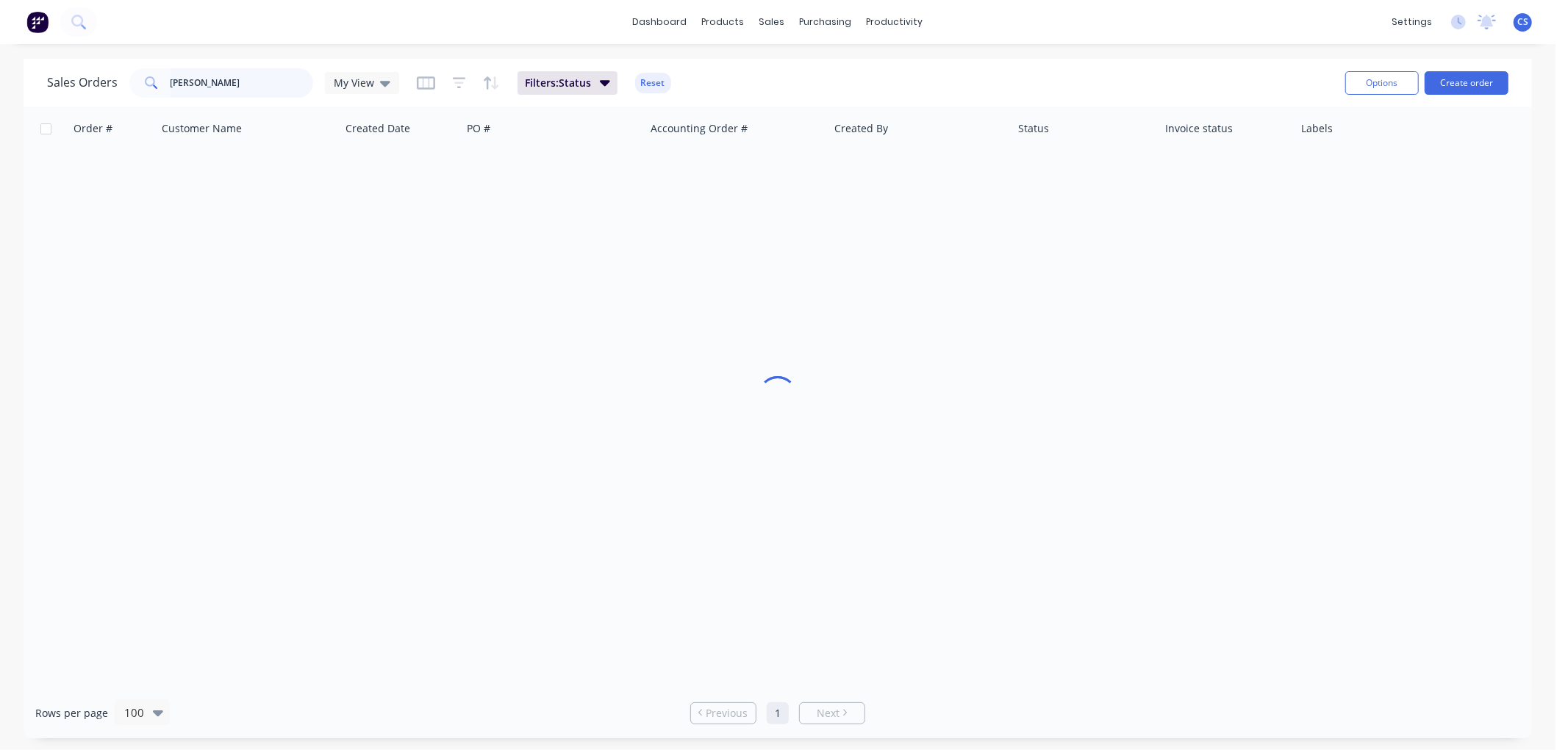
click at [225, 81] on input "[PERSON_NAME]" at bounding box center [242, 82] width 143 height 29
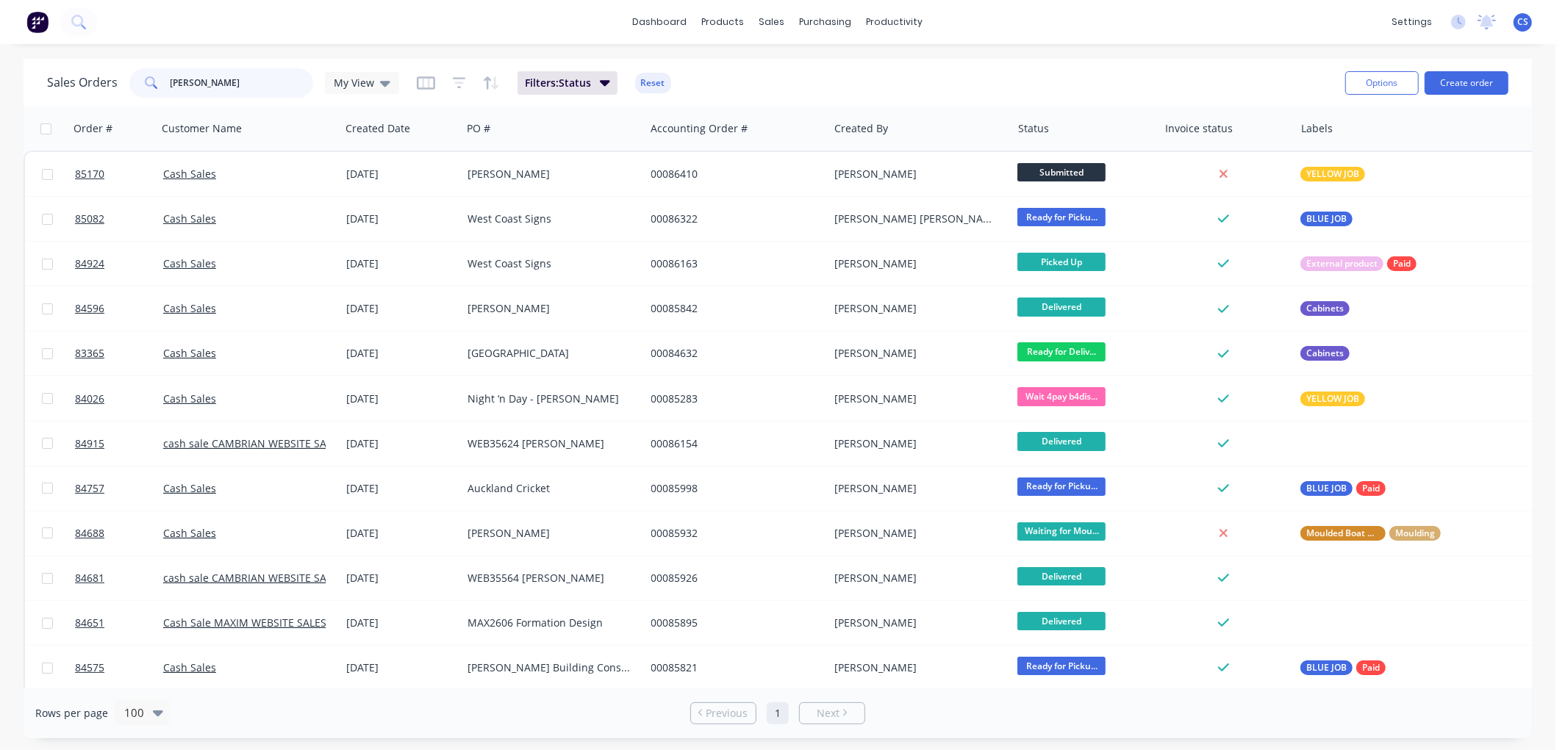
click at [225, 81] on input "[PERSON_NAME]" at bounding box center [242, 82] width 143 height 29
type input "1812"
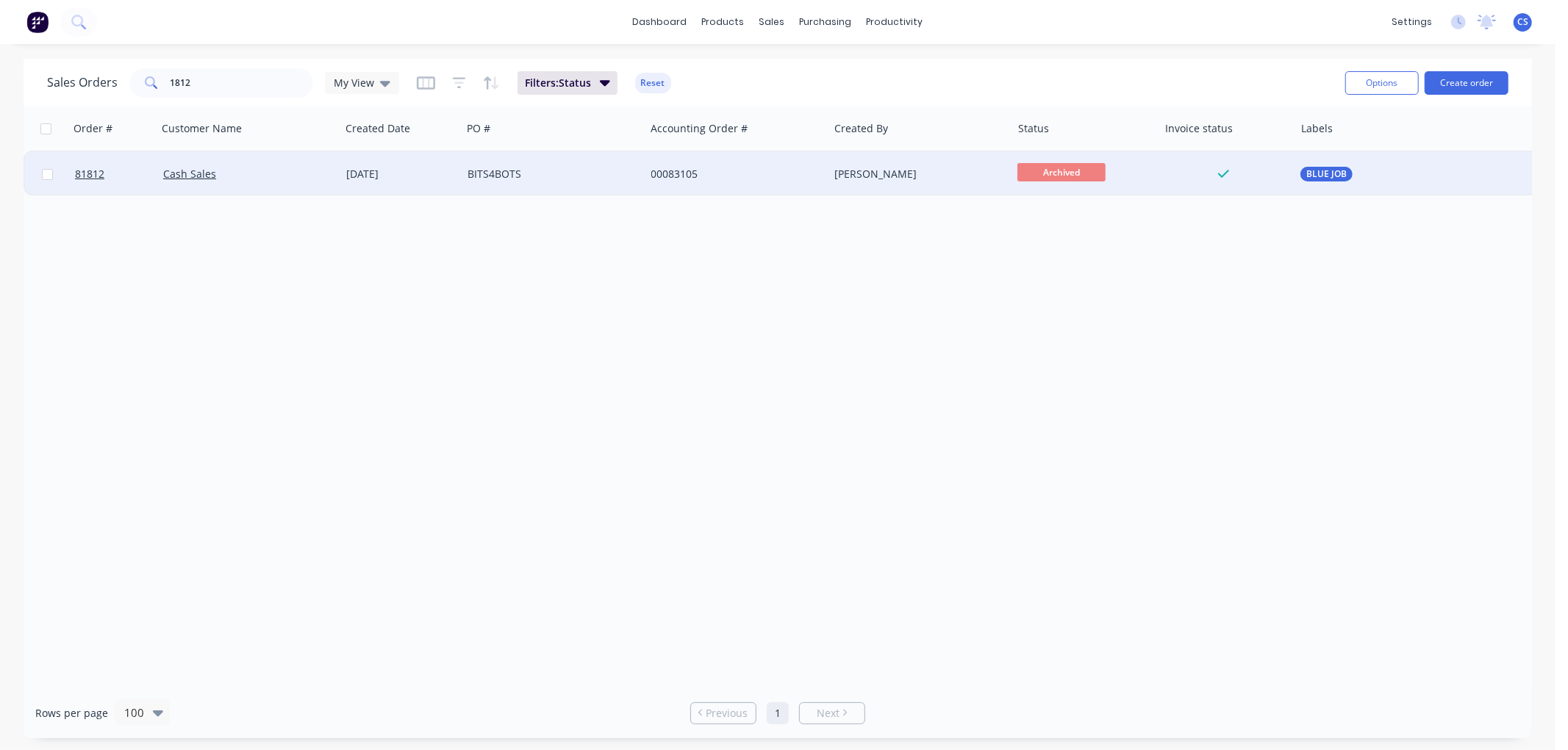
click at [553, 176] on div "BITS4BOTS" at bounding box center [549, 175] width 163 height 15
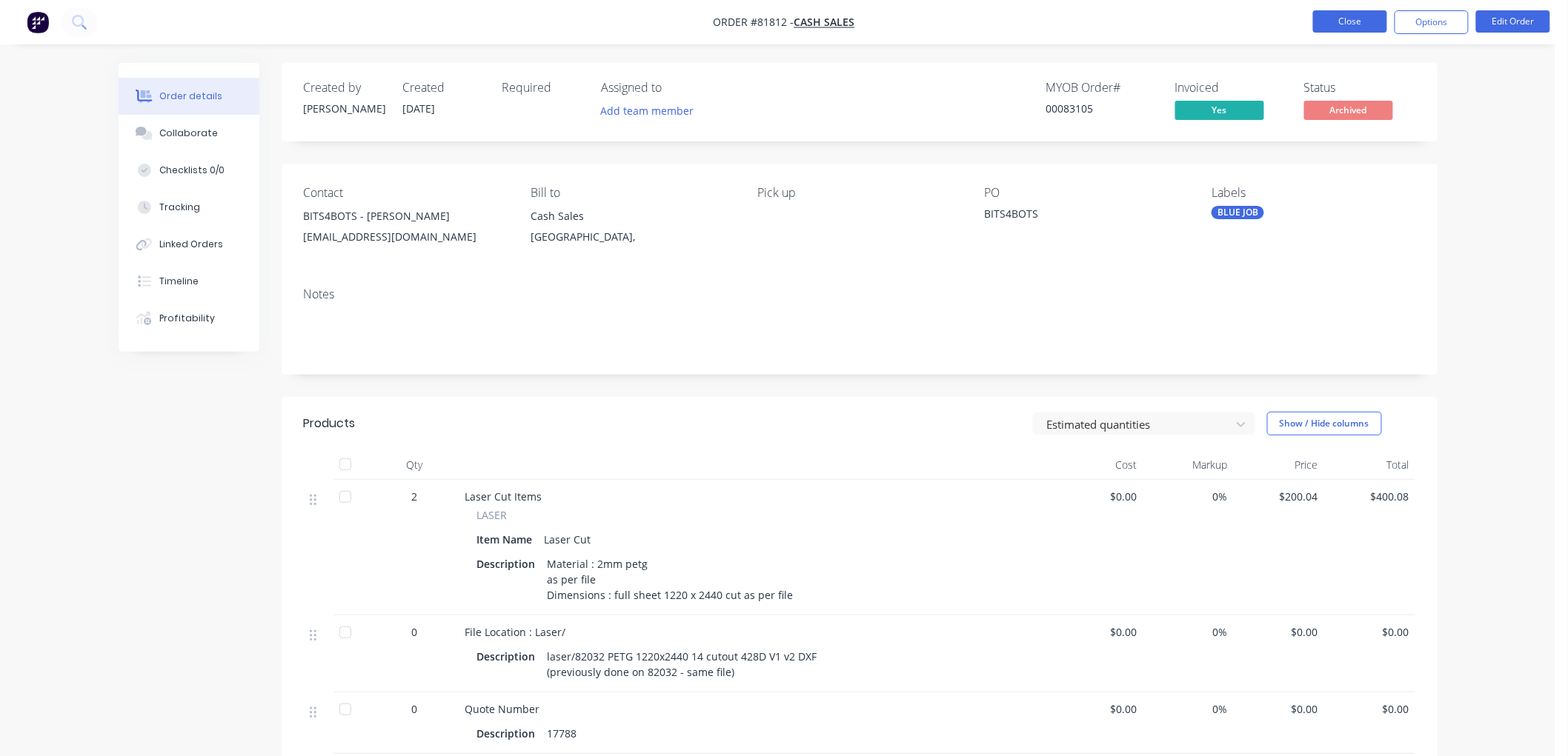
click at [1337, 20] on button "Close" at bounding box center [1350, 21] width 74 height 22
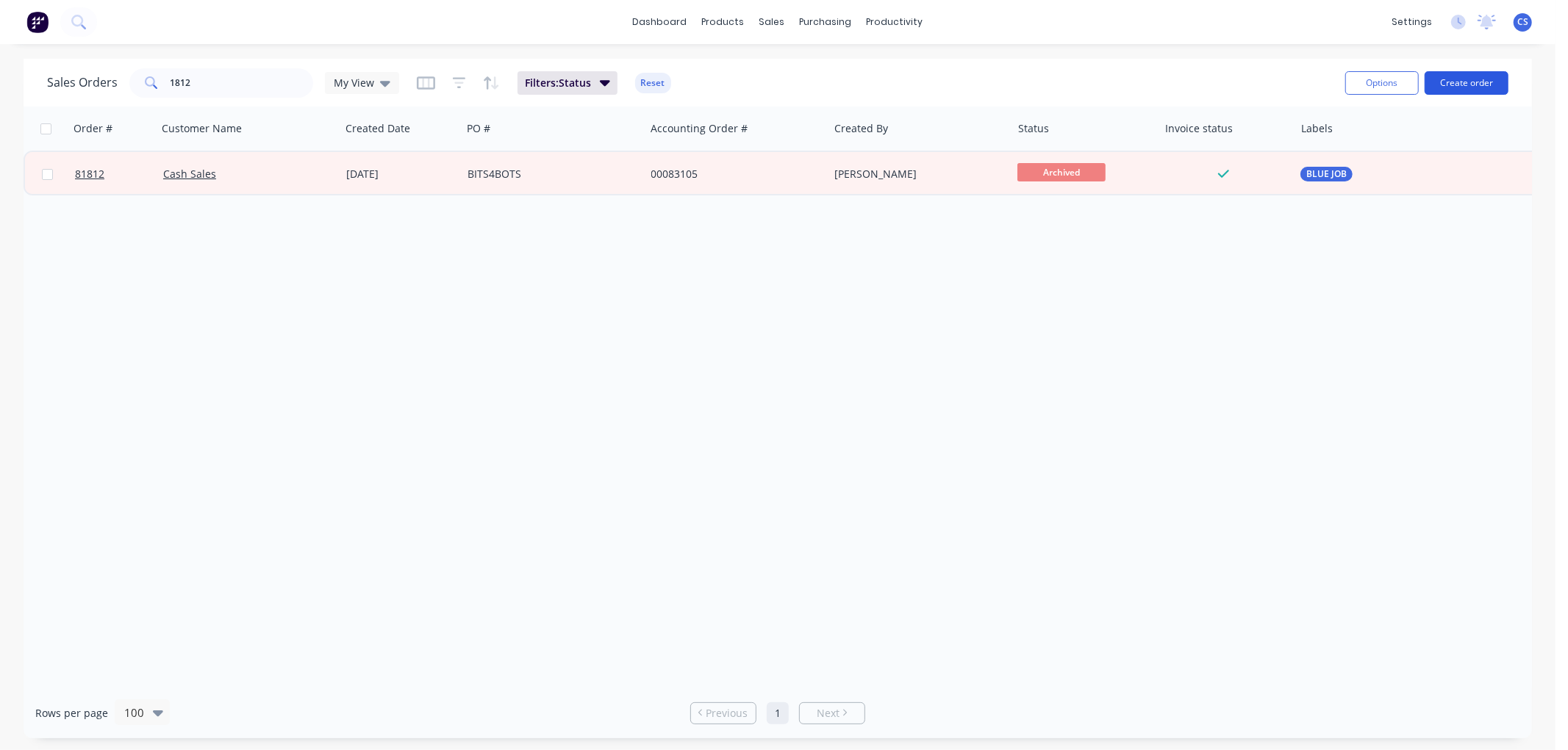
click at [1480, 84] on button "Create order" at bounding box center [1466, 83] width 84 height 24
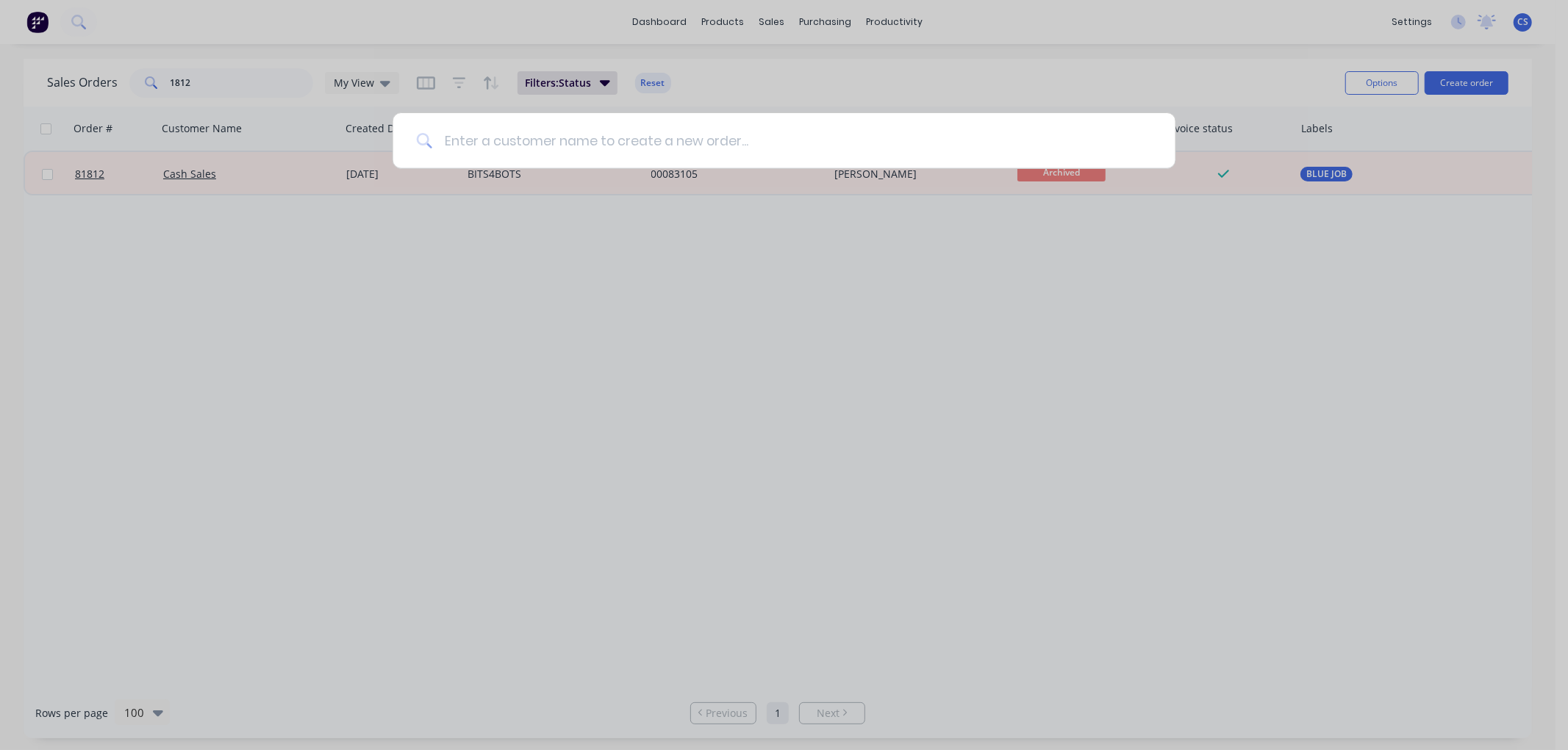
click at [512, 142] on input at bounding box center [792, 141] width 720 height 55
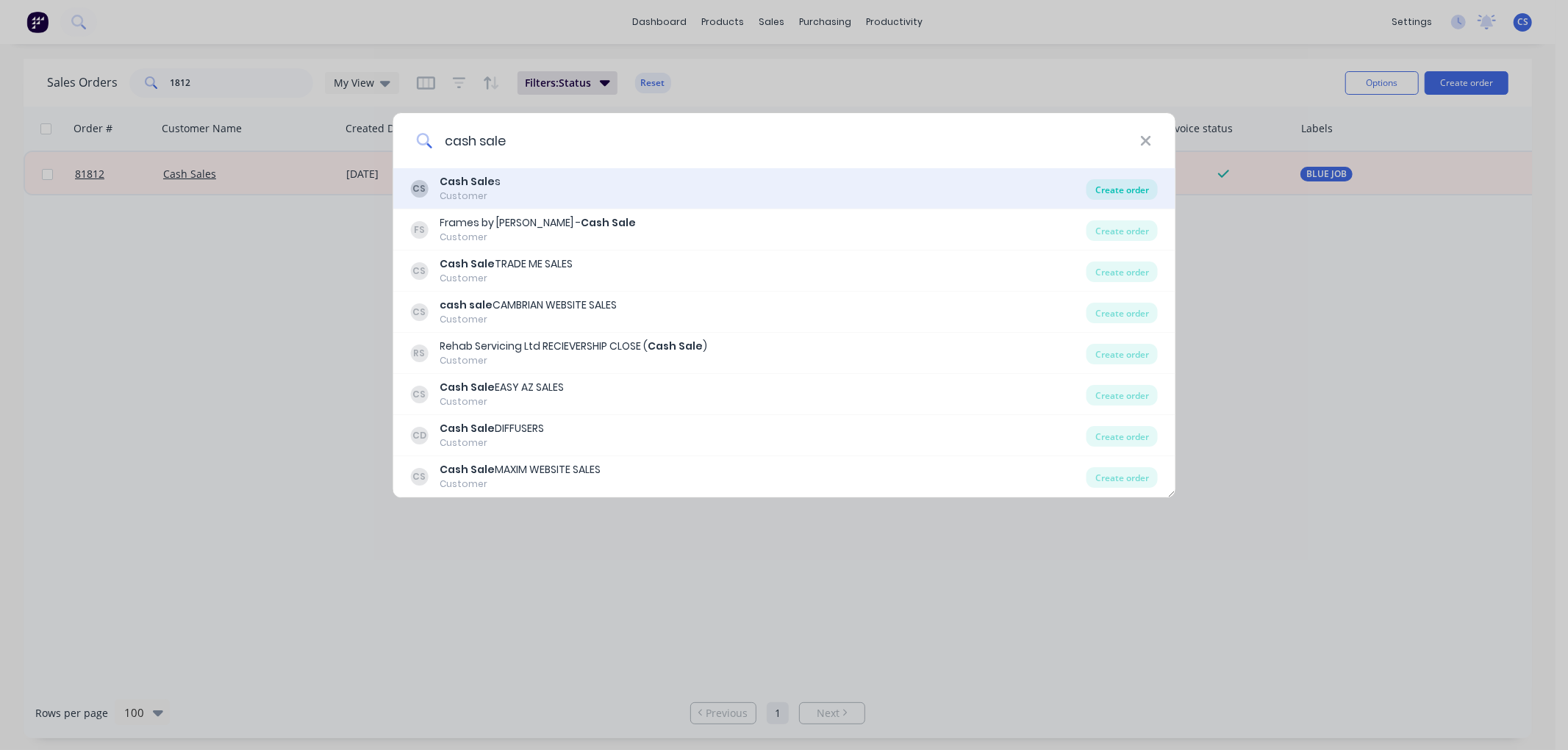
type input "cash sale"
click at [1120, 187] on div "Create order" at bounding box center [1123, 190] width 72 height 21
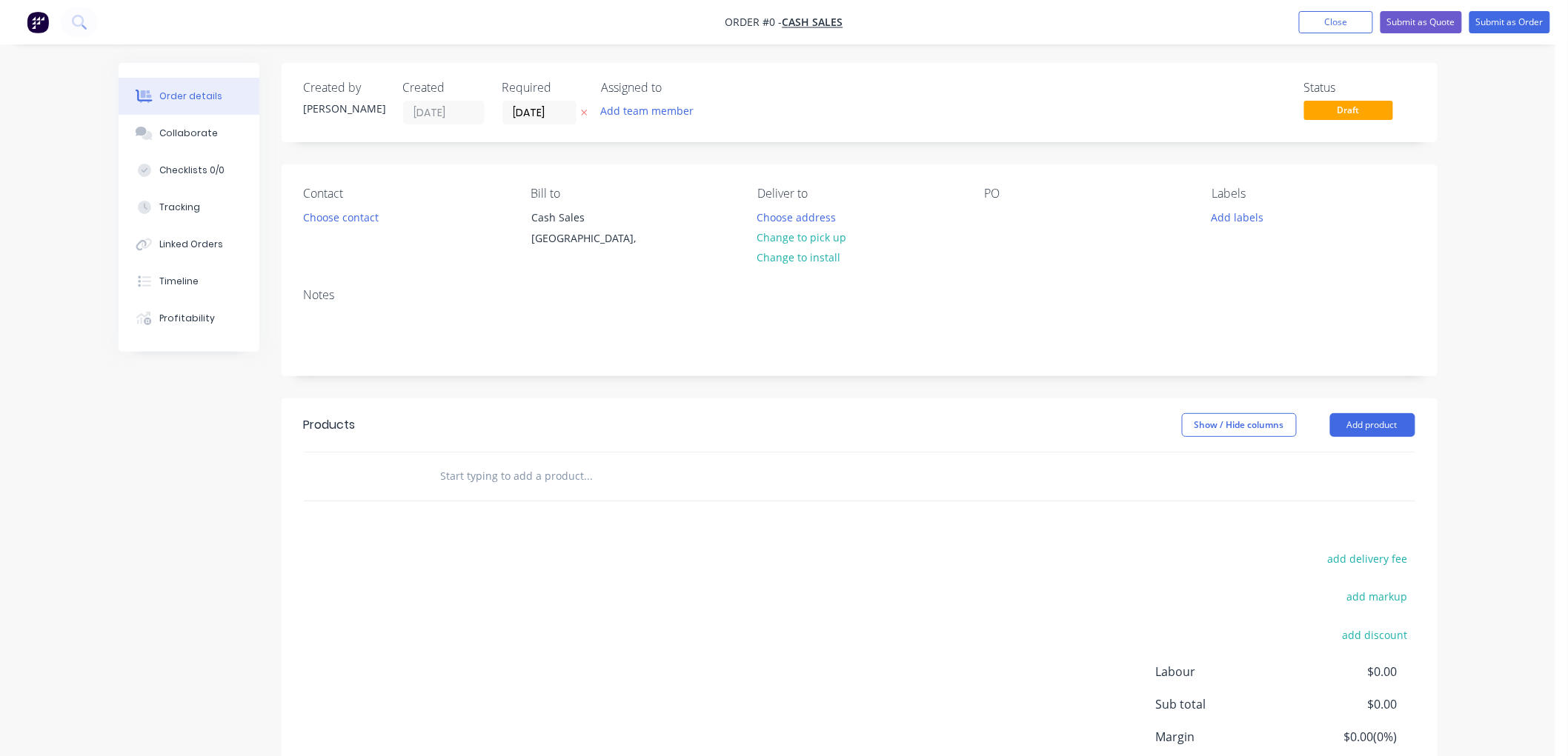
click at [582, 111] on icon "button" at bounding box center [584, 112] width 7 height 9
click at [505, 465] on input "text" at bounding box center [589, 475] width 297 height 29
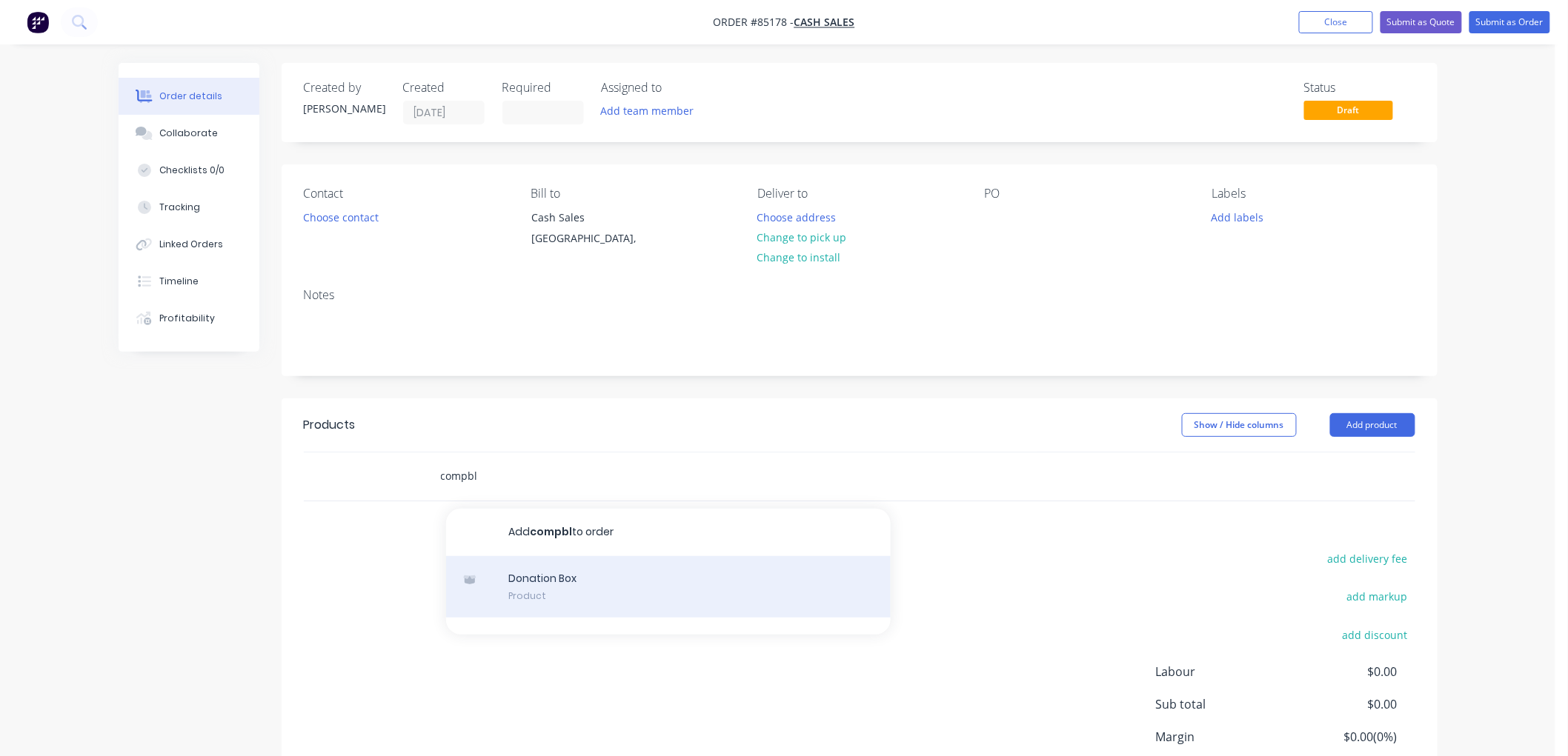
type input "compbl"
click at [583, 584] on div "Donation Box Product" at bounding box center [668, 587] width 444 height 62
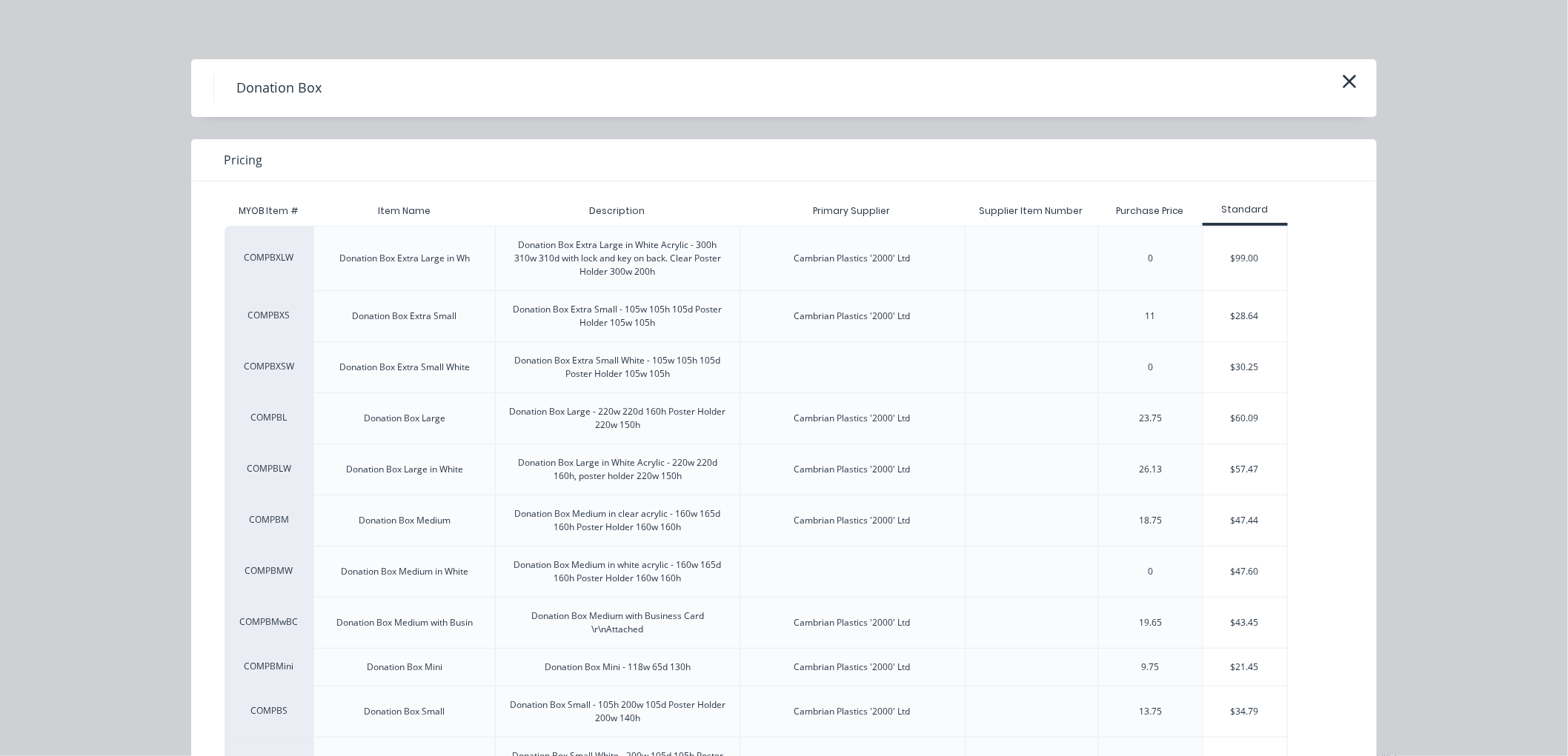
drag, startPoint x: 1273, startPoint y: 431, endPoint x: 1252, endPoint y: 433, distance: 21.1
click at [1273, 430] on div "$60.09" at bounding box center [1245, 418] width 84 height 50
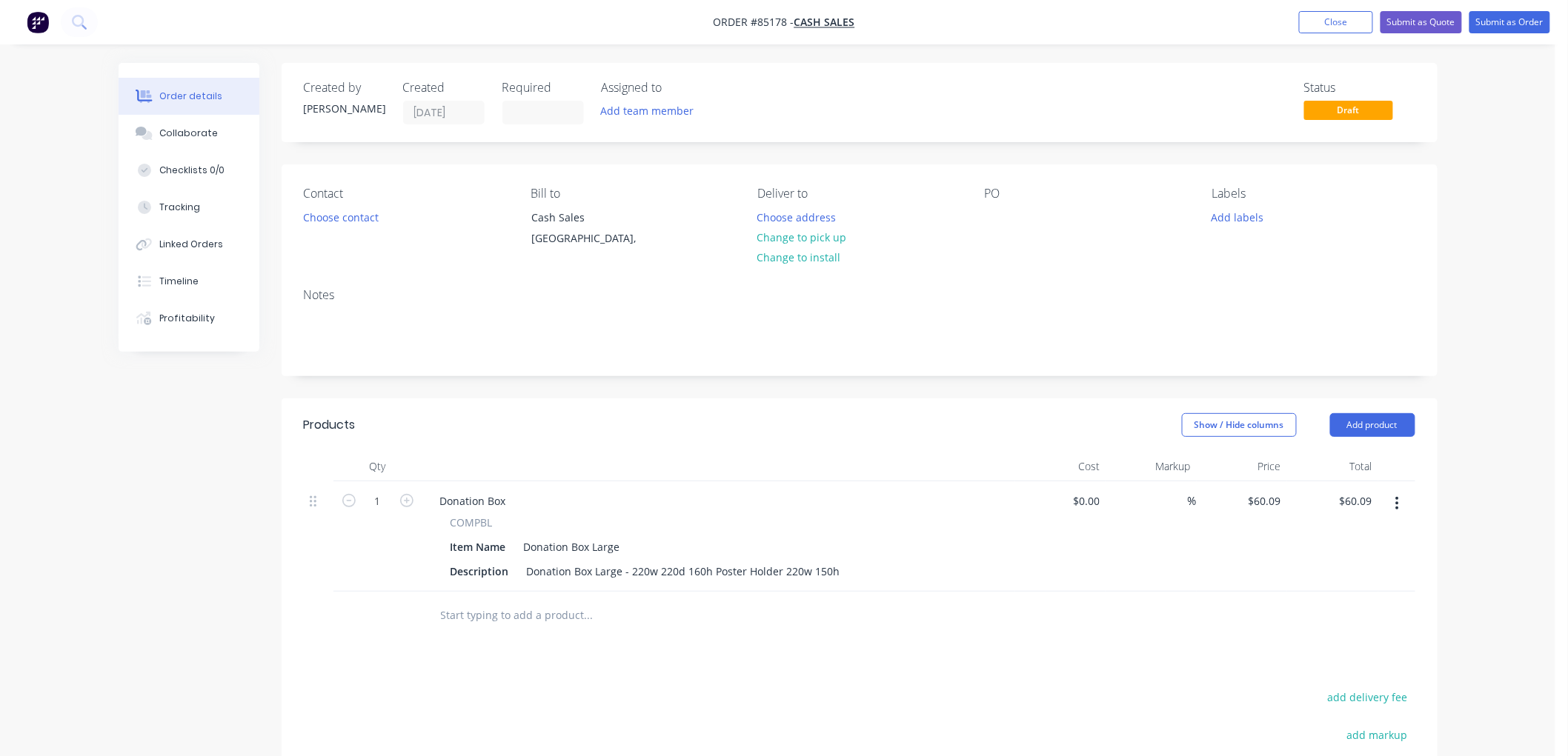
click at [447, 612] on input "text" at bounding box center [589, 615] width 297 height 29
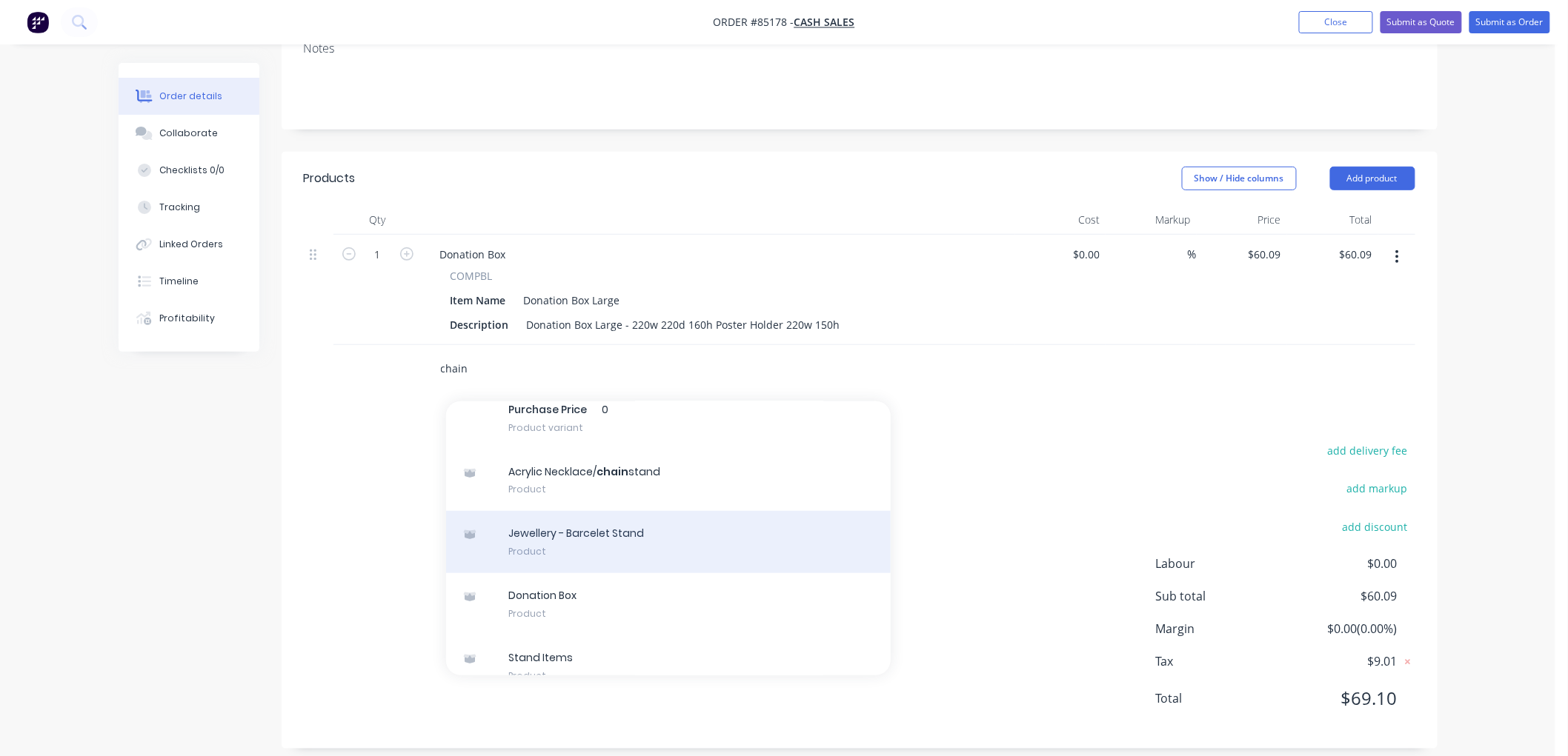
scroll to position [2960, 0]
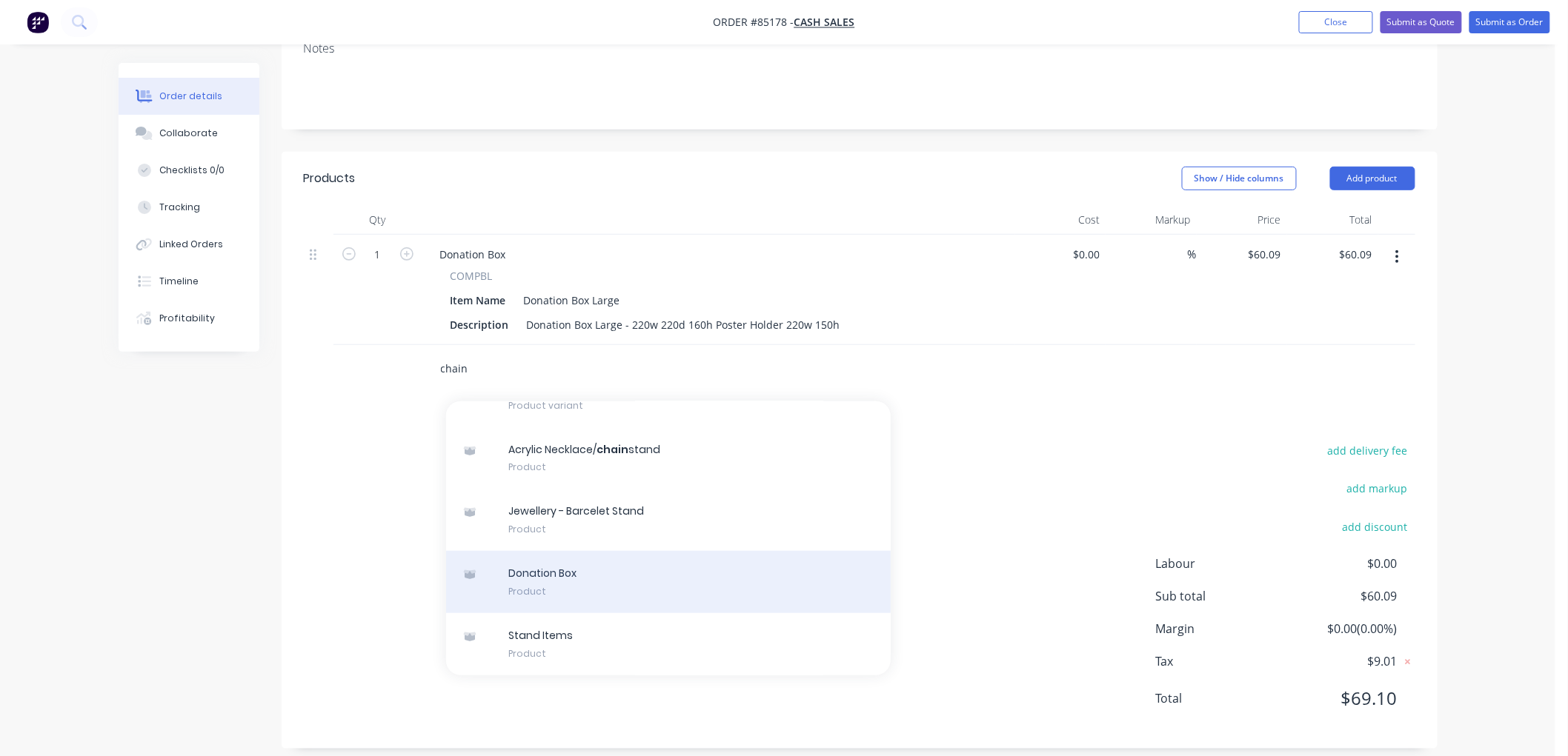
type input "chain"
click at [641, 598] on div "Donation Box Product" at bounding box center [668, 582] width 444 height 62
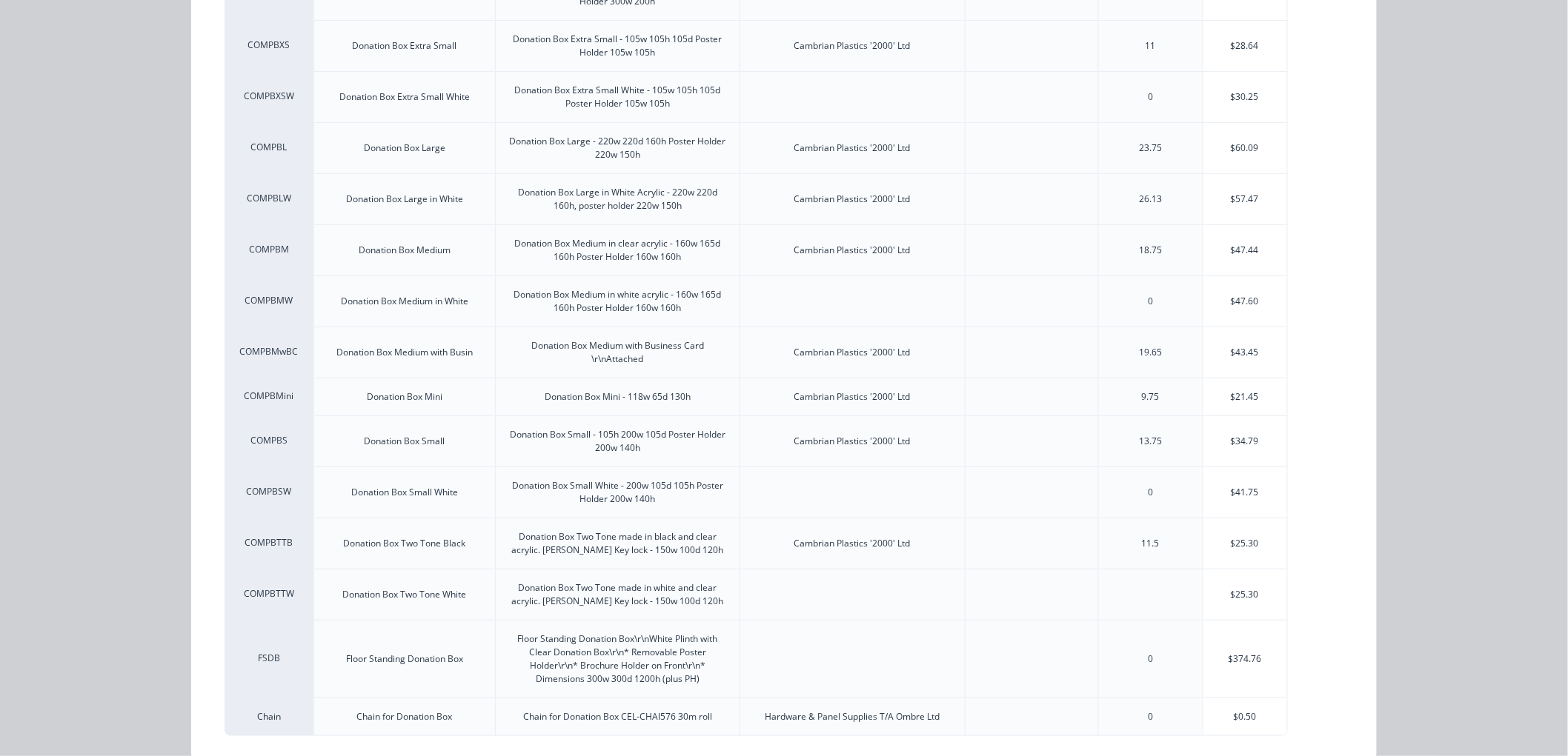
scroll to position [294, 0]
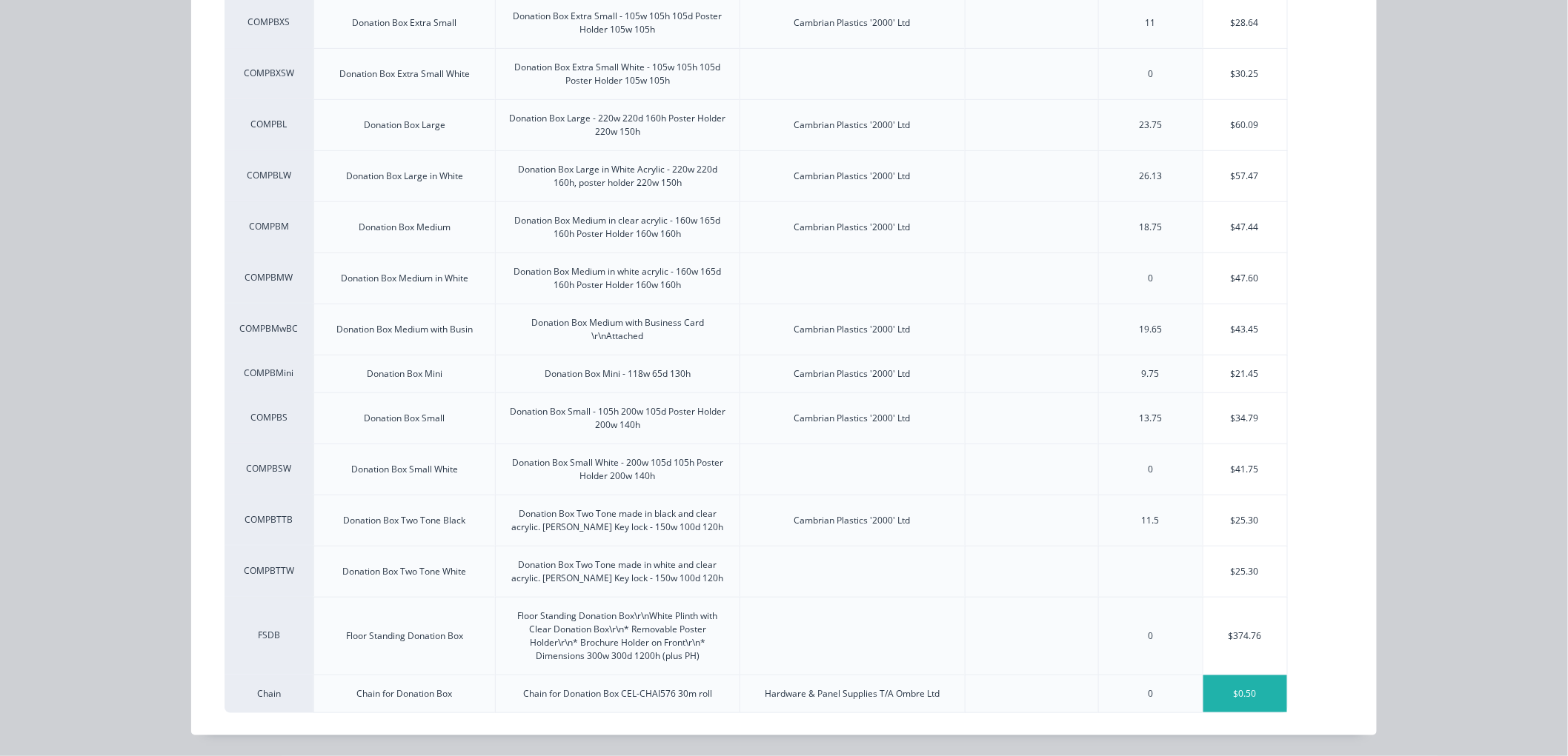
click at [1223, 699] on div "$0.50" at bounding box center [1245, 694] width 84 height 37
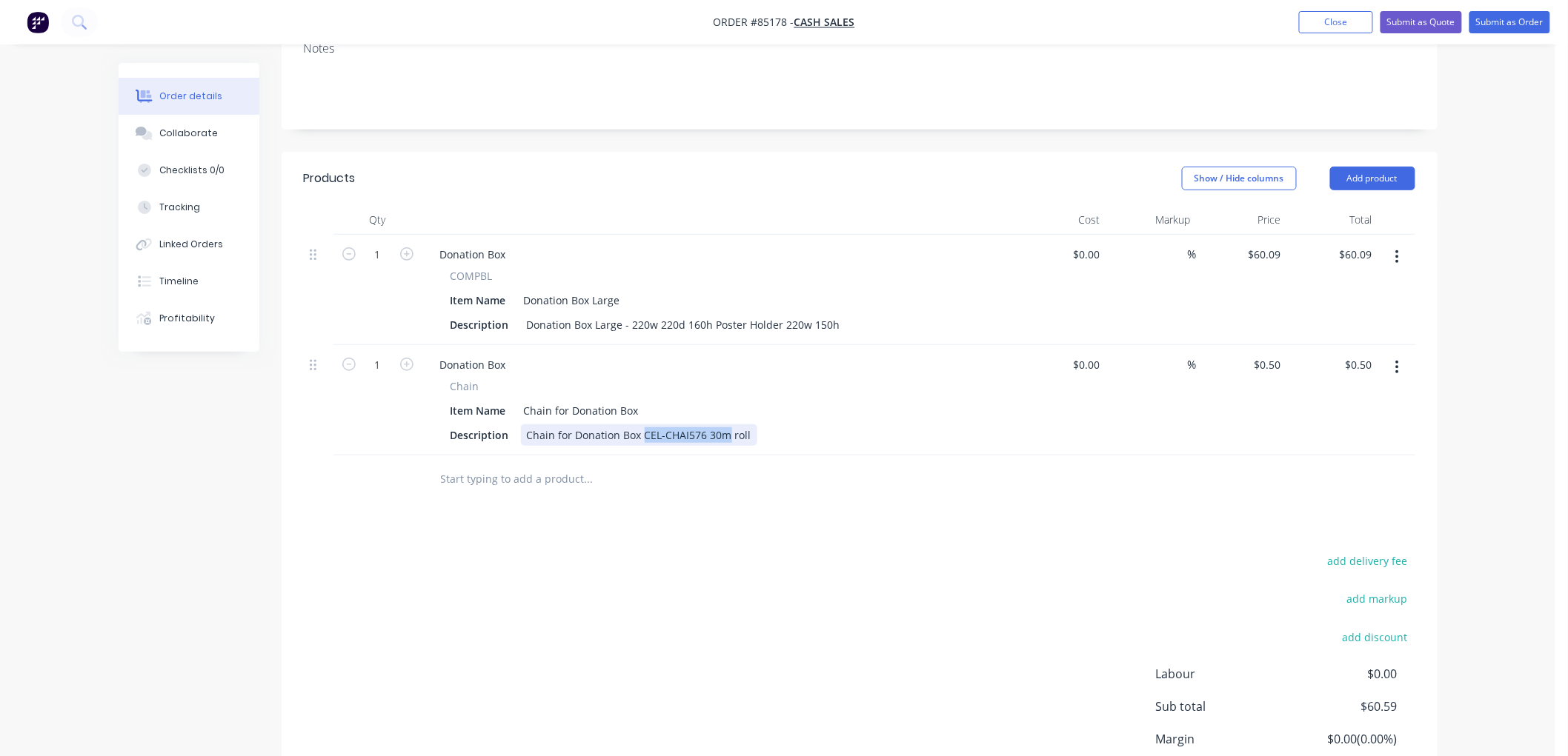
drag, startPoint x: 642, startPoint y: 434, endPoint x: 725, endPoint y: 430, distance: 83.1
click at [725, 430] on div "Chain for Donation Box CEL-CHAI576 30m roll" at bounding box center [639, 435] width 237 height 22
click at [746, 431] on div "Chain for Donation Box CEL-CHAI576 30m roll" at bounding box center [639, 435] width 237 height 22
type input "$0.00"
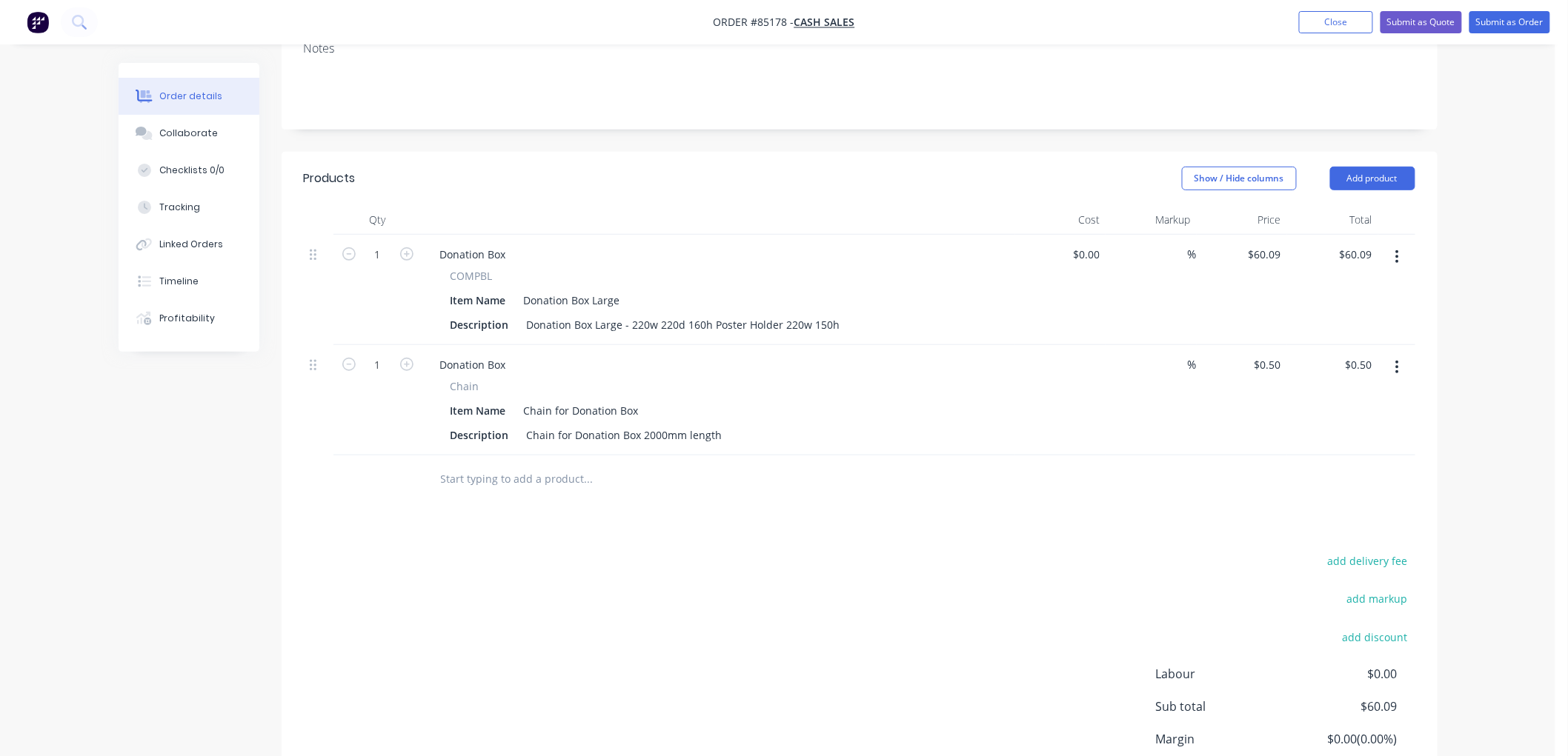
type input "$0.00"
type input "0"
type input "60.09"
type input "$0.00"
click at [1267, 250] on input "60.09" at bounding box center [1267, 254] width 40 height 22
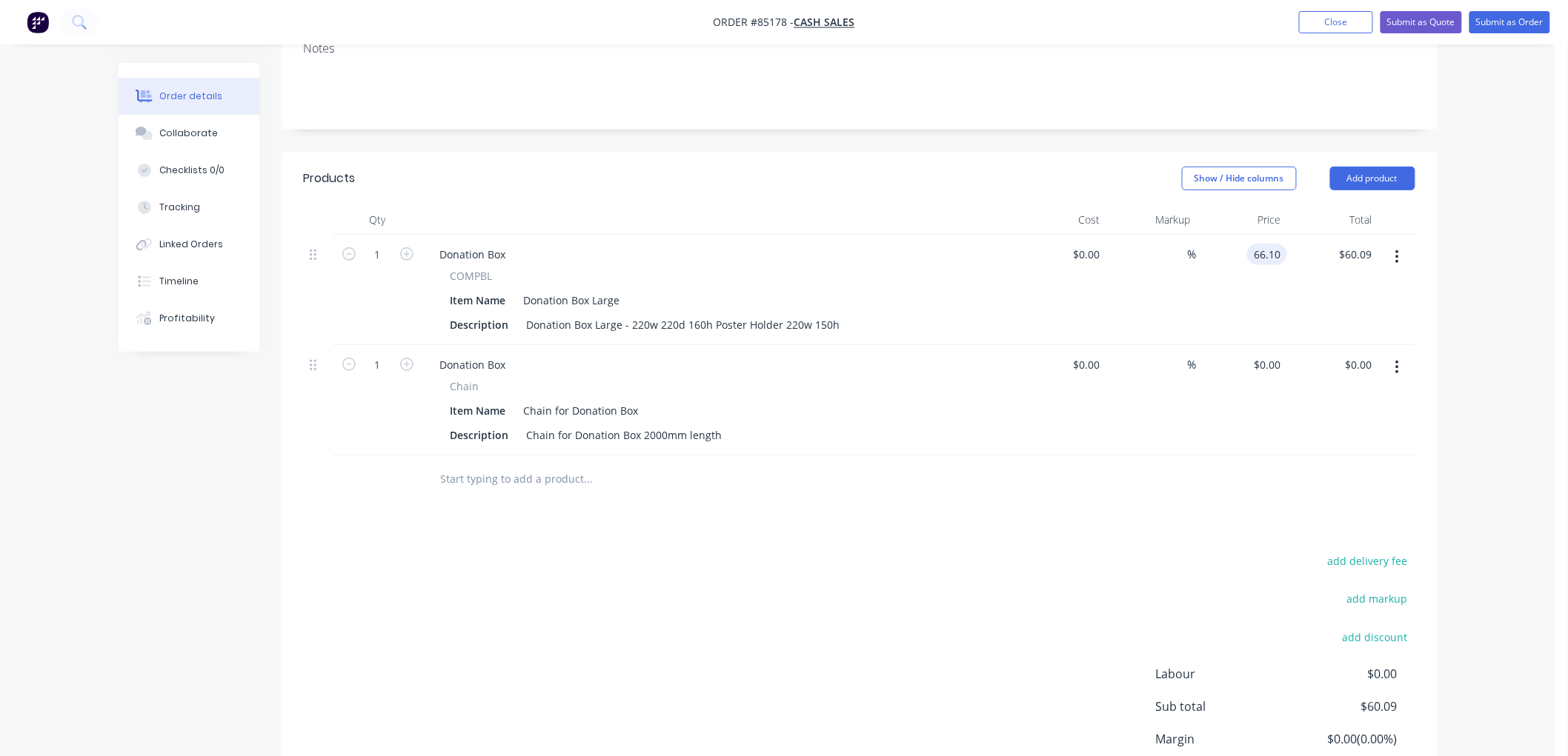
type input "$66.10"
click at [1493, 280] on div "Order details Collaborate Checklists 0/0 Tracking Linked Orders Timeline Profit…" at bounding box center [777, 318] width 1555 height 1129
drag, startPoint x: 1273, startPoint y: 359, endPoint x: 1287, endPoint y: 361, distance: 14.1
click at [1273, 359] on input "0" at bounding box center [1269, 364] width 34 height 22
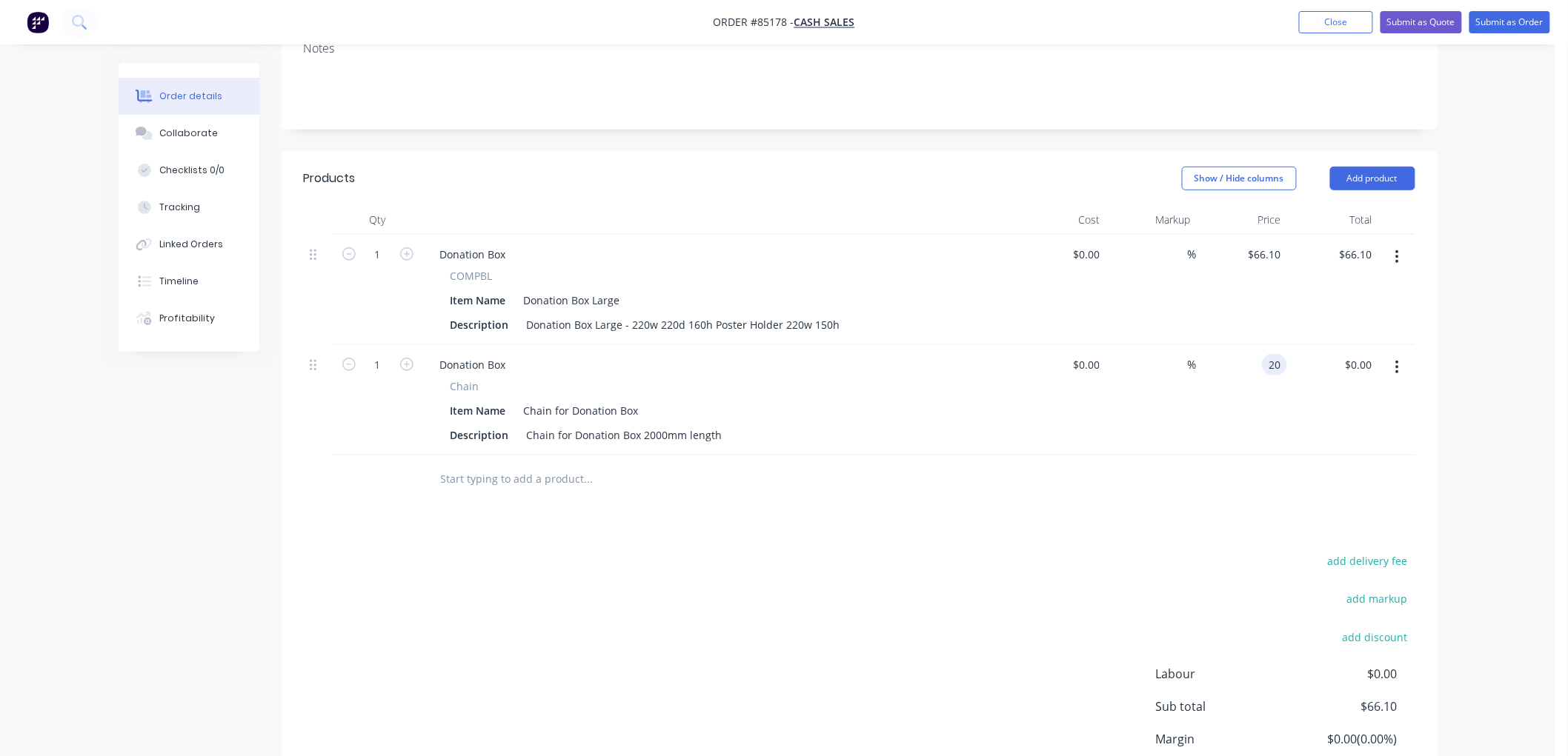
type input "$20.00"
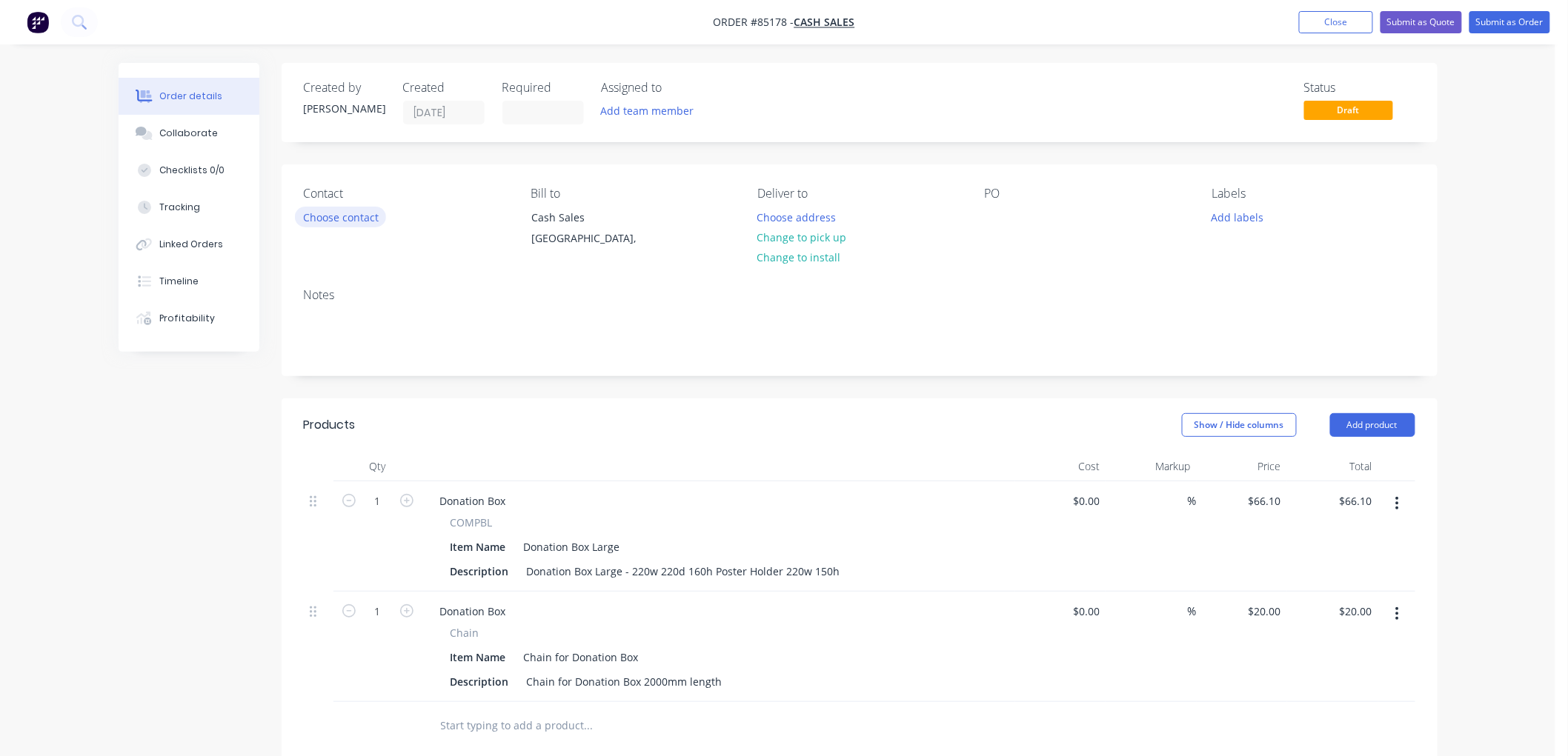
click at [320, 220] on button "Choose contact" at bounding box center [340, 216] width 91 height 20
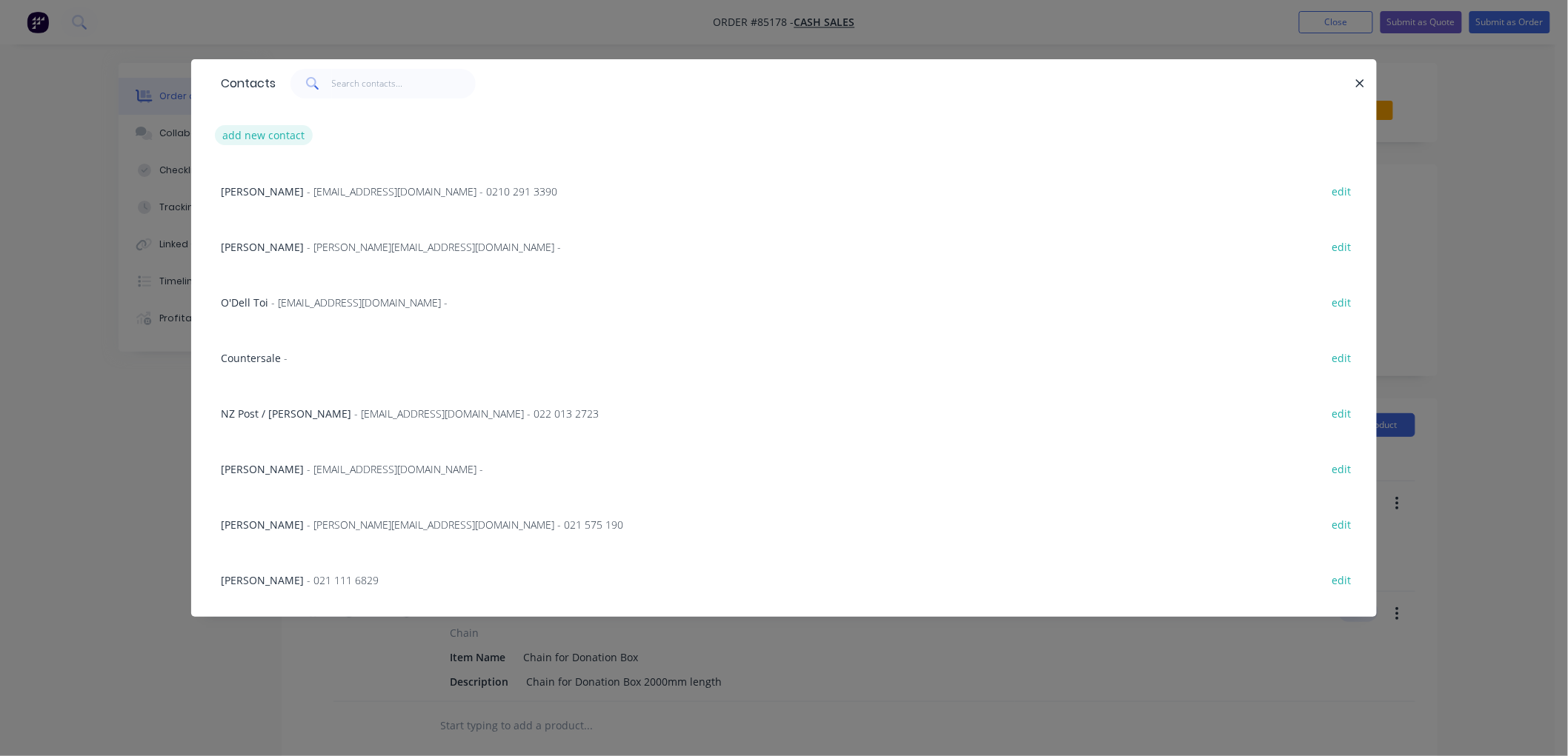
type input "$20.00"
click at [266, 136] on button "add new contact" at bounding box center [263, 135] width 98 height 20
select select "NZ"
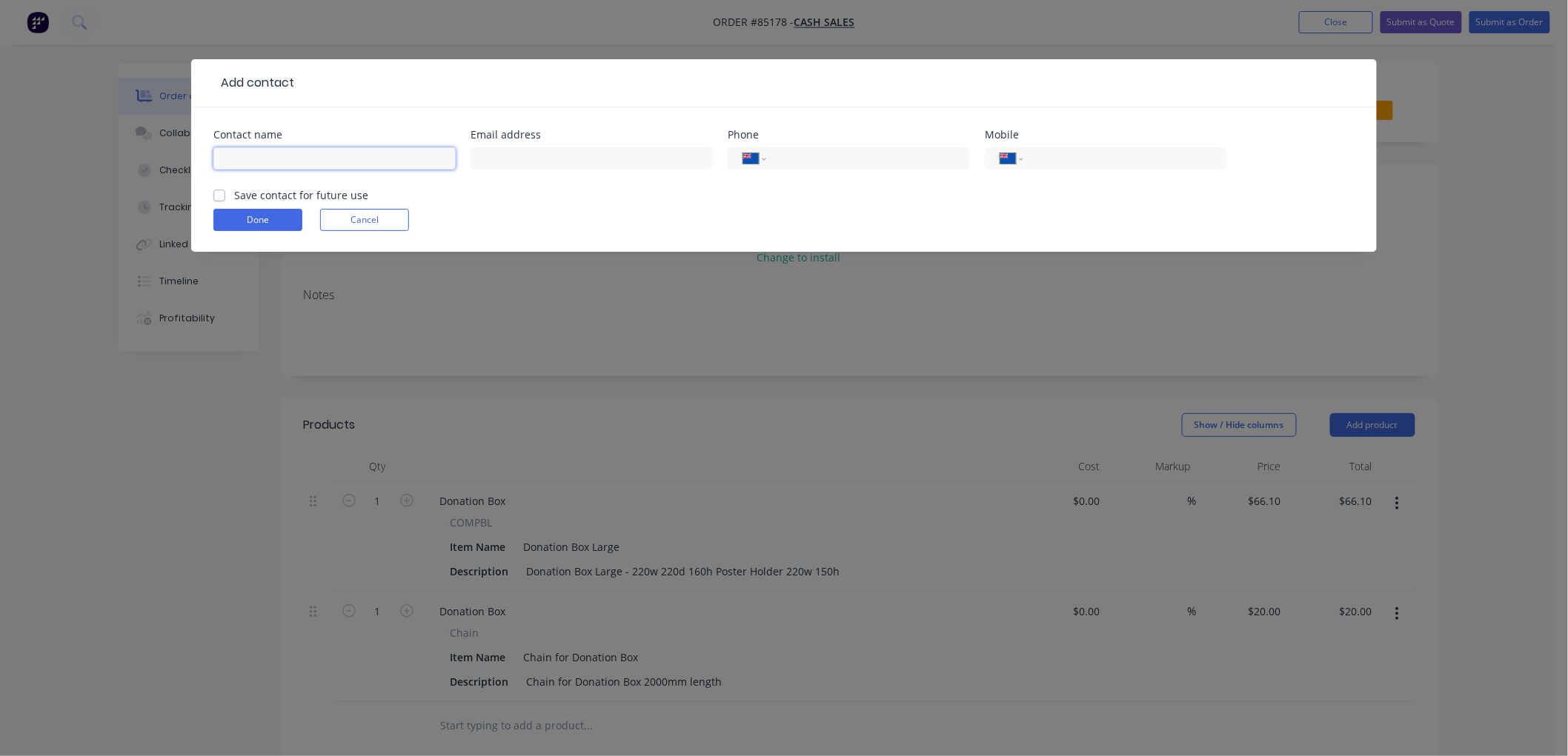
click at [297, 158] on input "text" at bounding box center [334, 158] width 242 height 22
paste input "[PERSON_NAME]"
type input "[PERSON_NAME]"
click at [1034, 159] on input "tel" at bounding box center [1122, 159] width 178 height 17
paste input "22 132 8170"
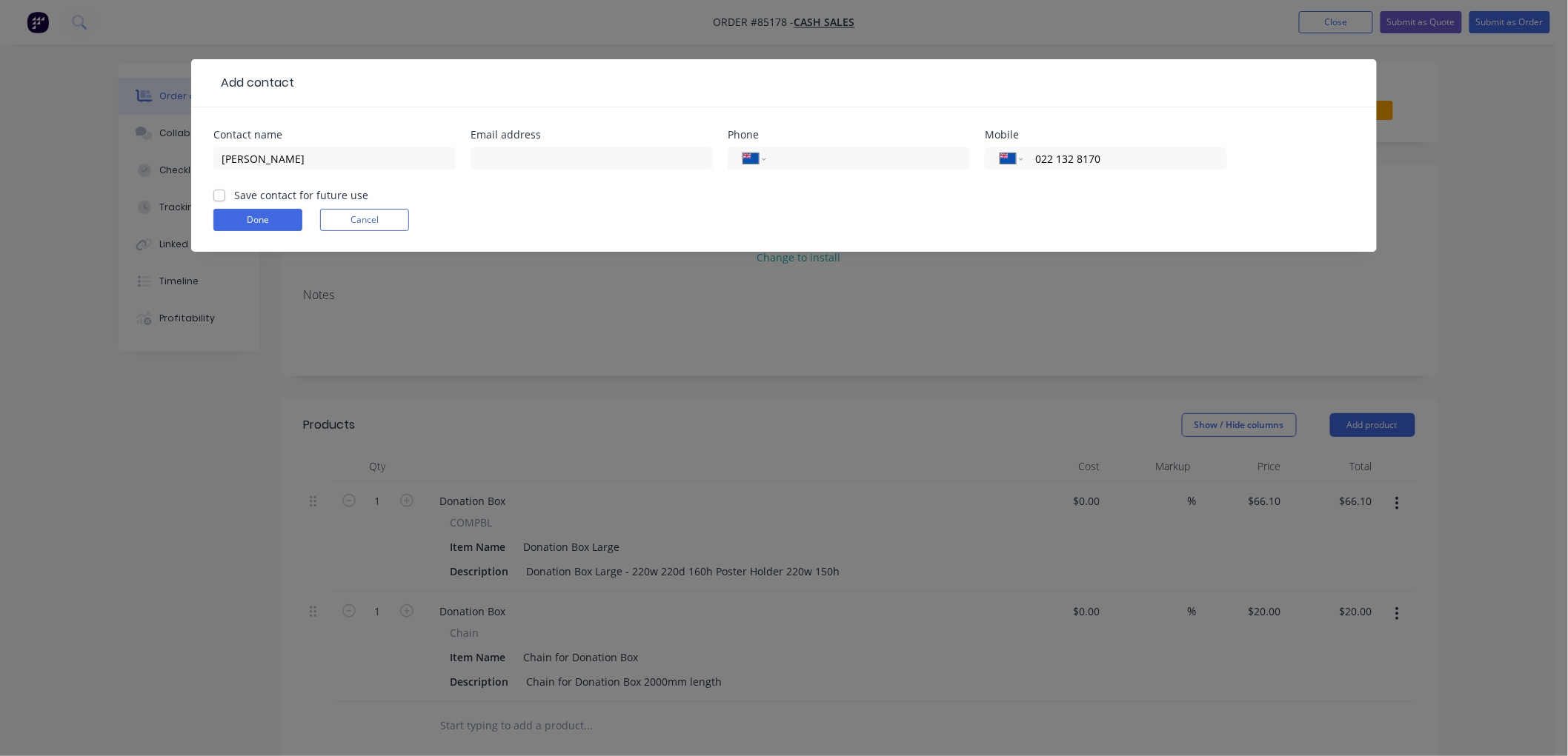
type input "022 132 8170"
click at [549, 160] on input "text" at bounding box center [591, 158] width 242 height 22
paste input "[EMAIL_ADDRESS][DOMAIN_NAME]"
type input "[EMAIL_ADDRESS][DOMAIN_NAME]"
click at [234, 193] on label "Save contact for future use" at bounding box center [300, 195] width 134 height 15
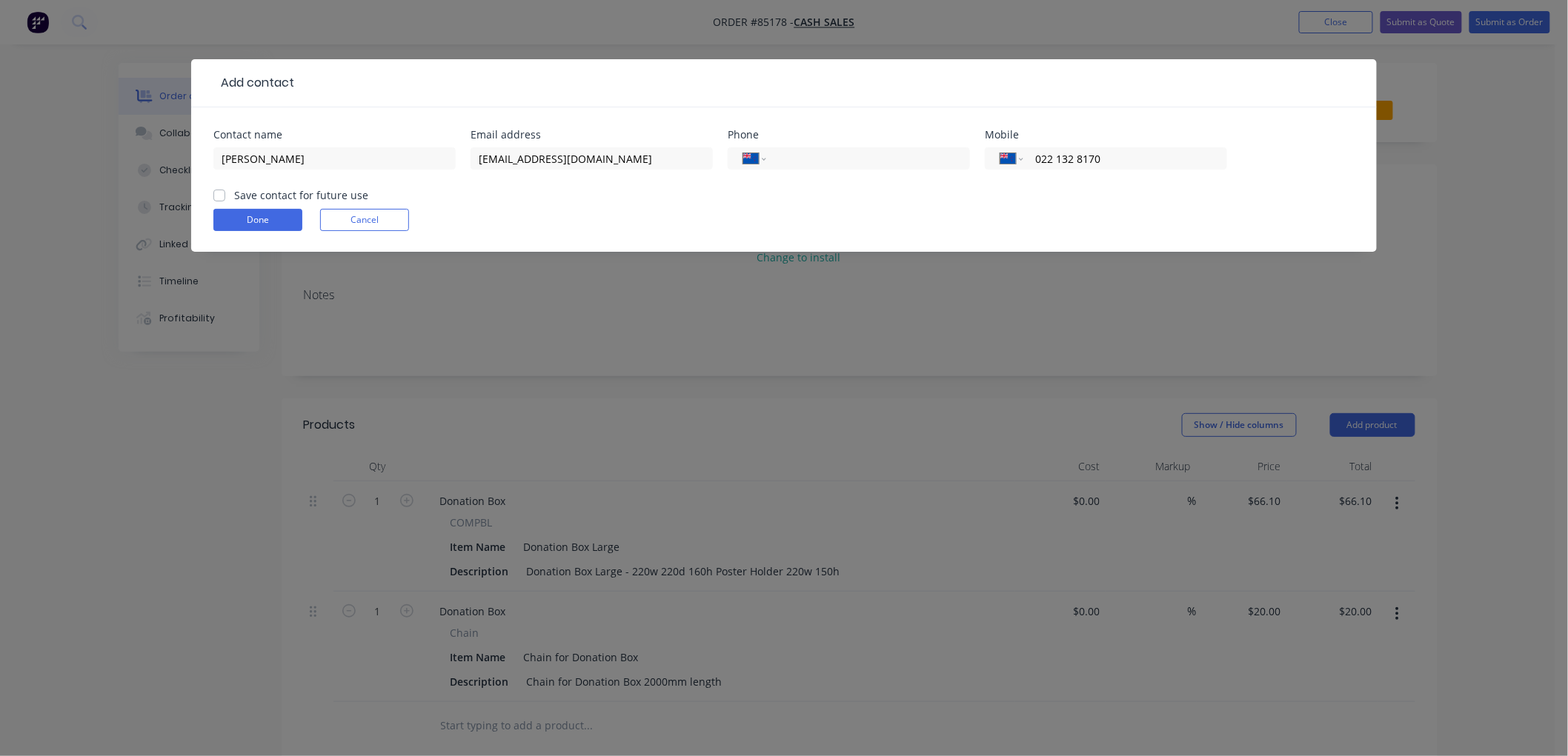
click at [218, 193] on input "Save contact for future use" at bounding box center [219, 194] width 11 height 14
checkbox input "true"
click at [265, 224] on button "Done" at bounding box center [257, 220] width 88 height 22
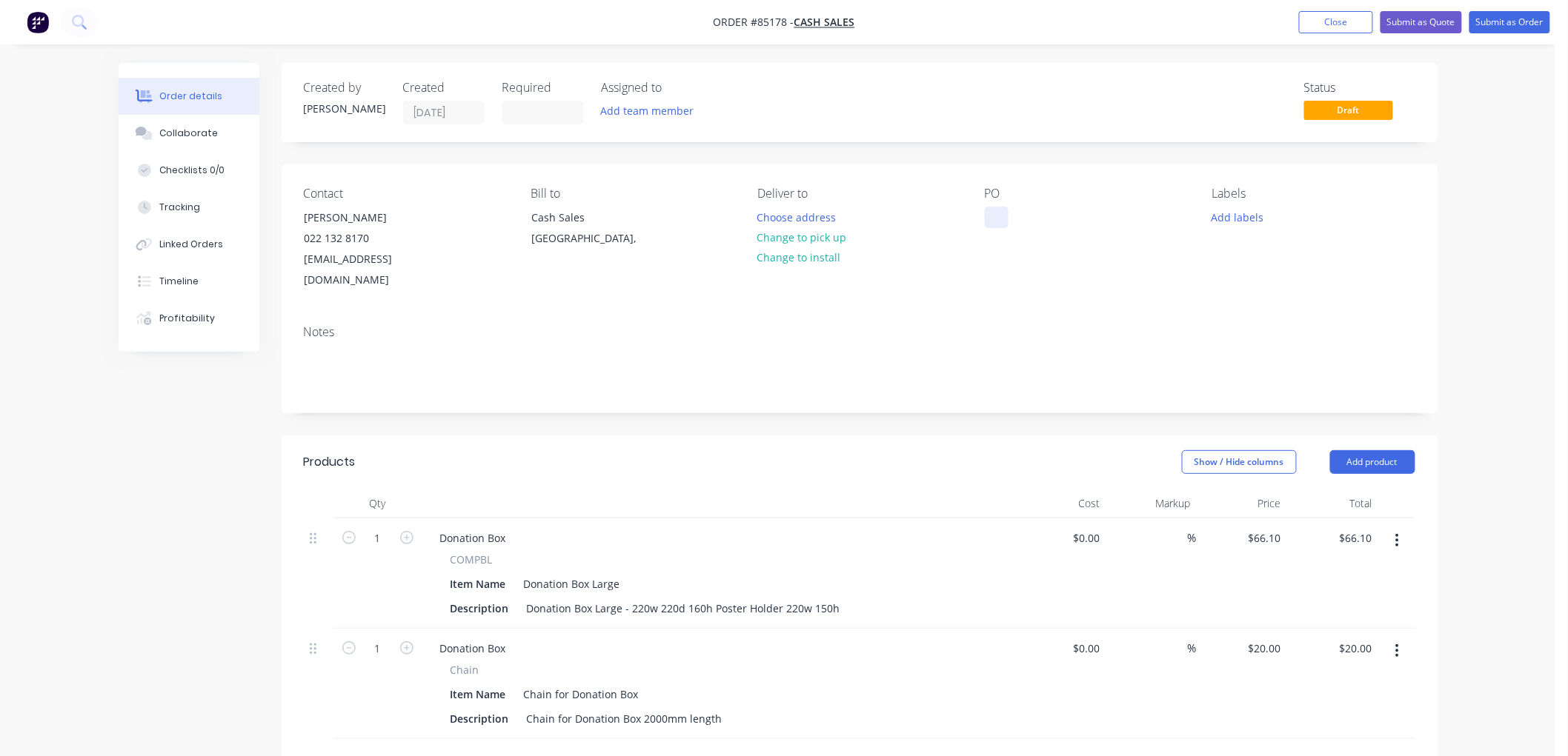
click at [1001, 223] on div at bounding box center [996, 217] width 24 height 22
type input "20.00"
paste input
type input "$0.00"
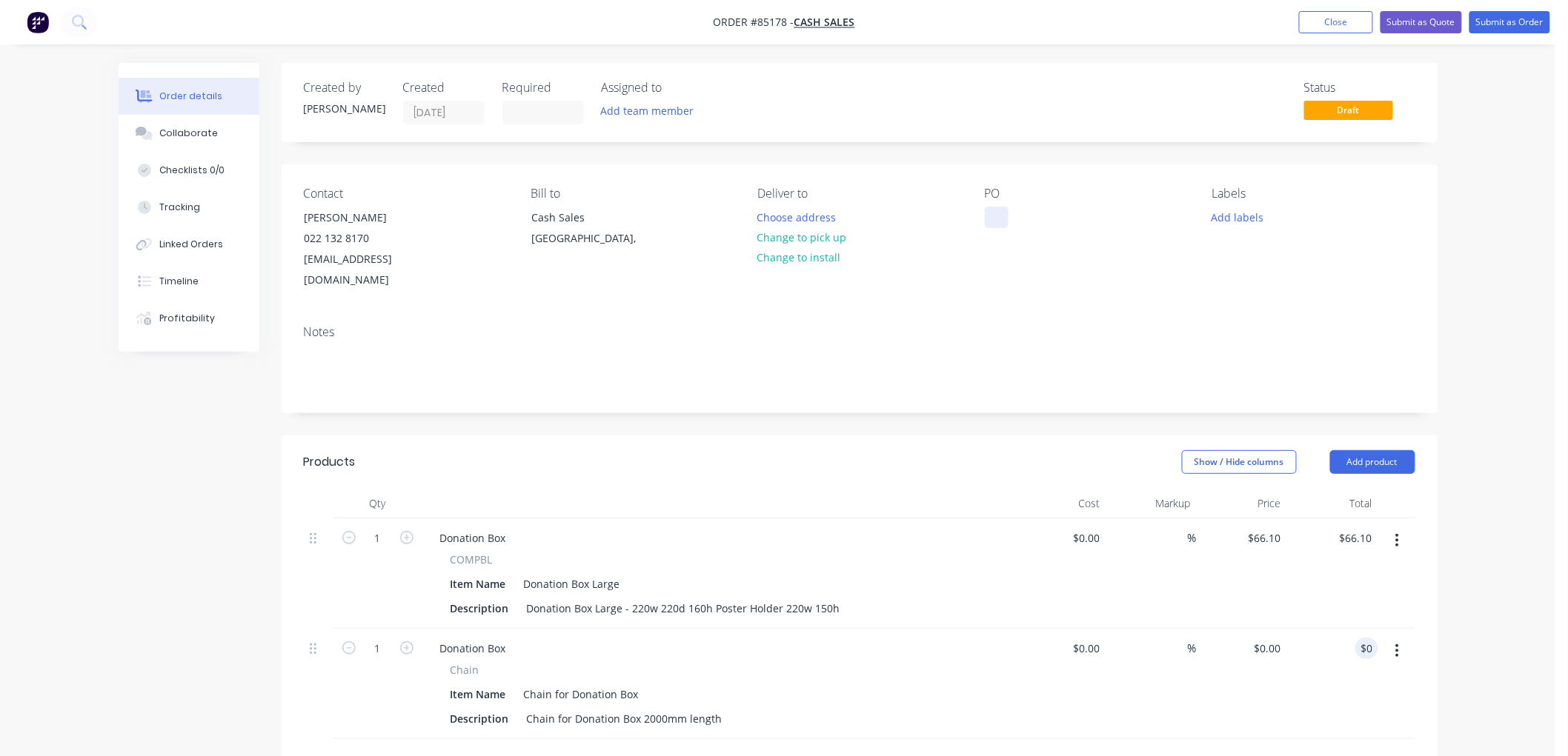
click at [995, 221] on div at bounding box center [996, 217] width 24 height 22
paste div
click at [803, 217] on button "Choose address" at bounding box center [797, 216] width 95 height 20
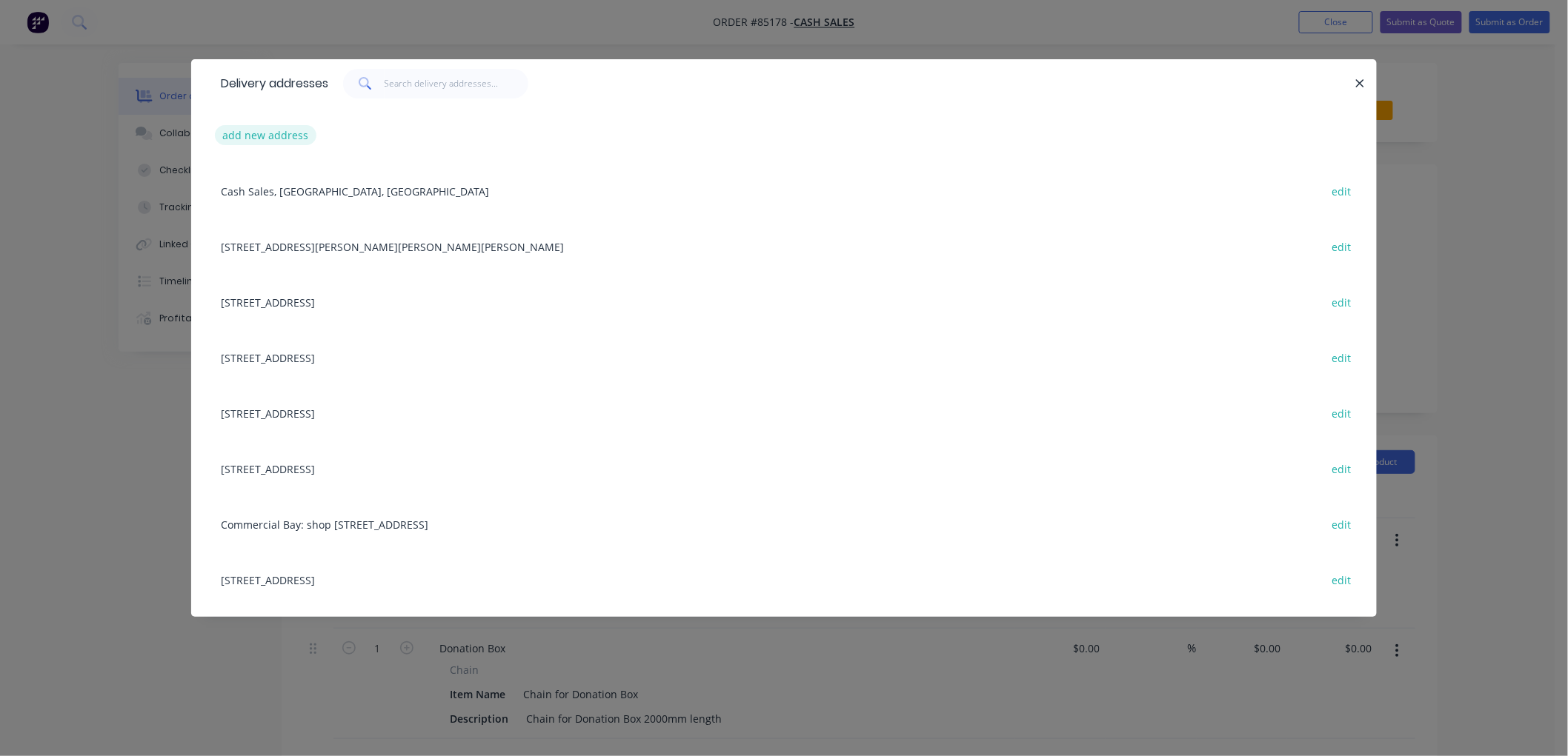
click at [270, 129] on button "add new address" at bounding box center [265, 135] width 102 height 20
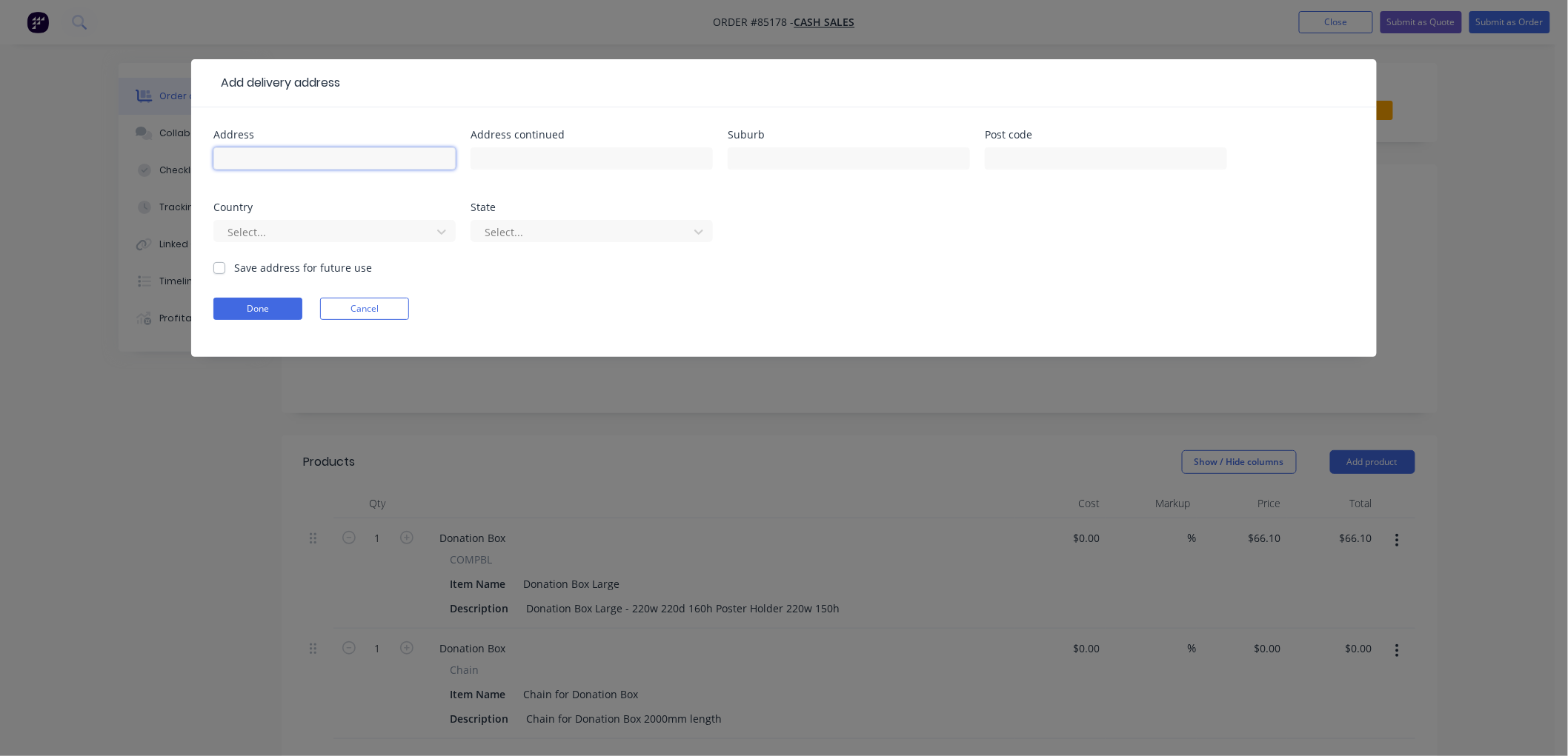
click at [246, 149] on input "text" at bounding box center [334, 158] width 242 height 22
paste input "[STREET_ADDRESS]"
click at [331, 162] on input "[STREET_ADDRESS]," at bounding box center [334, 158] width 242 height 22
paste input "Panmure"
type input "[STREET_ADDRESS]"
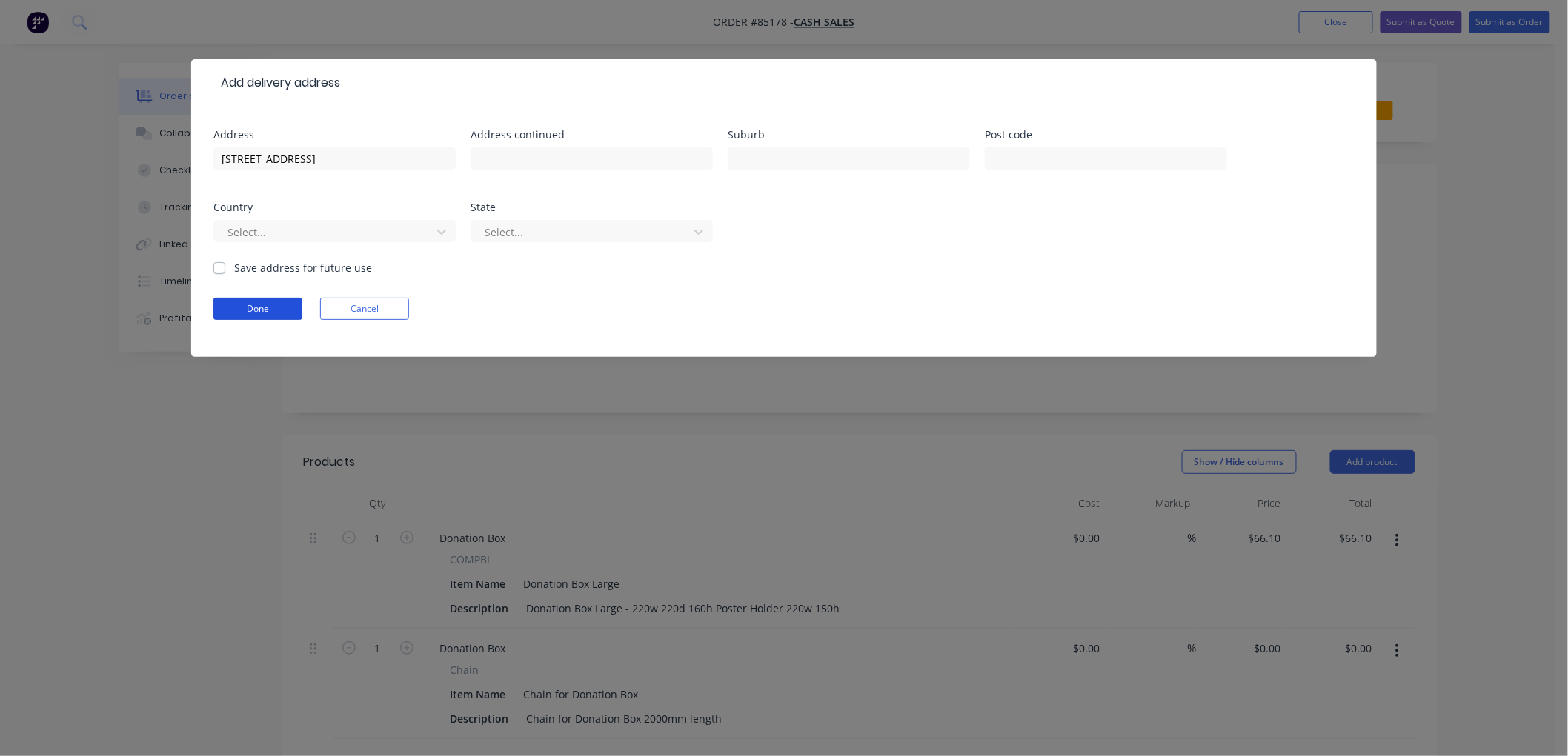
drag, startPoint x: 275, startPoint y: 312, endPoint x: 364, endPoint y: 320, distance: 89.4
click at [275, 311] on button "Done" at bounding box center [257, 308] width 88 height 22
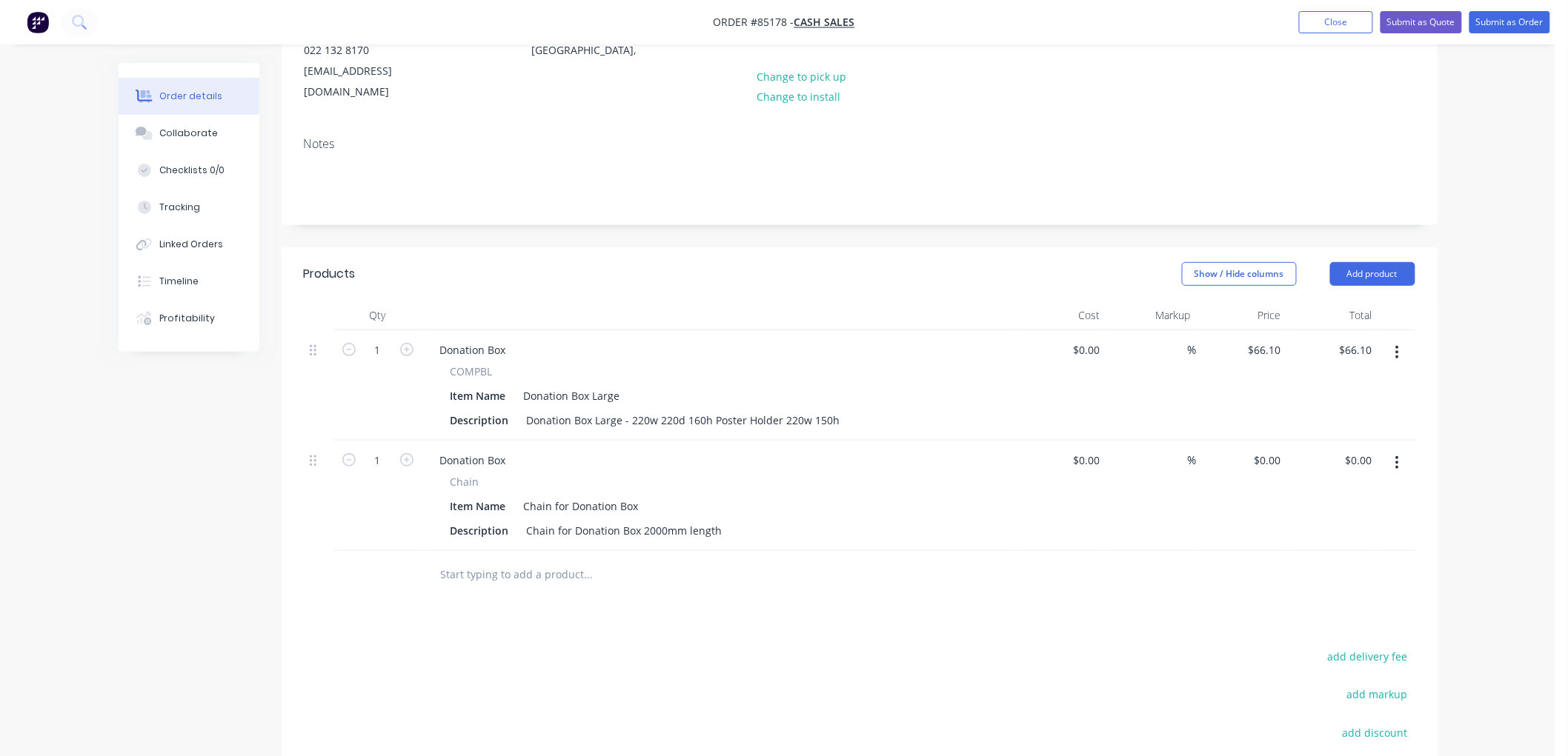
scroll to position [246, 0]
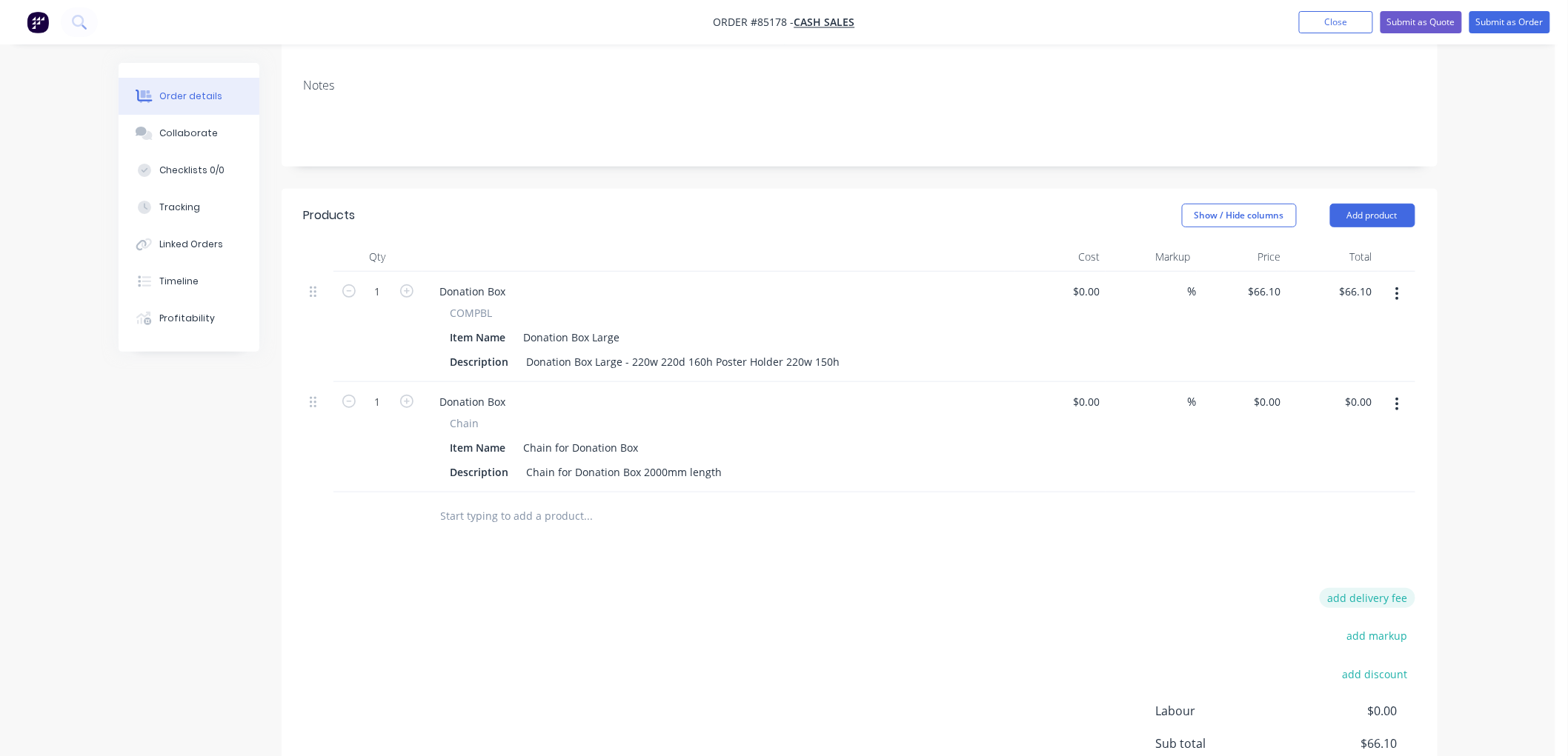
click at [1357, 589] on button "add delivery fee" at bounding box center [1367, 598] width 96 height 20
type input "10"
click at [1491, 542] on div "Order details Collaborate Checklists 0/0 Tracking Linked Orders Timeline Profit…" at bounding box center [777, 334] width 1555 height 1161
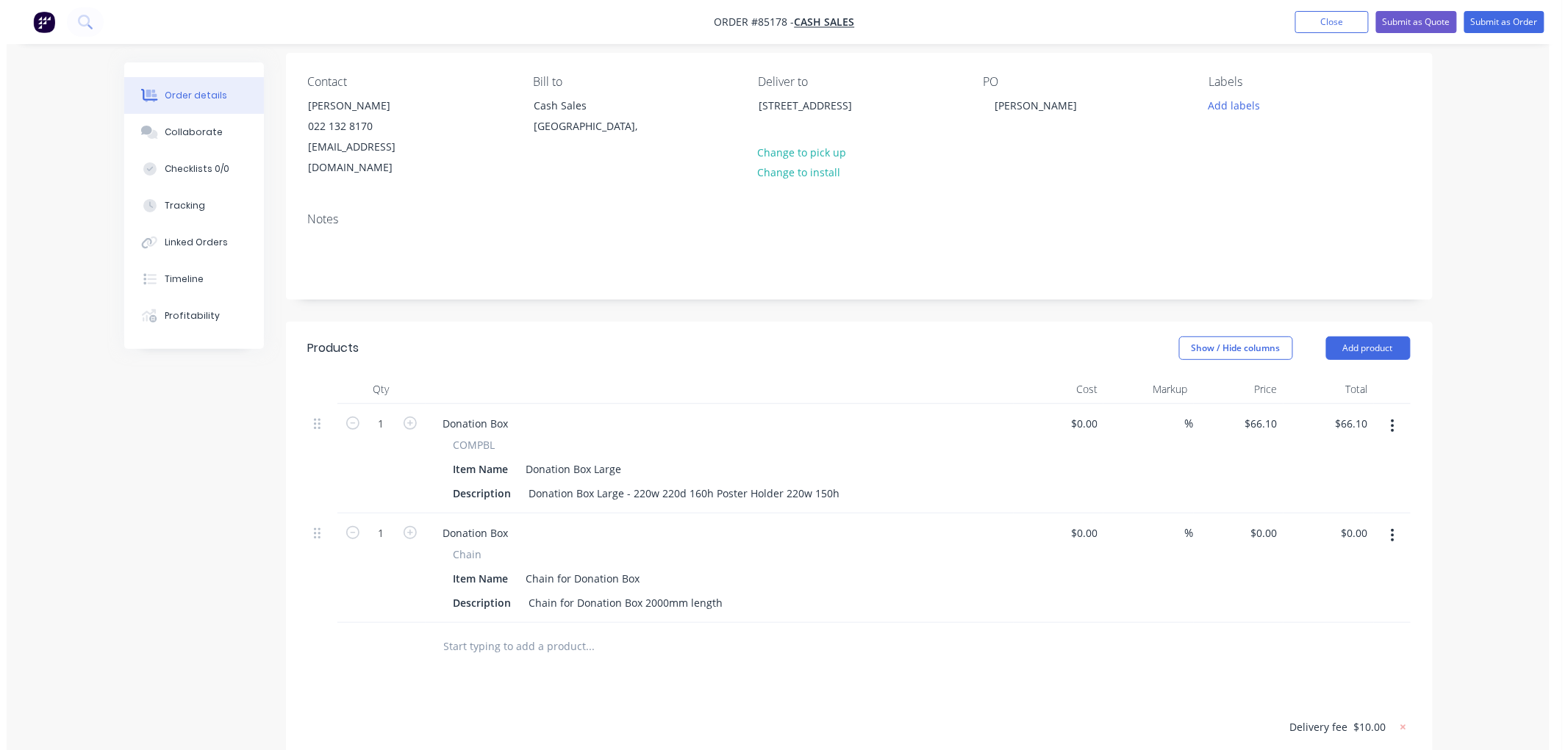
scroll to position [0, 0]
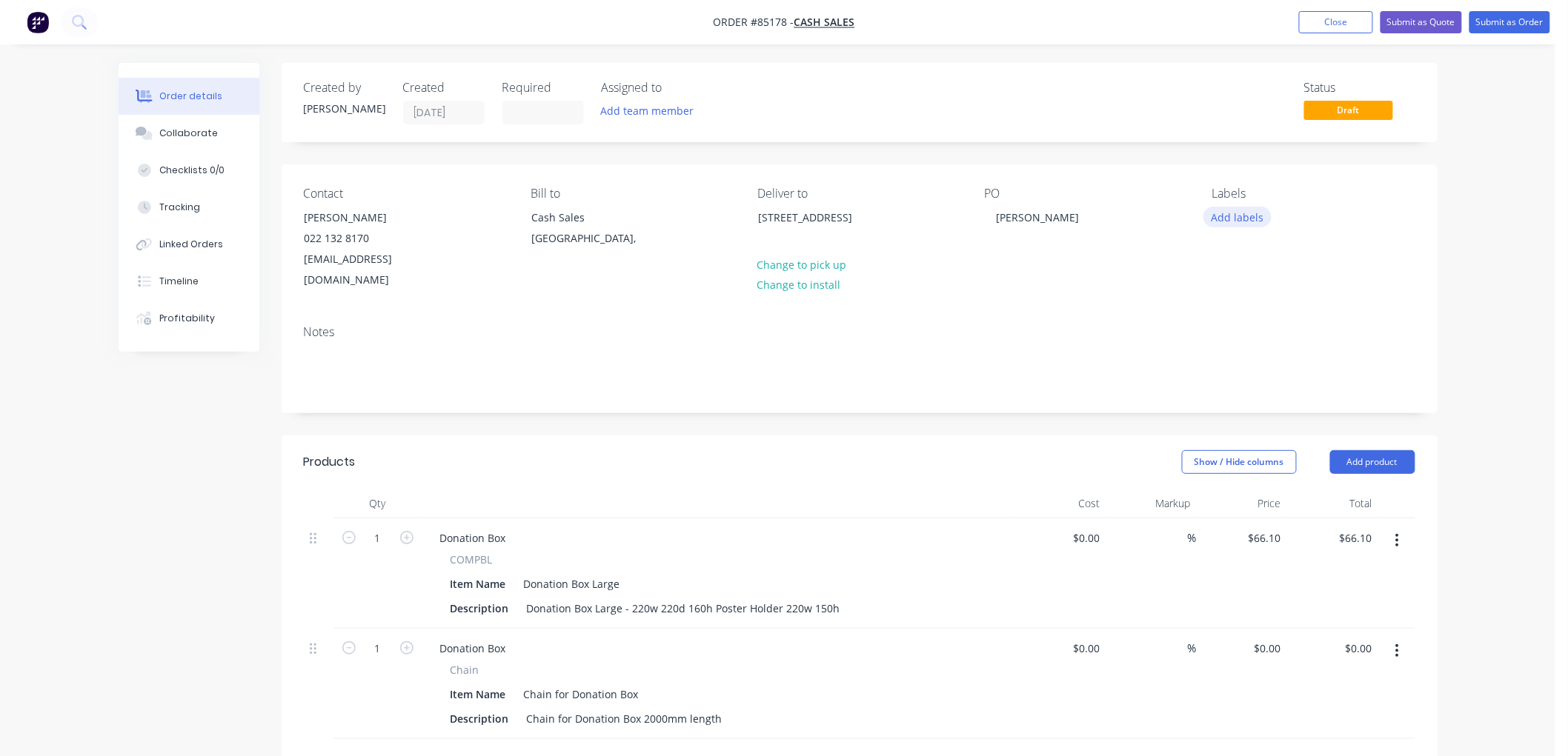
click at [1249, 215] on button "Add labels" at bounding box center [1237, 216] width 68 height 20
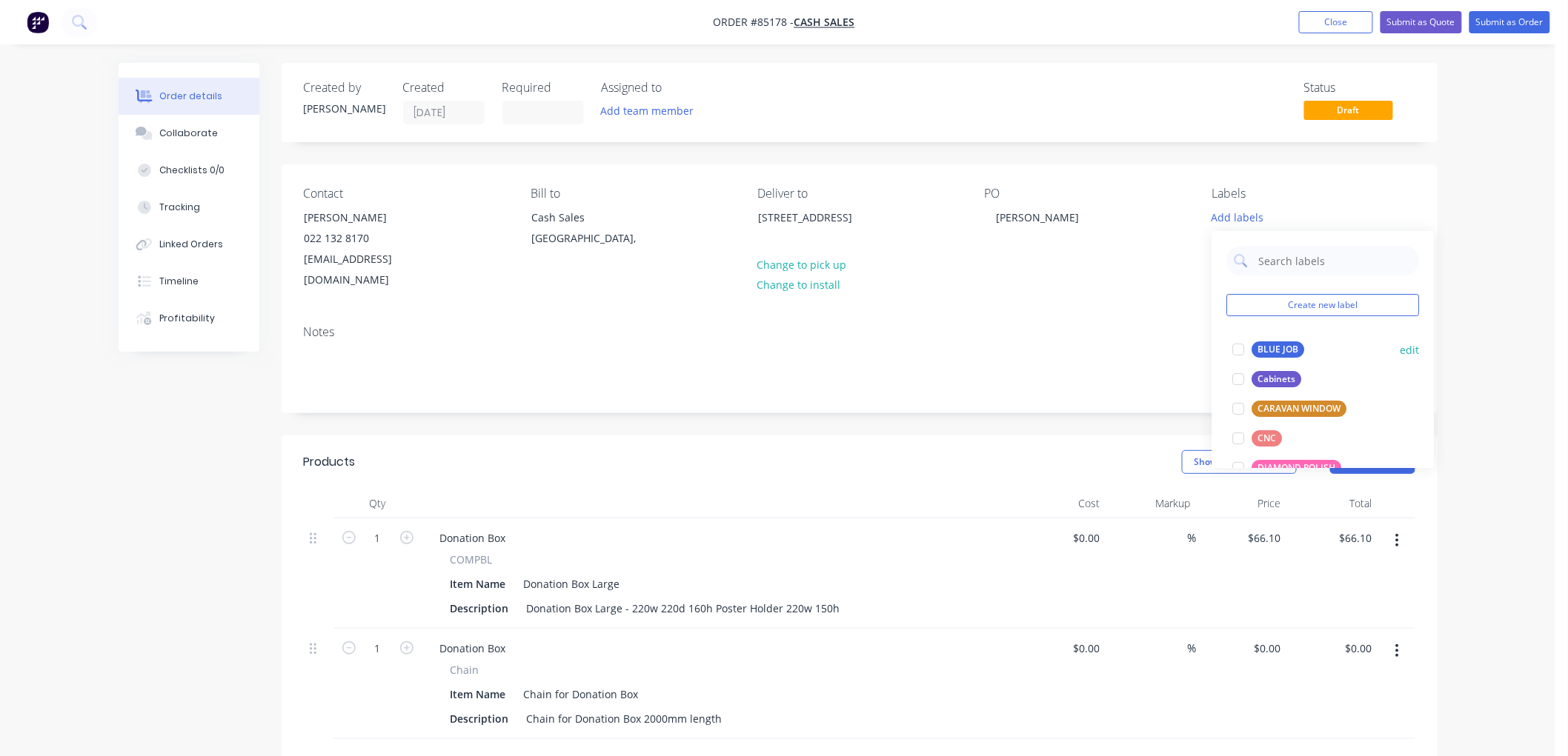
click at [1266, 345] on div "BLUE JOB" at bounding box center [1278, 349] width 52 height 16
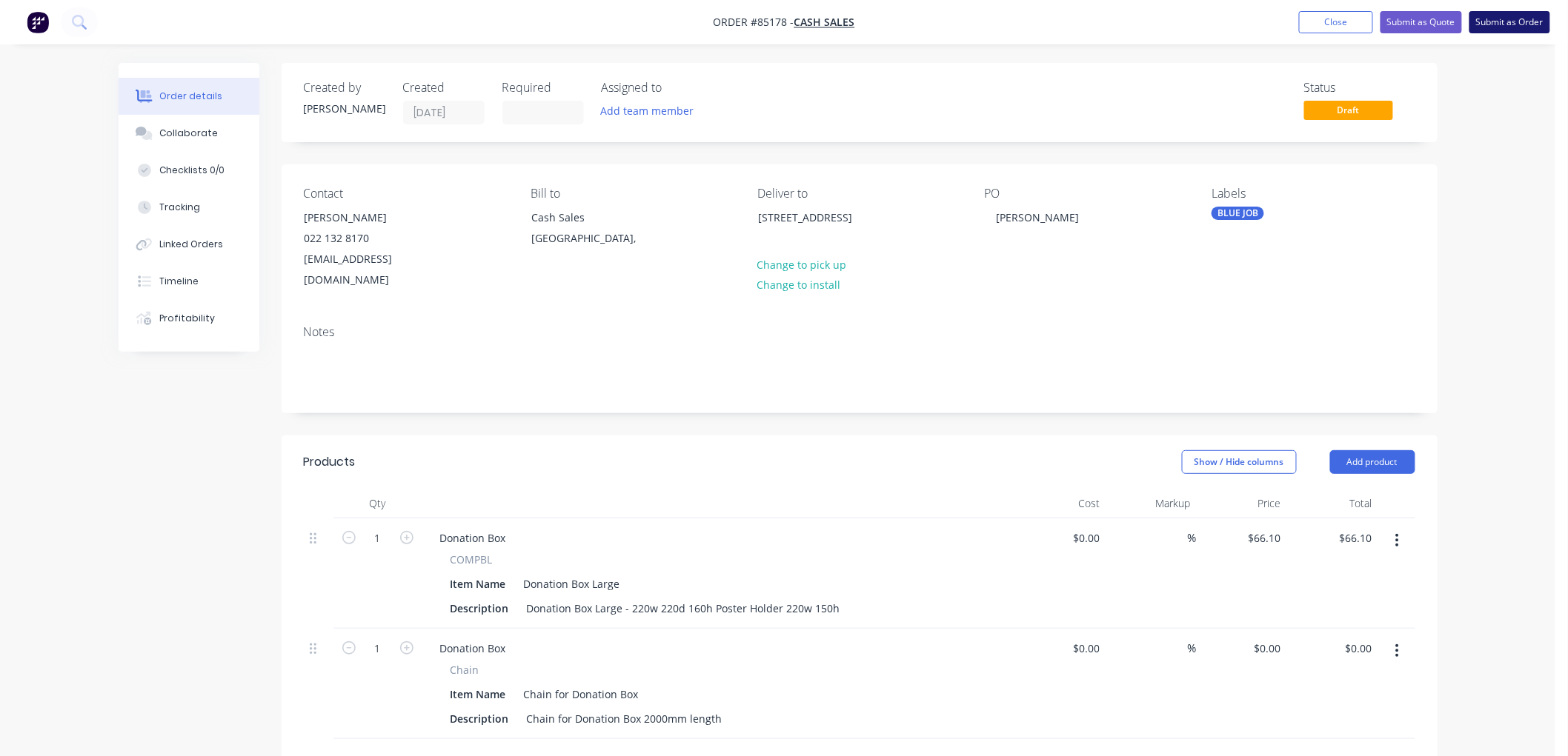
click at [1504, 13] on button "Submit as Order" at bounding box center [1509, 22] width 81 height 22
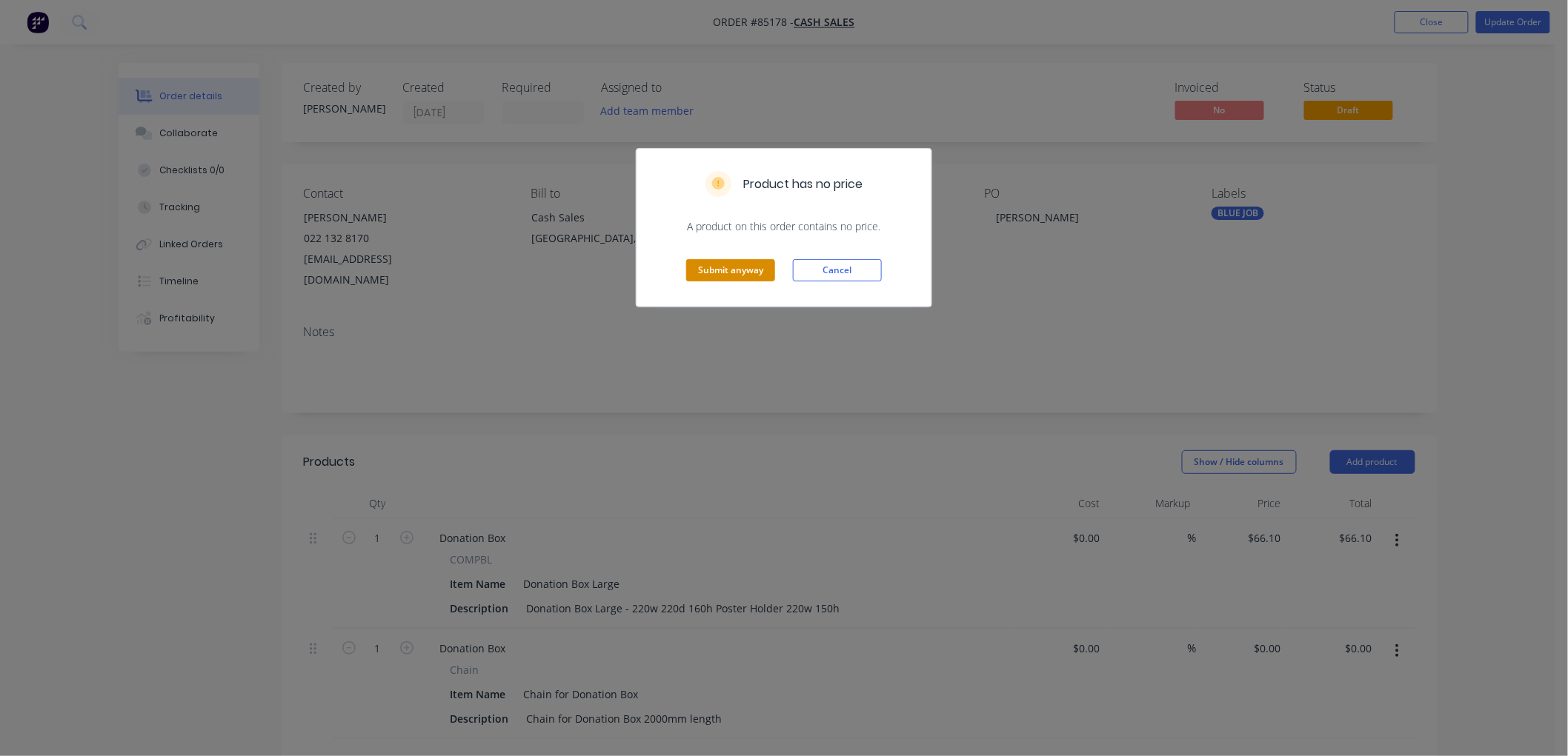
click at [726, 267] on button "Submit anyway" at bounding box center [729, 270] width 88 height 22
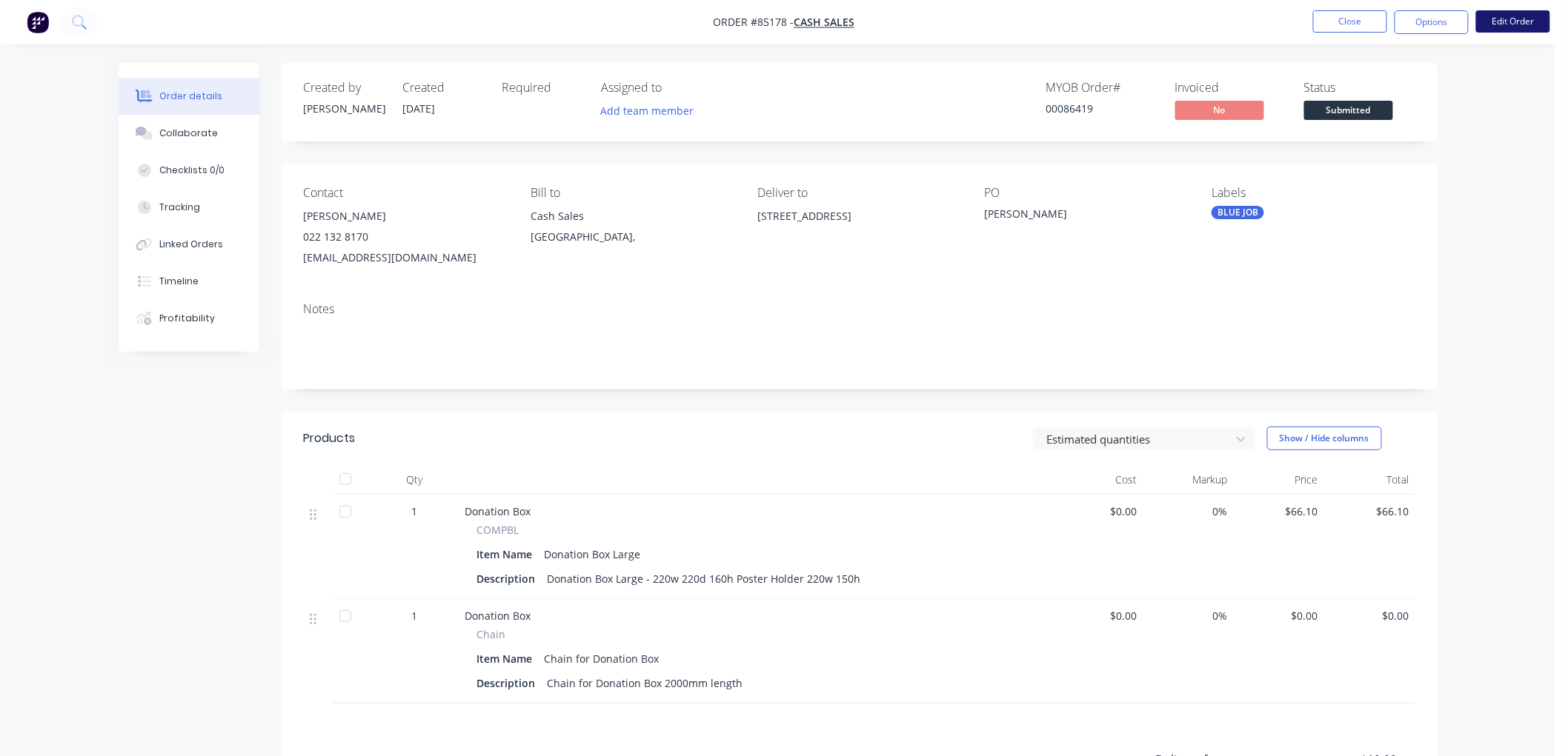
click at [1515, 24] on button "Edit Order" at bounding box center [1513, 21] width 74 height 22
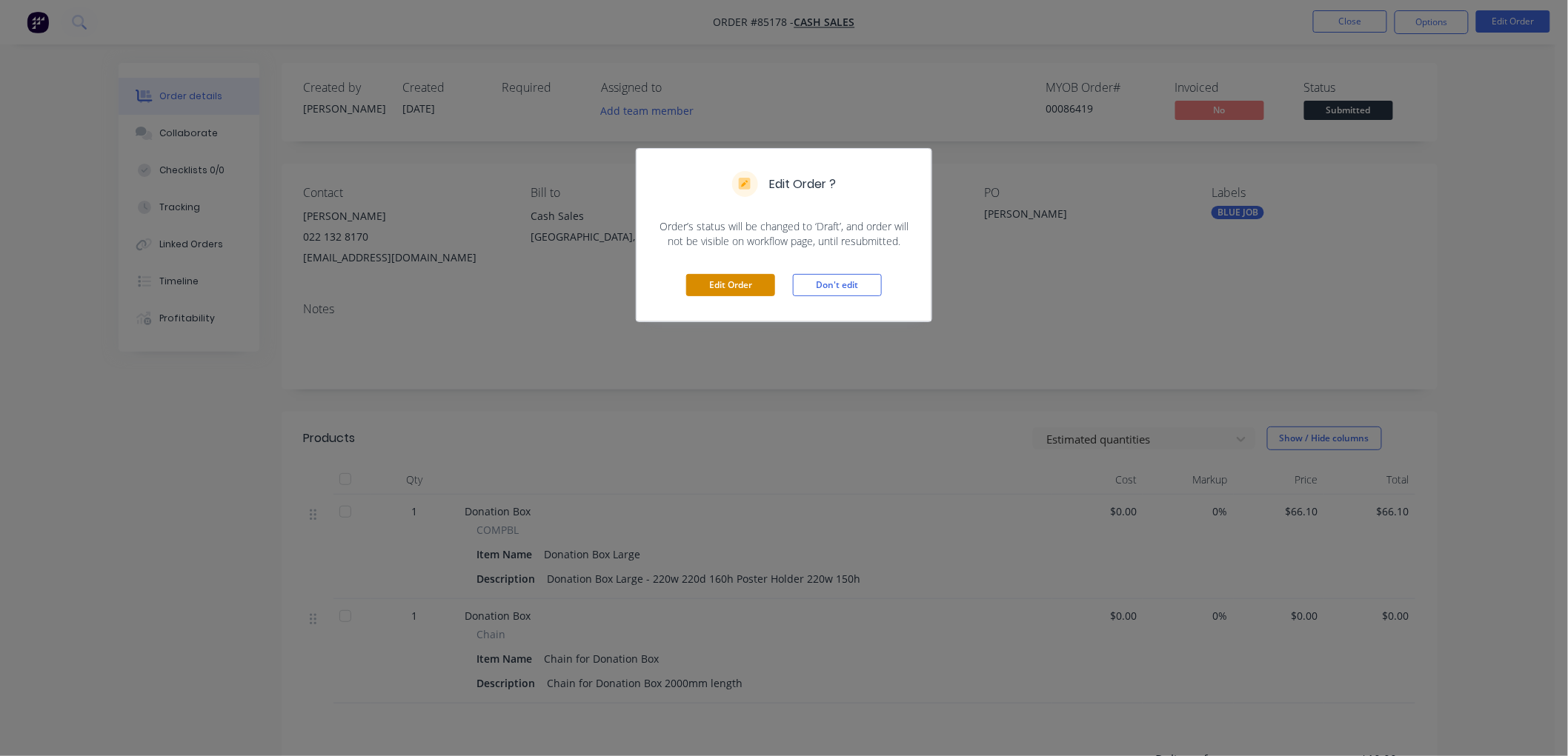
click at [749, 285] on button "Edit Order" at bounding box center [729, 284] width 88 height 22
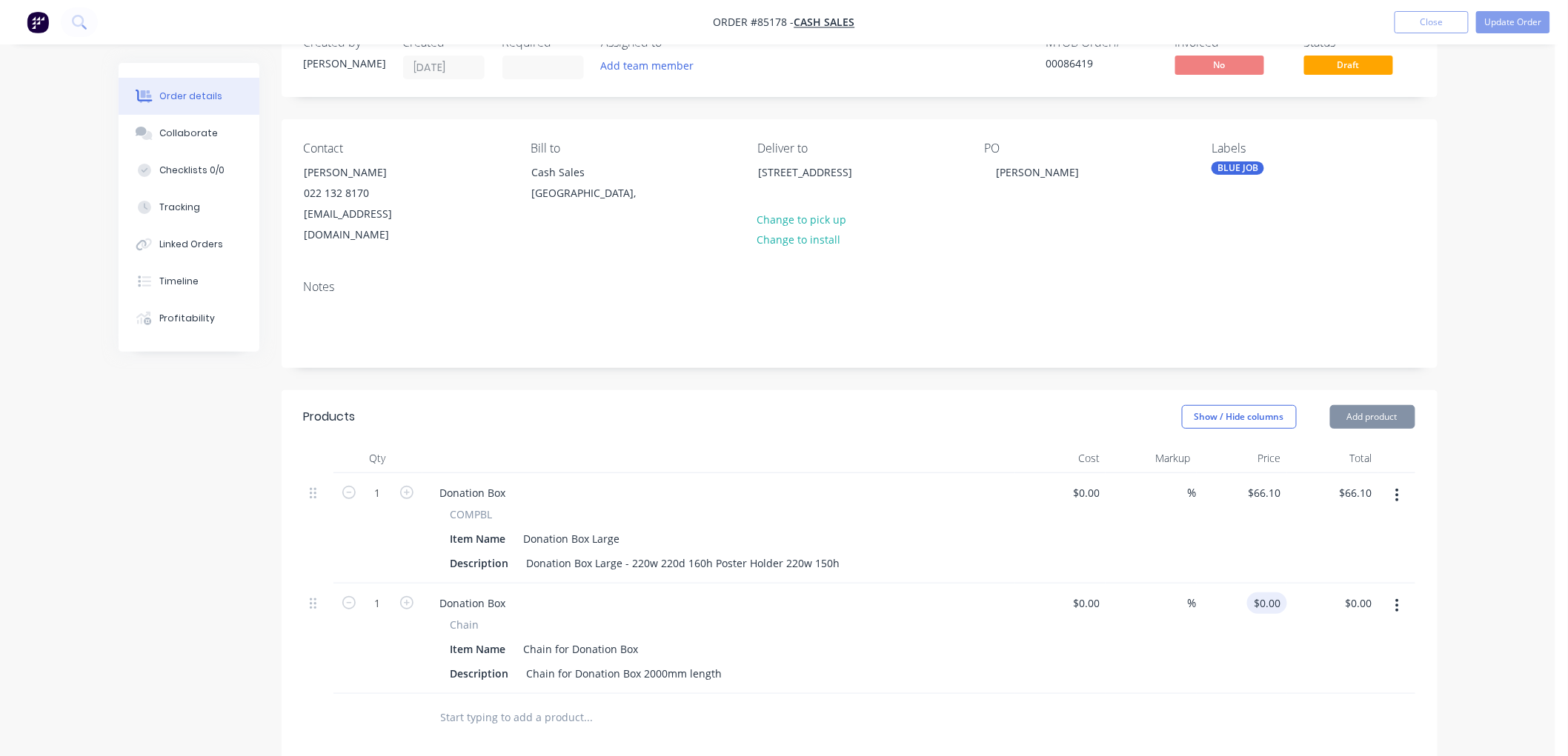
scroll to position [82, 0]
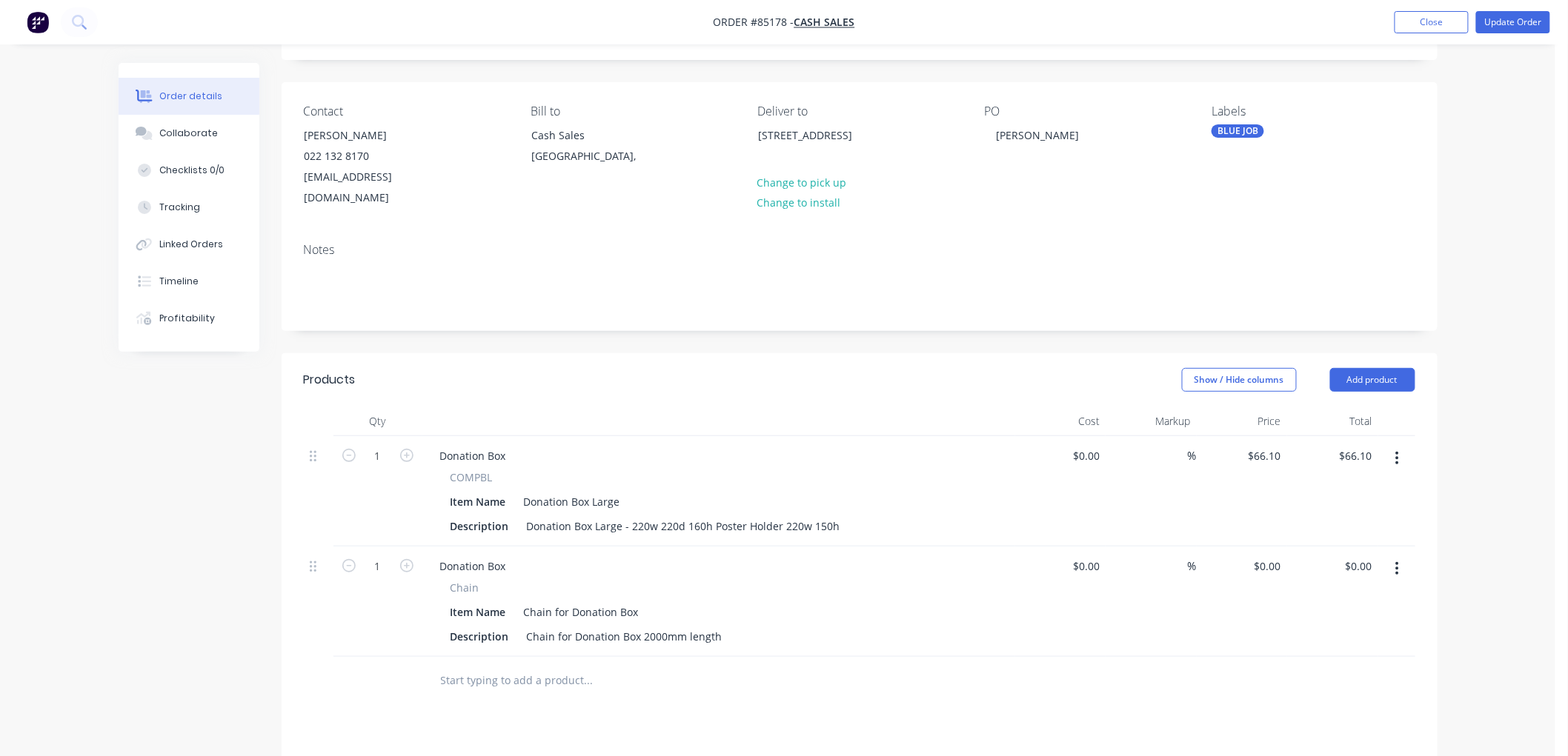
click at [1265, 547] on div "$0.00 $0.00" at bounding box center [1242, 602] width 91 height 110
click at [1270, 555] on input "0" at bounding box center [1269, 566] width 34 height 22
type input "$20.00"
click at [1460, 493] on div "Order details Collaborate Checklists 0/0 Tracking Linked Orders Timeline Profit…" at bounding box center [777, 497] width 1555 height 1158
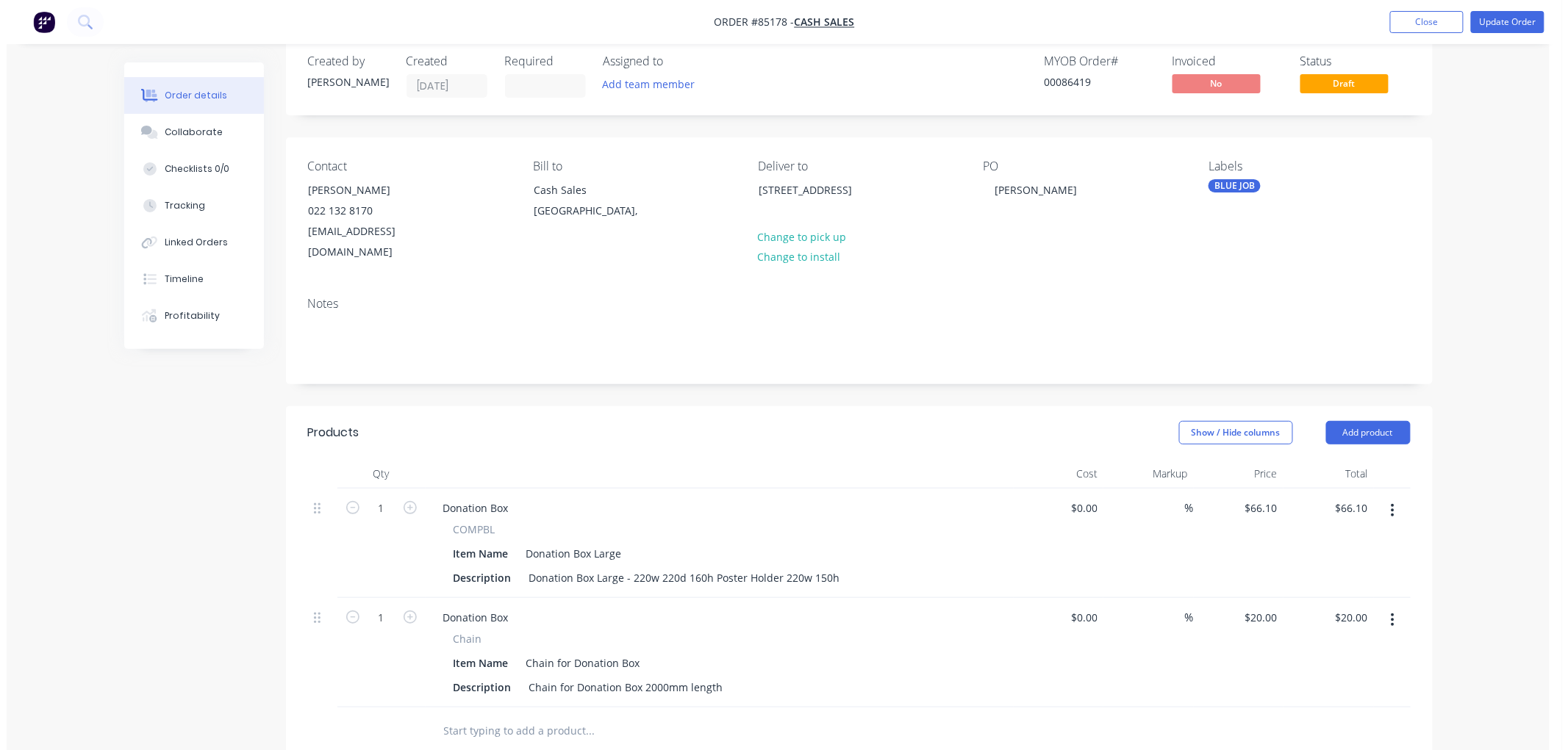
scroll to position [0, 0]
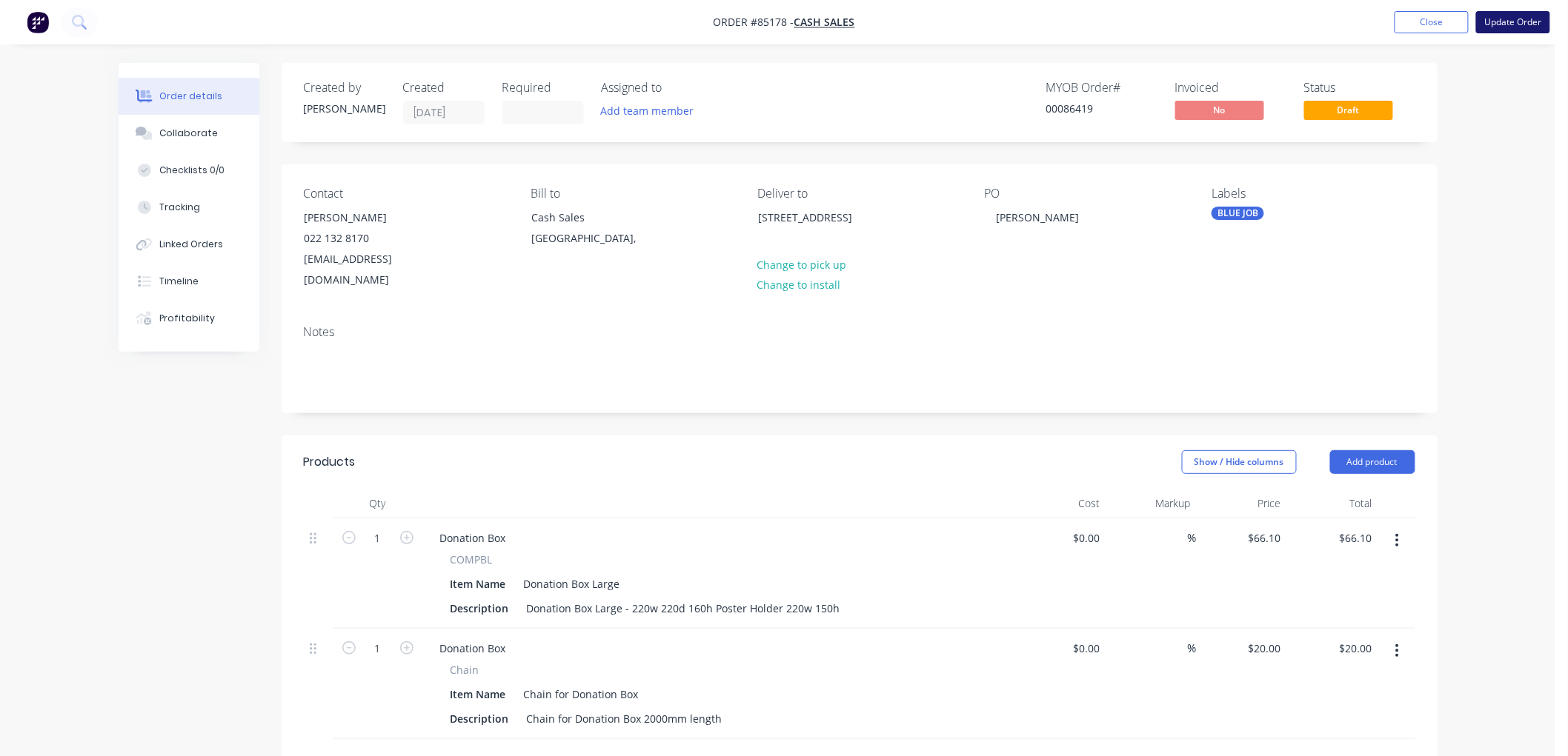
click at [1494, 26] on button "Update Order" at bounding box center [1513, 22] width 74 height 22
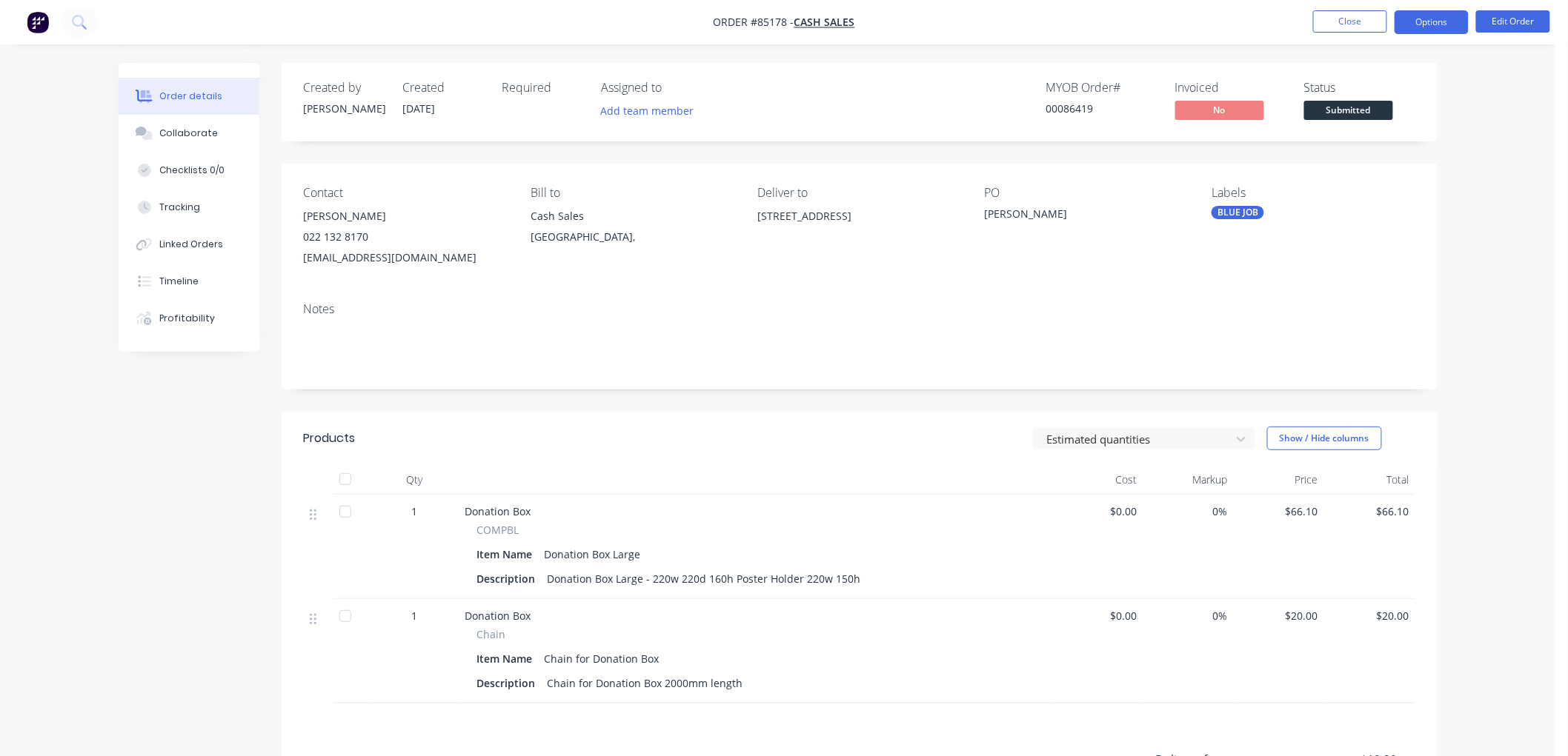
click at [1440, 20] on button "Options" at bounding box center [1431, 22] width 74 height 24
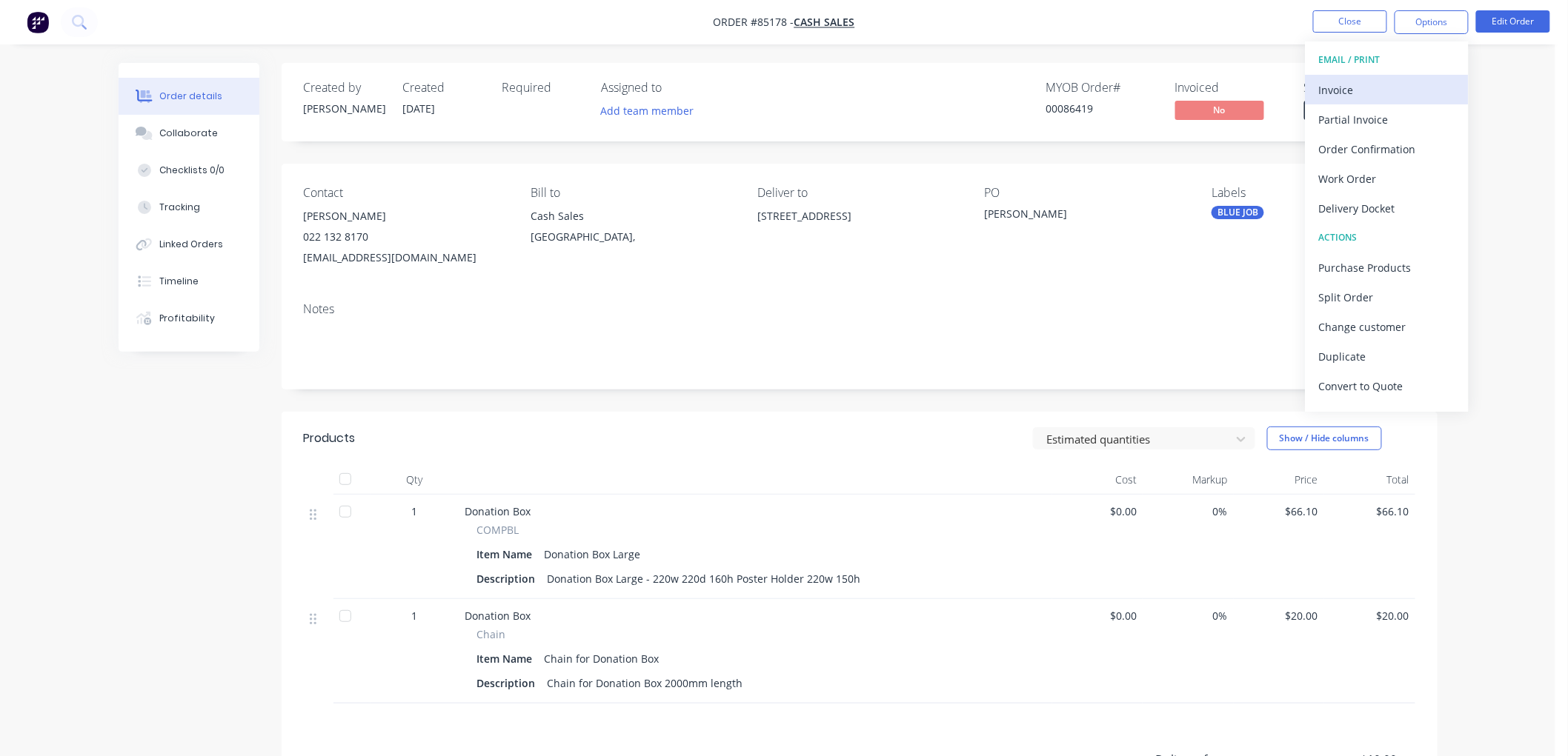
click at [1372, 88] on div "Invoice" at bounding box center [1386, 89] width 136 height 22
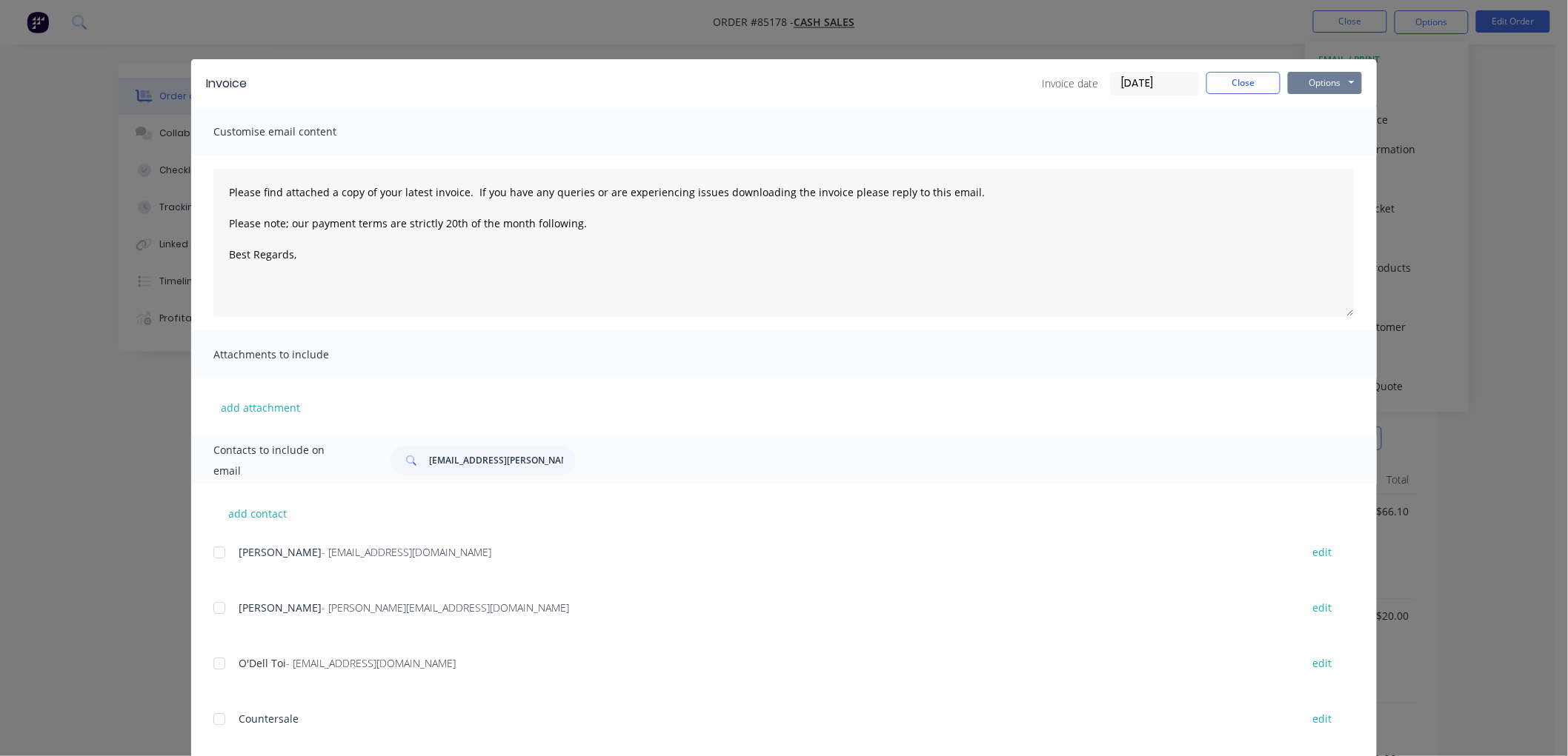
drag, startPoint x: 1332, startPoint y: 82, endPoint x: 1341, endPoint y: 92, distance: 13.5
click at [1331, 82] on button "Options" at bounding box center [1325, 83] width 74 height 22
click at [1324, 109] on button "Preview" at bounding box center [1335, 109] width 95 height 25
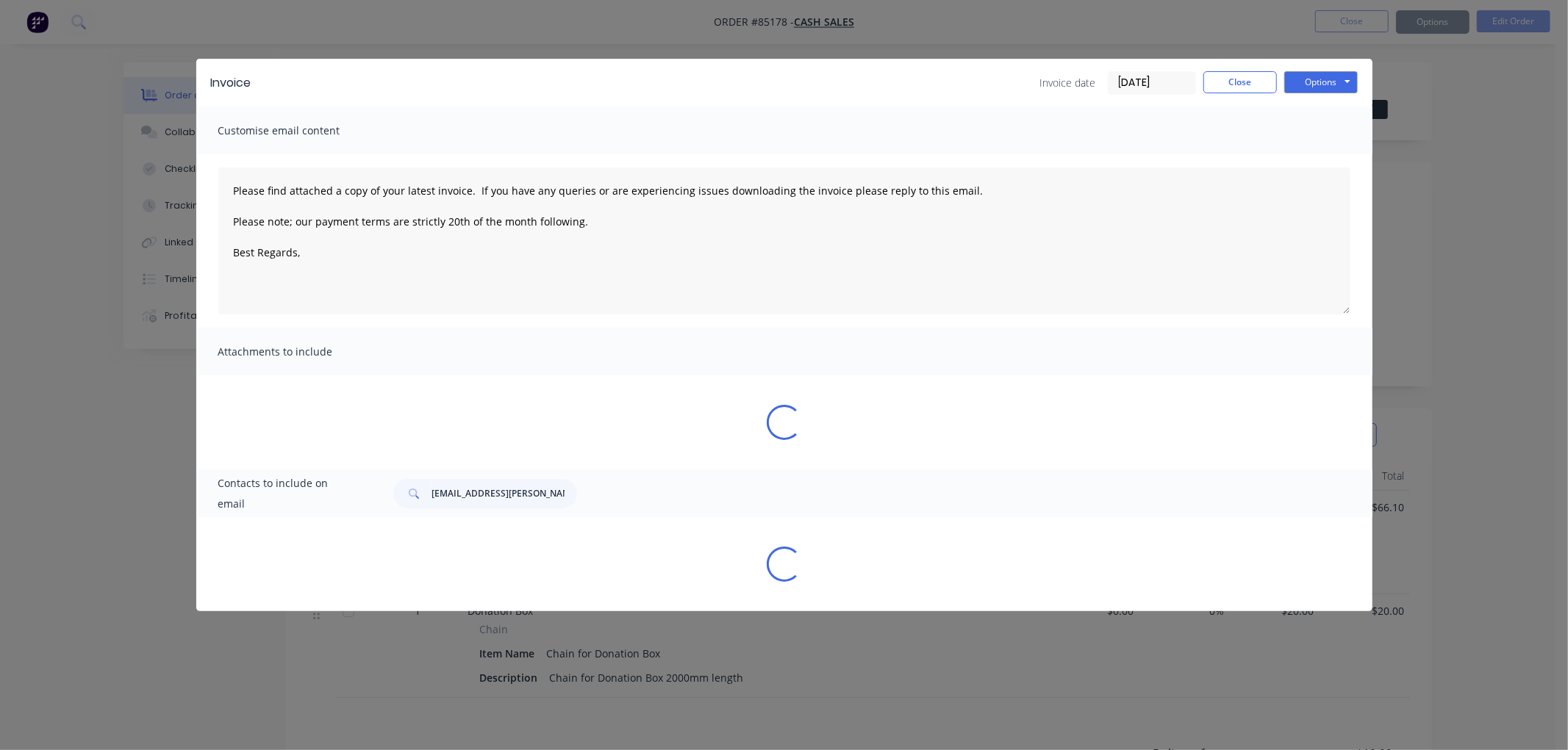
type textarea "Please find attached a copy of your latest invoice. If you have any queries or …"
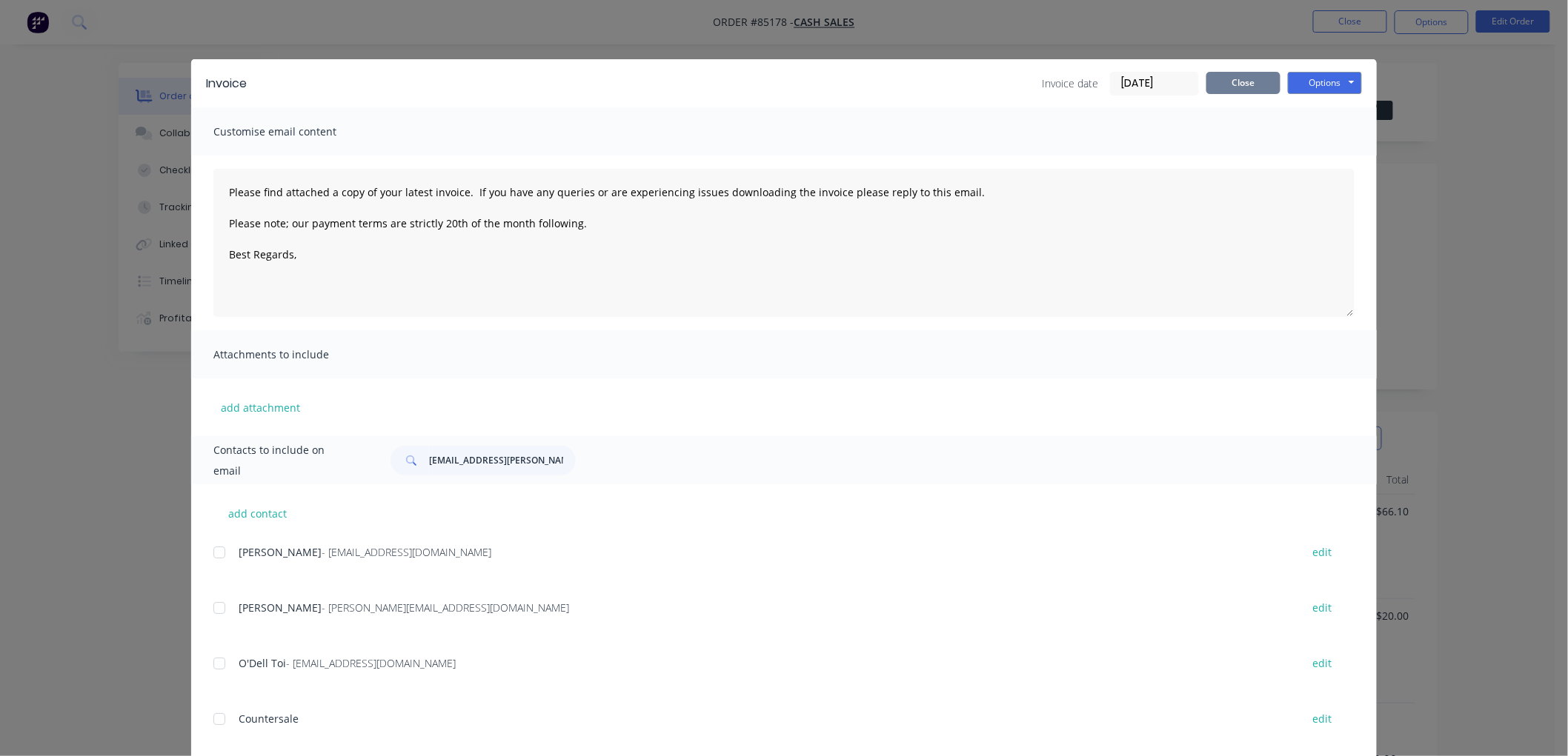
click at [1232, 82] on button "Close" at bounding box center [1243, 83] width 74 height 22
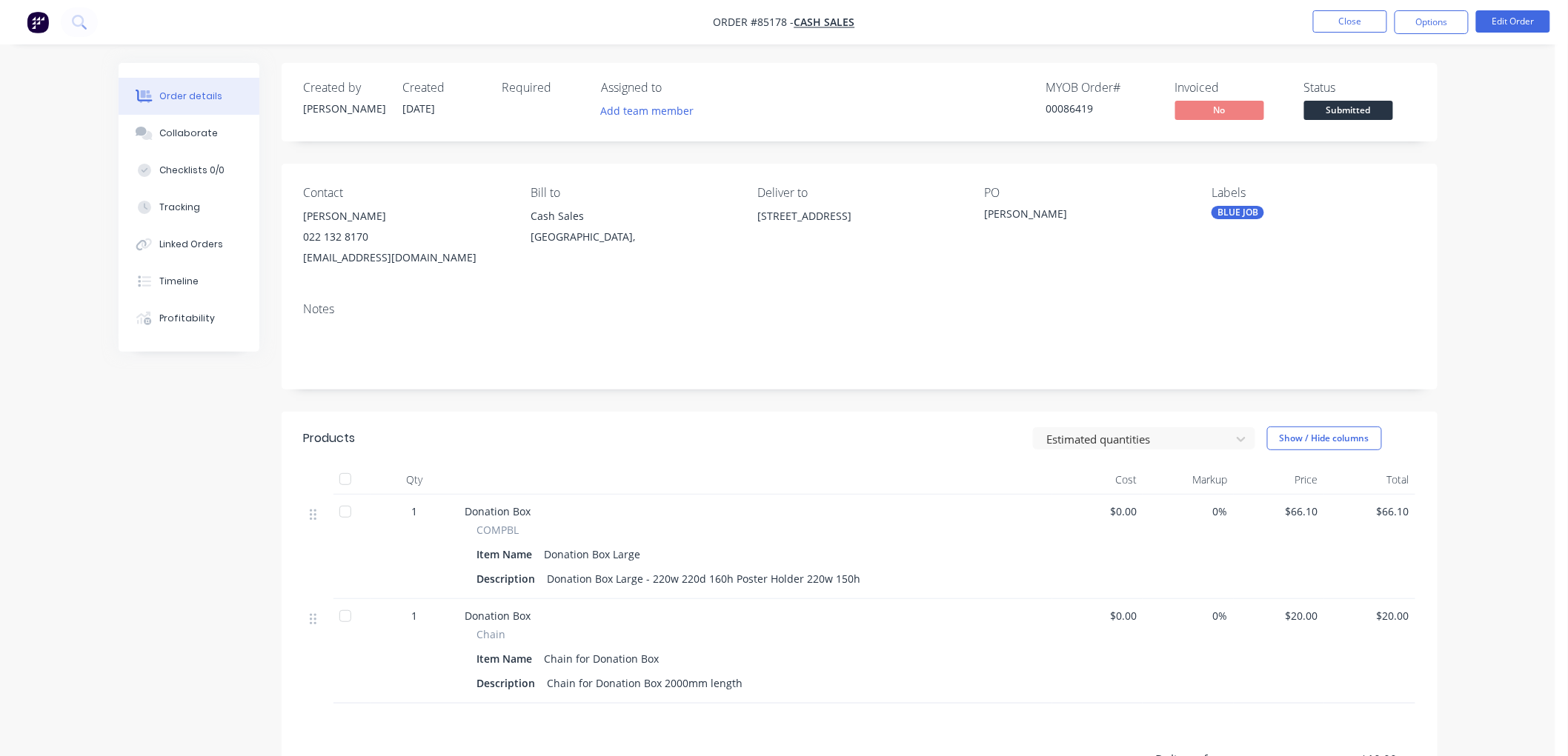
click at [1419, 27] on button "Options" at bounding box center [1431, 22] width 74 height 24
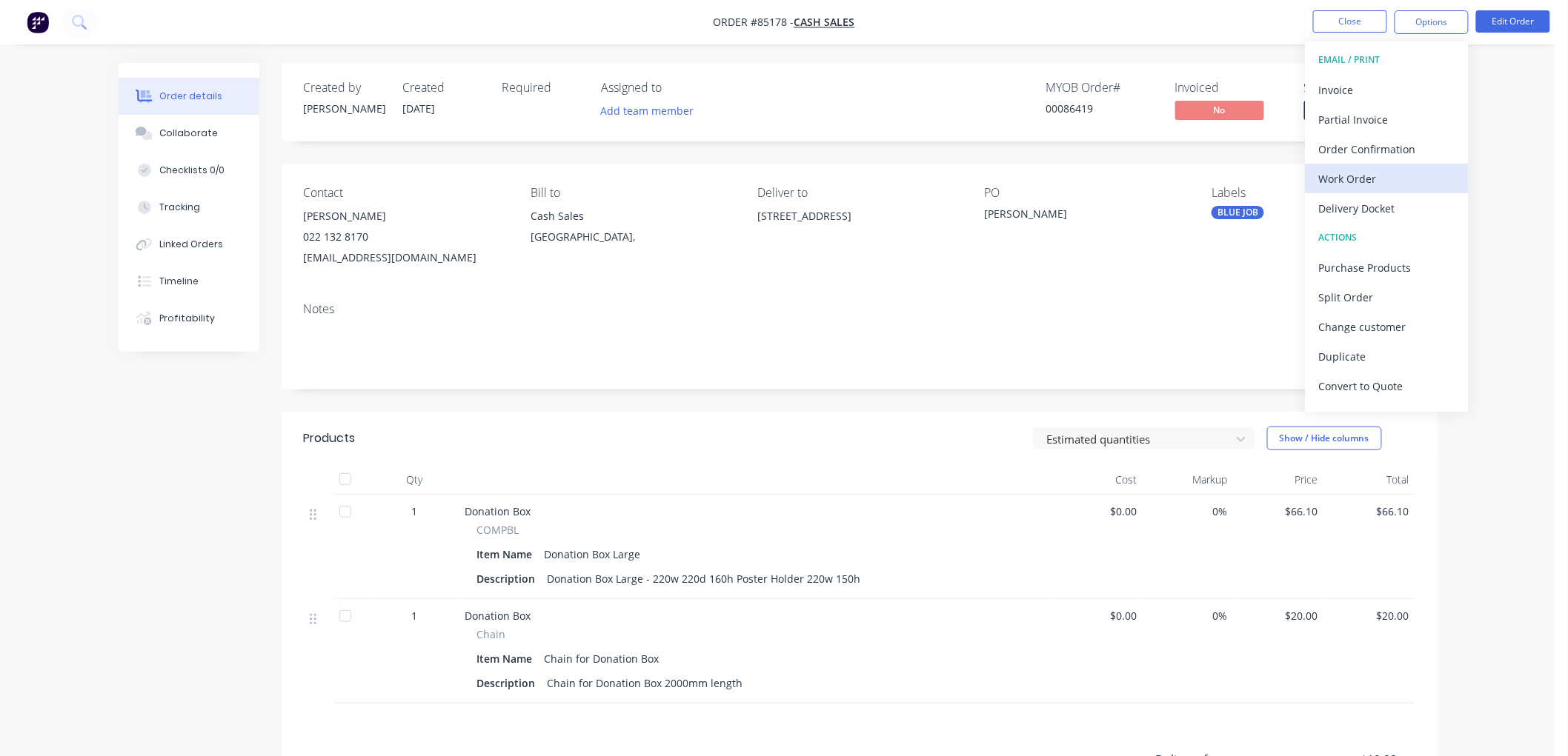
click at [1362, 175] on div "Work Order" at bounding box center [1386, 179] width 136 height 22
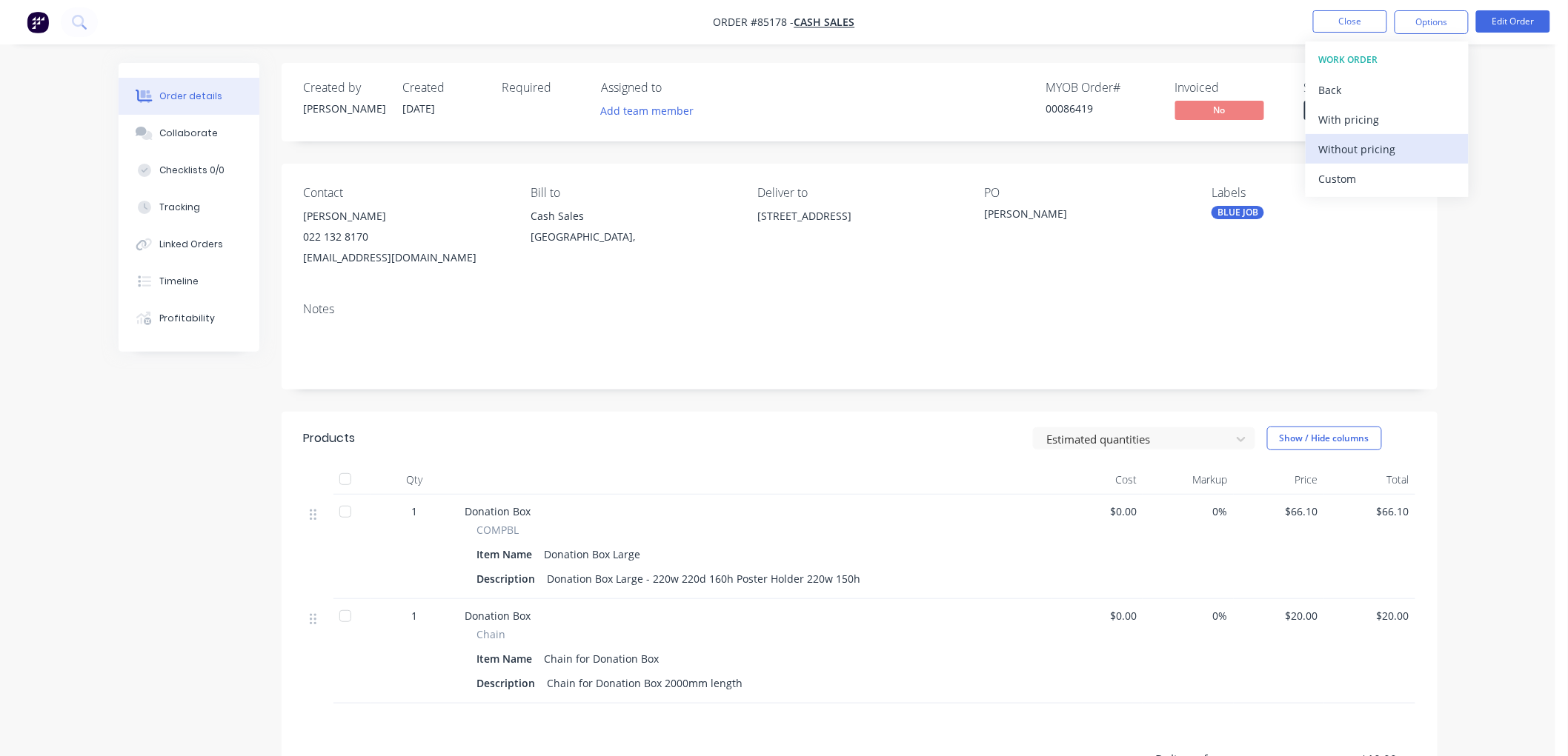
click at [1366, 139] on div "Without pricing" at bounding box center [1386, 149] width 136 height 22
click at [1361, 23] on button "Close" at bounding box center [1350, 21] width 74 height 22
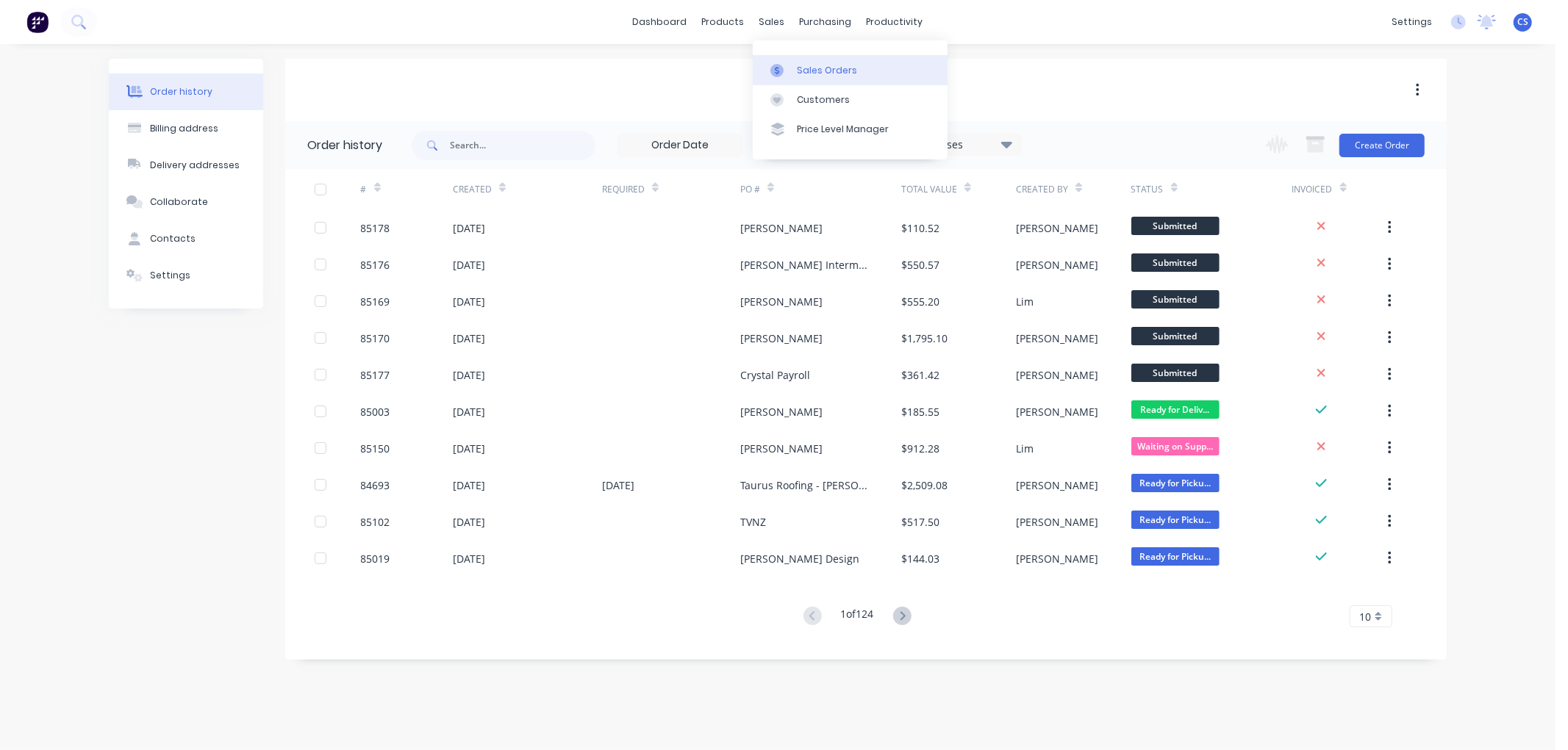
click at [787, 64] on div at bounding box center [781, 71] width 22 height 13
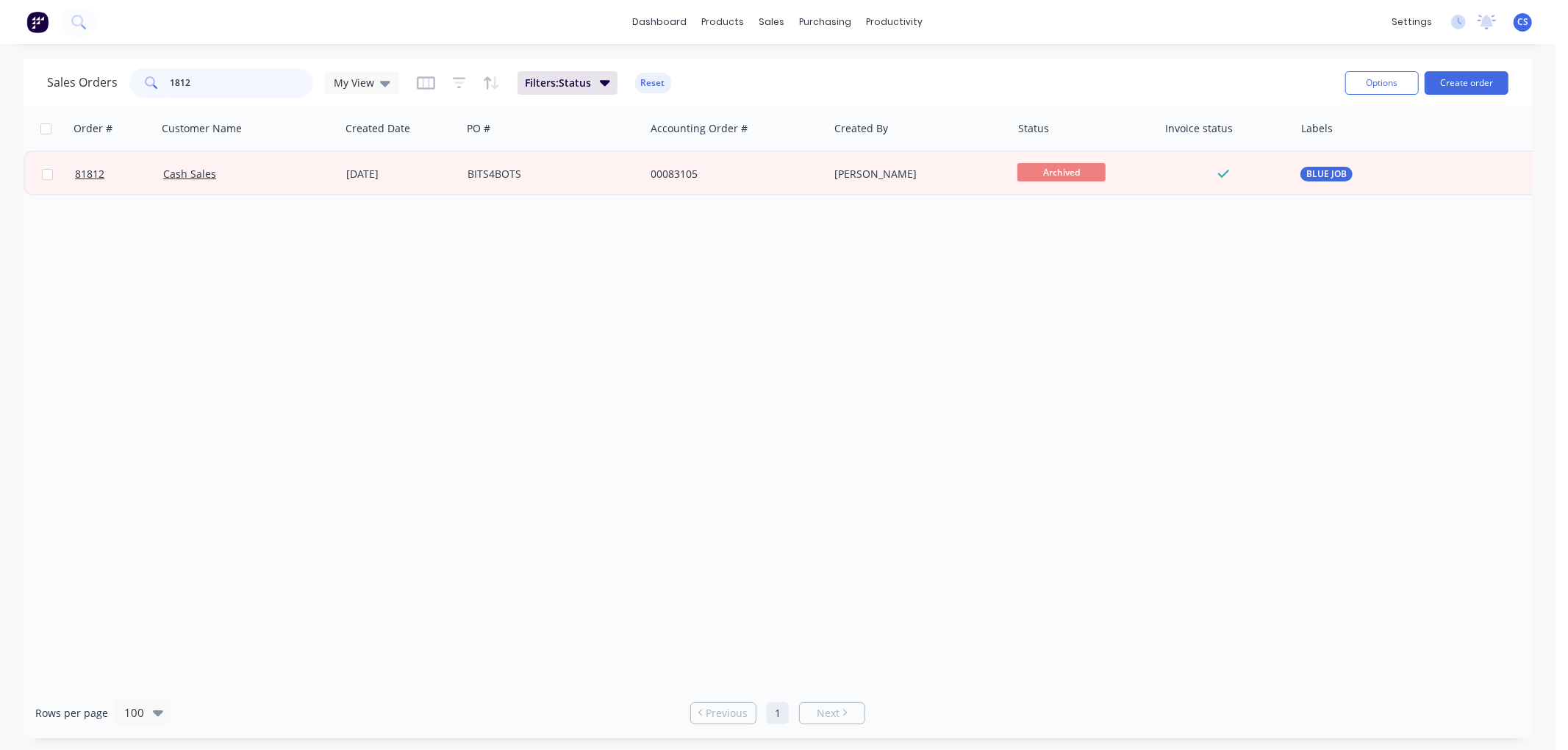
click at [210, 85] on input "1812" at bounding box center [242, 82] width 143 height 29
click at [251, 81] on input "1812" at bounding box center [242, 82] width 143 height 29
click at [223, 81] on input "1812" at bounding box center [242, 82] width 143 height 29
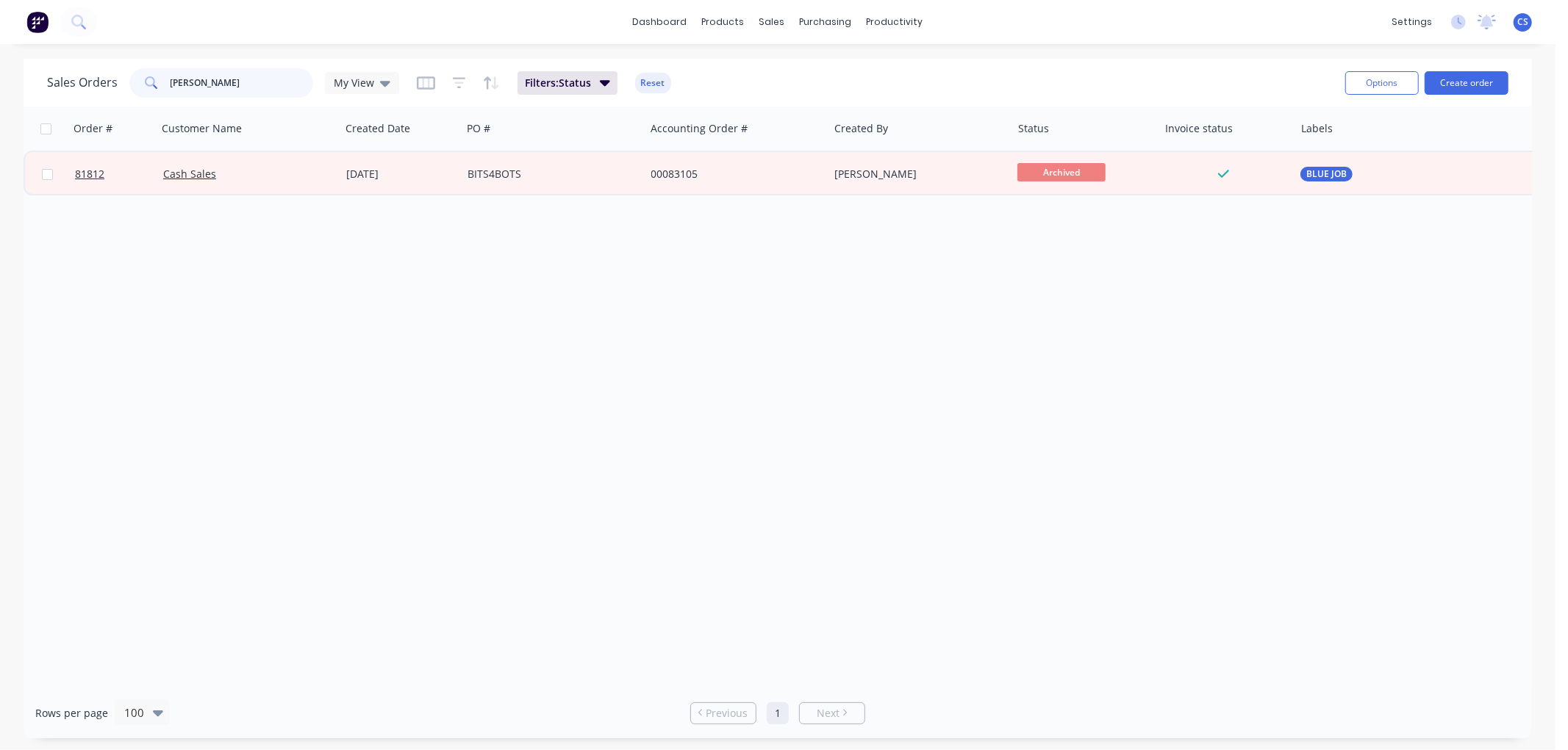
type input "[PERSON_NAME]"
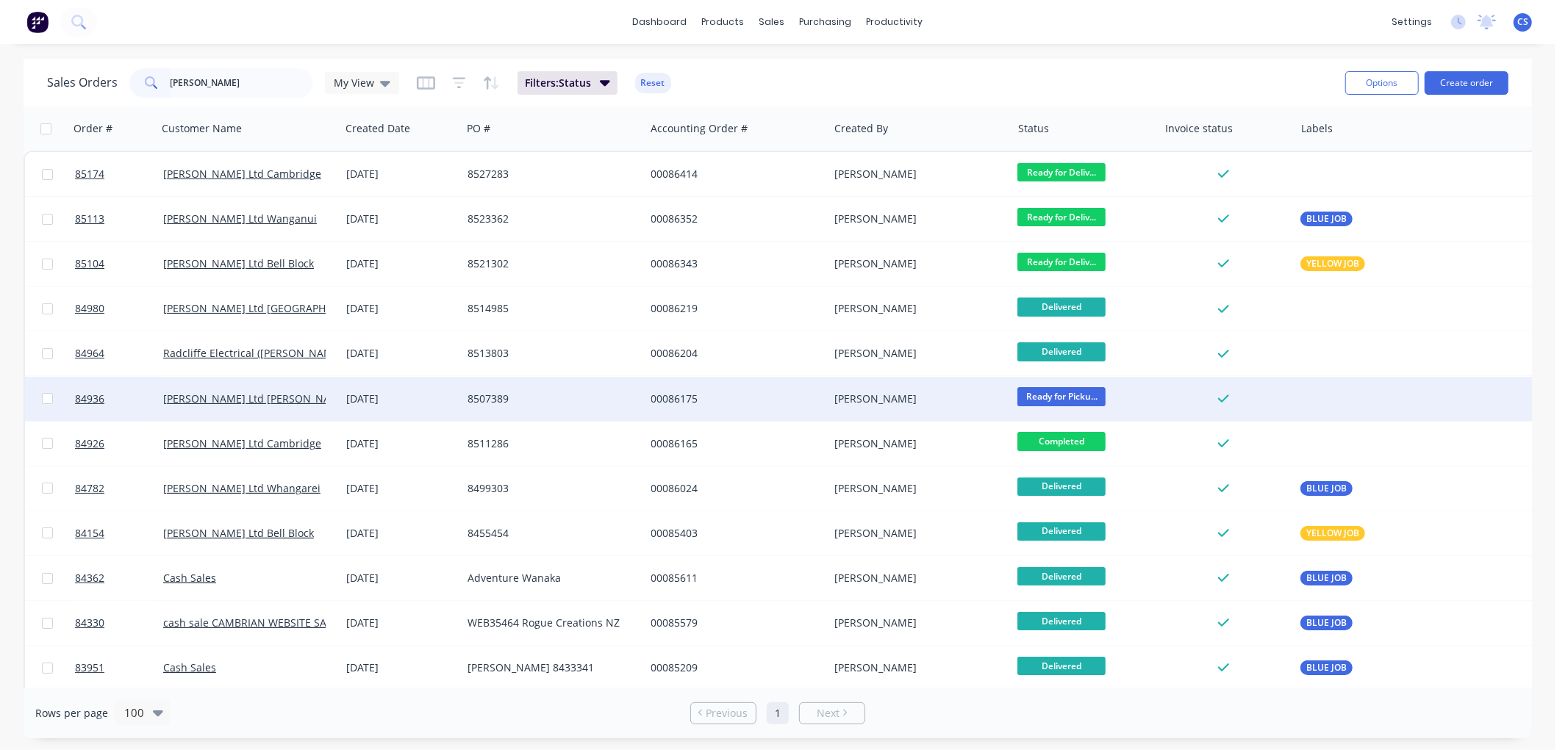
click at [413, 401] on div "[DATE]" at bounding box center [401, 399] width 109 height 15
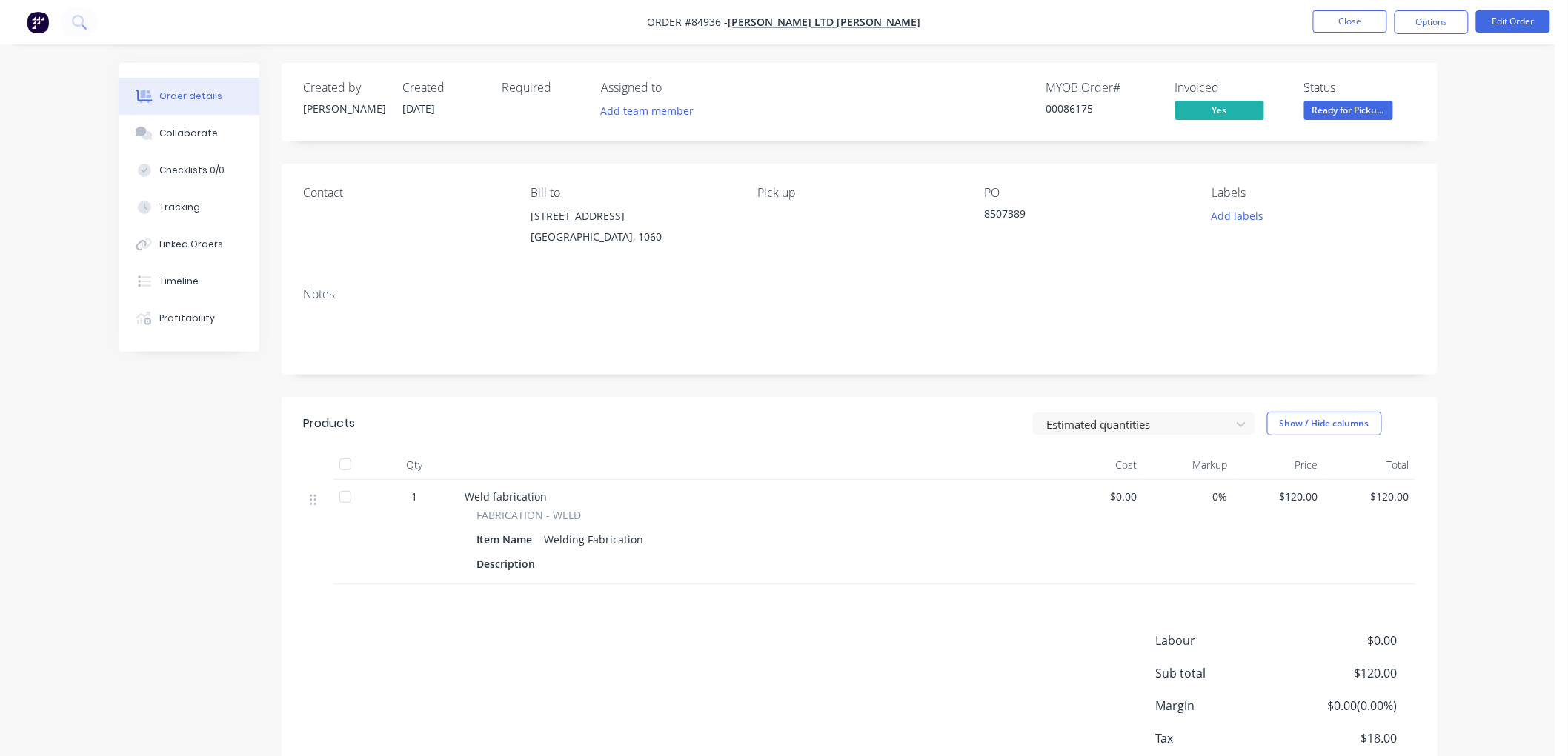
click at [1433, 23] on button "Options" at bounding box center [1431, 22] width 74 height 24
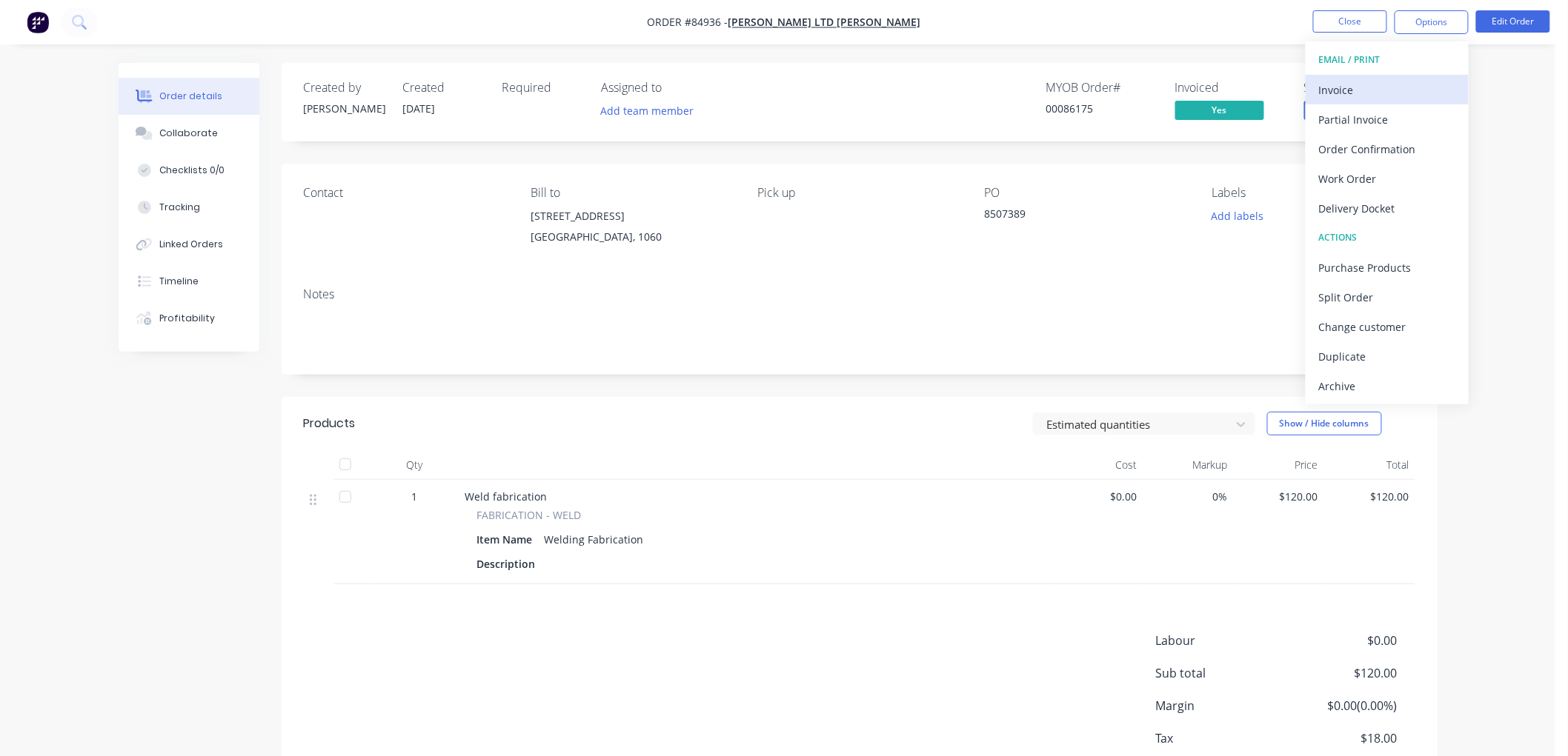
click at [1353, 91] on div "Invoice" at bounding box center [1386, 89] width 136 height 22
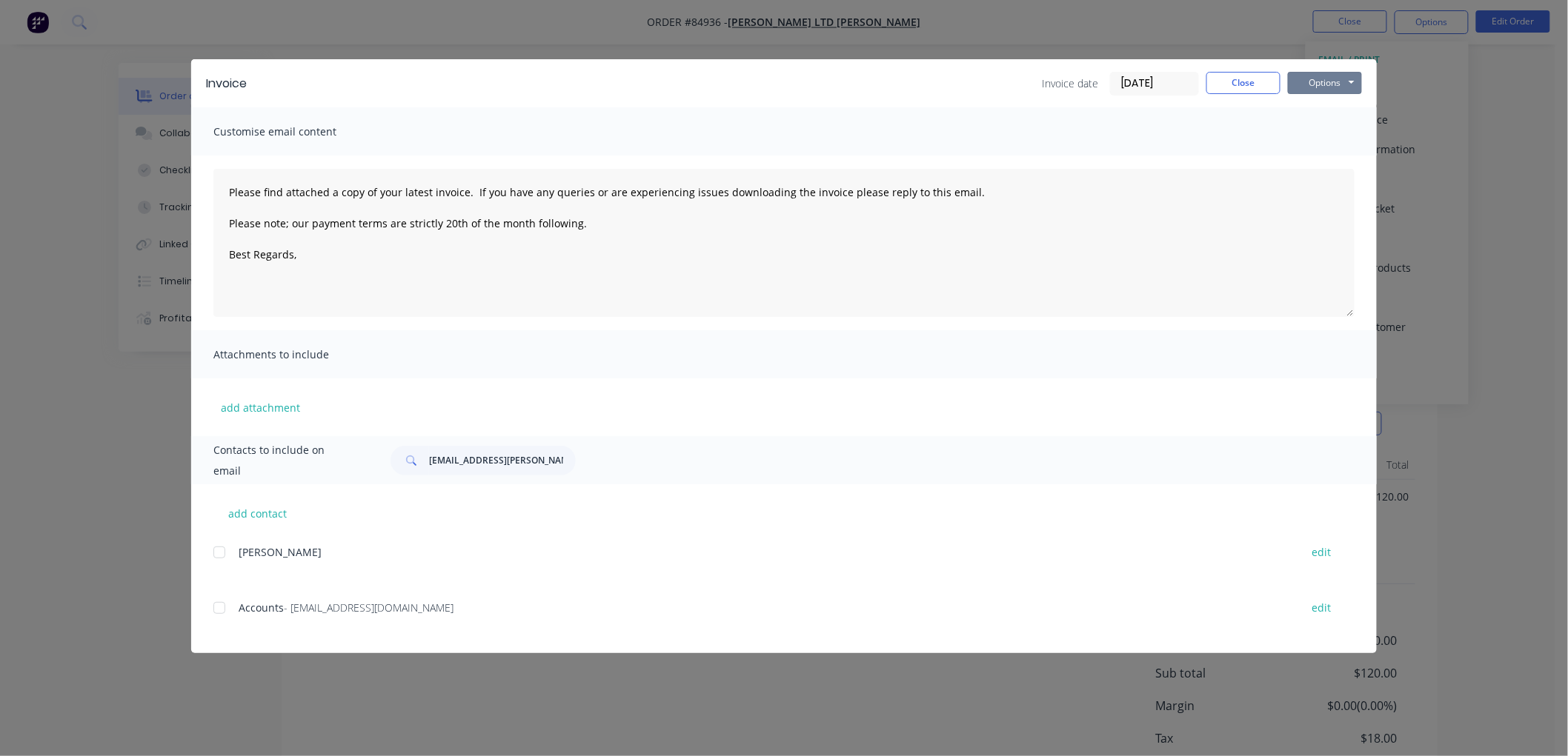
click at [1328, 79] on button "Options" at bounding box center [1325, 83] width 74 height 22
click at [1324, 111] on button "Preview" at bounding box center [1335, 109] width 95 height 25
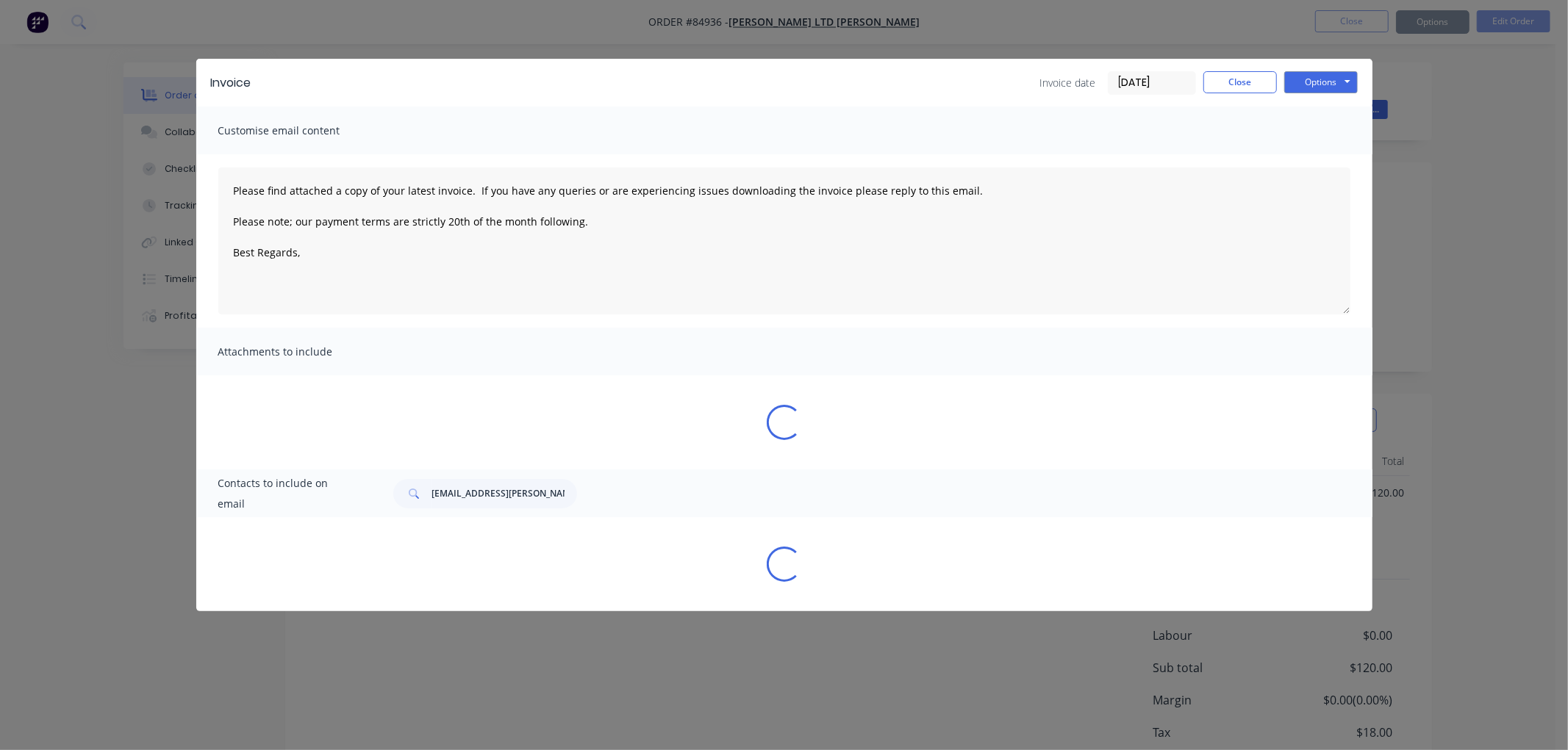
type textarea "Please find attached a copy of your latest invoice. If you have any queries or …"
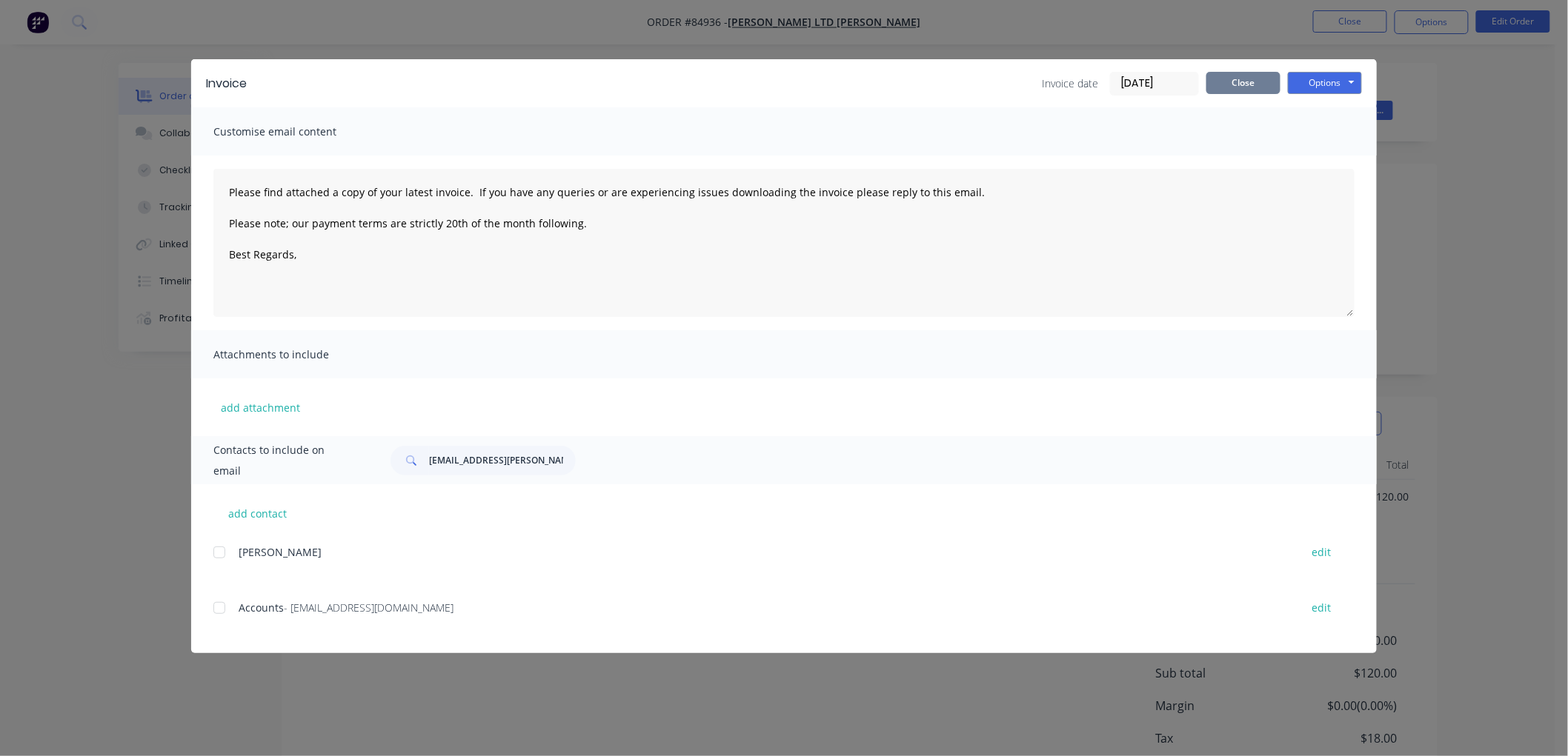
drag, startPoint x: 1267, startPoint y: 79, endPoint x: 1284, endPoint y: 111, distance: 36.2
click at [1266, 85] on button "Close" at bounding box center [1243, 83] width 74 height 22
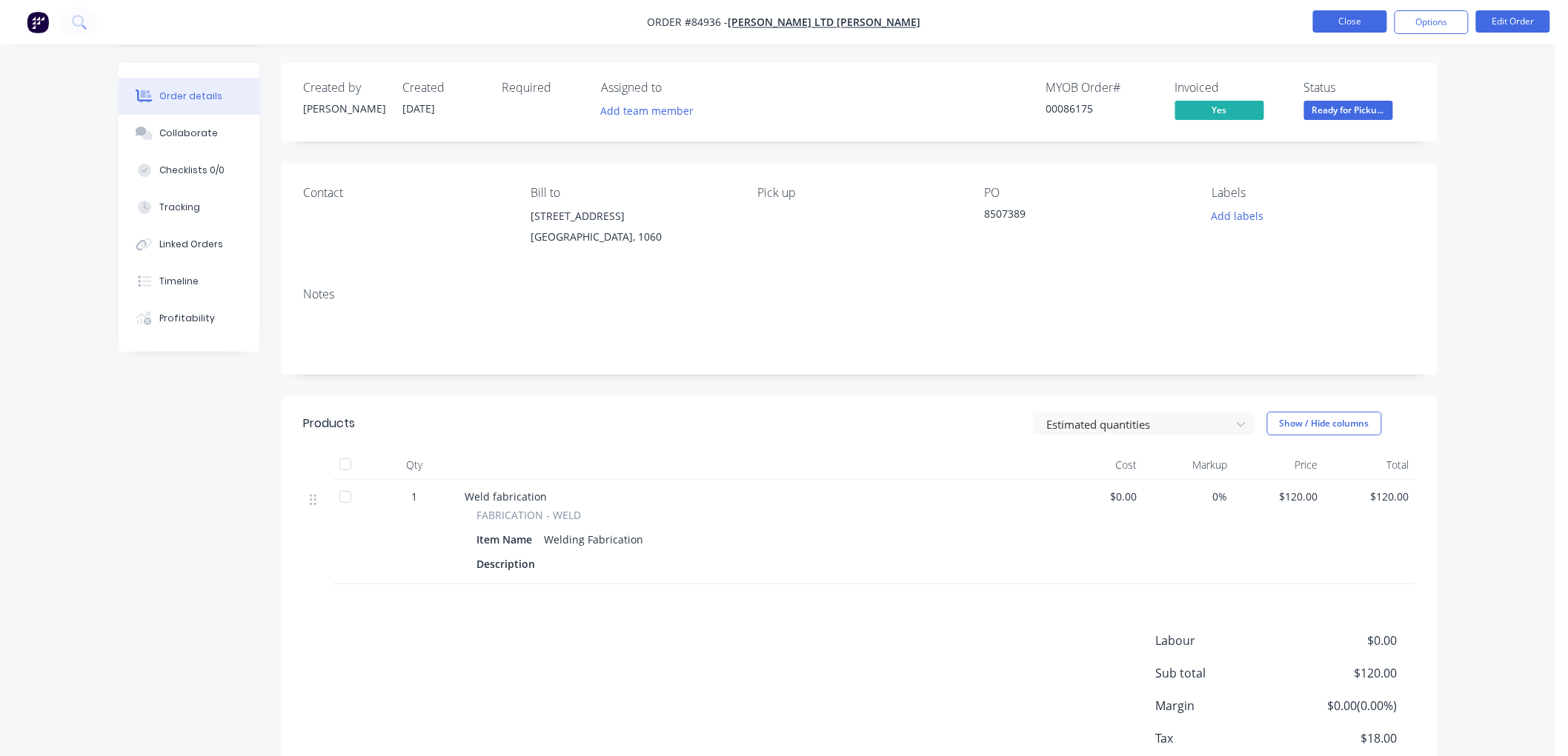
click at [1346, 20] on button "Close" at bounding box center [1350, 21] width 74 height 22
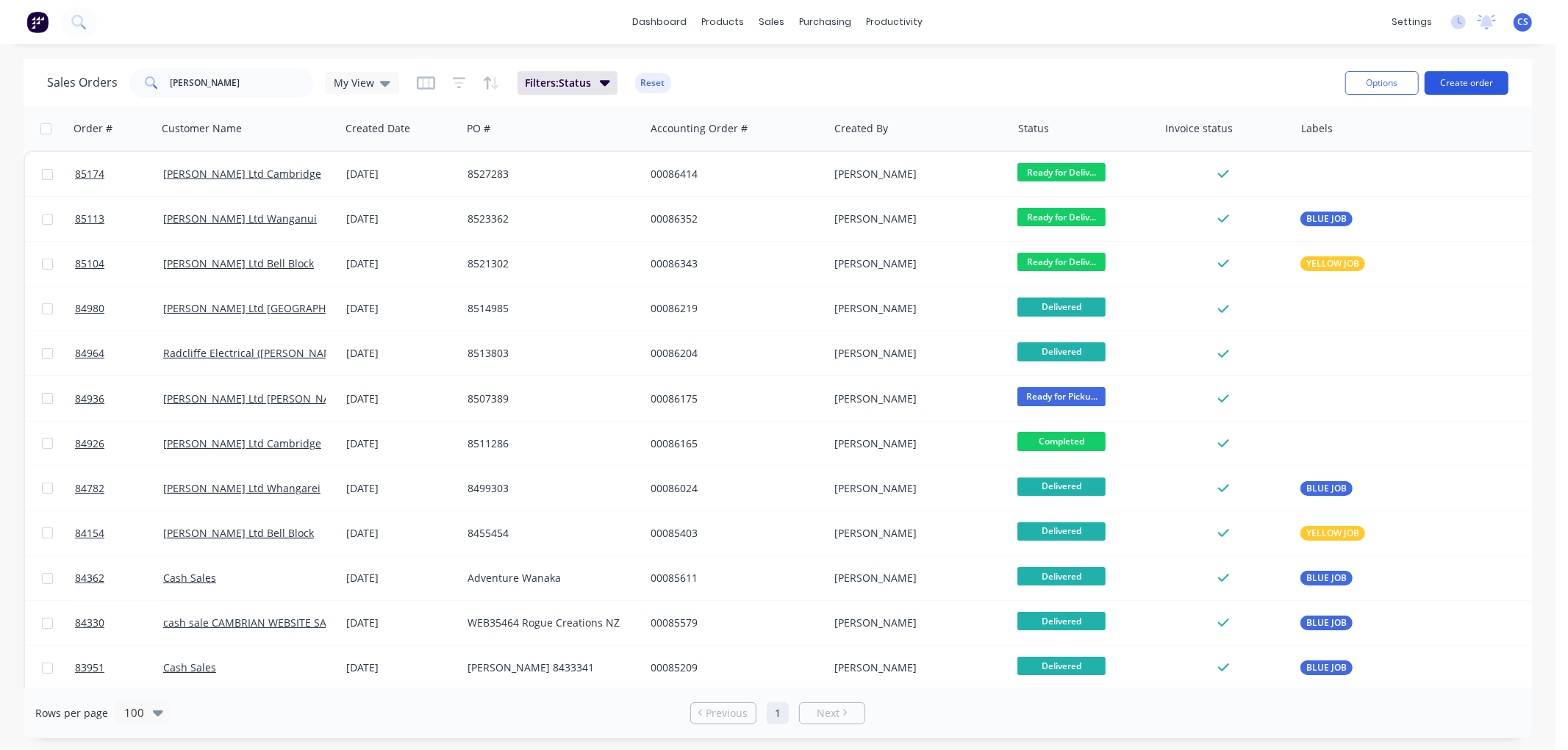
click at [1488, 83] on button "Create order" at bounding box center [1466, 83] width 84 height 24
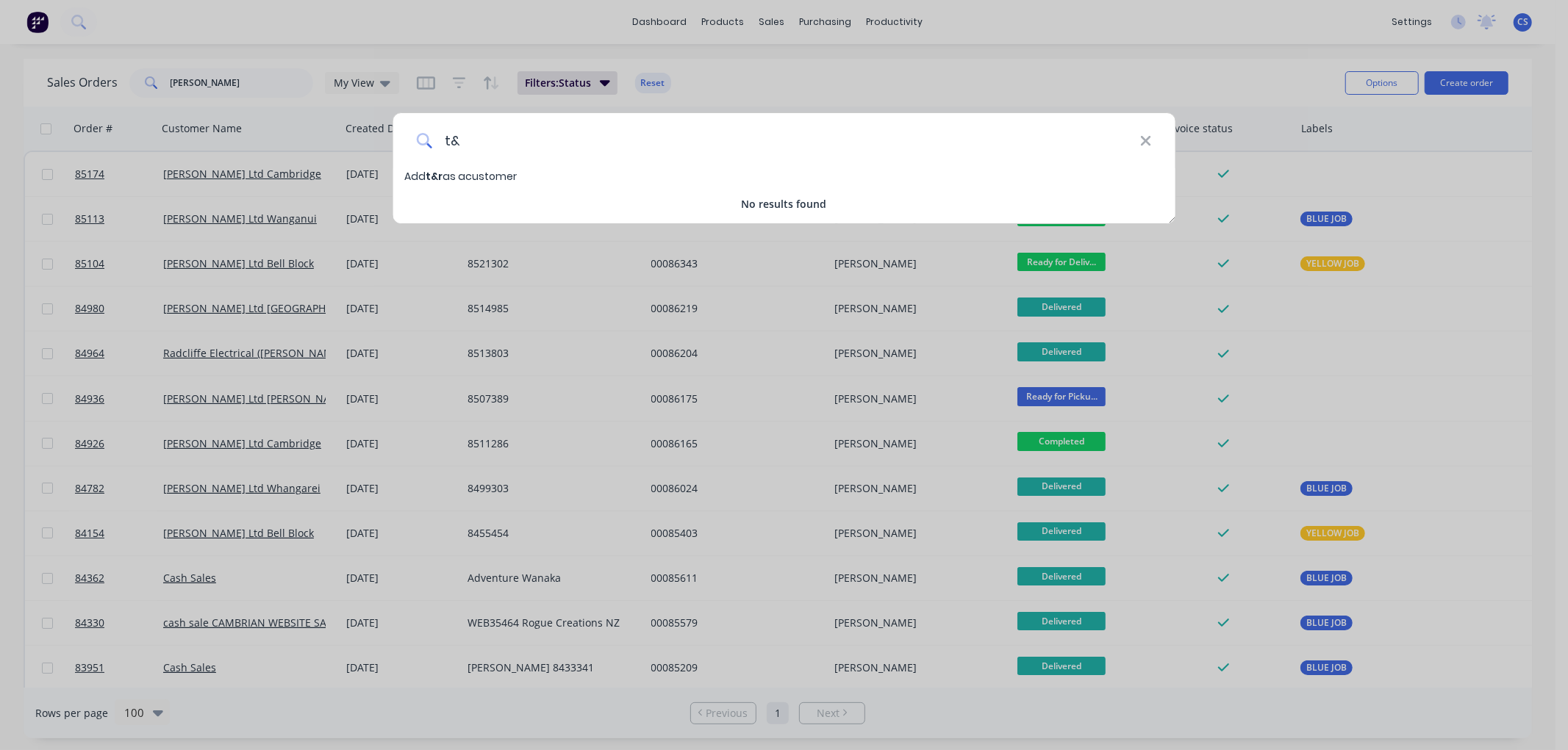
type input "t"
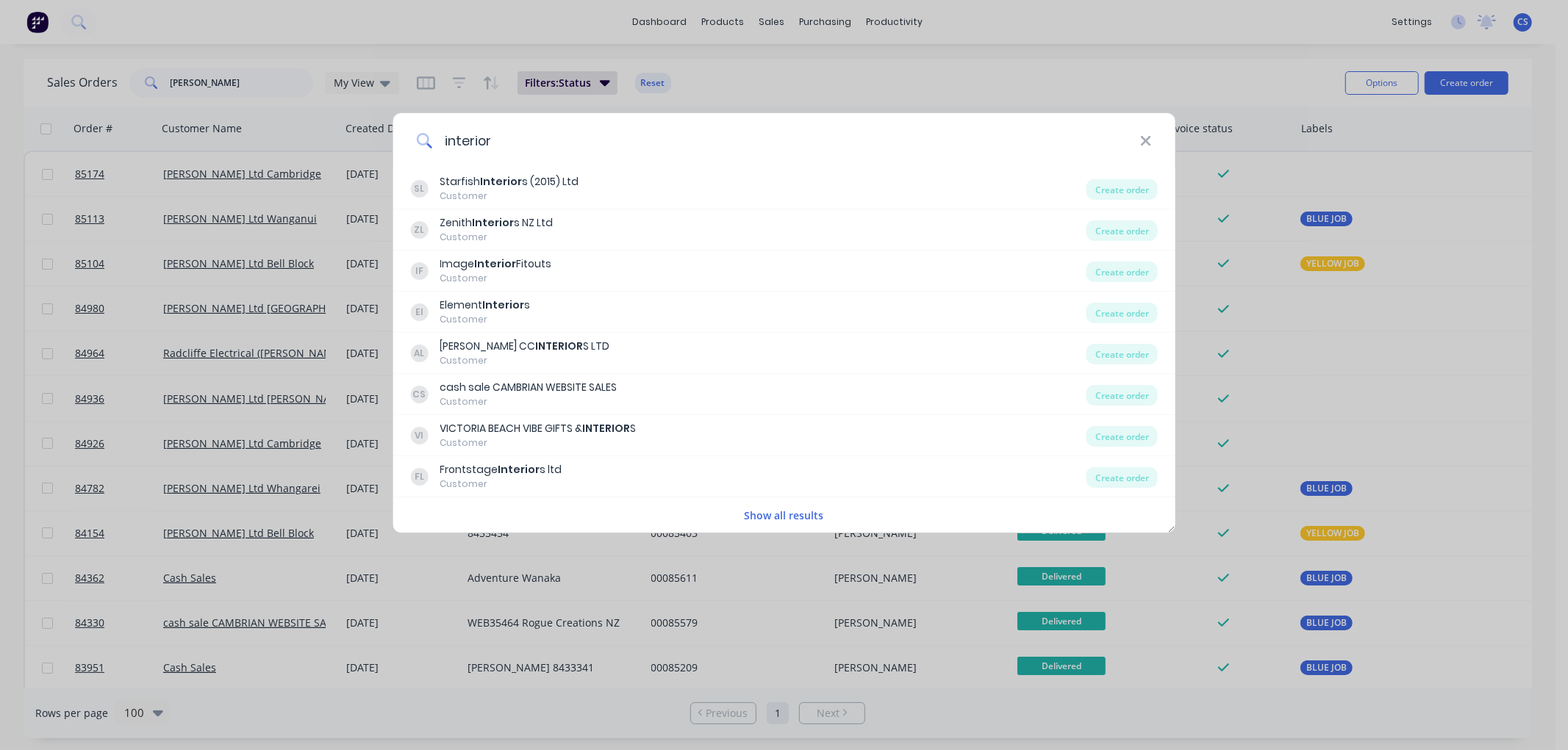
click at [525, 135] on input "interior" at bounding box center [786, 141] width 708 height 55
click at [463, 142] on input "interior" at bounding box center [786, 141] width 708 height 55
type input "interior"
click at [792, 517] on button "Show all results" at bounding box center [784, 516] width 88 height 17
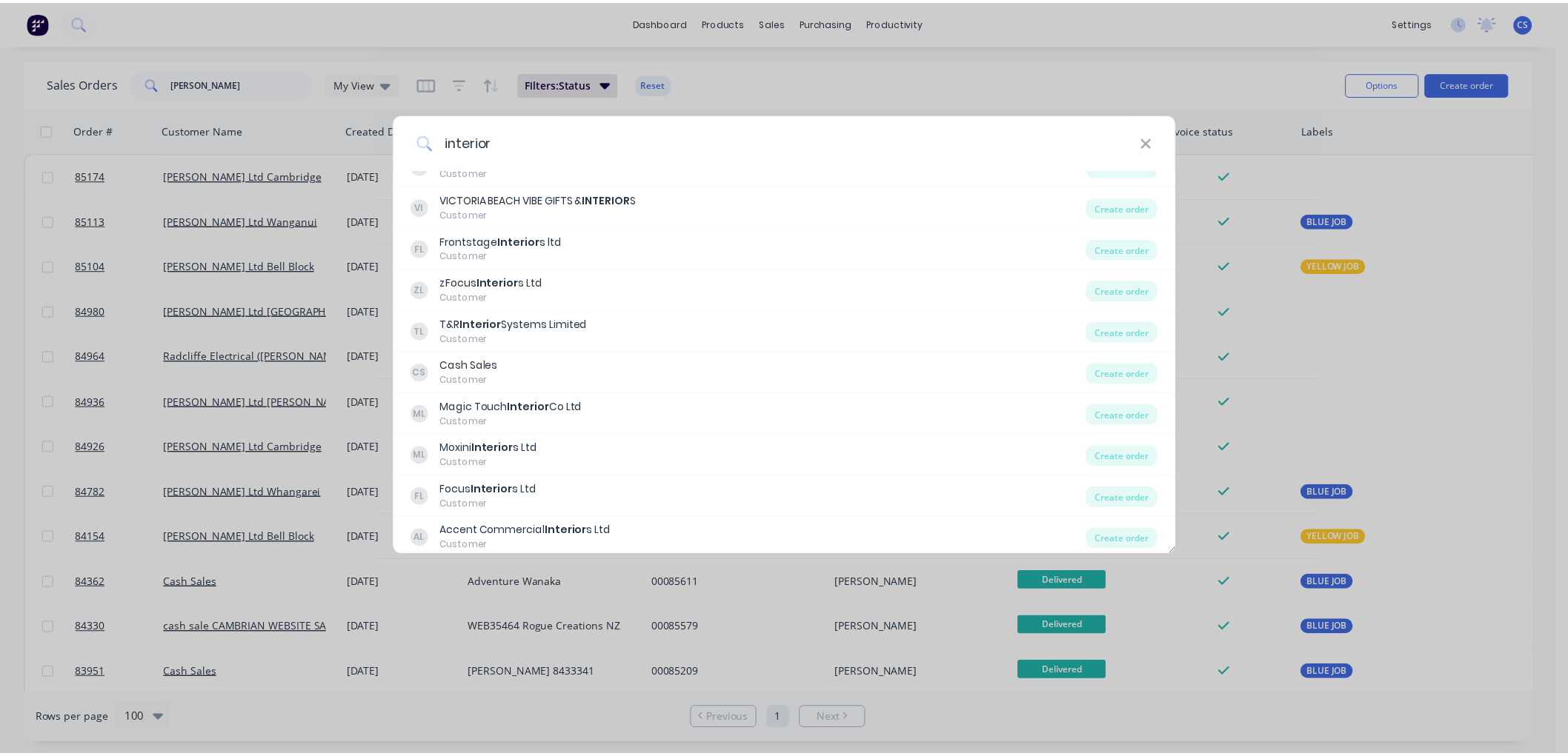
scroll to position [237, 0]
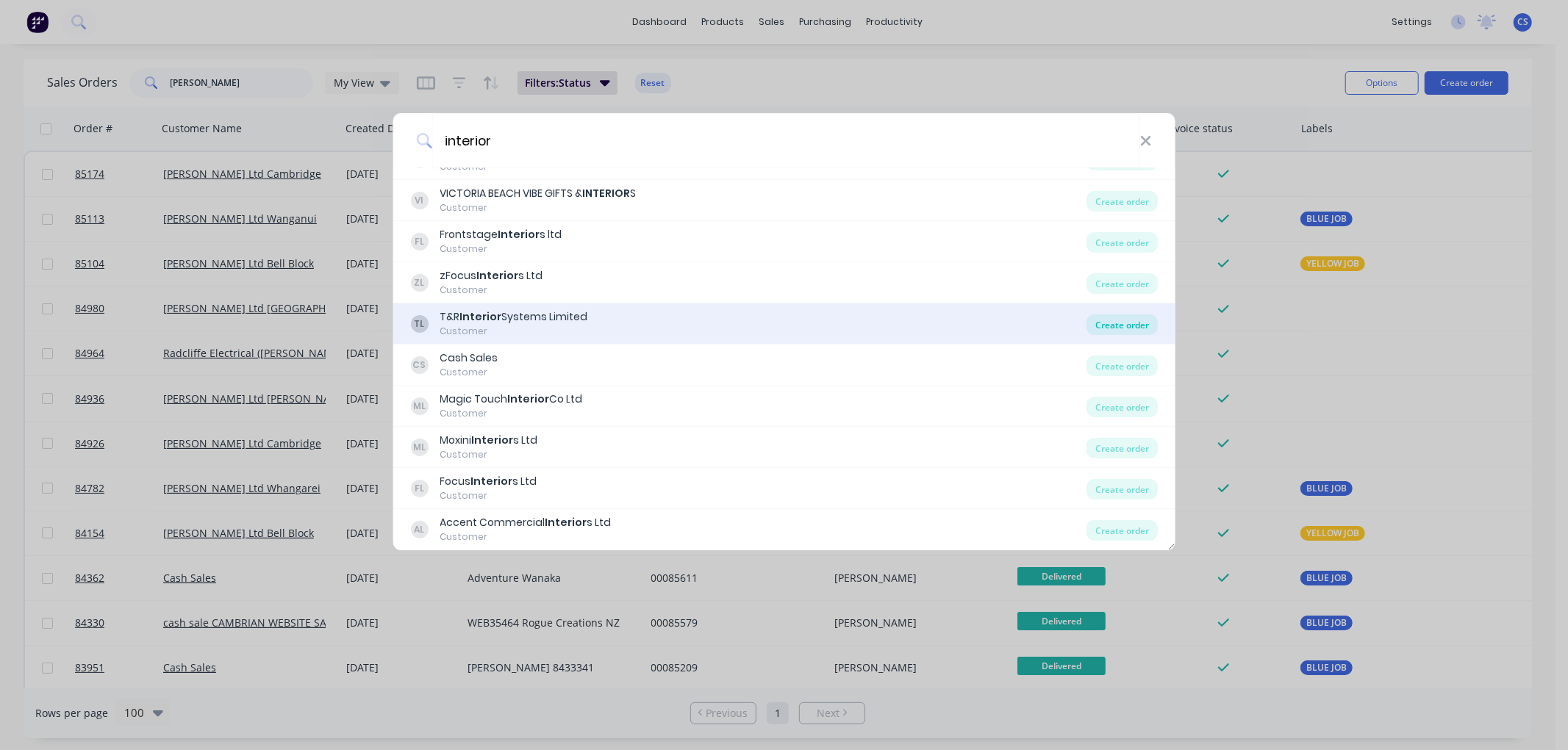
click at [1115, 328] on div "Create order" at bounding box center [1123, 325] width 72 height 21
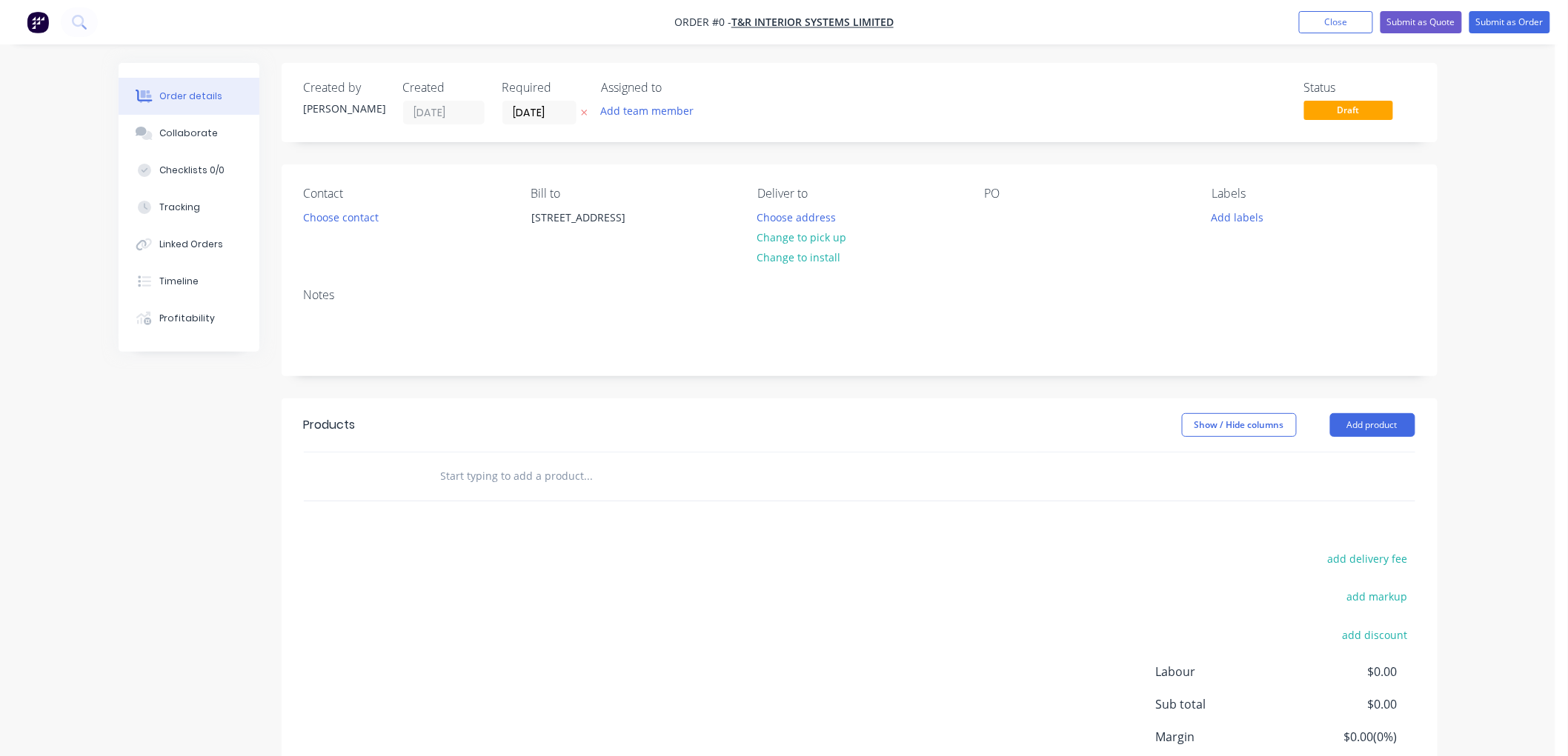
click at [583, 111] on icon "button" at bounding box center [584, 113] width 6 height 6
click at [1001, 223] on div at bounding box center [996, 217] width 24 height 22
paste div
click at [1249, 215] on button "Add labels" at bounding box center [1237, 216] width 68 height 20
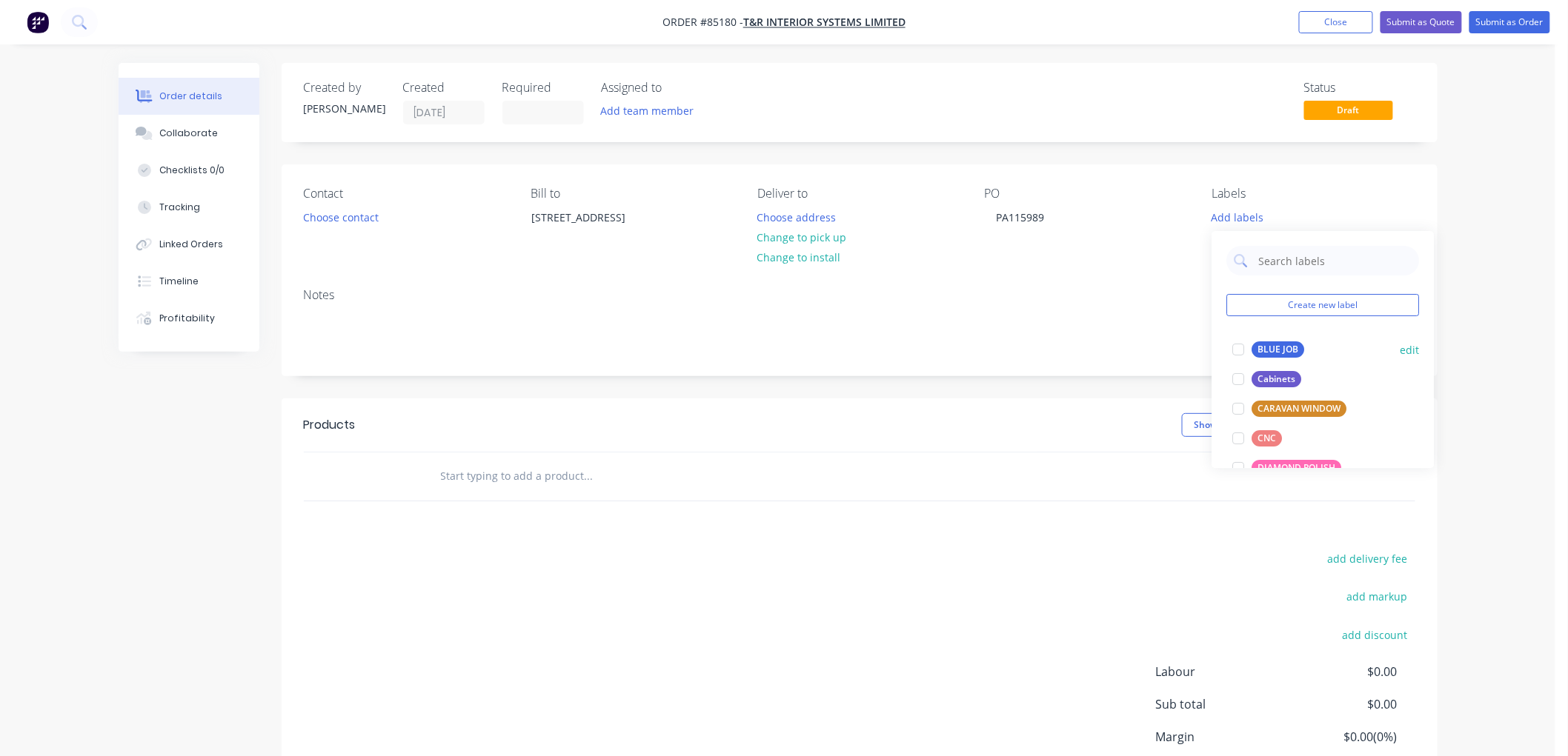
click at [1280, 344] on div "BLUE JOB" at bounding box center [1278, 349] width 52 height 16
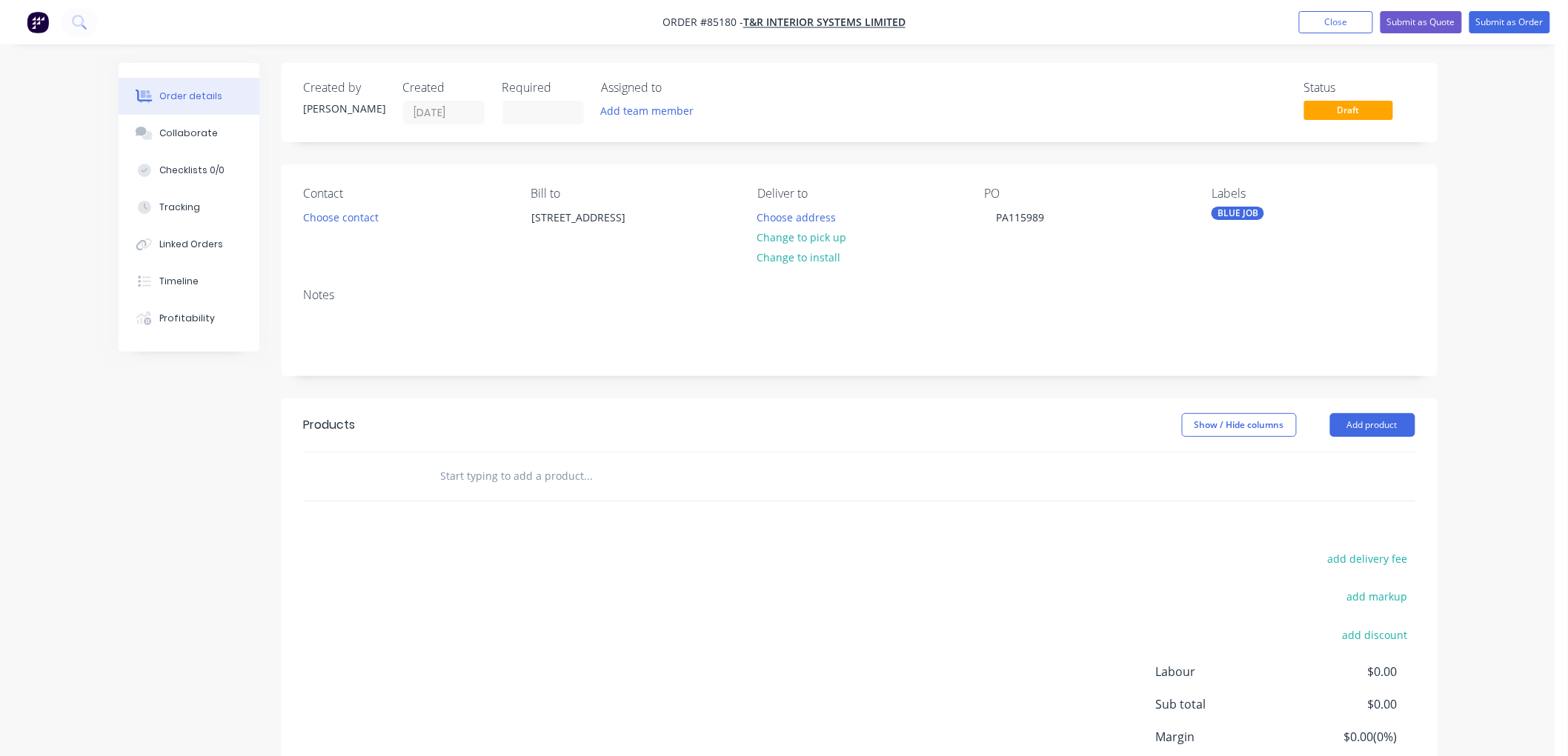
click at [526, 478] on input "text" at bounding box center [589, 475] width 297 height 29
click at [457, 475] on input "text" at bounding box center [589, 475] width 297 height 29
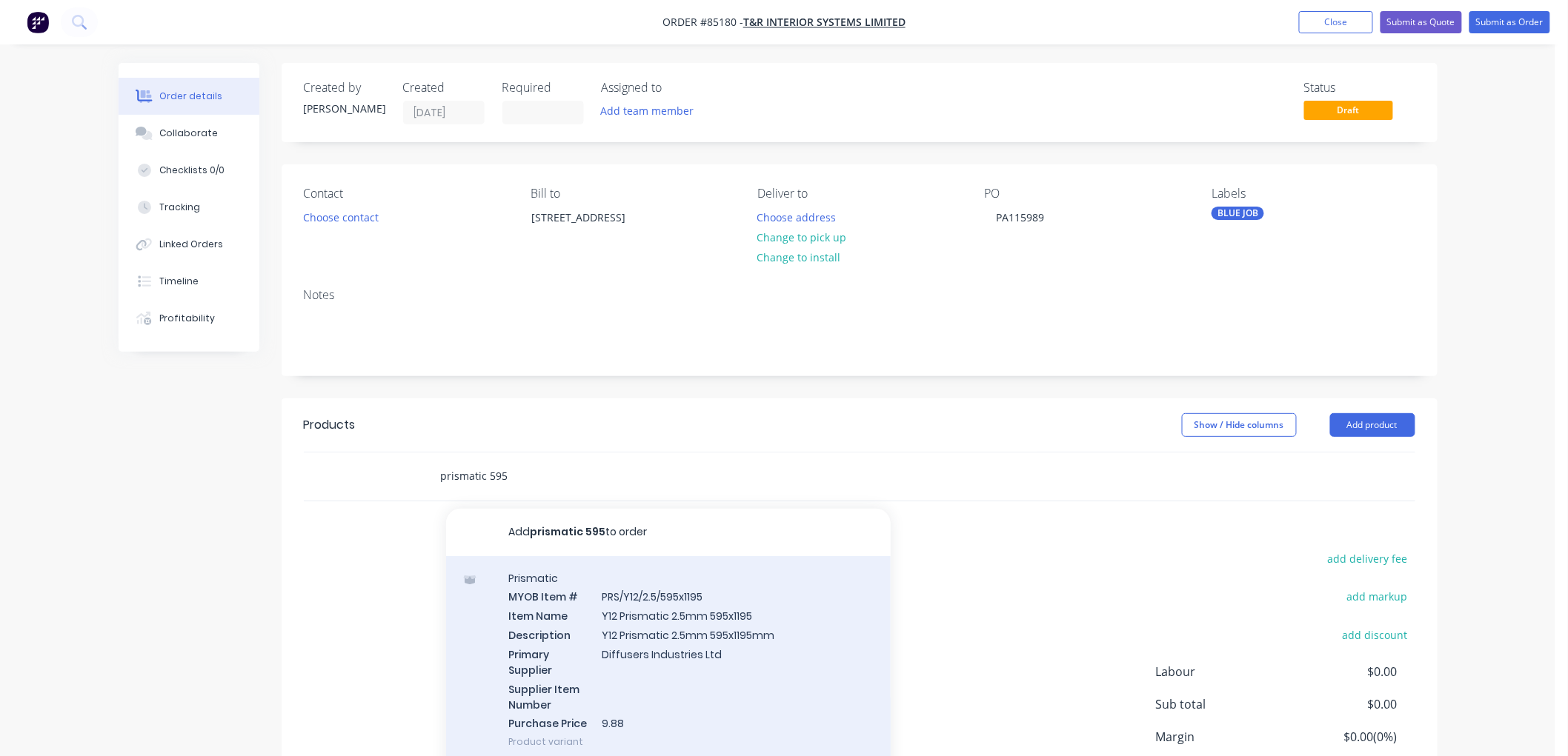
type input "prismatic 595"
click at [655, 594] on div "Prismatic MYOB Item # PRS/Y12/2.5/595x1195 Item Name Y12 Prismatic 2.5mm 595x11…" at bounding box center [668, 660] width 444 height 208
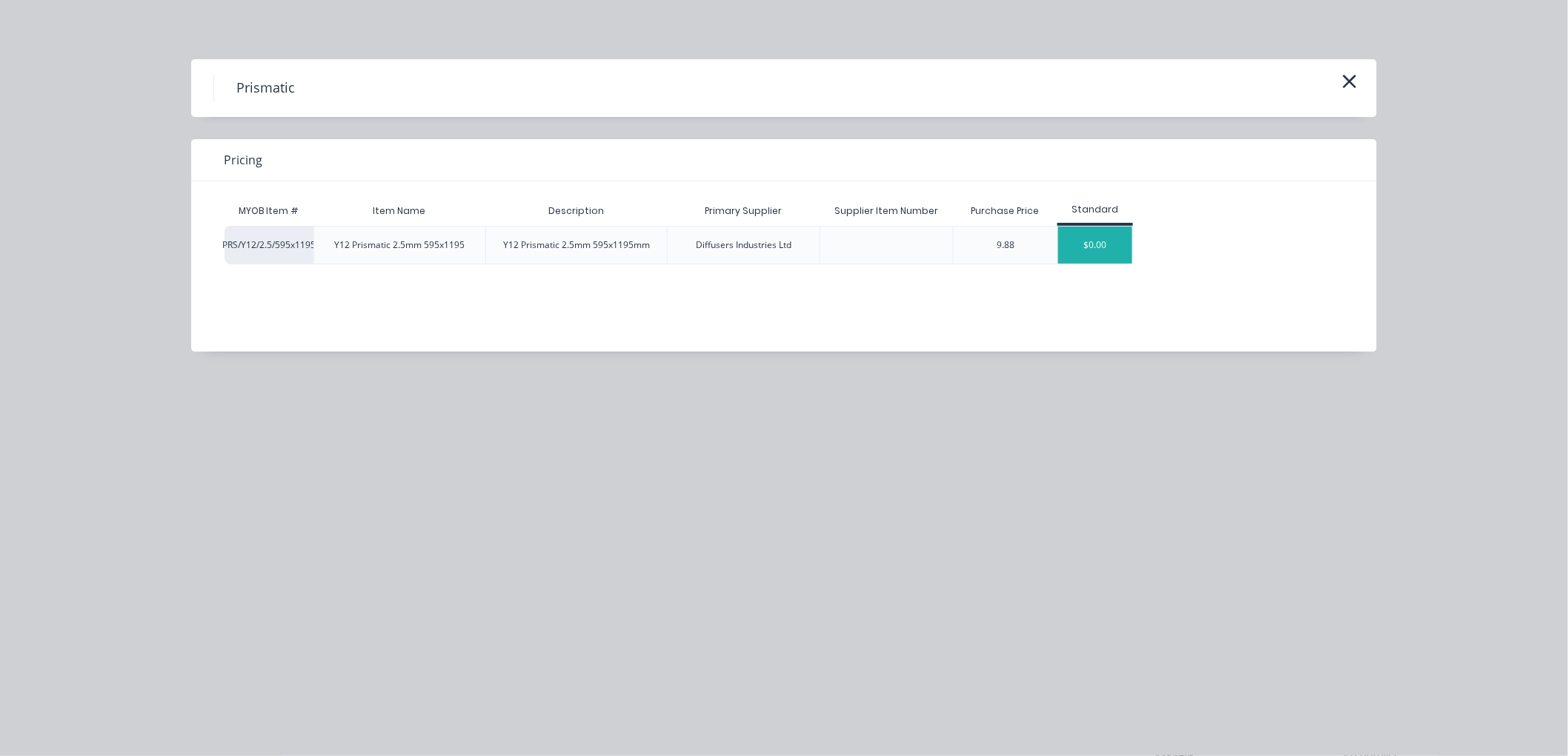
click at [1085, 253] on div "$0.00" at bounding box center [1095, 244] width 74 height 37
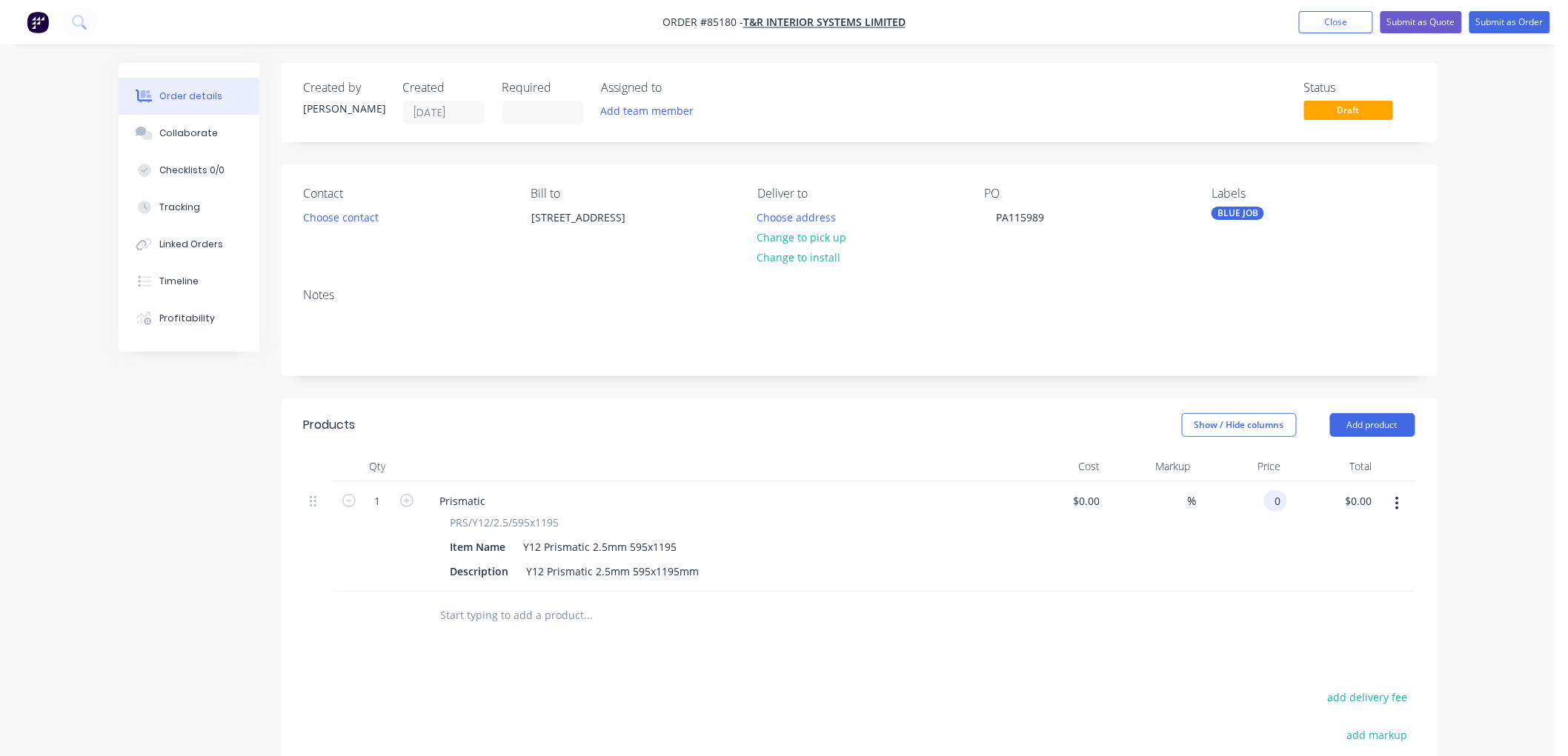
click at [1259, 497] on div "0 0" at bounding box center [1242, 536] width 91 height 110
type input "$22.75"
click at [380, 498] on input "1" at bounding box center [377, 501] width 39 height 22
type input "120"
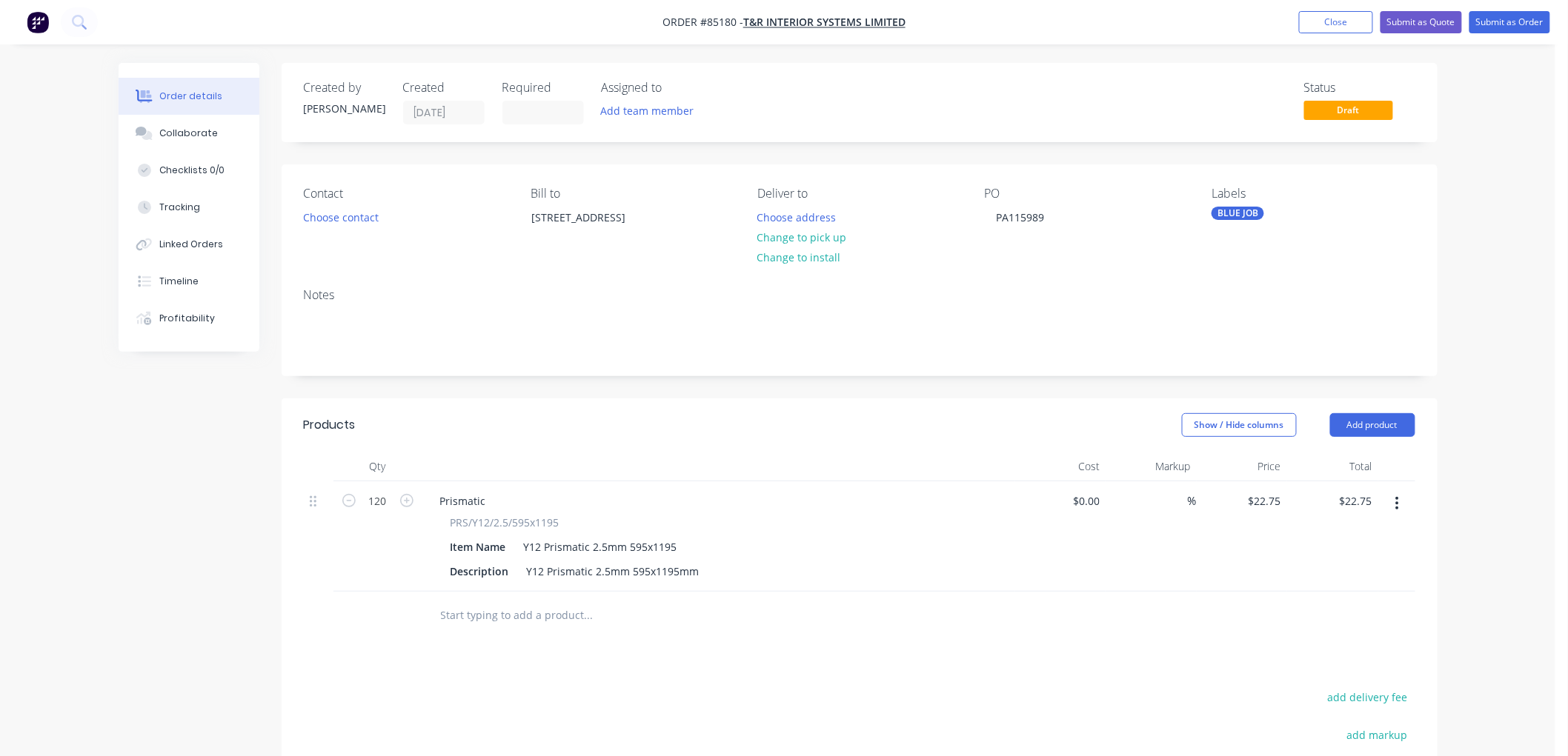
type input "$2,730.00"
click at [246, 491] on div "Created by [PERSON_NAME] Created [DATE] Required Assigned to Add team member St…" at bounding box center [778, 540] width 1319 height 955
click at [803, 218] on button "Choose address" at bounding box center [797, 216] width 95 height 20
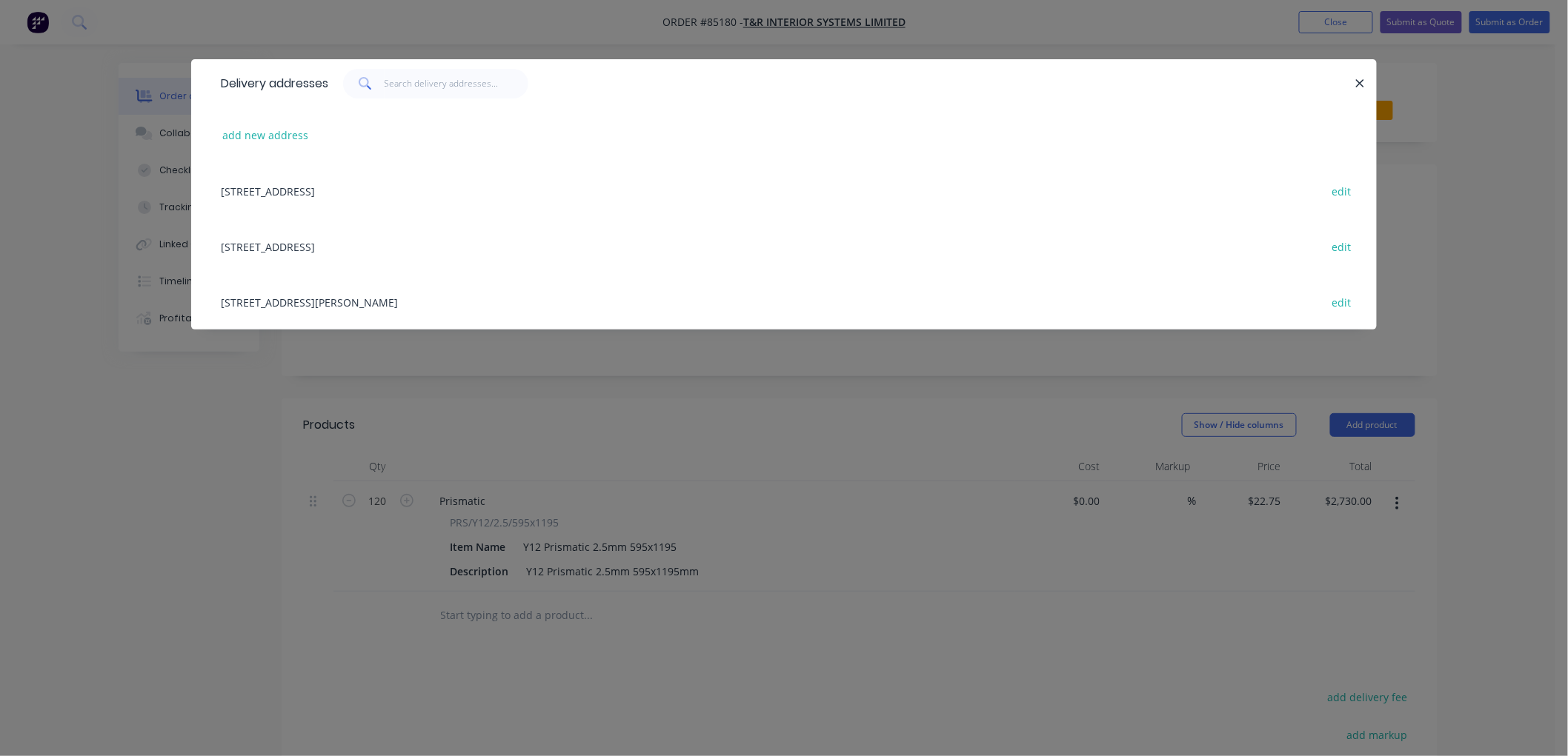
click at [301, 299] on div "[STREET_ADDRESS][PERSON_NAME] edit" at bounding box center [784, 301] width 1141 height 55
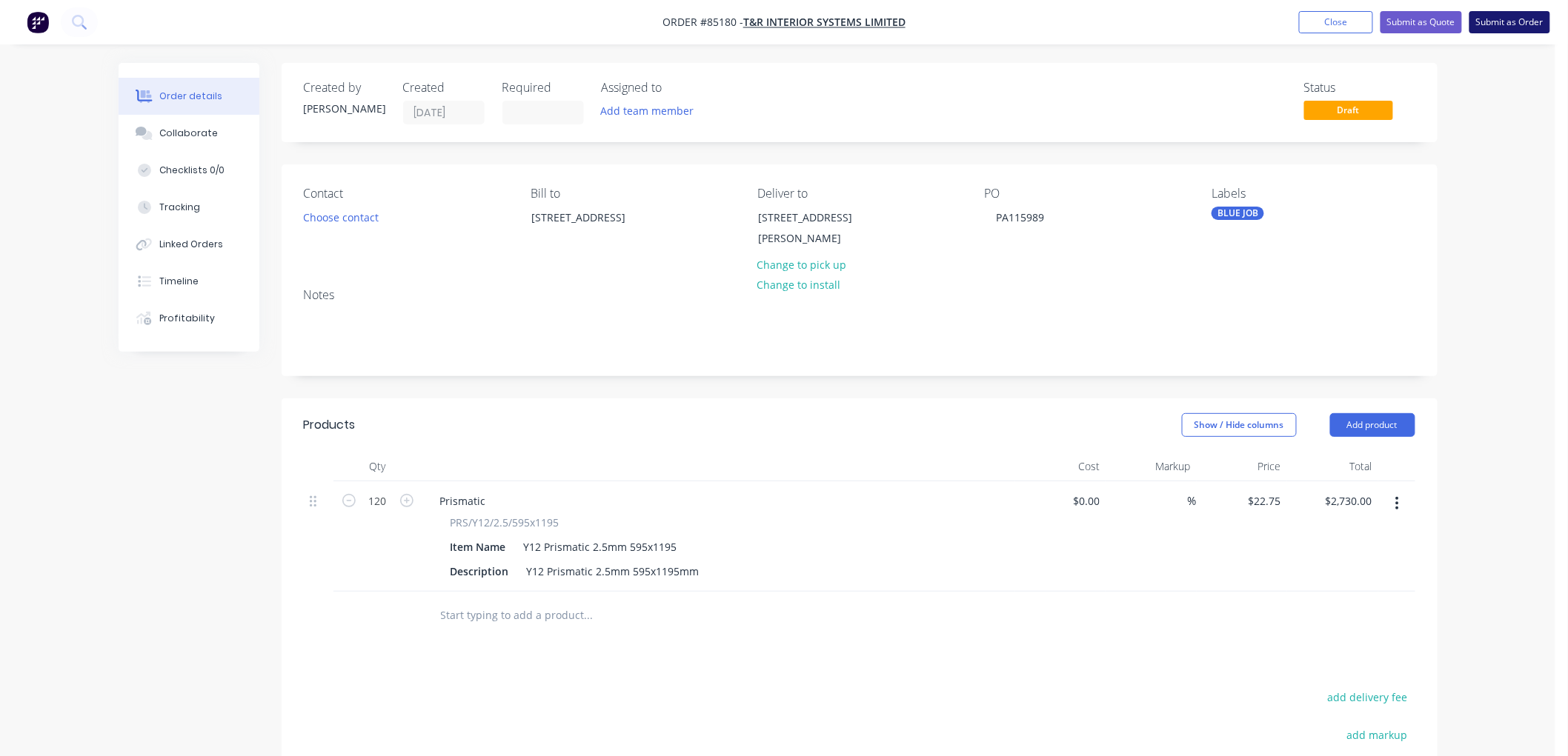
click at [1507, 26] on button "Submit as Order" at bounding box center [1509, 22] width 81 height 22
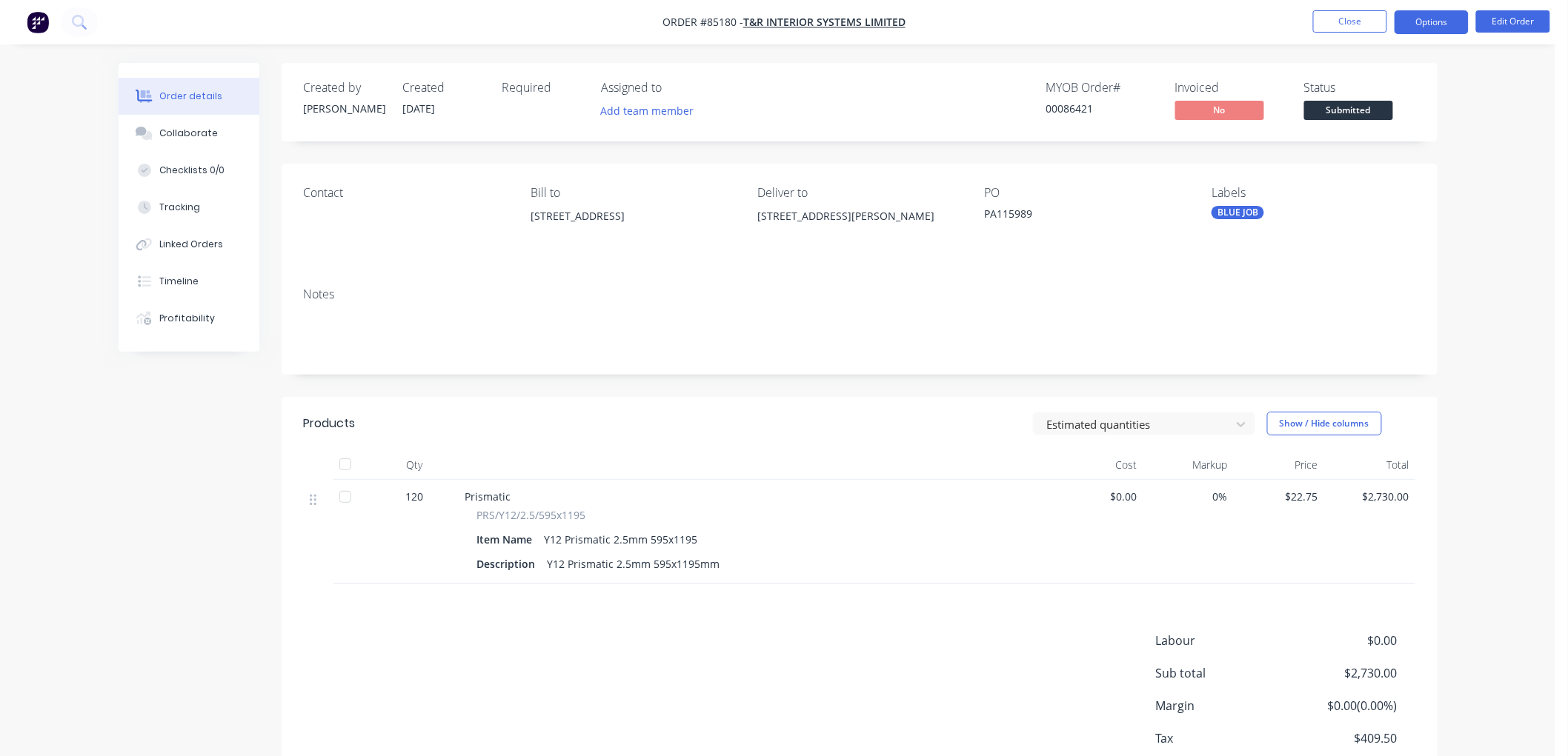
click at [1423, 22] on button "Options" at bounding box center [1431, 22] width 74 height 24
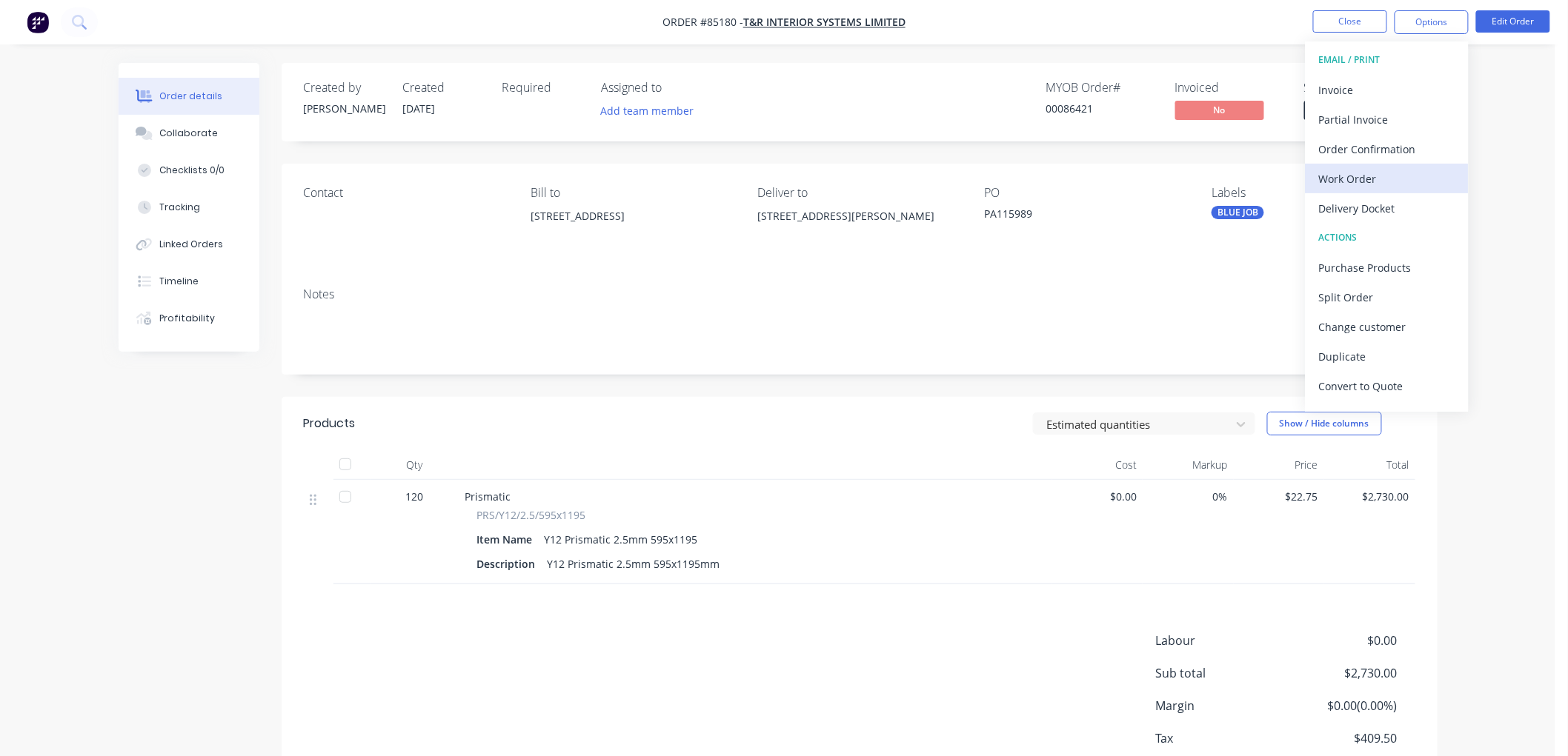
click at [1364, 182] on div "Work Order" at bounding box center [1386, 179] width 136 height 22
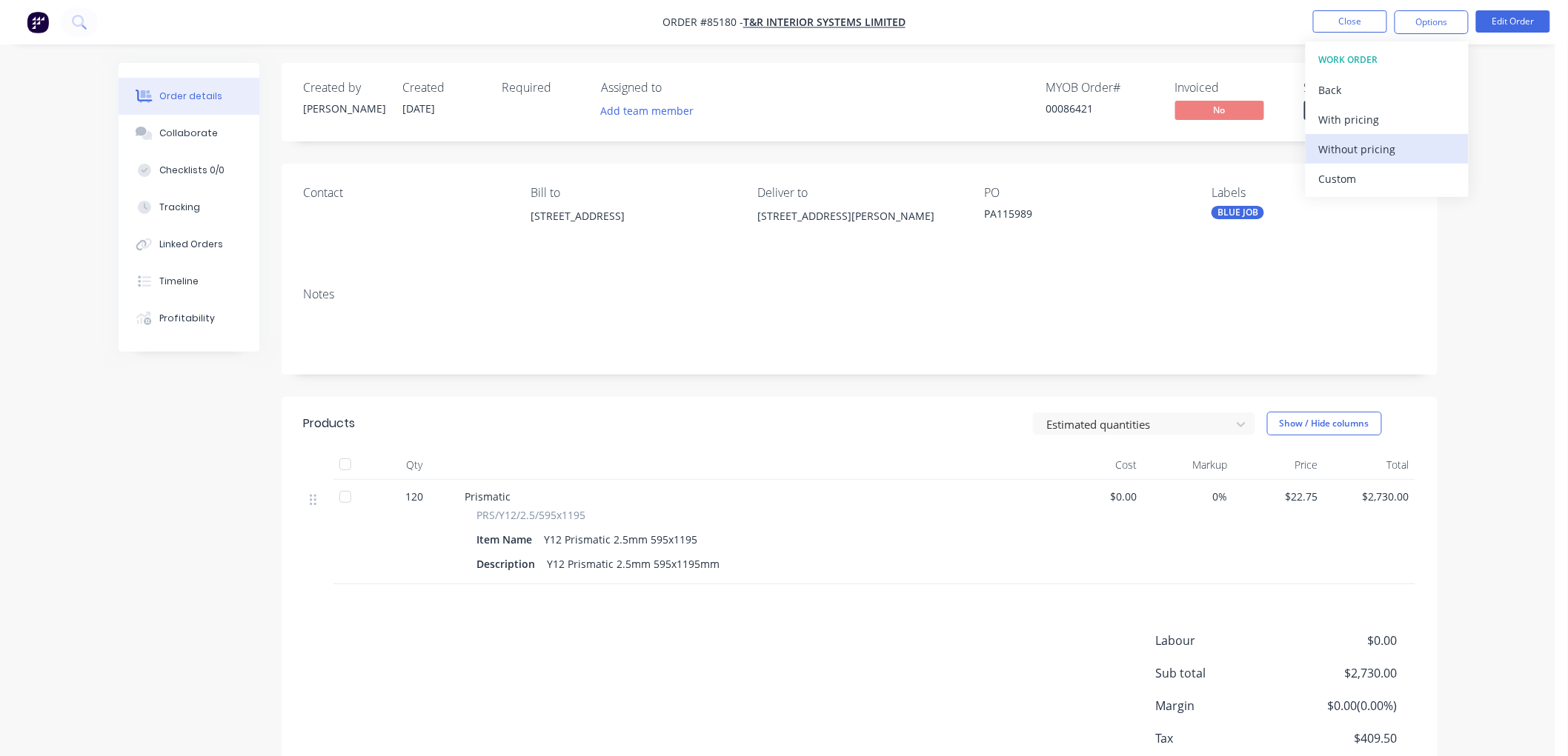
click at [1387, 151] on div "Without pricing" at bounding box center [1386, 149] width 136 height 22
